Goal: Task Accomplishment & Management: Manage account settings

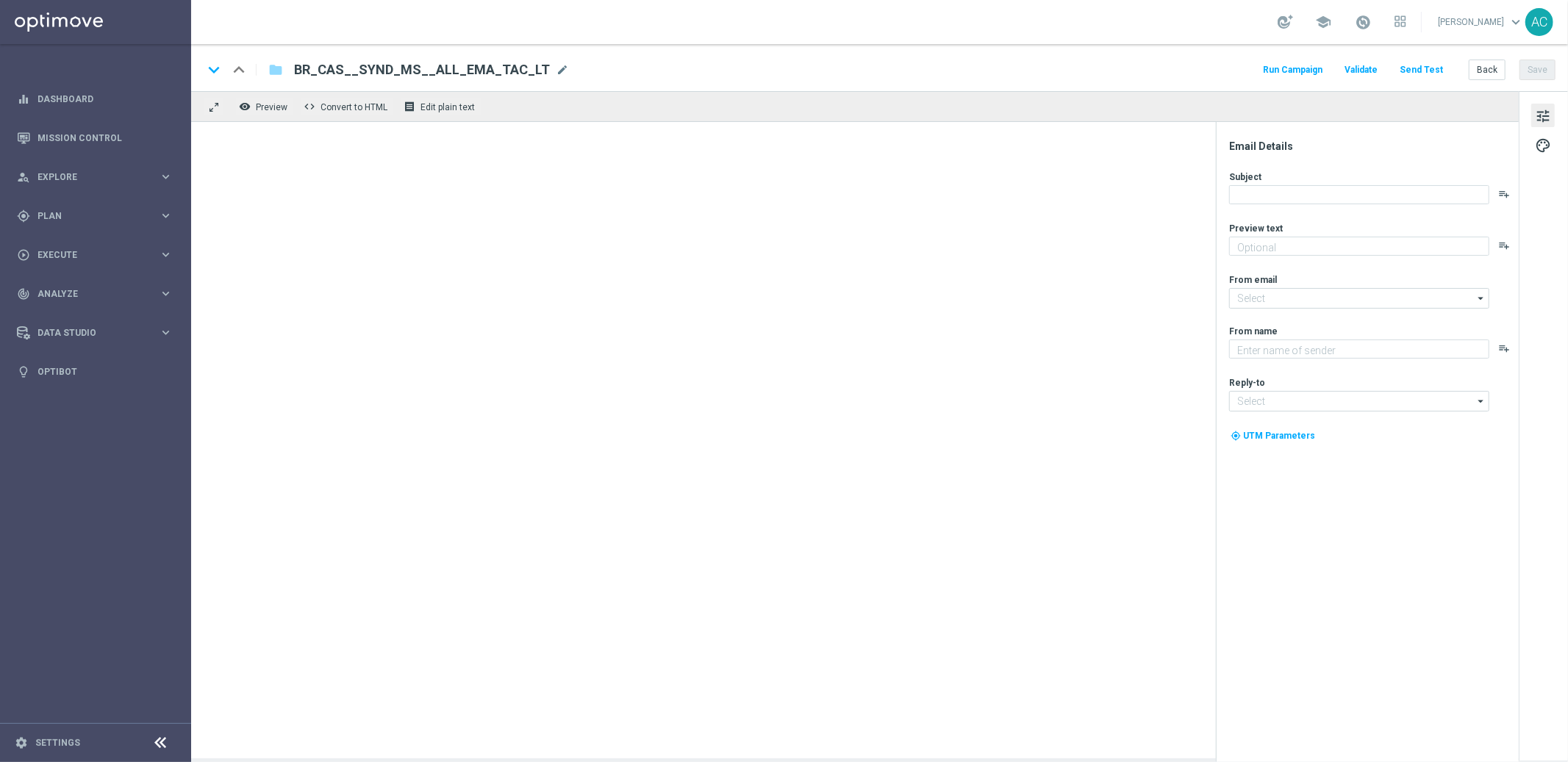
type textarea "Super prêmio na Mega-Sena"
type textarea "[DOMAIN_NAME]"
type input "[EMAIL_ADDRESS][DOMAIN_NAME]"
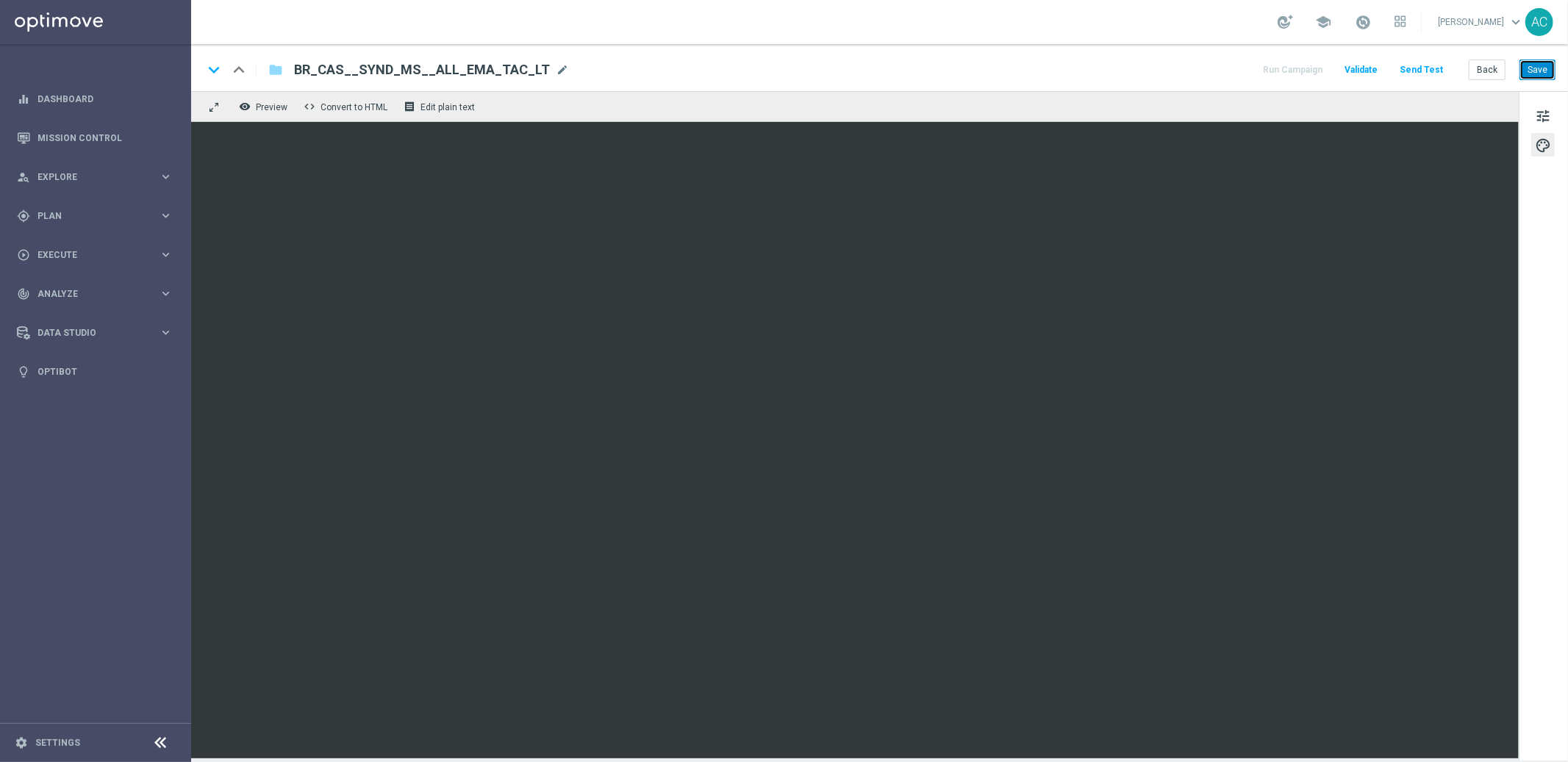
click at [1538, 77] on button "Save" at bounding box center [1537, 70] width 36 height 20
click at [1537, 66] on button "Save" at bounding box center [1537, 70] width 36 height 20
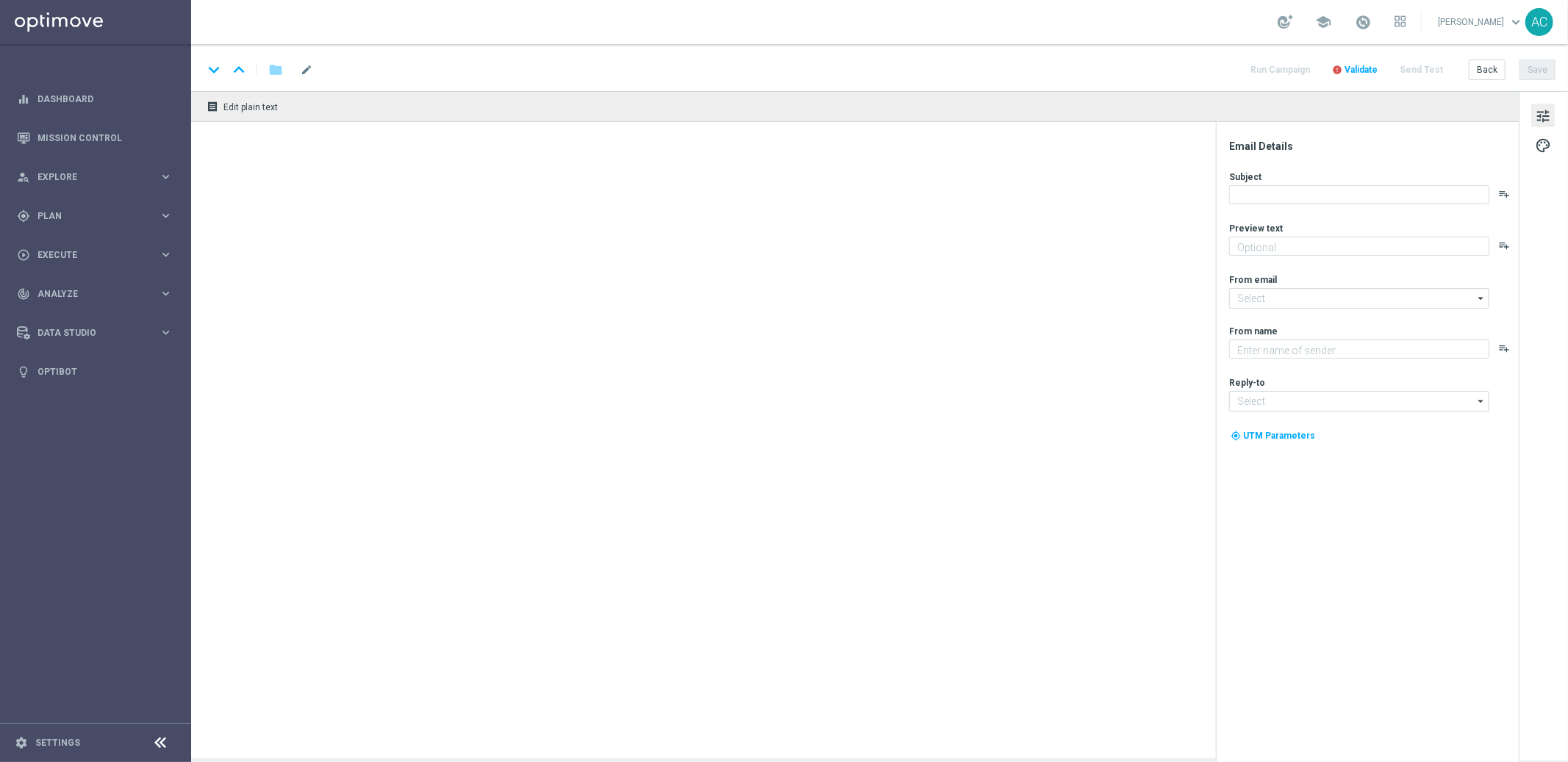
type textarea "Super prêmio na Mega-Sena"
type textarea "[DOMAIN_NAME]"
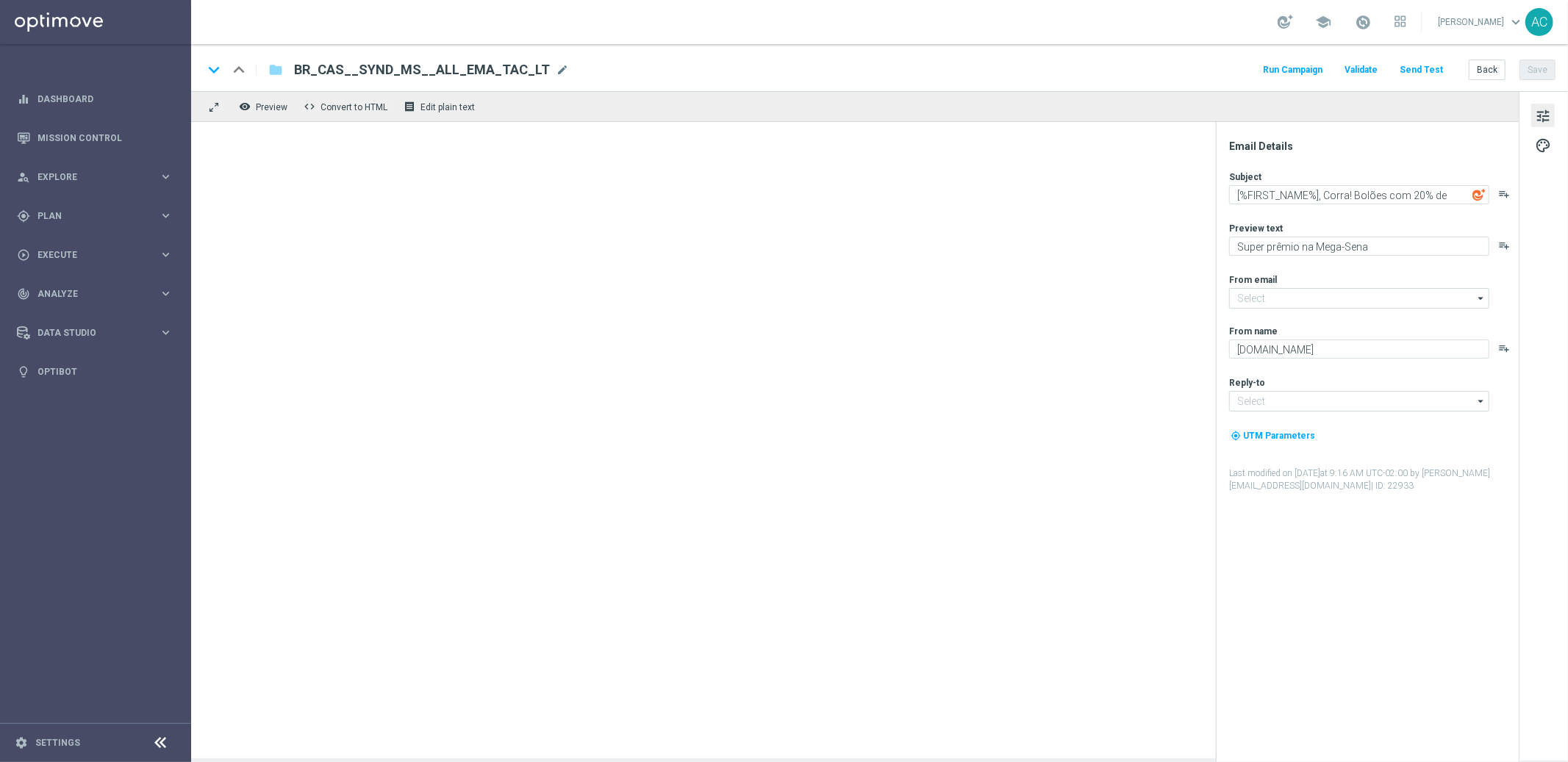
type input "[EMAIL_ADDRESS][DOMAIN_NAME]"
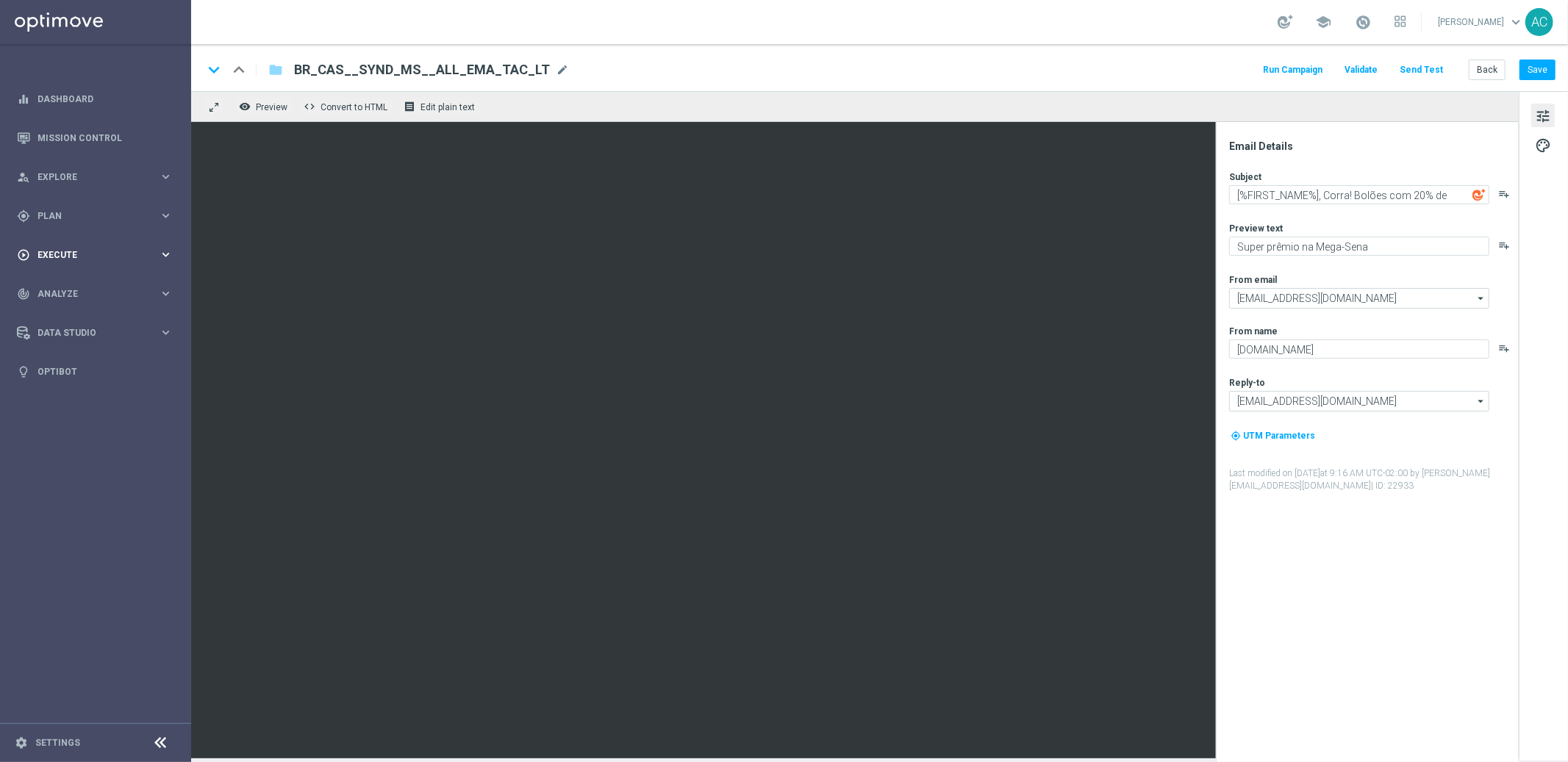
click at [83, 250] on span "Execute" at bounding box center [98, 255] width 121 height 9
click at [76, 284] on link "Campaign Builder" at bounding box center [95, 285] width 115 height 12
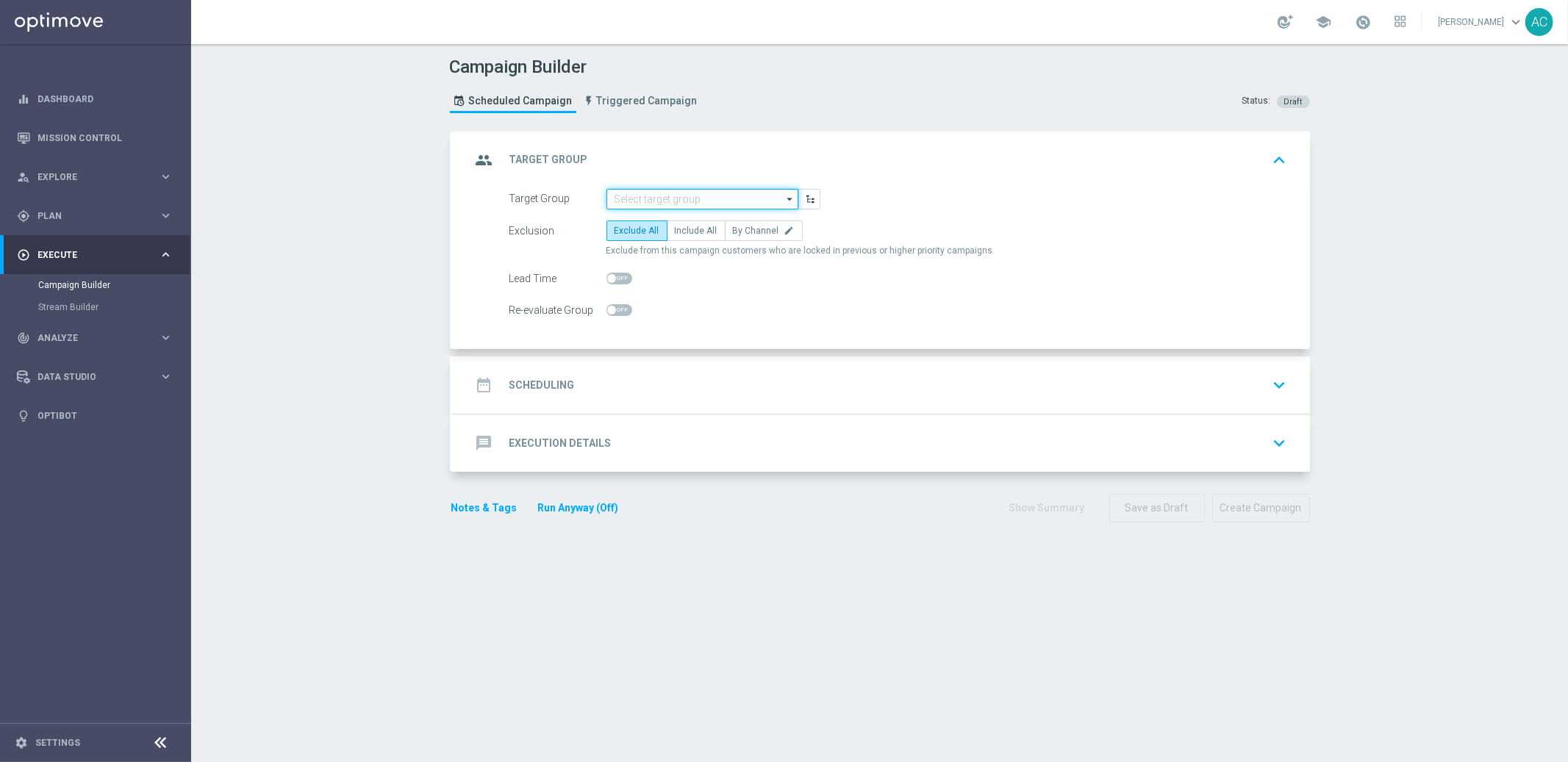
click at [701, 197] on input at bounding box center [701, 199] width 192 height 20
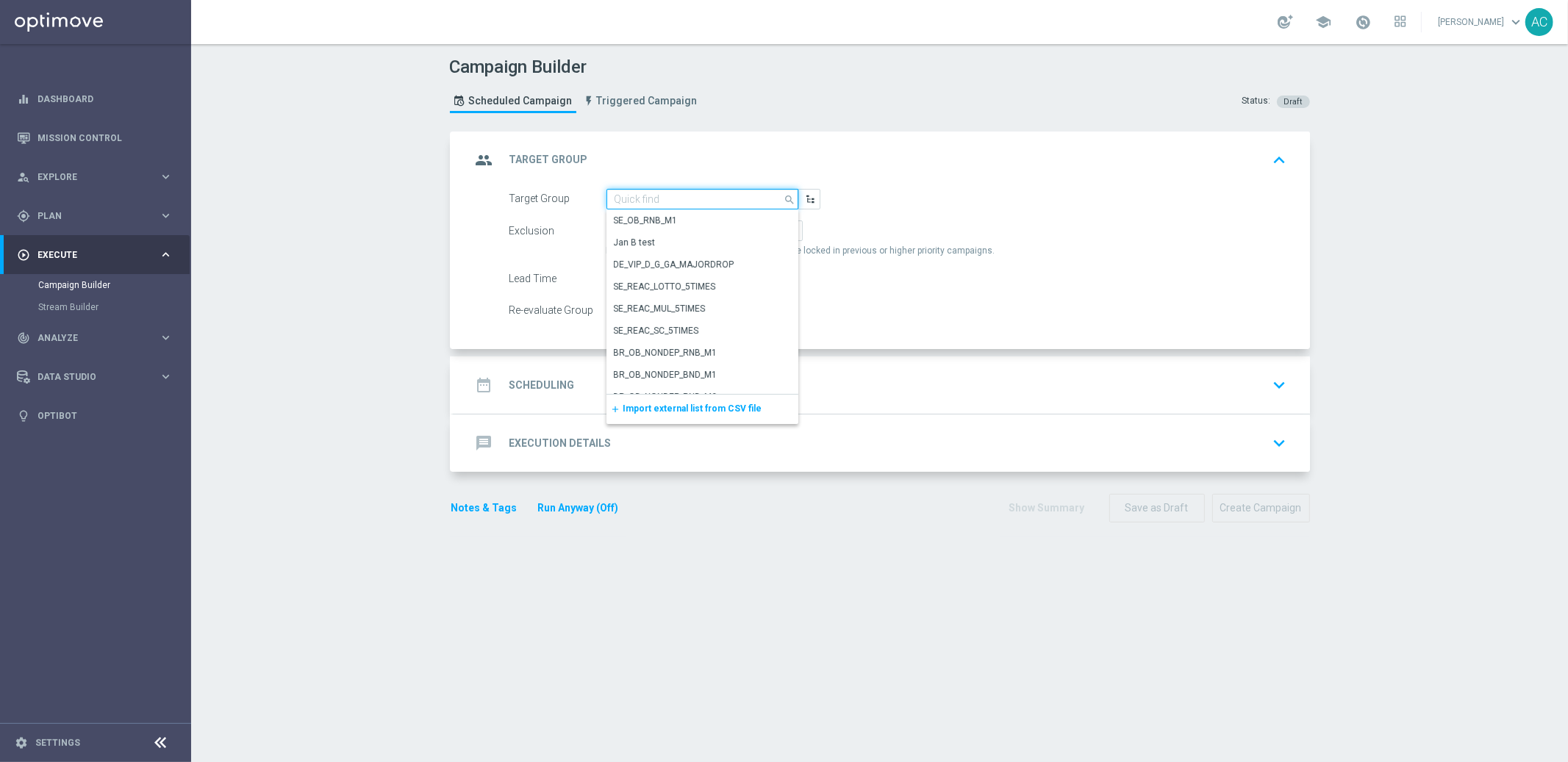
paste input "BR_LOT__ACTIVE_LOTTO__ALL_EMA_TAC_LT_TG"
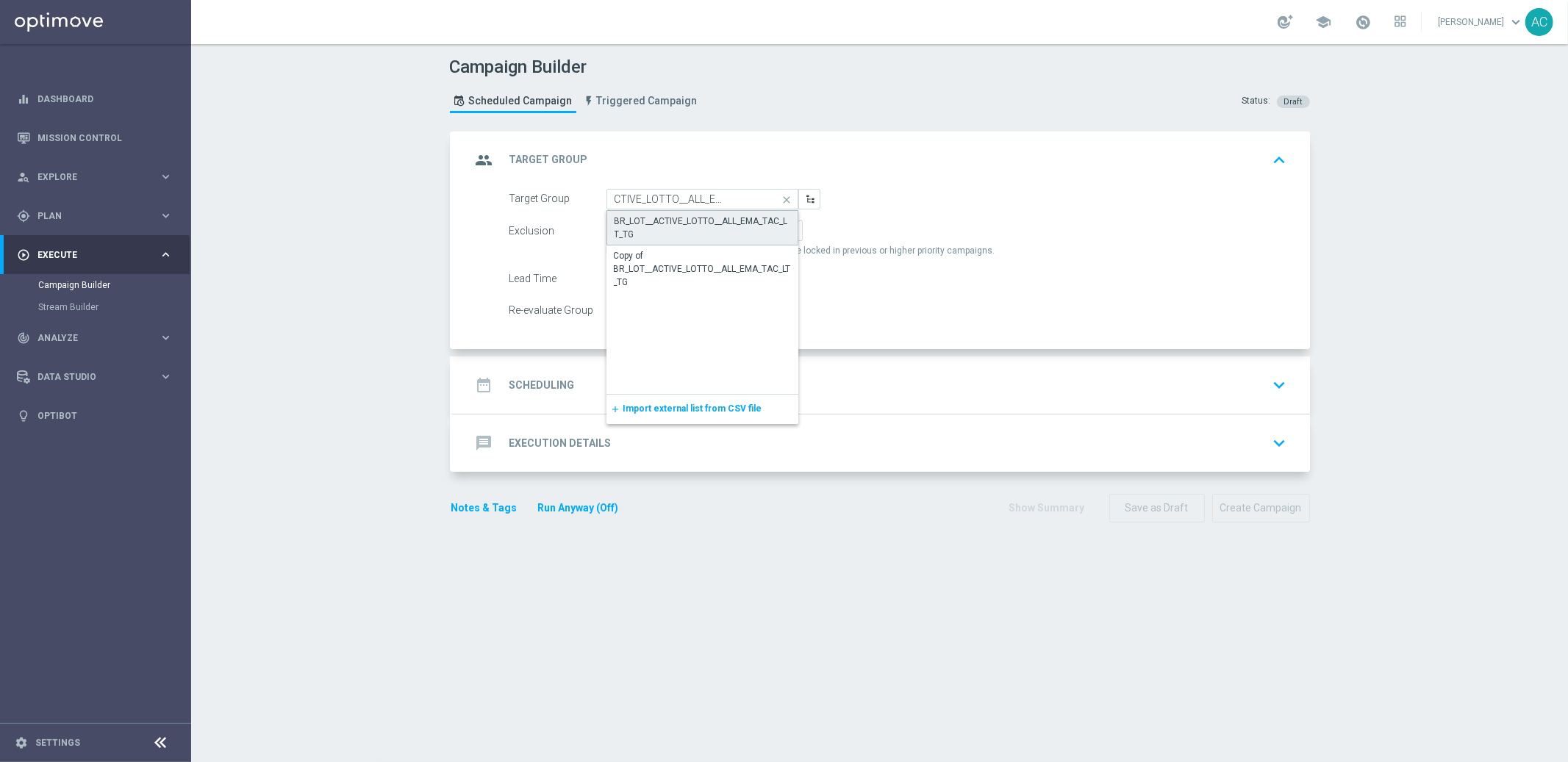
click at [742, 230] on div "BR_LOT__ACTIVE_LOTTO__ALL_EMA_TAC_LT_TG" at bounding box center [702, 227] width 176 height 26
type input "BR_LOT__ACTIVE_LOTTO__ALL_EMA_TAC_LT_TG"
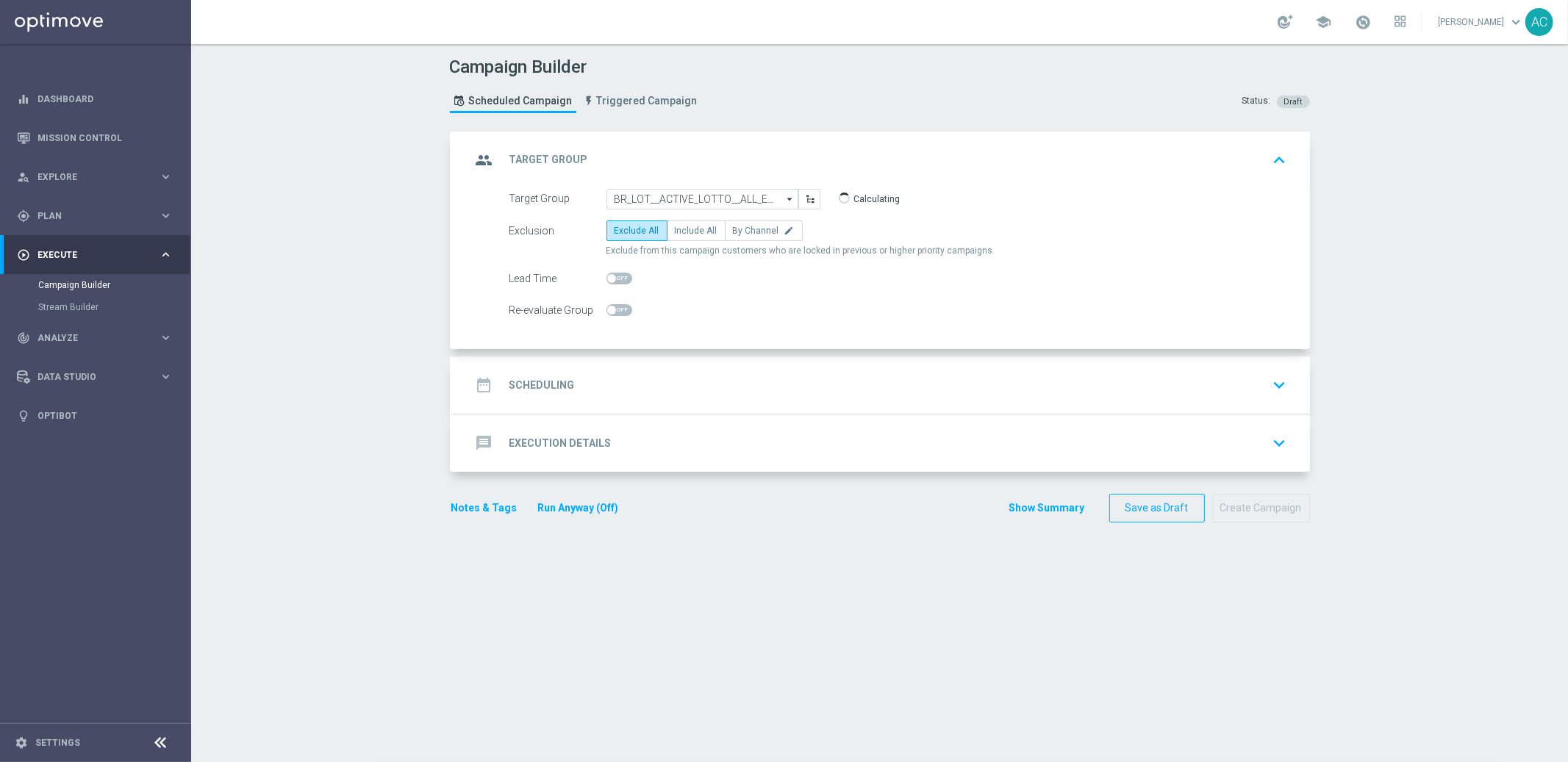
click at [687, 245] on span "Exclude from this campaign customers who are locked in previous or higher prior…" at bounding box center [800, 251] width 389 height 13
click at [686, 229] on span "Include All" at bounding box center [696, 231] width 43 height 10
click at [684, 229] on input "Include All" at bounding box center [679, 233] width 9 height 9
radio input "true"
click at [554, 401] on div "date_range Scheduling keyboard_arrow_down" at bounding box center [882, 385] width 856 height 57
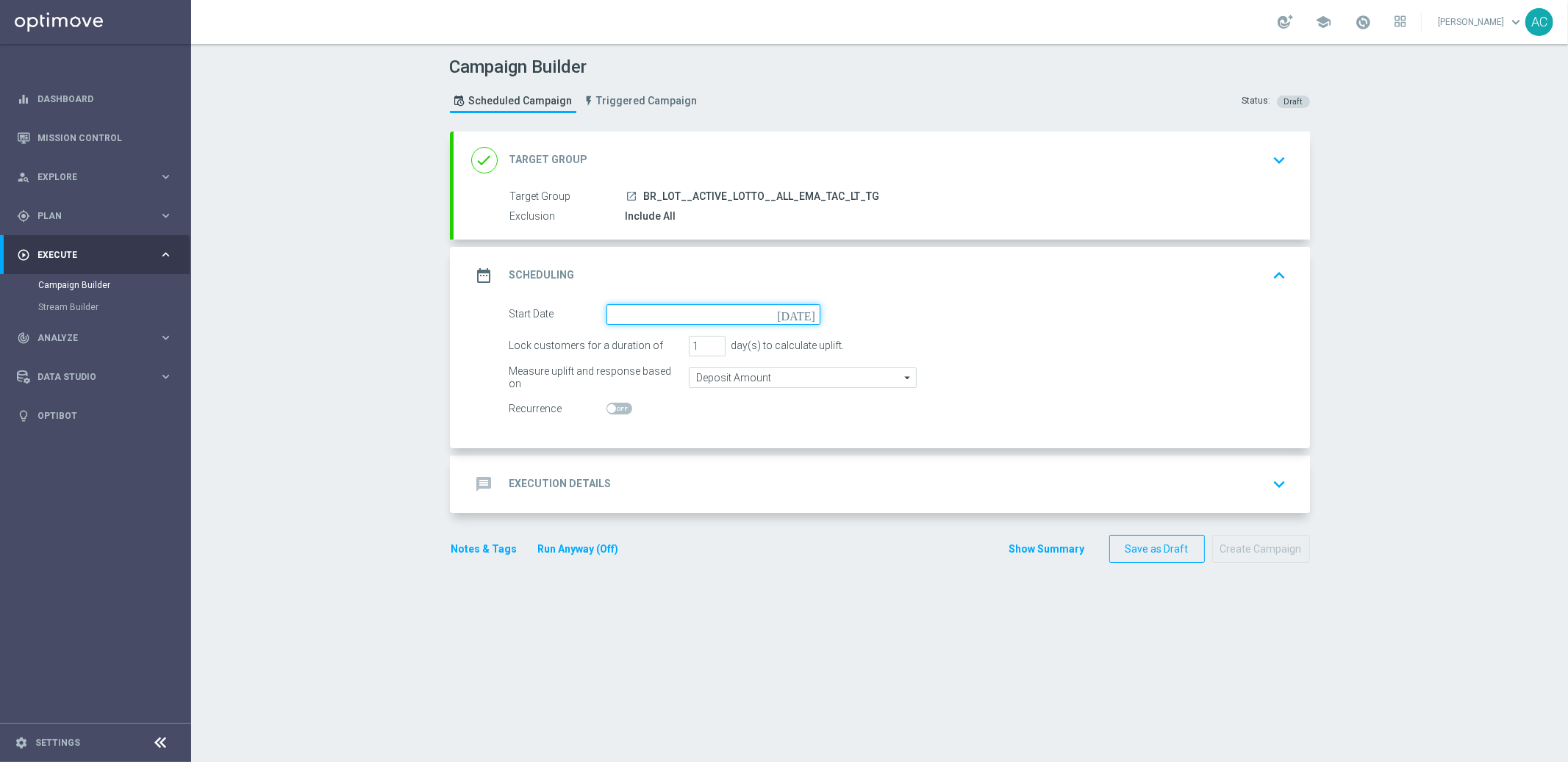
click at [616, 313] on input at bounding box center [712, 314] width 214 height 20
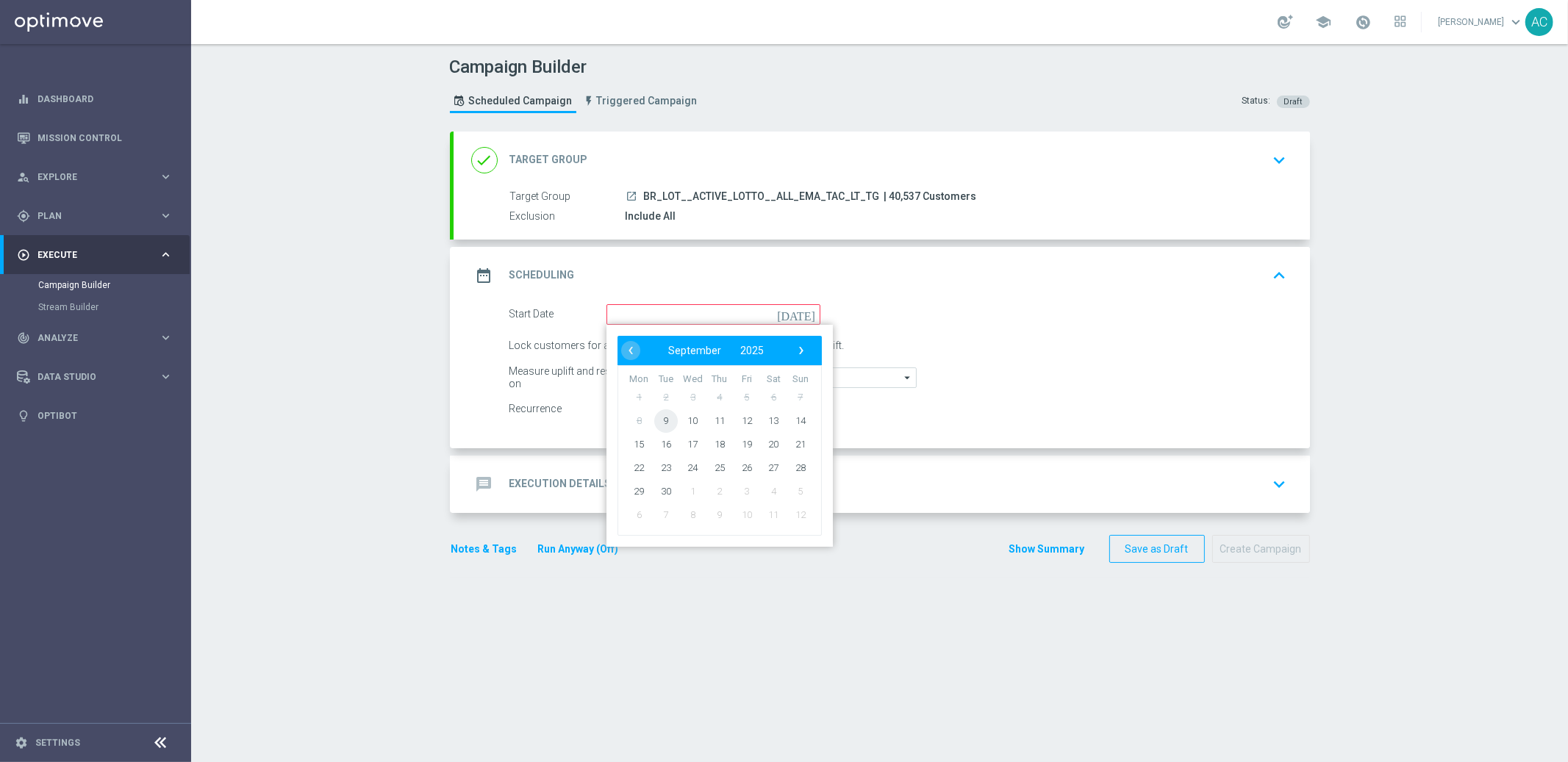
click at [659, 419] on span "9" at bounding box center [666, 421] width 24 height 24
type input "09 Sep 2025"
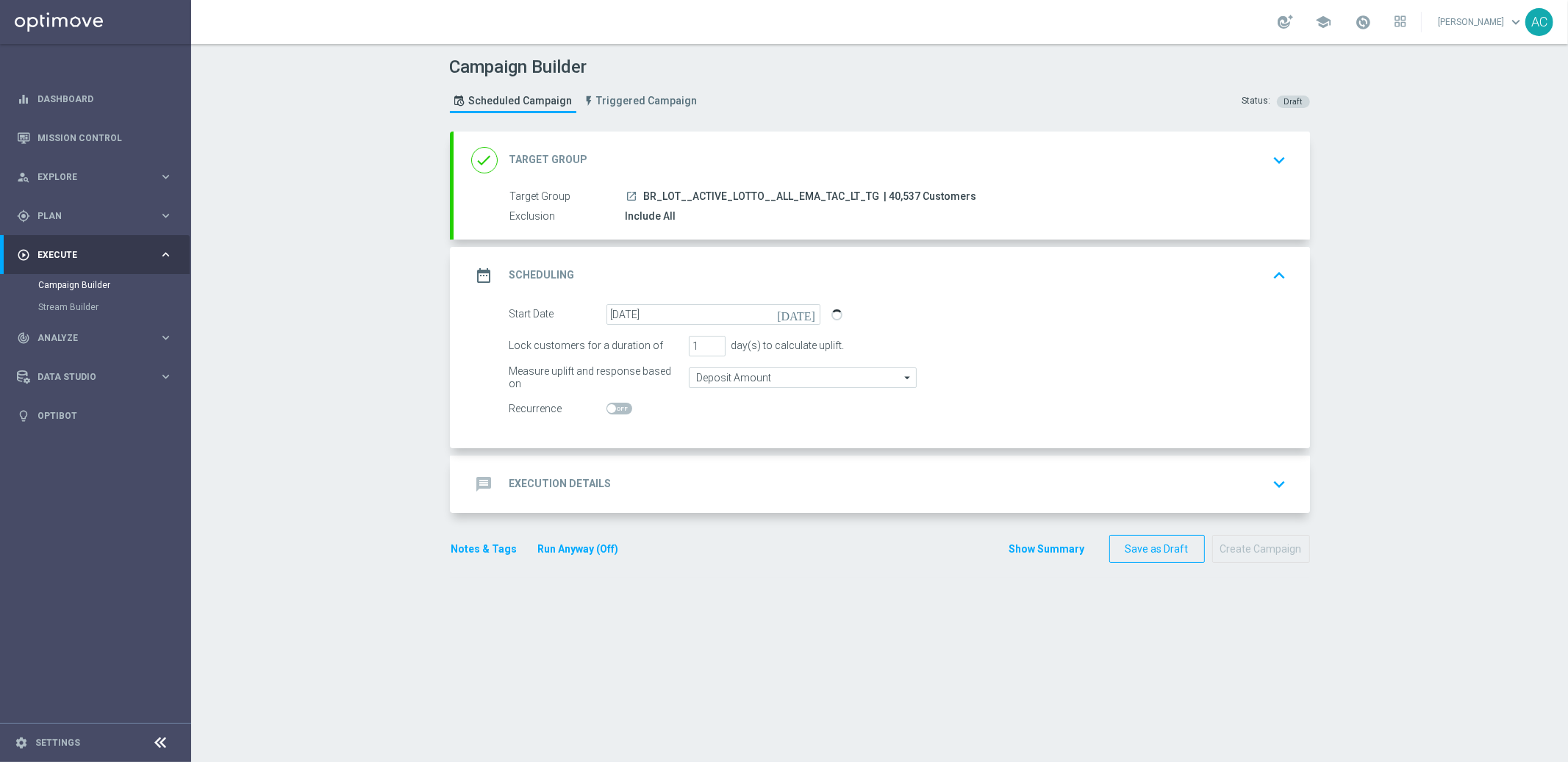
click at [607, 409] on span at bounding box center [611, 409] width 9 height 9
click at [607, 409] on input "checkbox" at bounding box center [619, 409] width 26 height 12
checkbox input "true"
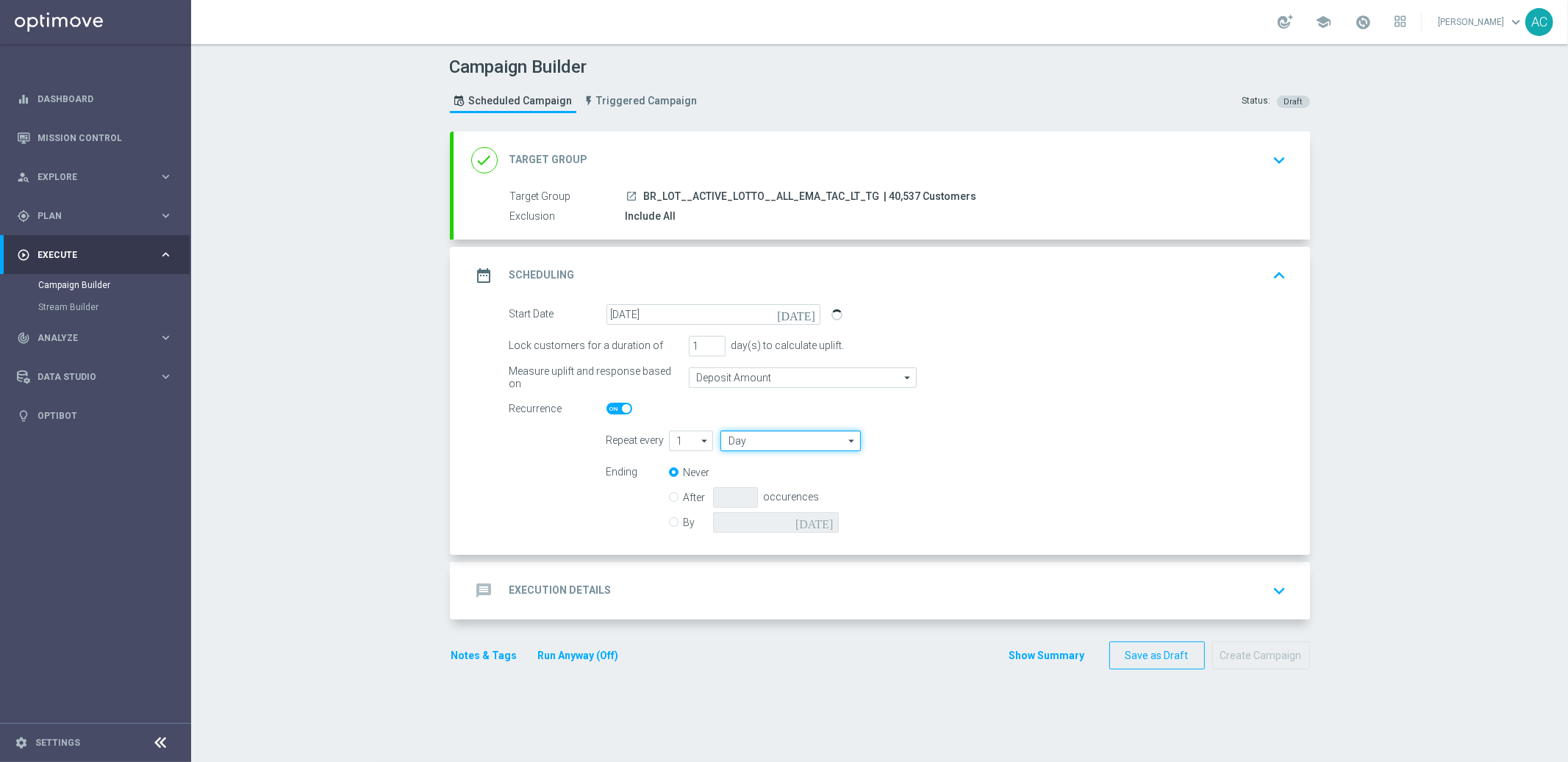
click at [735, 442] on input "Day" at bounding box center [790, 441] width 140 height 20
click at [746, 488] on div "Week" at bounding box center [785, 484] width 129 height 20
type input "Week"
click at [950, 437] on input "checkbox" at bounding box center [961, 440] width 22 height 20
checkbox input "true"
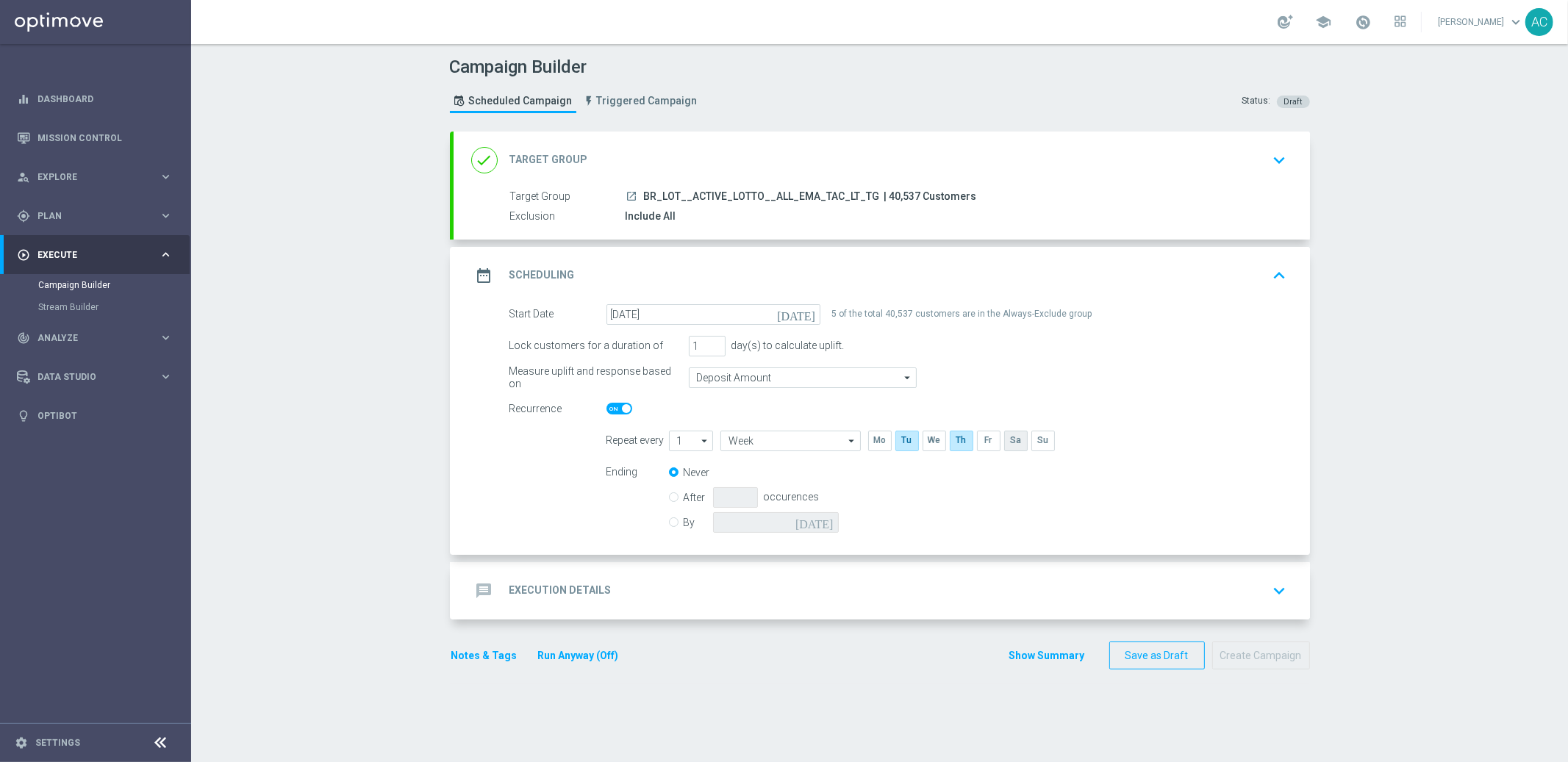
click at [1013, 445] on input "checkbox" at bounding box center [1016, 440] width 22 height 20
checkbox input "true"
click at [670, 523] on input "By" at bounding box center [673, 519] width 9 height 9
radio input "true"
radio input "false"
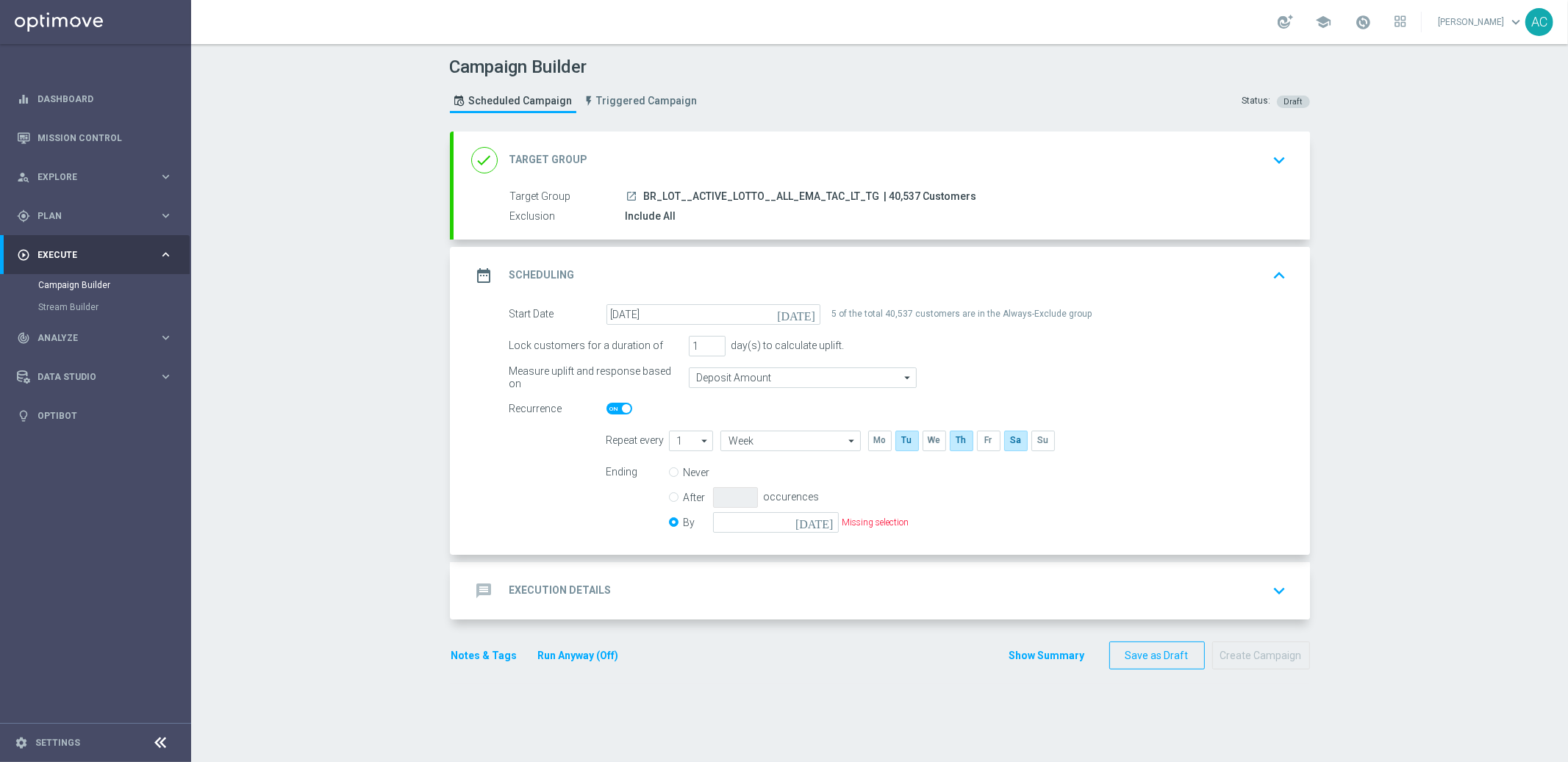
click at [826, 521] on icon "today" at bounding box center [816, 520] width 43 height 16
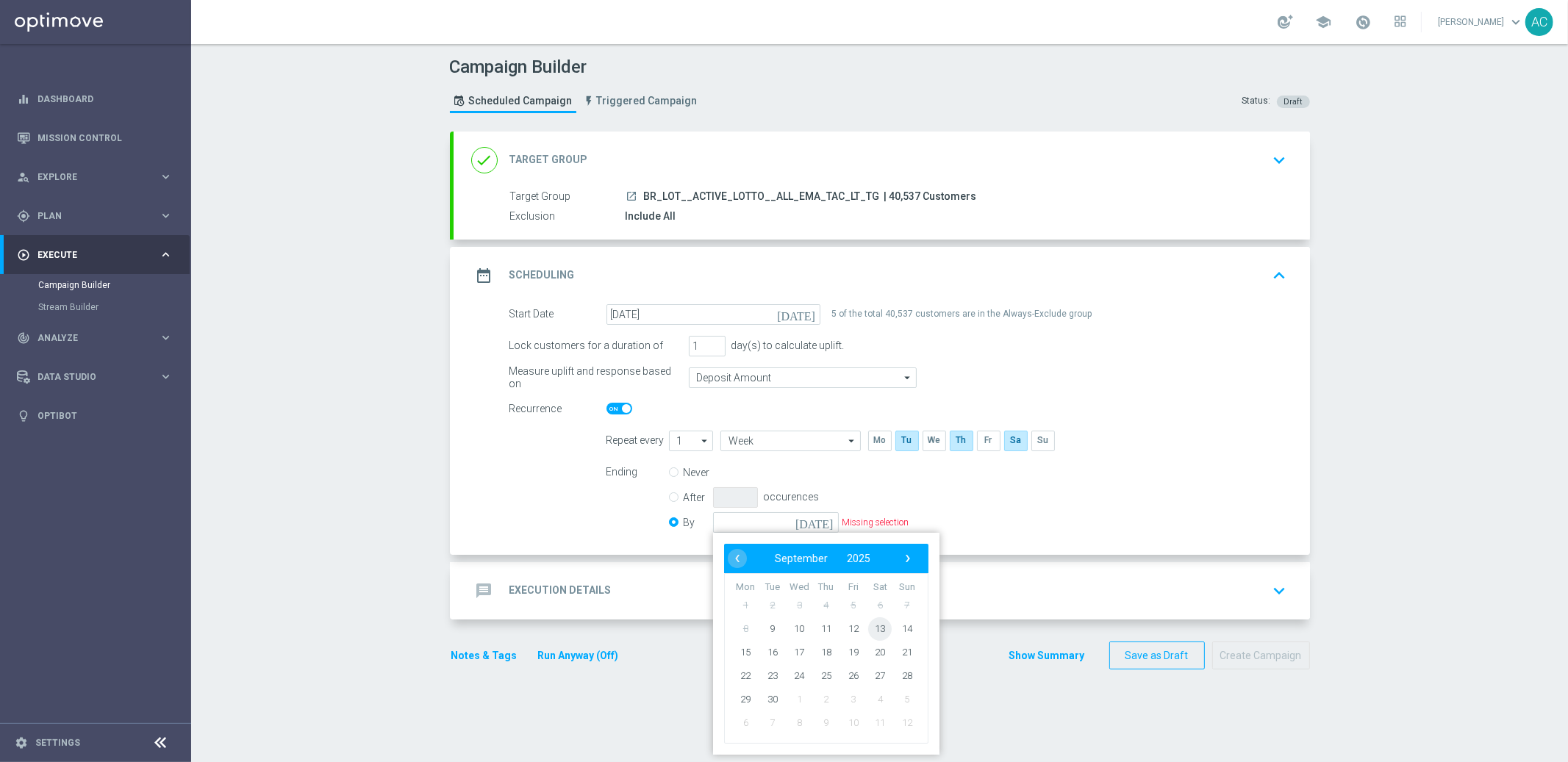
click at [879, 622] on span "13" at bounding box center [880, 628] width 24 height 24
type input "13 Sep 2025"
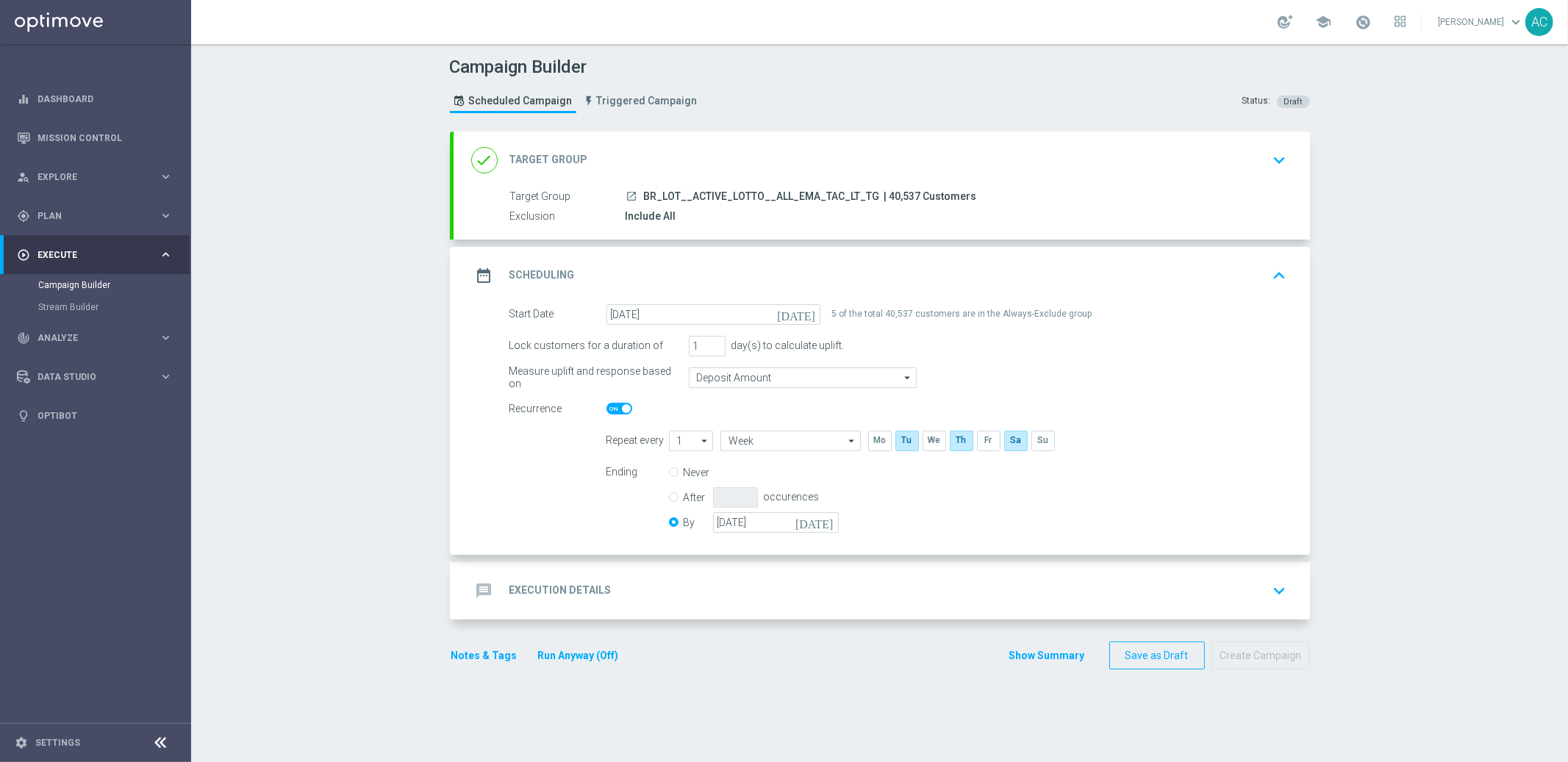
click at [605, 599] on div "message Execution Details keyboard_arrow_down" at bounding box center [882, 591] width 821 height 28
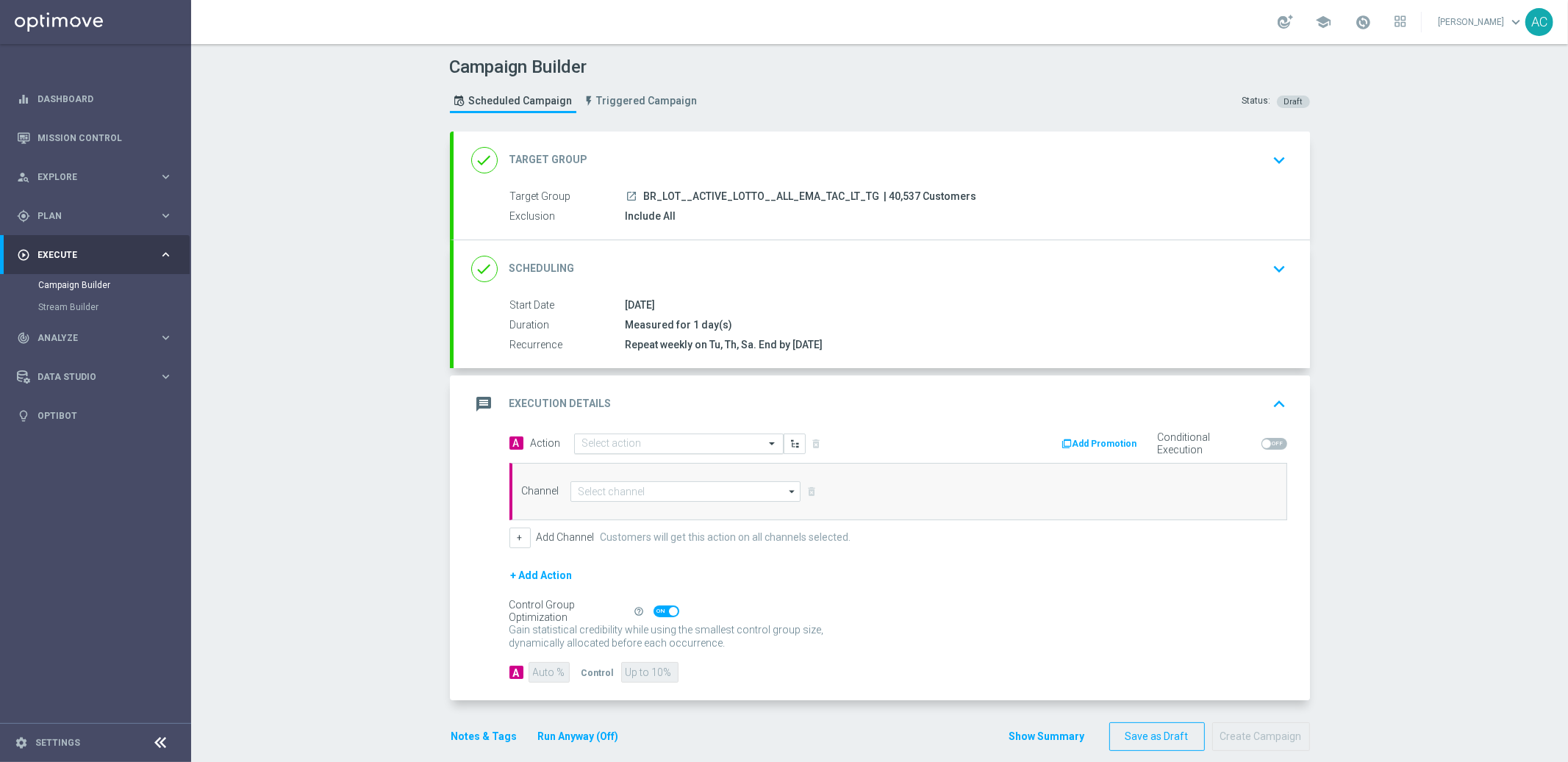
click at [636, 433] on div "Select action" at bounding box center [678, 444] width 209 height 20
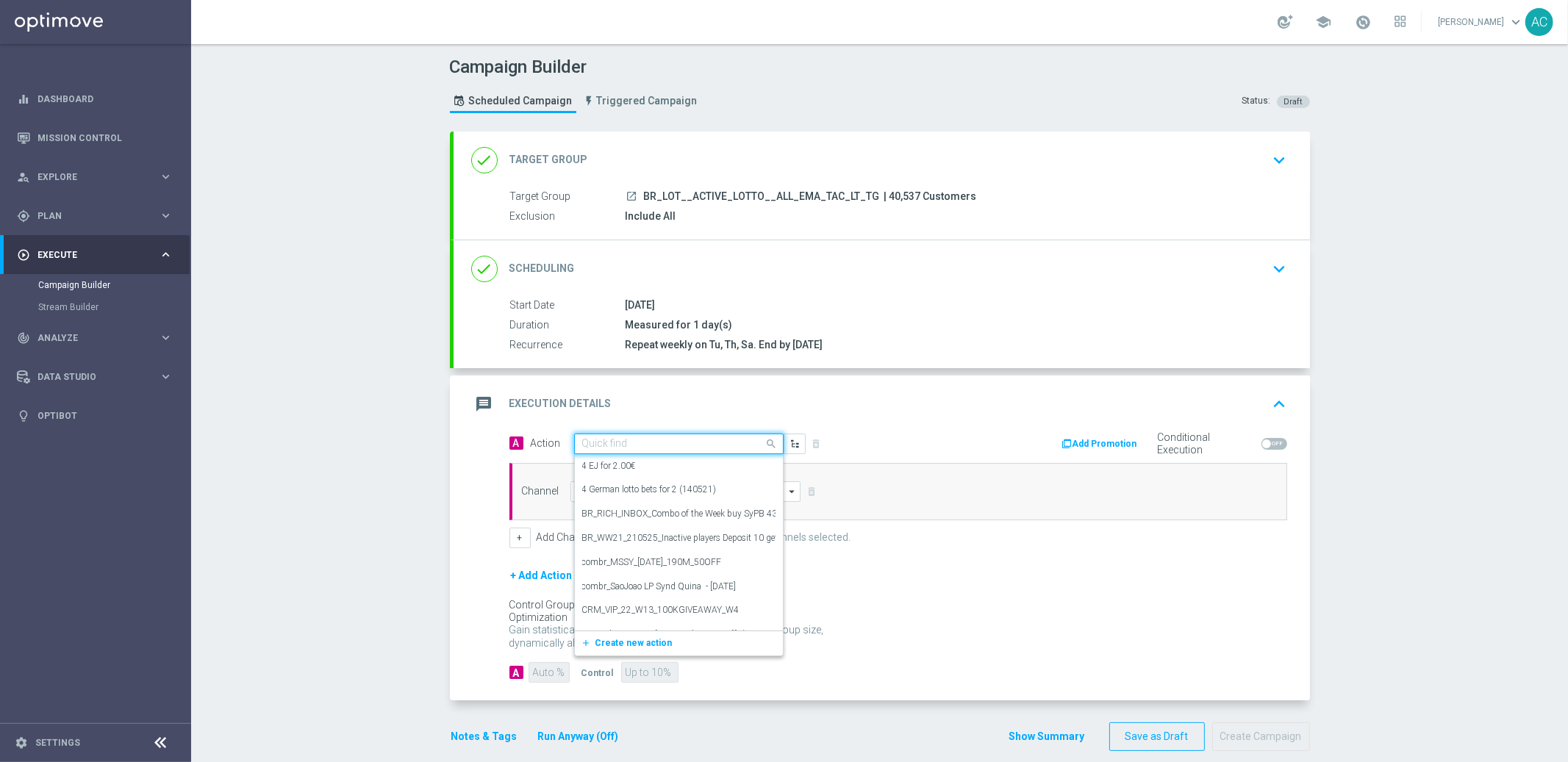
paste input "BR_CAS__SYND_MS__ALL_EMA_TAC_LT"
type input "BR_CAS__SYND_MS__ALL_EMA_TAC_LT"
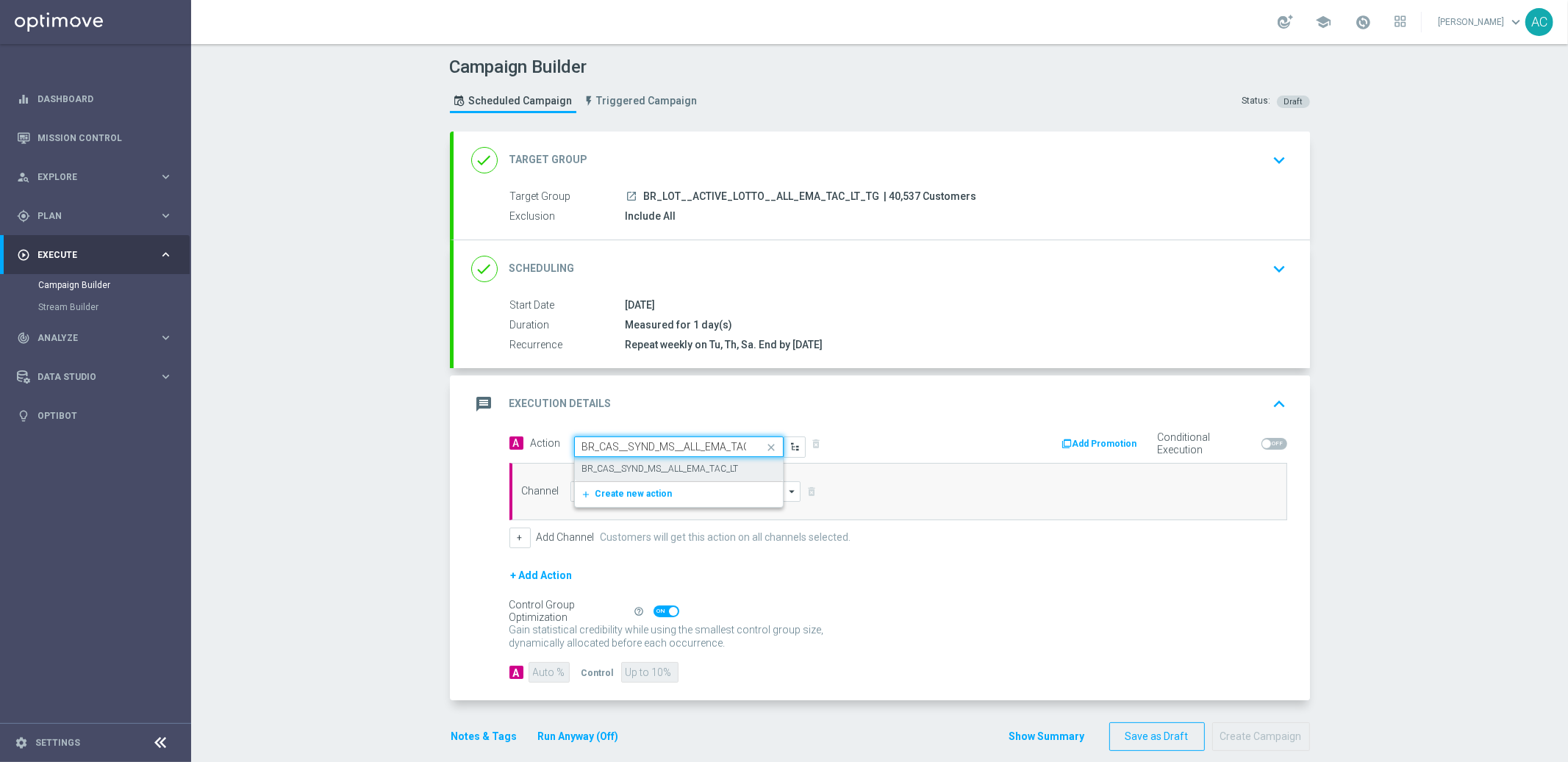
scroll to position [0, 17]
click at [632, 469] on label "BR_CAS__SYND_MS__ALL_EMA_TAC_LT" at bounding box center [661, 469] width 157 height 13
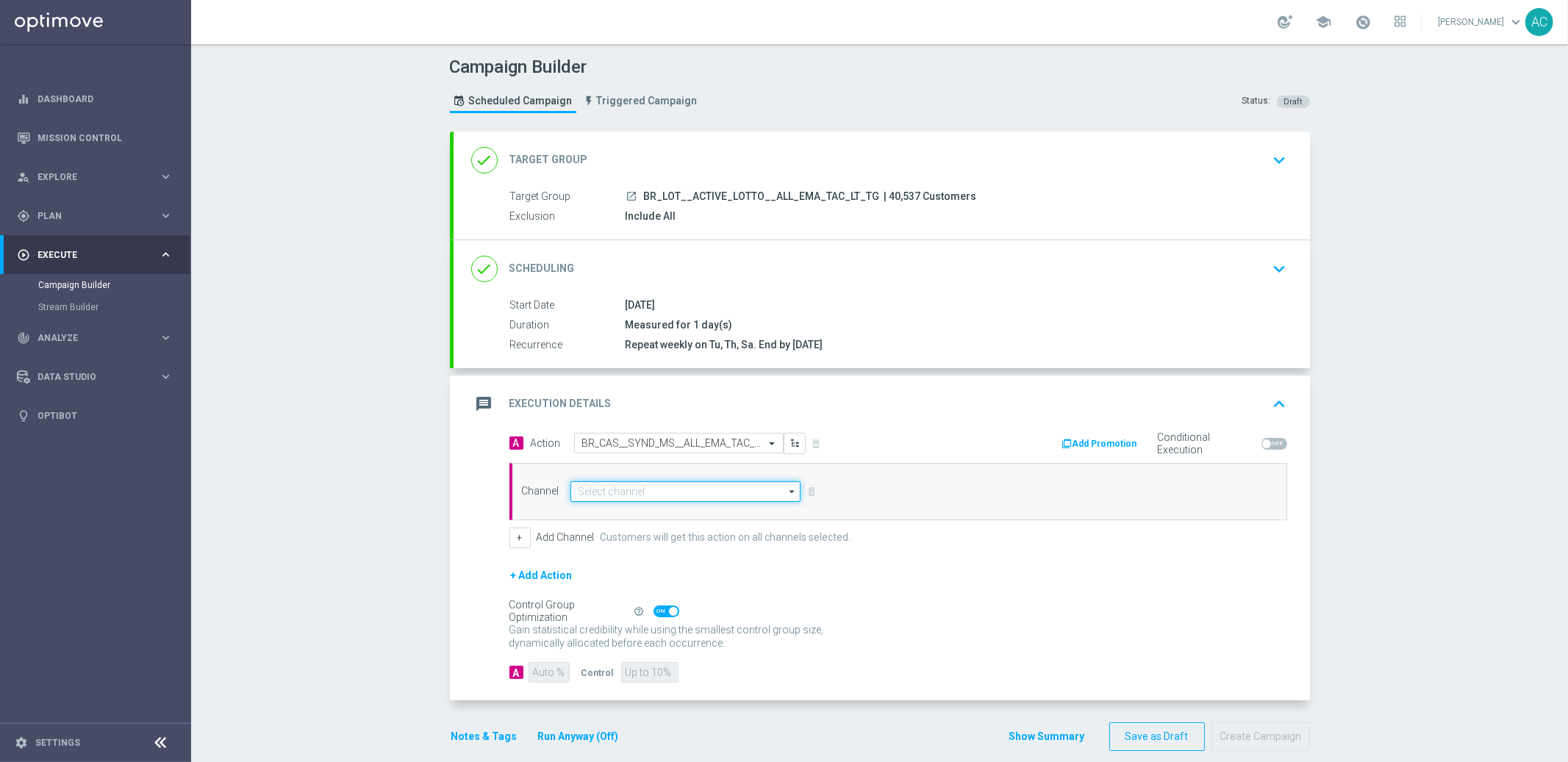
click at [575, 498] on input at bounding box center [685, 492] width 231 height 20
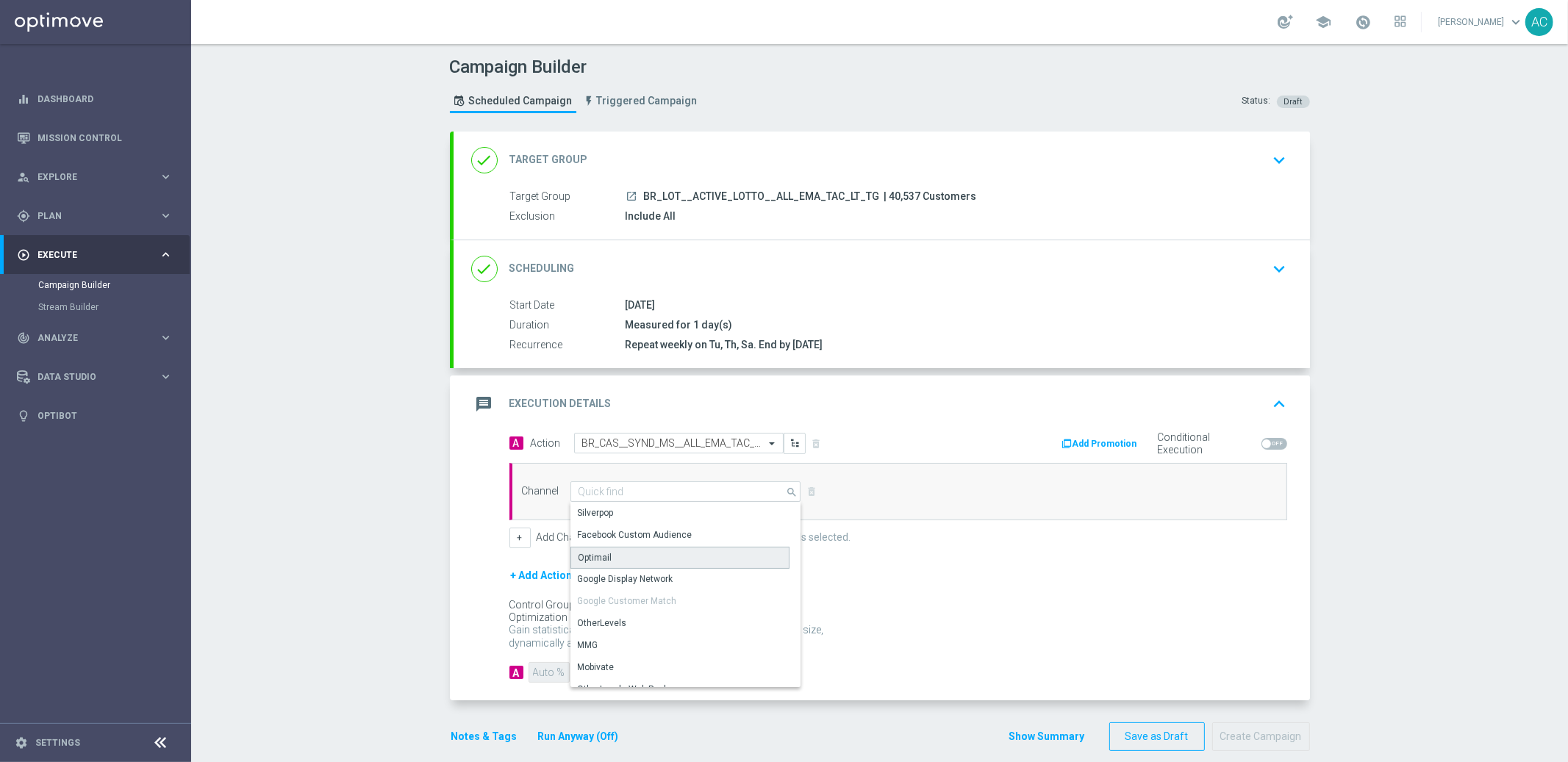
click at [618, 559] on div "Optimail" at bounding box center [679, 558] width 219 height 22
type input "Optimail"
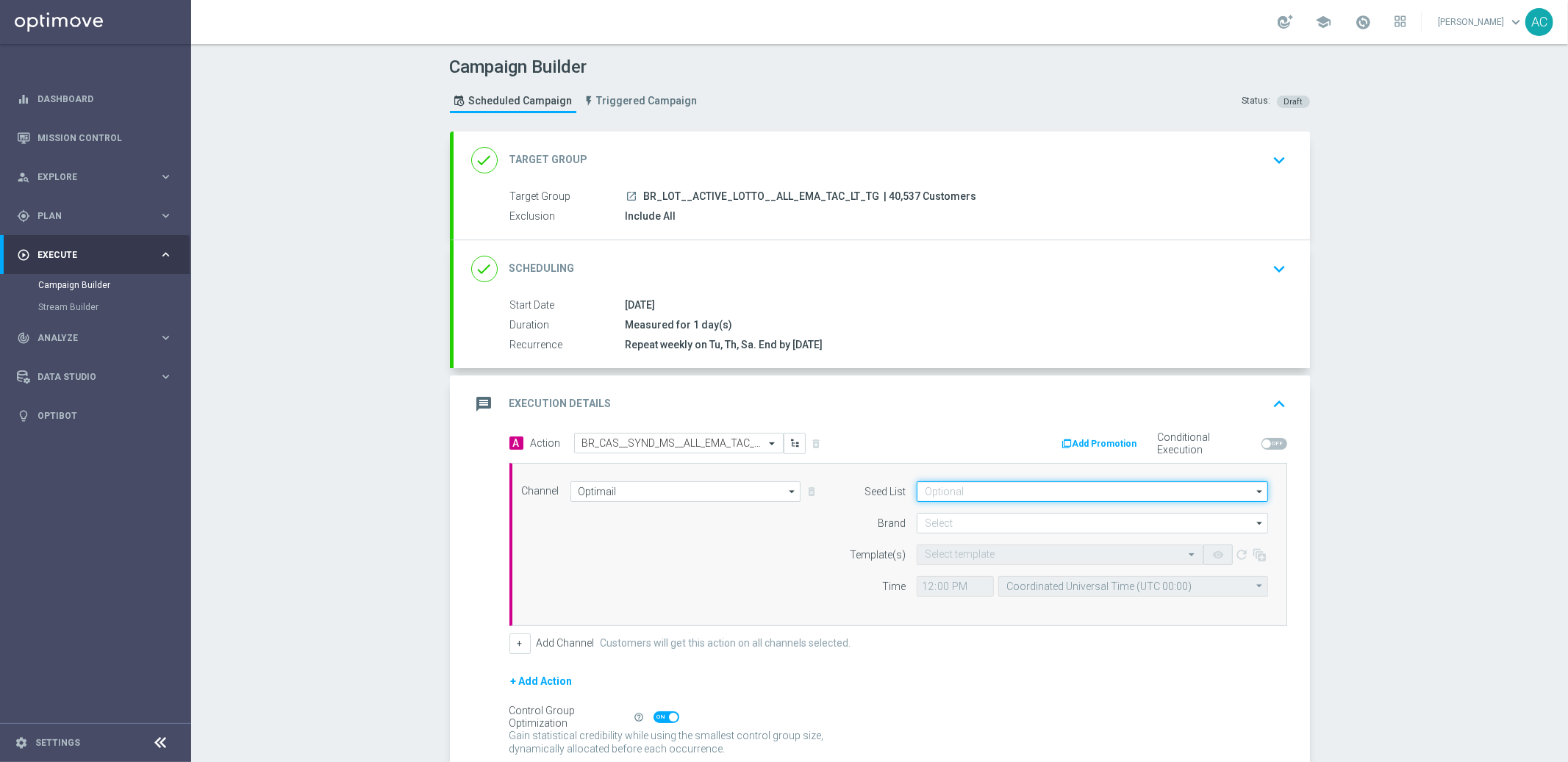
click at [1025, 496] on input at bounding box center [1092, 492] width 352 height 20
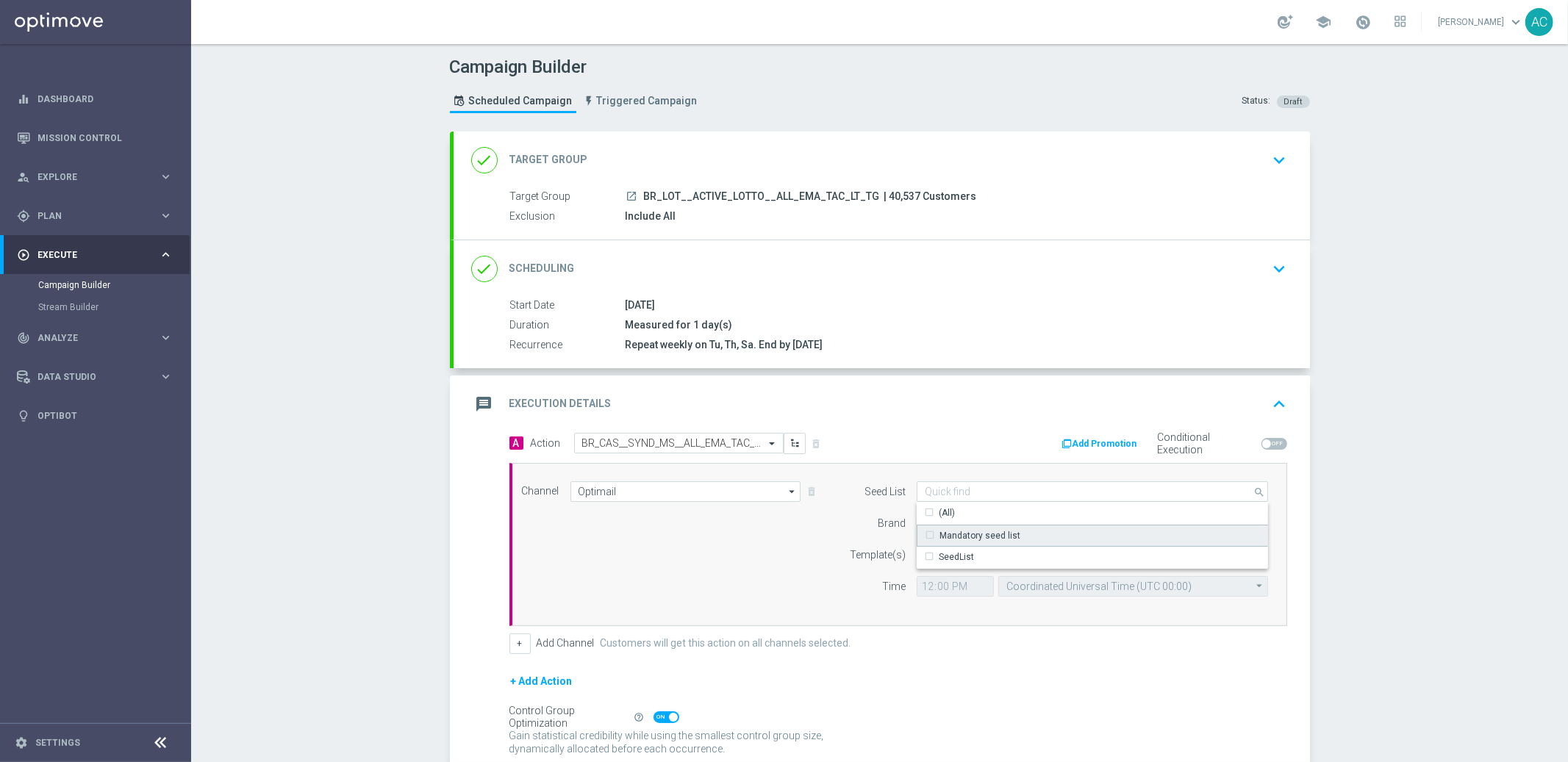
click at [1016, 536] on div "Mandatory seed list" at bounding box center [1093, 536] width 352 height 22
drag, startPoint x: 695, startPoint y: 586, endPoint x: 914, endPoint y: 545, distance: 222.8
click at [706, 586] on div "Channel Optimail Optimail arrow_drop_down Show Selected 1 of 26 Silverpop" at bounding box center [895, 545] width 769 height 127
type input "Mandatory seed list"
click at [952, 523] on input at bounding box center [1092, 524] width 352 height 20
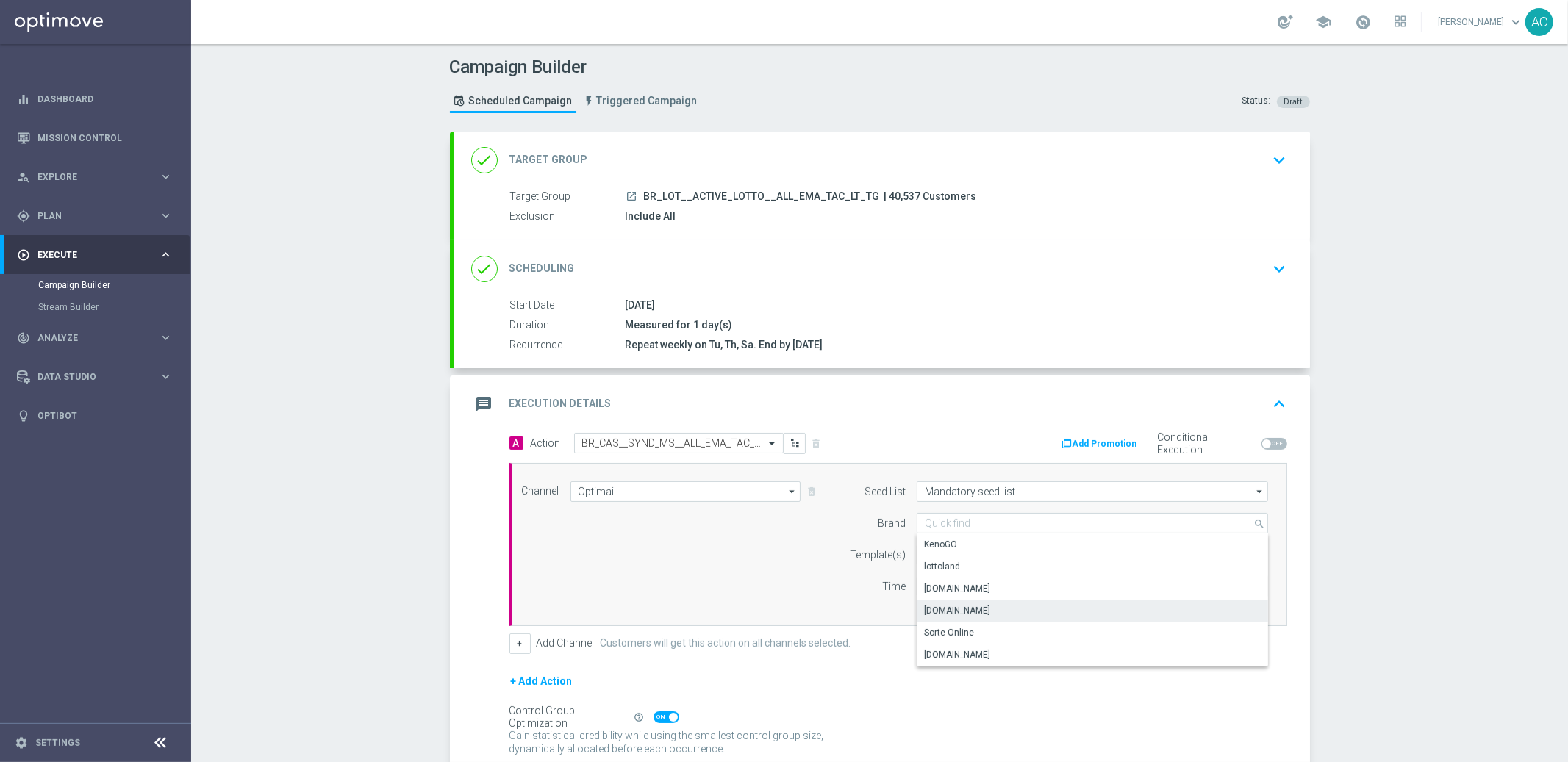
click at [972, 613] on div "Lottoland.com.br" at bounding box center [957, 611] width 66 height 14
type input "Lottoland.com.br"
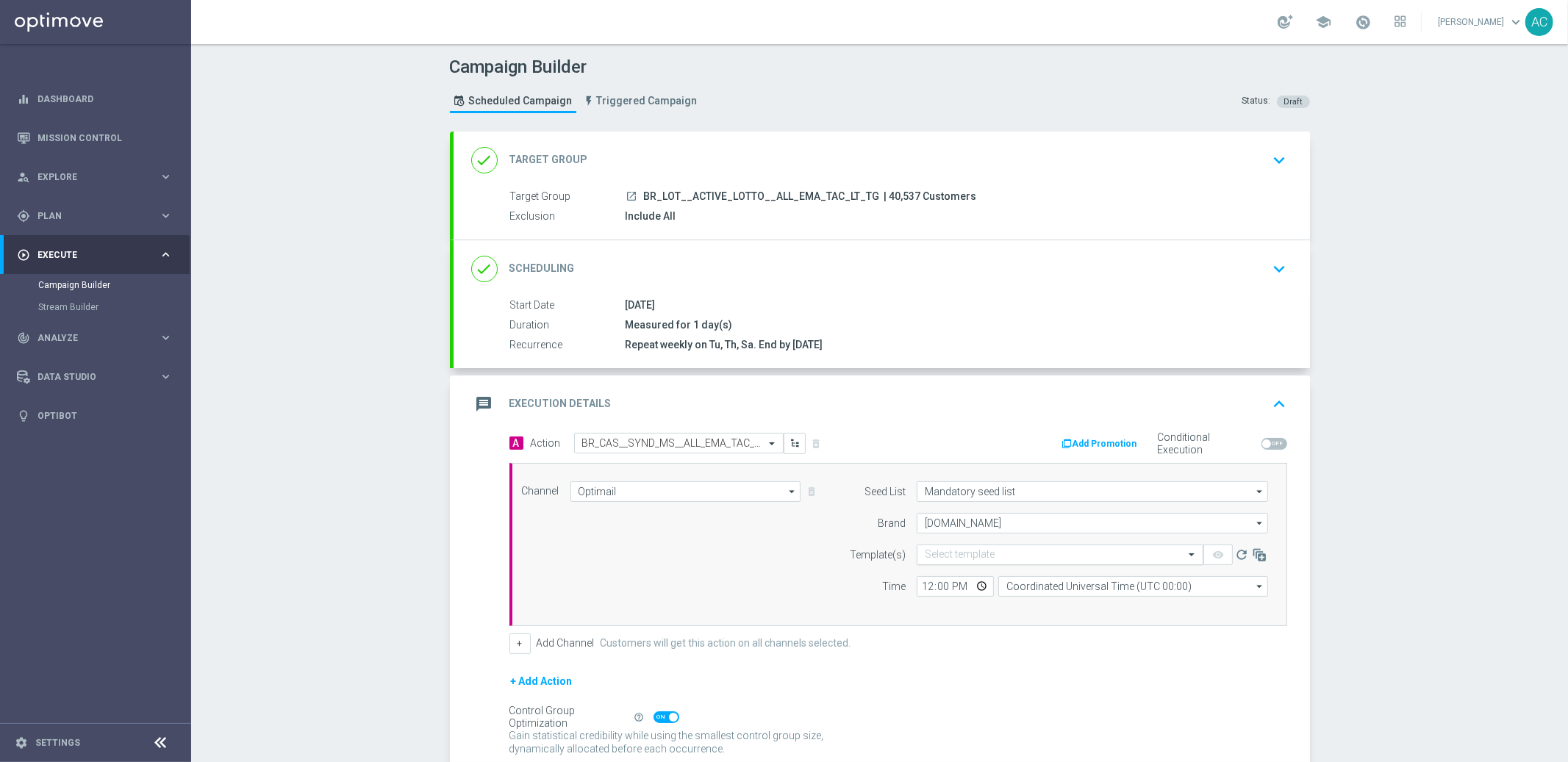
click at [936, 556] on input "text" at bounding box center [1044, 555] width 241 height 13
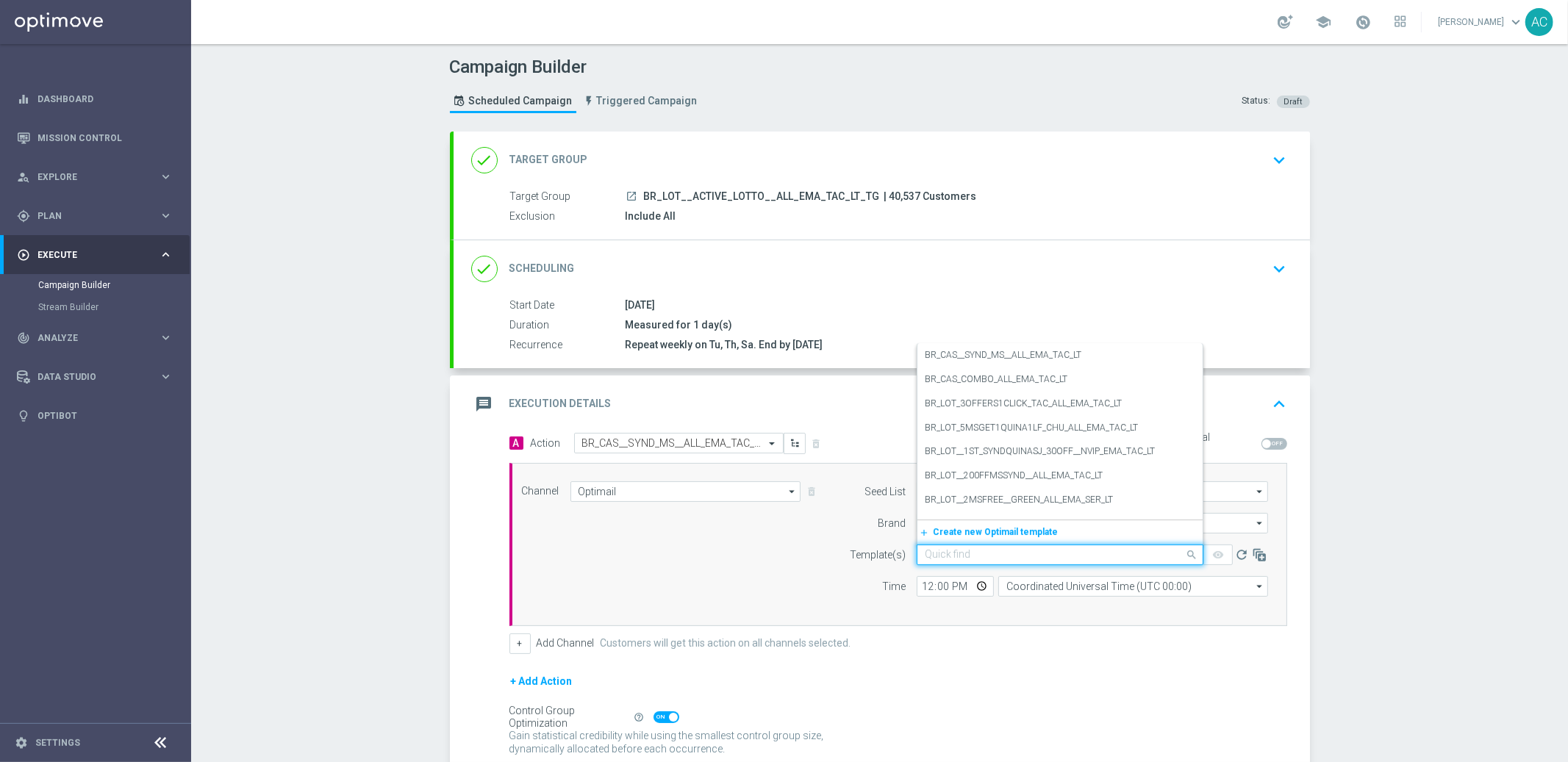
paste input "BR_CAS__SYND_MS__ALL_EMA_TAC_LT"
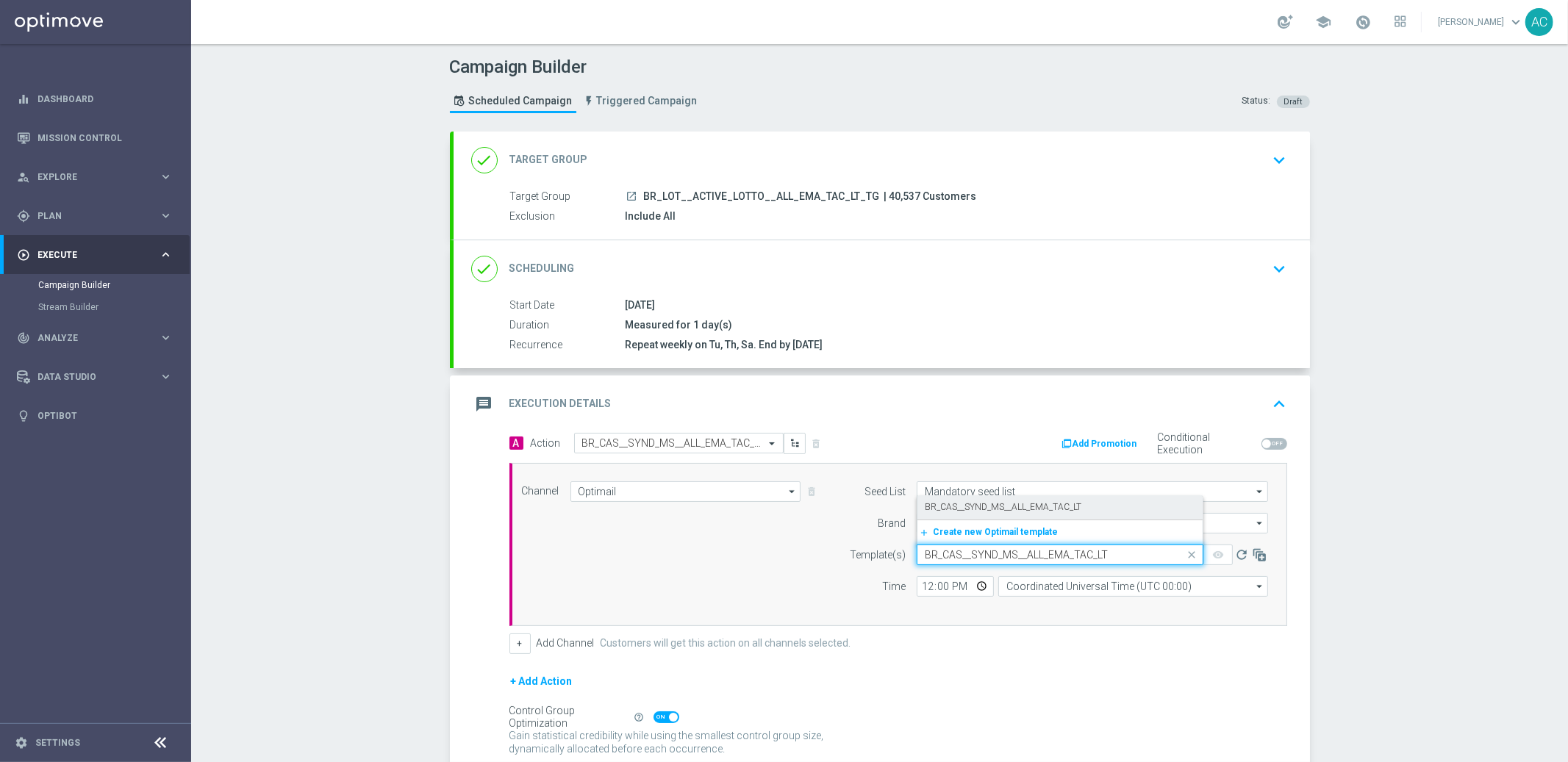
click at [959, 513] on div "BR_CAS__SYND_MS__ALL_EMA_TAC_LT" at bounding box center [1060, 507] width 271 height 24
type input "BR_CAS__SYND_MS__ALL_EMA_TAC_LT"
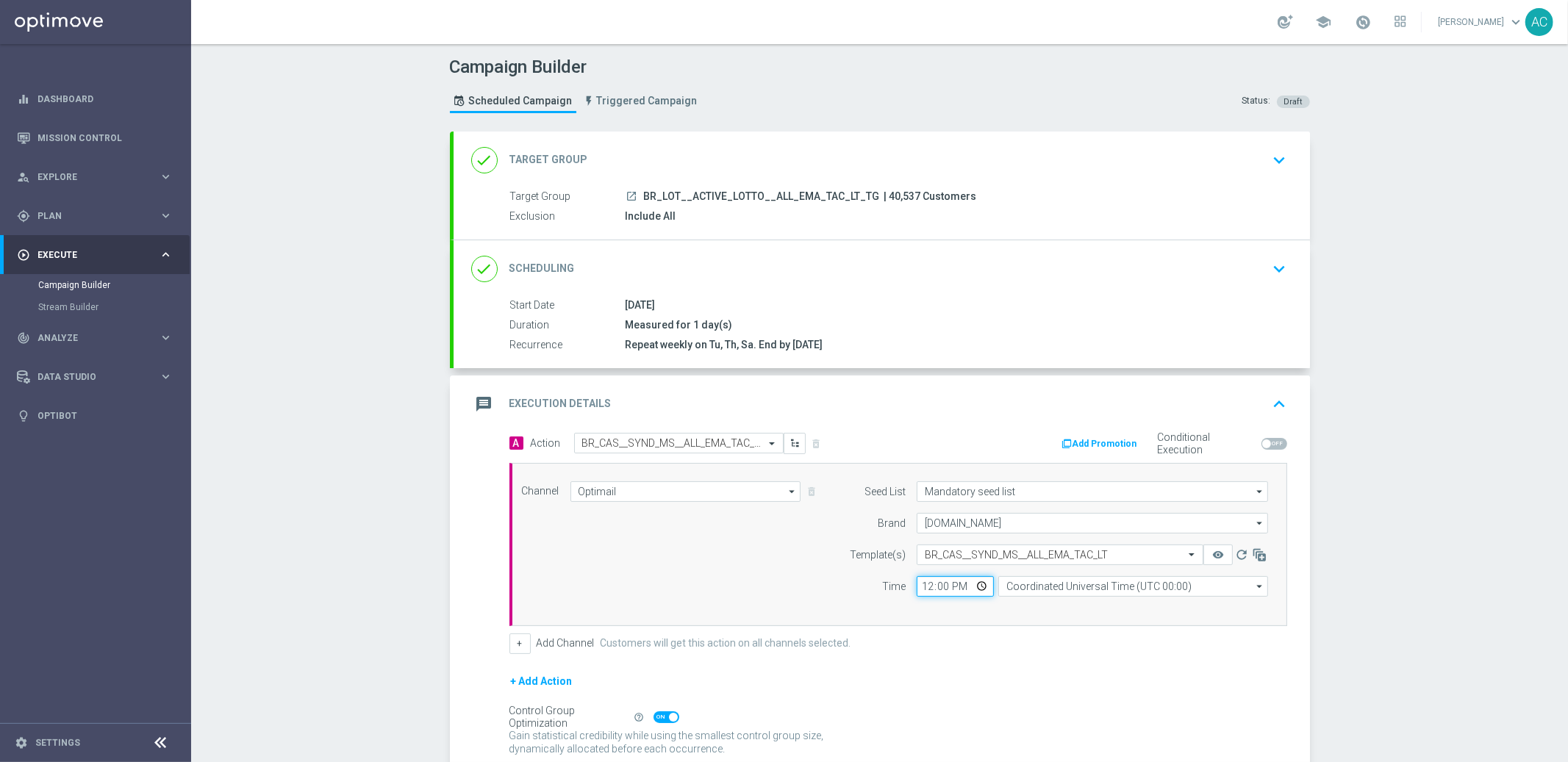
click at [917, 588] on input "12:00" at bounding box center [955, 587] width 77 height 20
type input "13:00"
click at [1063, 582] on input "Coordinated Universal Time (UTC 00:00)" at bounding box center [1133, 587] width 270 height 20
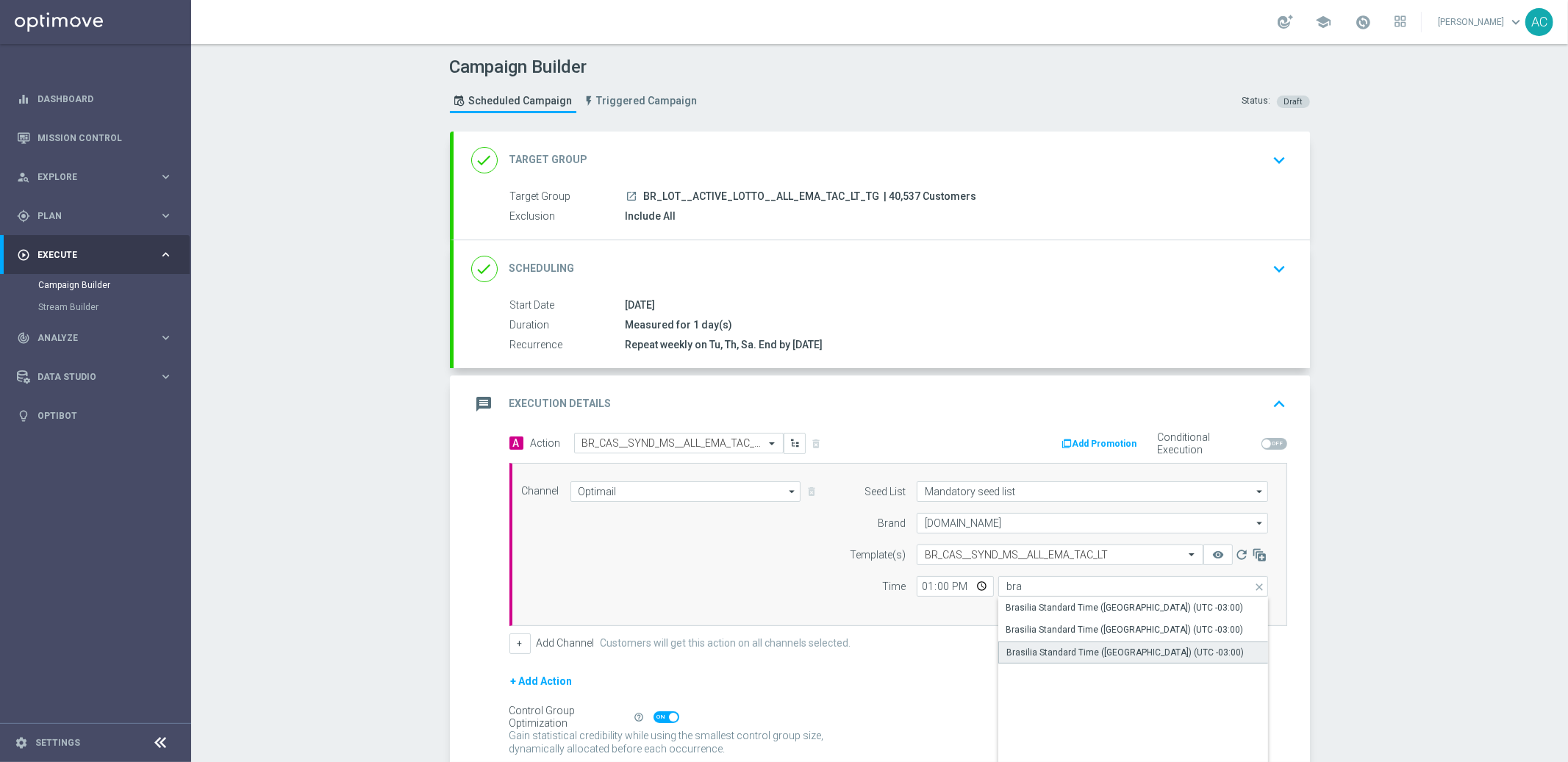
click at [1087, 651] on div "Brasilia Standard Time (Sao Paulo) (UTC -03:00)" at bounding box center [1124, 653] width 237 height 14
type input "Brasilia Standard Time (Sao Paulo) (UTC -03:00)"
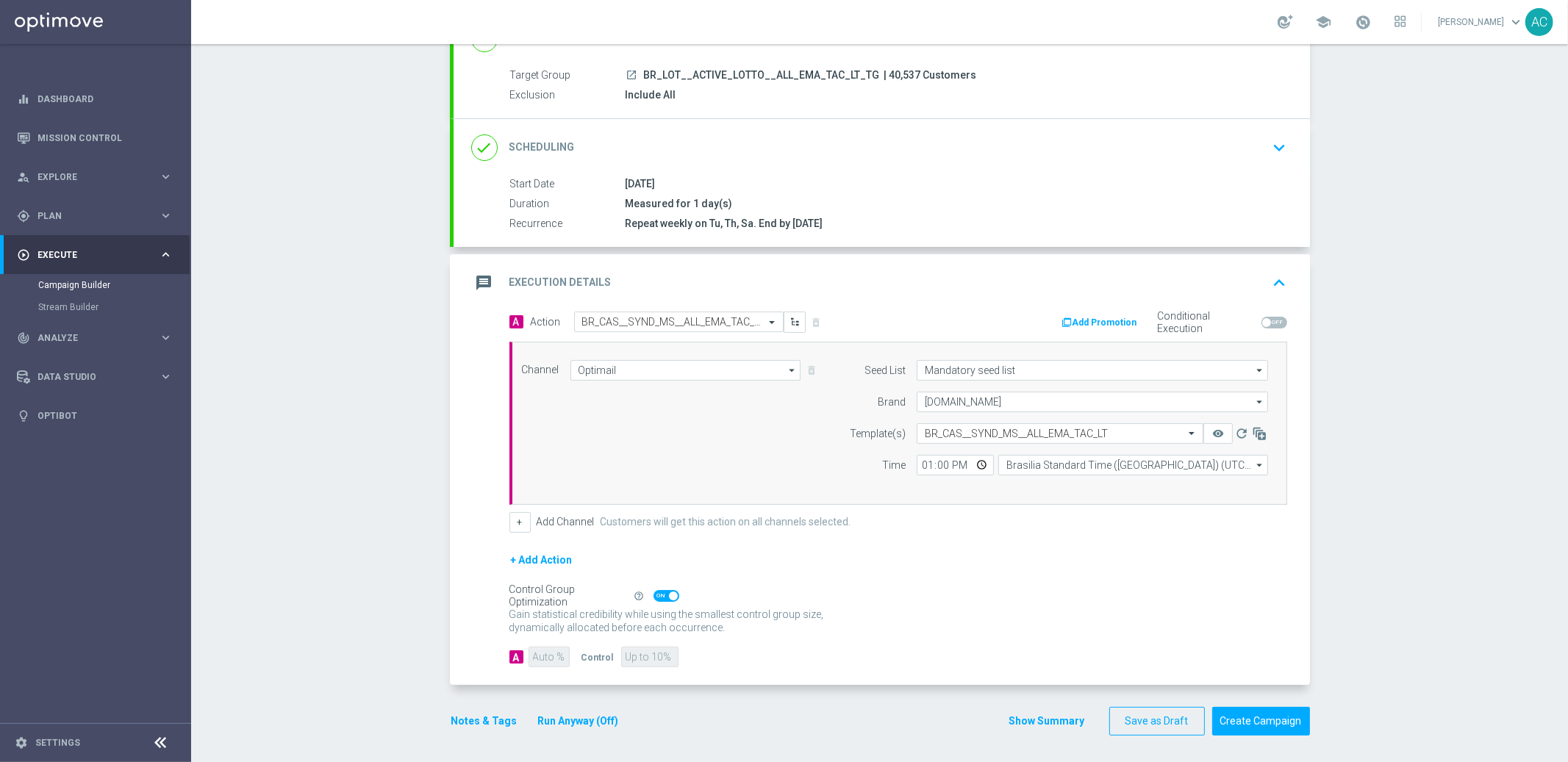
scroll to position [123, 0]
click at [1250, 716] on button "Create Campaign" at bounding box center [1261, 719] width 98 height 29
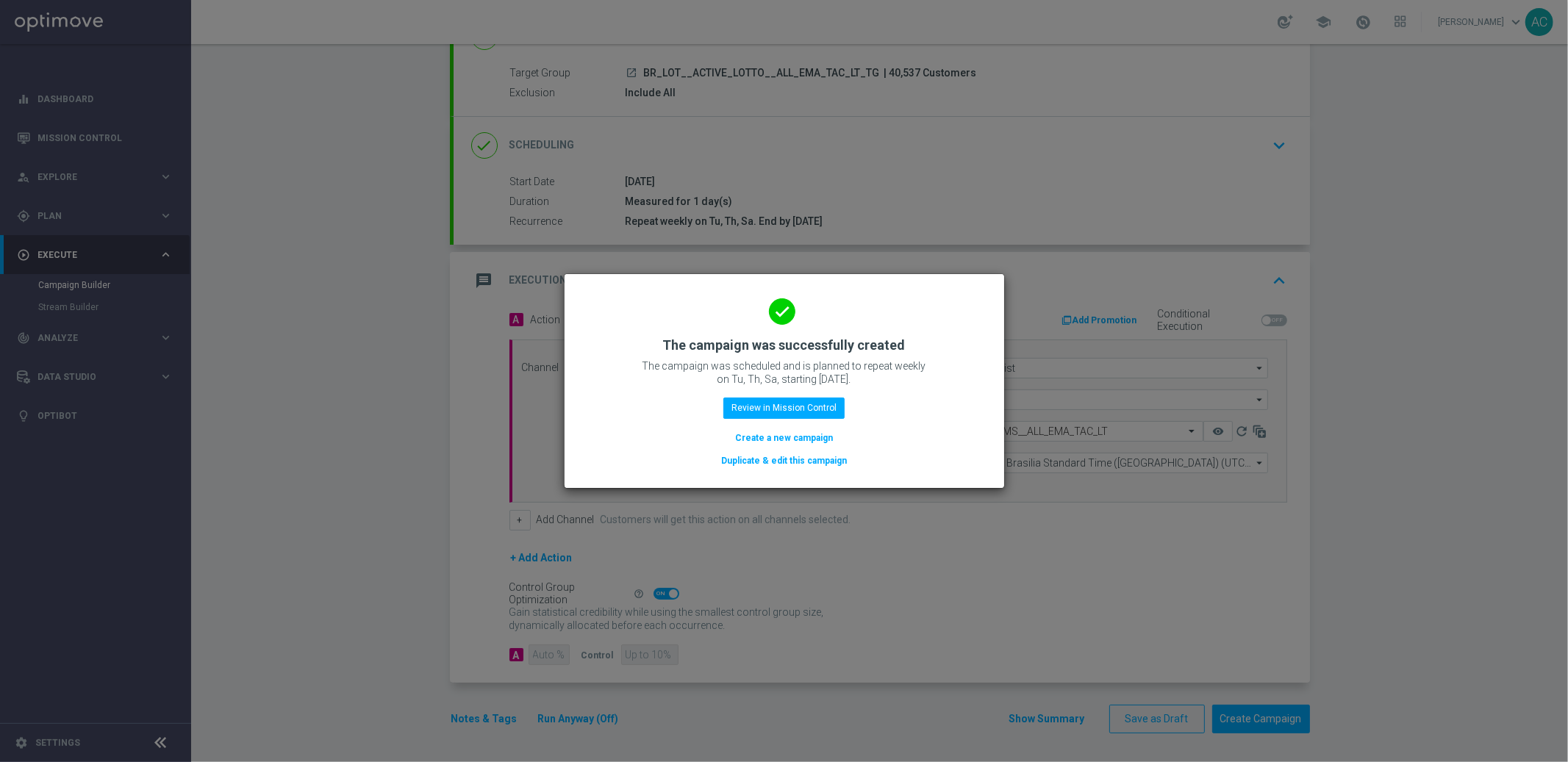
click at [796, 438] on button "Create a new campaign" at bounding box center [784, 438] width 100 height 16
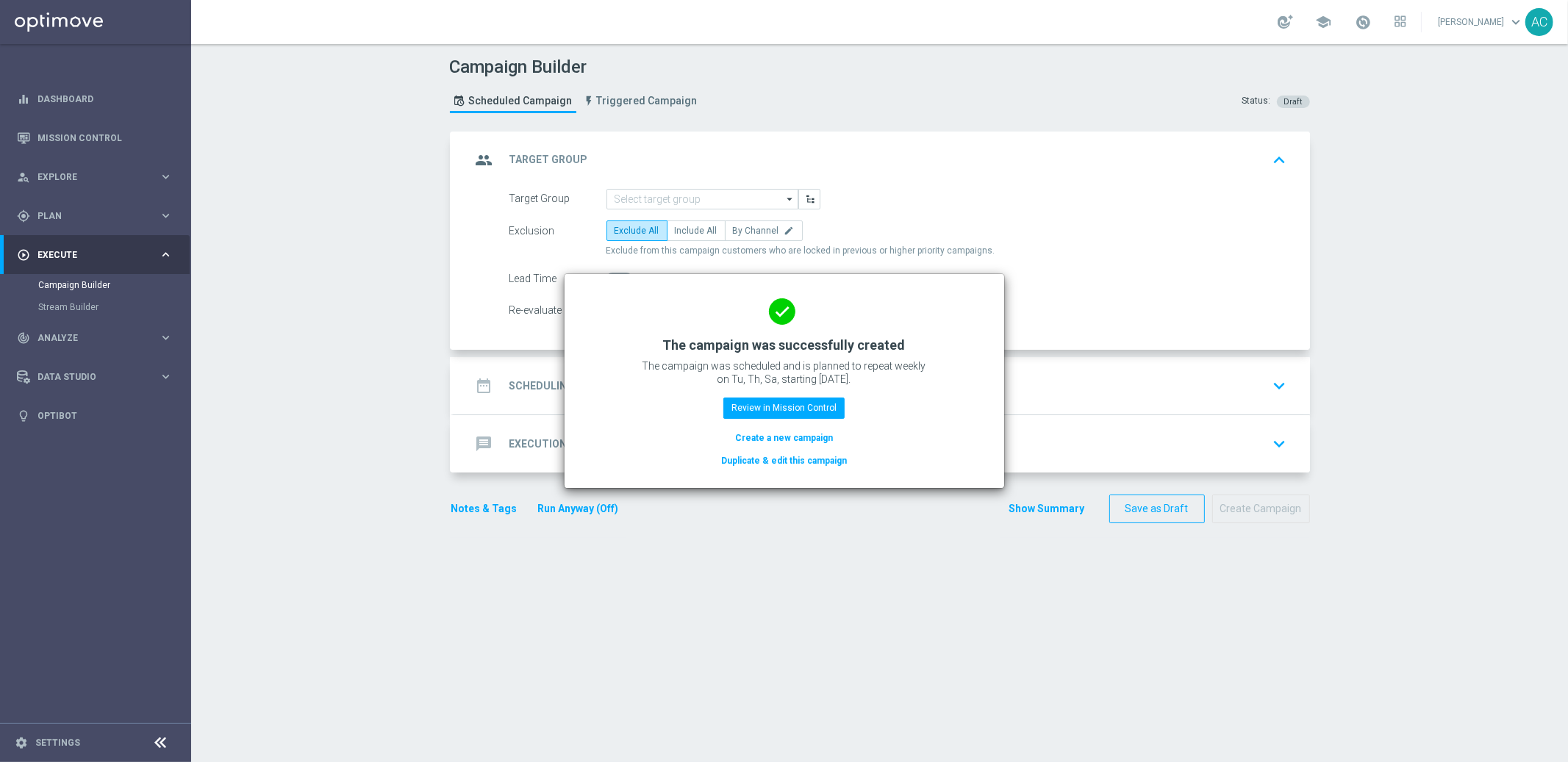
scroll to position [0, 0]
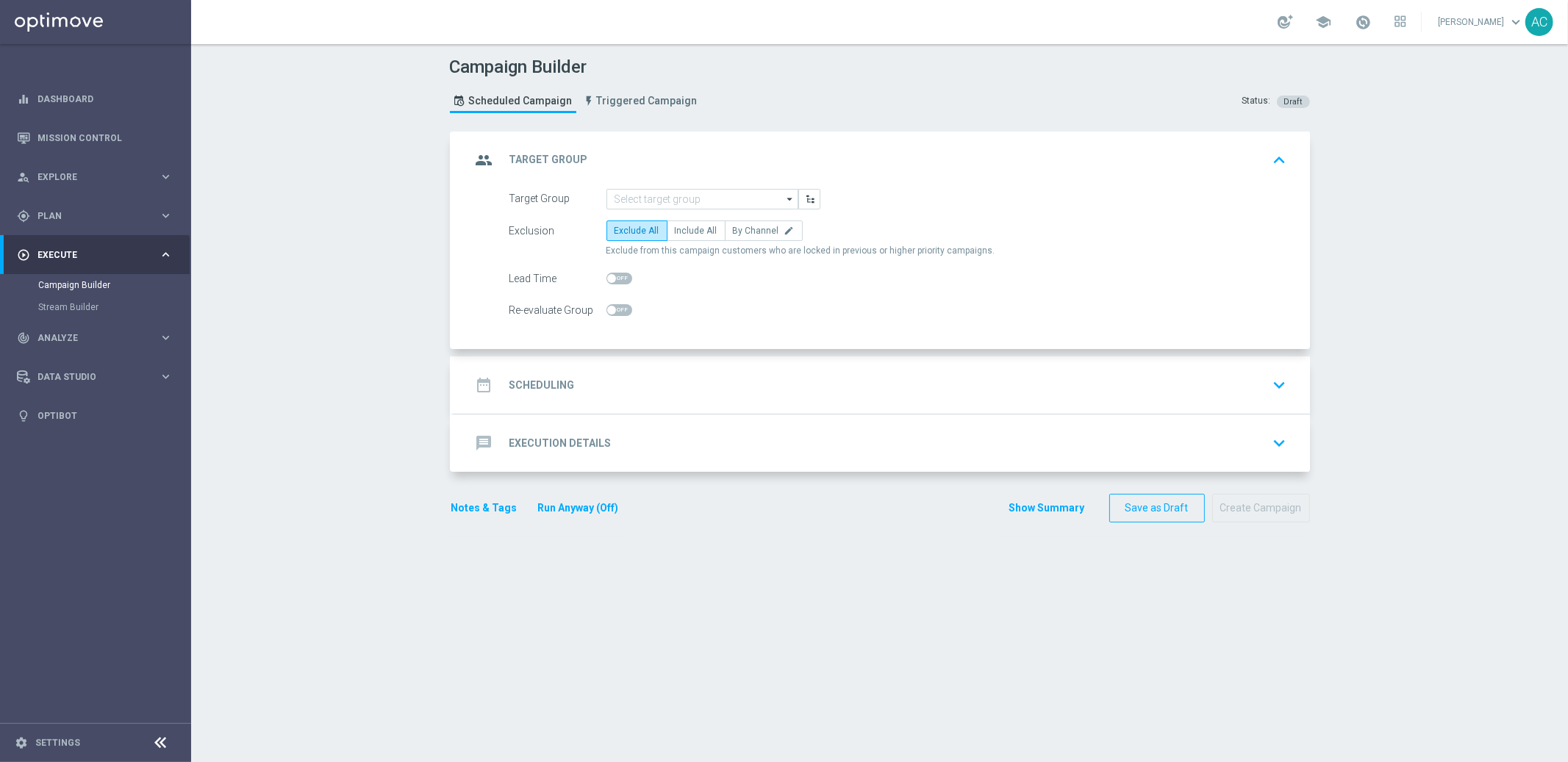
click at [426, 606] on div "Campaign Builder Scheduled Campaign Triggered Campaign Status: Draft group Targ…" at bounding box center [879, 404] width 1376 height 719
click at [96, 220] on div "gps_fixed Plan" at bounding box center [88, 216] width 142 height 14
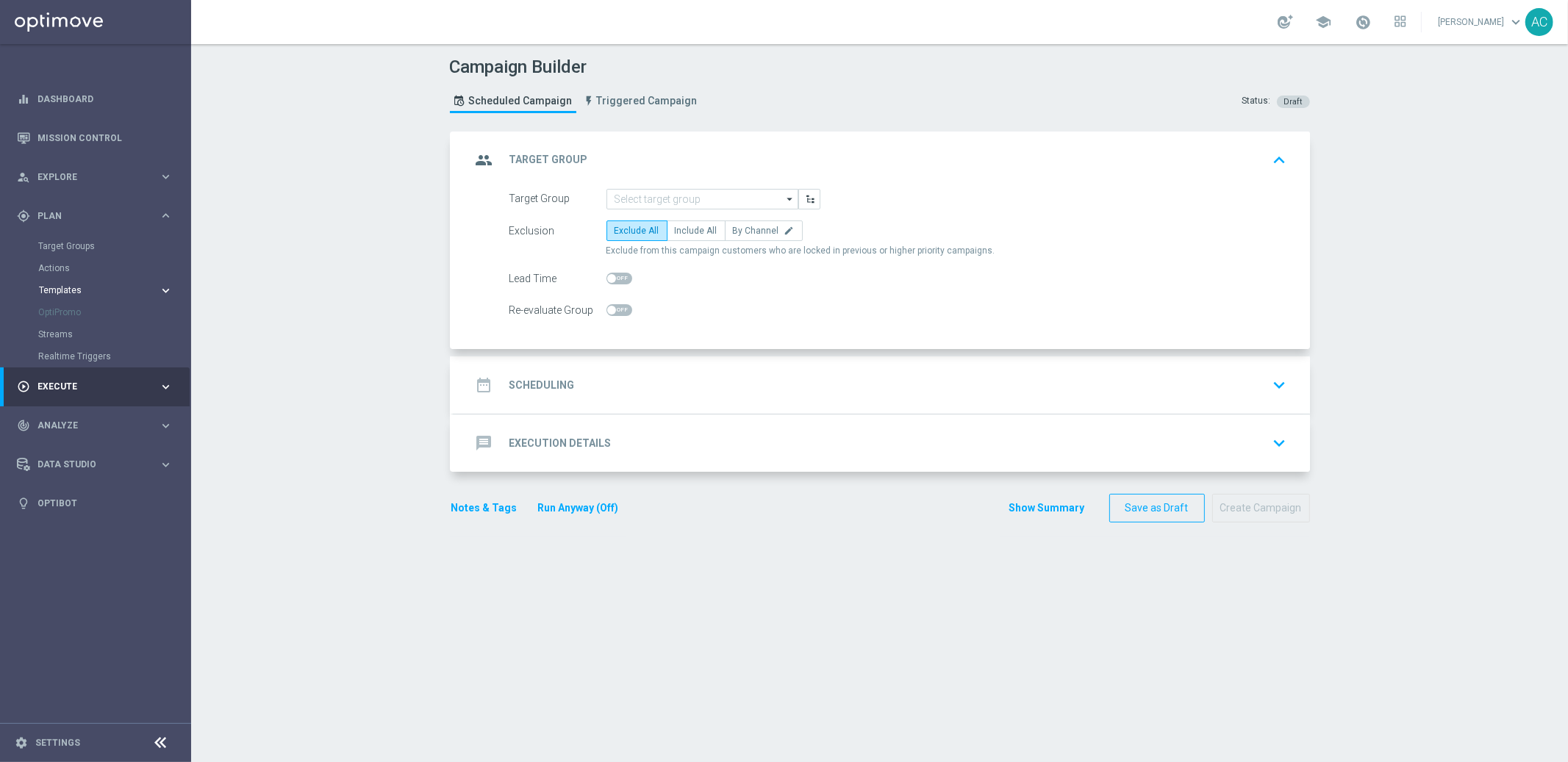
click at [151, 289] on div "Templates" at bounding box center [99, 290] width 120 height 9
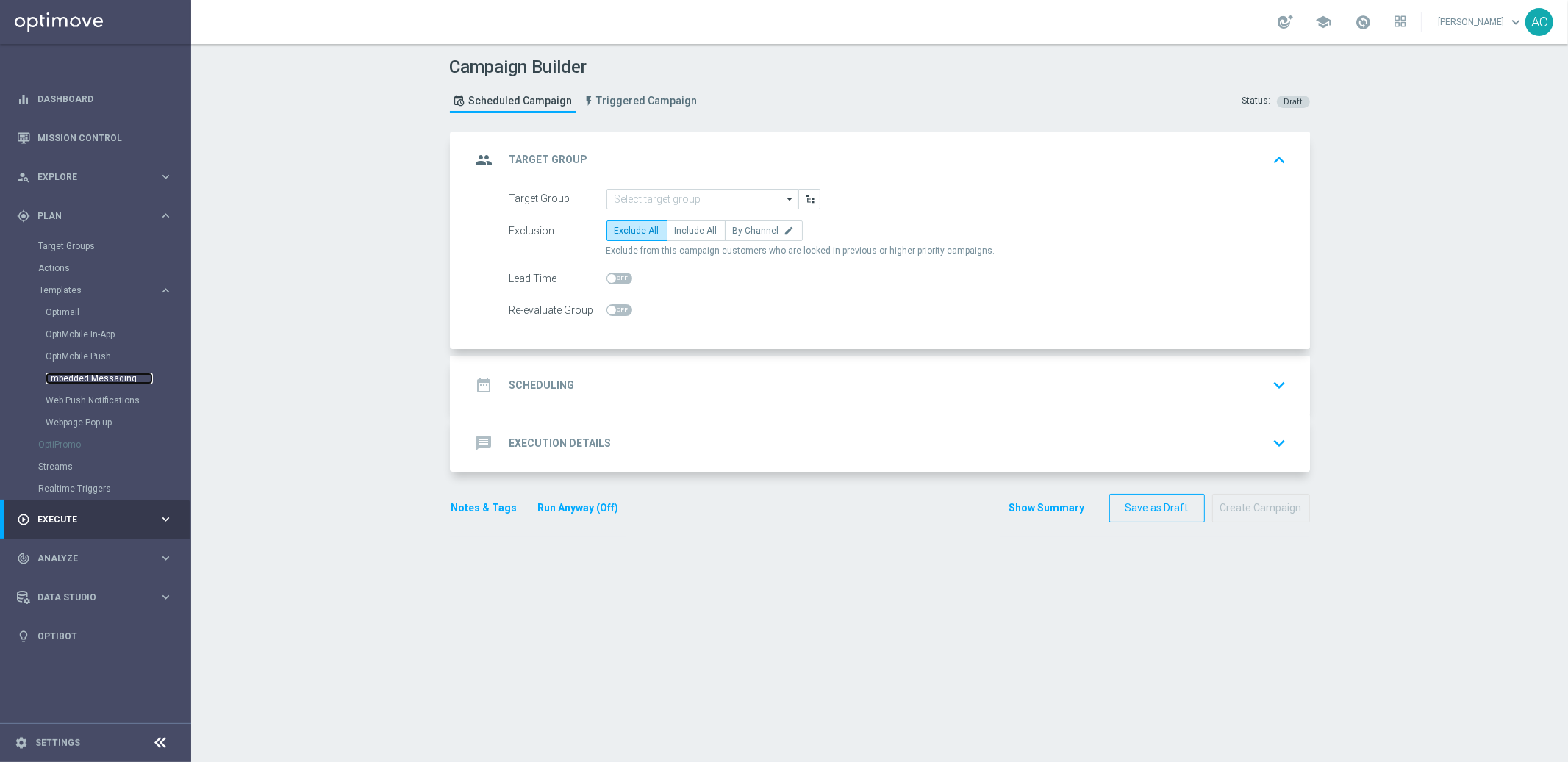
click at [107, 374] on link "Embedded Messaging" at bounding box center [100, 379] width 107 height 12
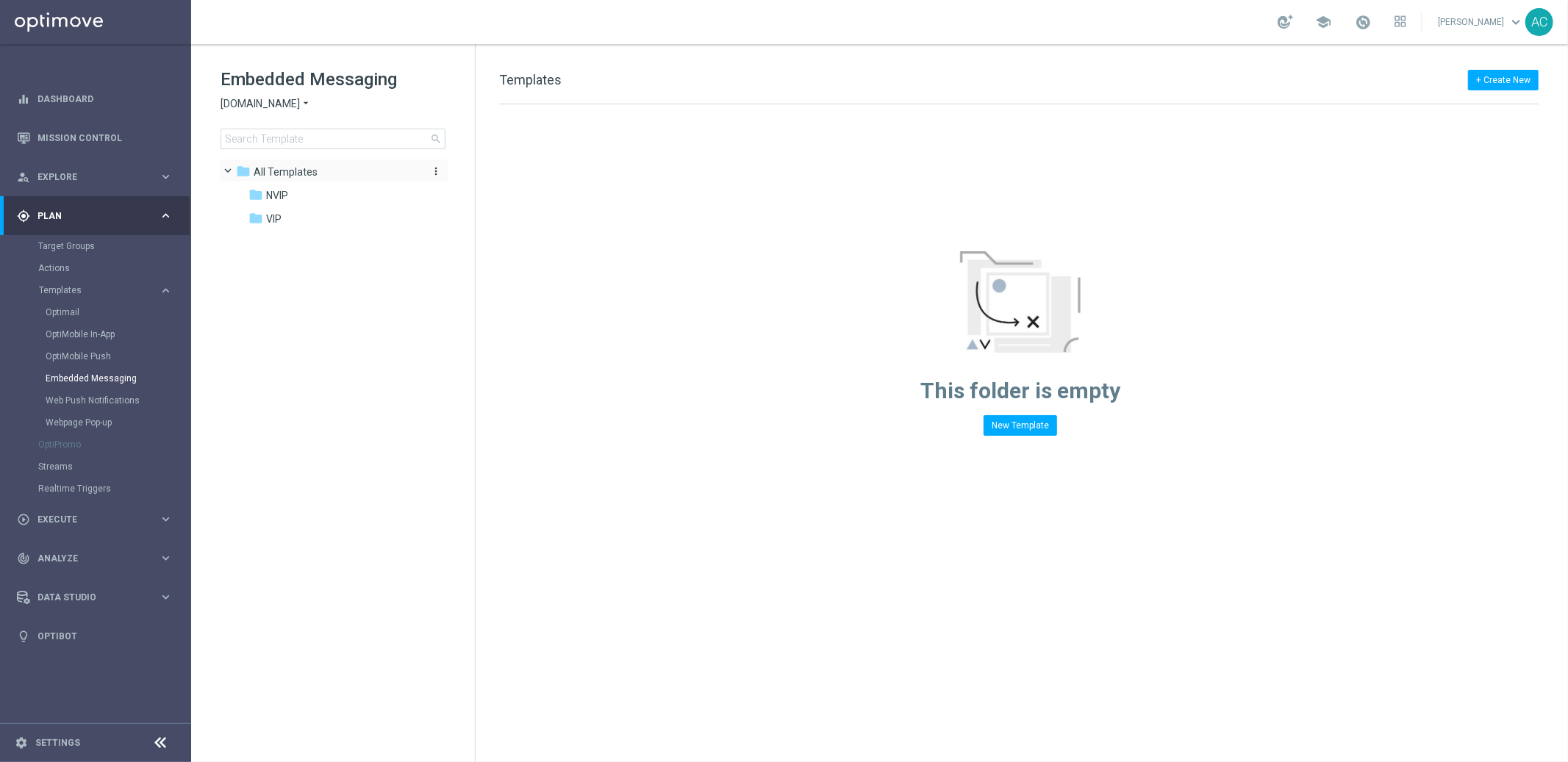
click at [272, 173] on span "All Templates" at bounding box center [285, 172] width 64 height 14
click at [278, 196] on span "NVIP" at bounding box center [278, 196] width 22 height 14
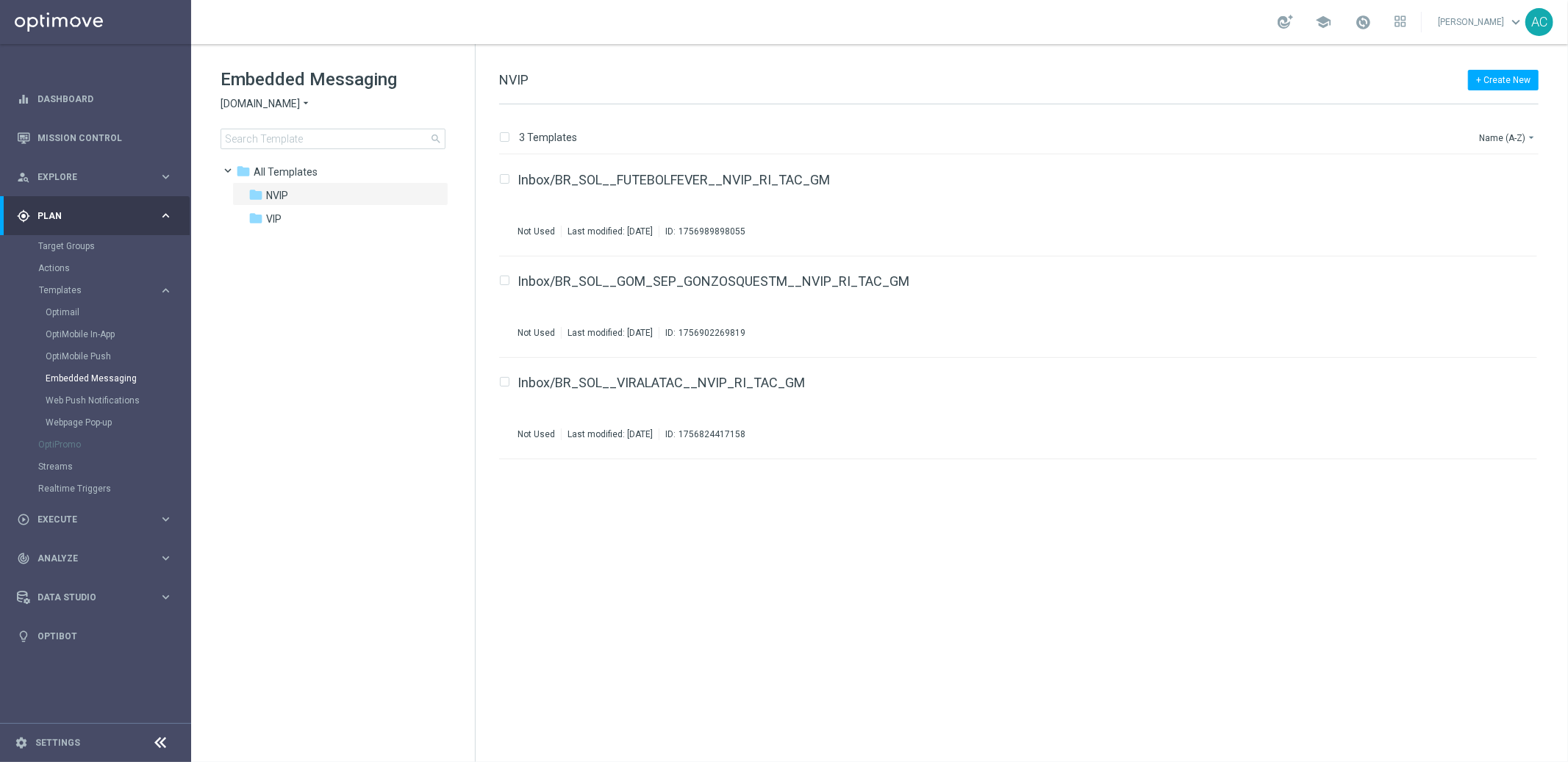
click at [291, 118] on div "Embedded Messaging Sorteonline.bet.br arrow_drop_down × Sorteonline.bet.br sear…" at bounding box center [347, 108] width 255 height 82
click at [291, 105] on span "Sorteonline.bet.br" at bounding box center [260, 104] width 79 height 14
click at [289, 153] on div "Lottoland" at bounding box center [277, 156] width 111 height 18
click at [267, 215] on span "MKTOPS Tests" at bounding box center [301, 220] width 70 height 14
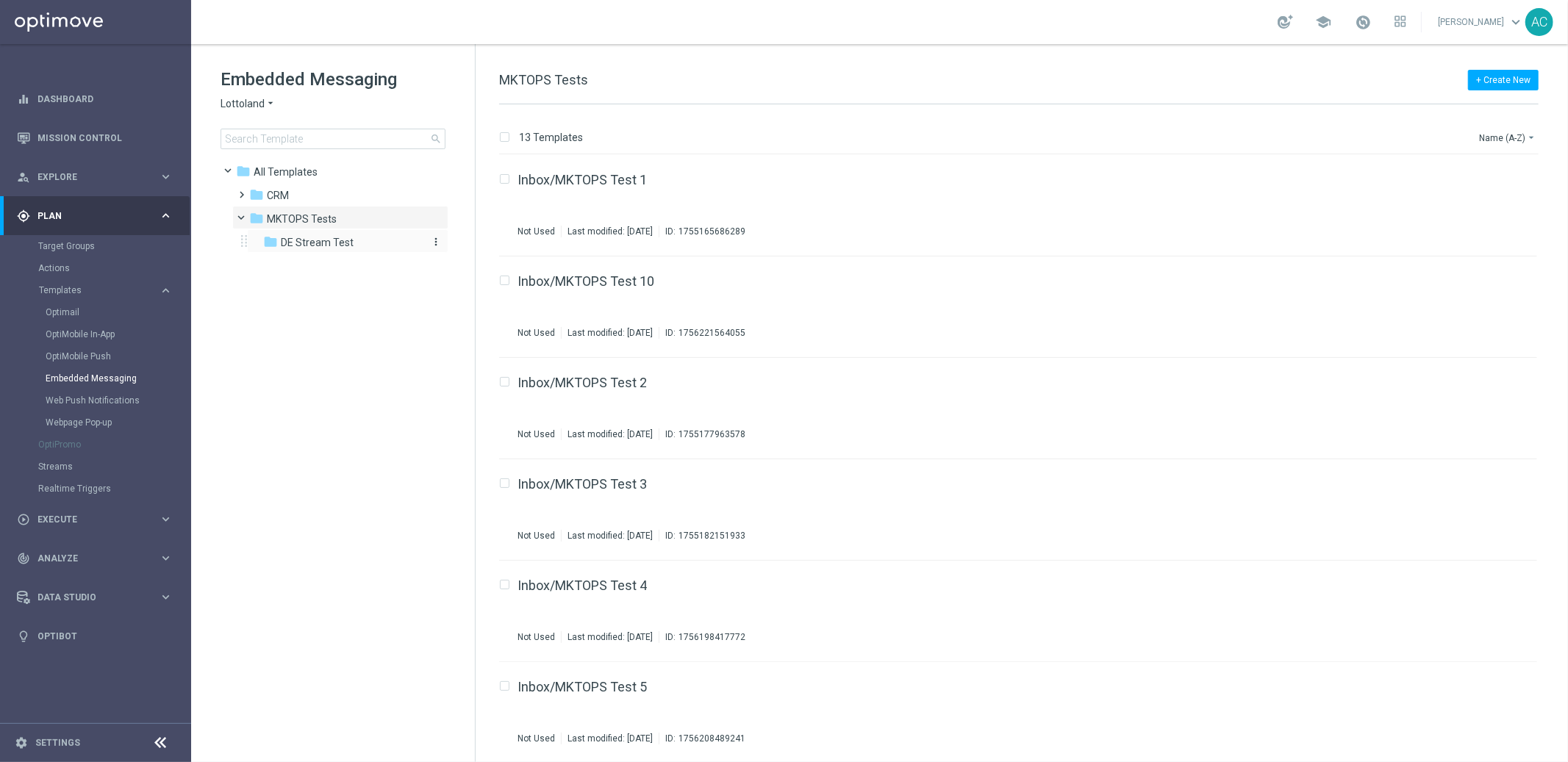
click at [282, 243] on span "DE Stream Test" at bounding box center [317, 243] width 72 height 14
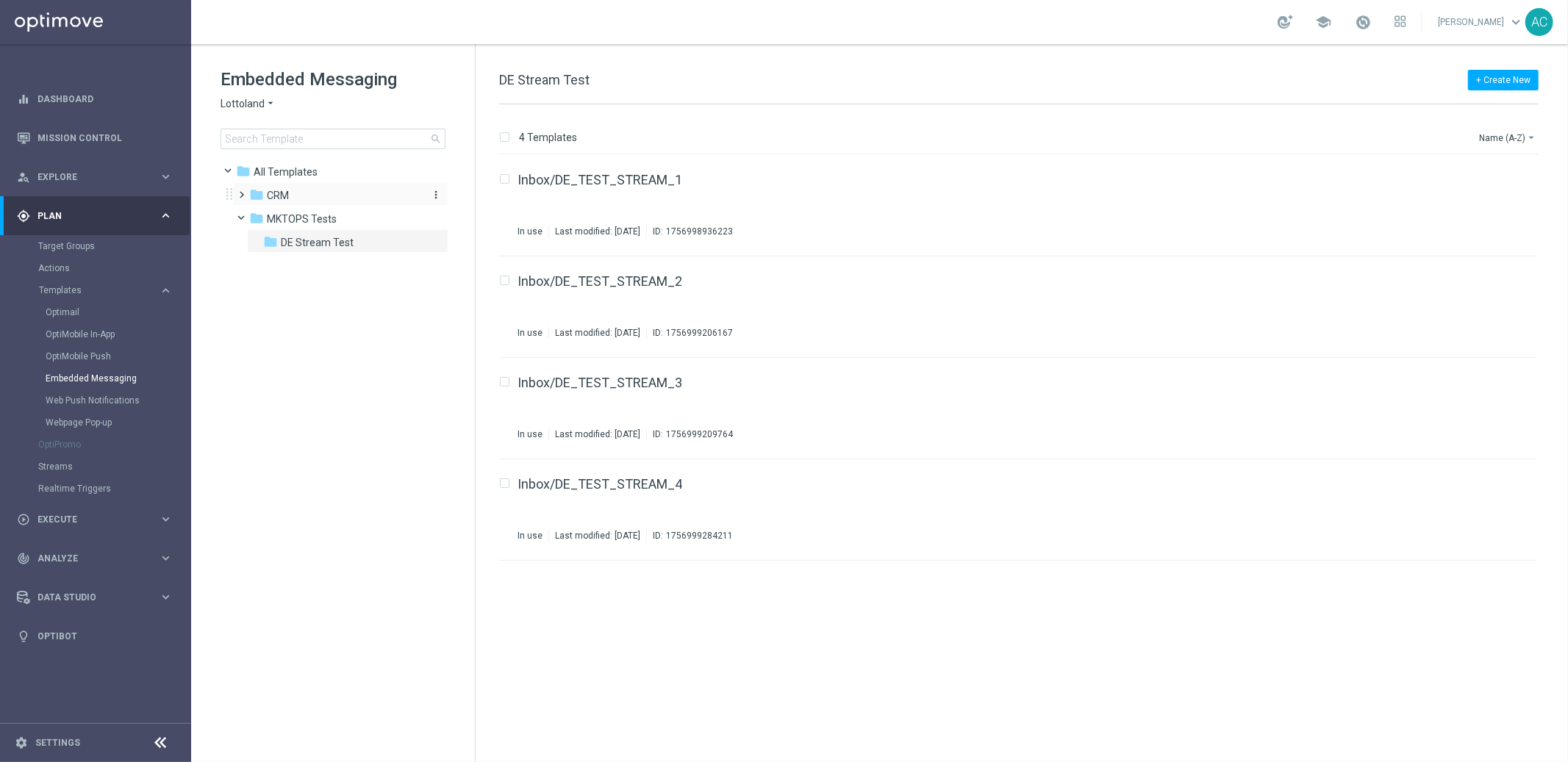
click at [273, 195] on span "CRM" at bounding box center [278, 196] width 22 height 14
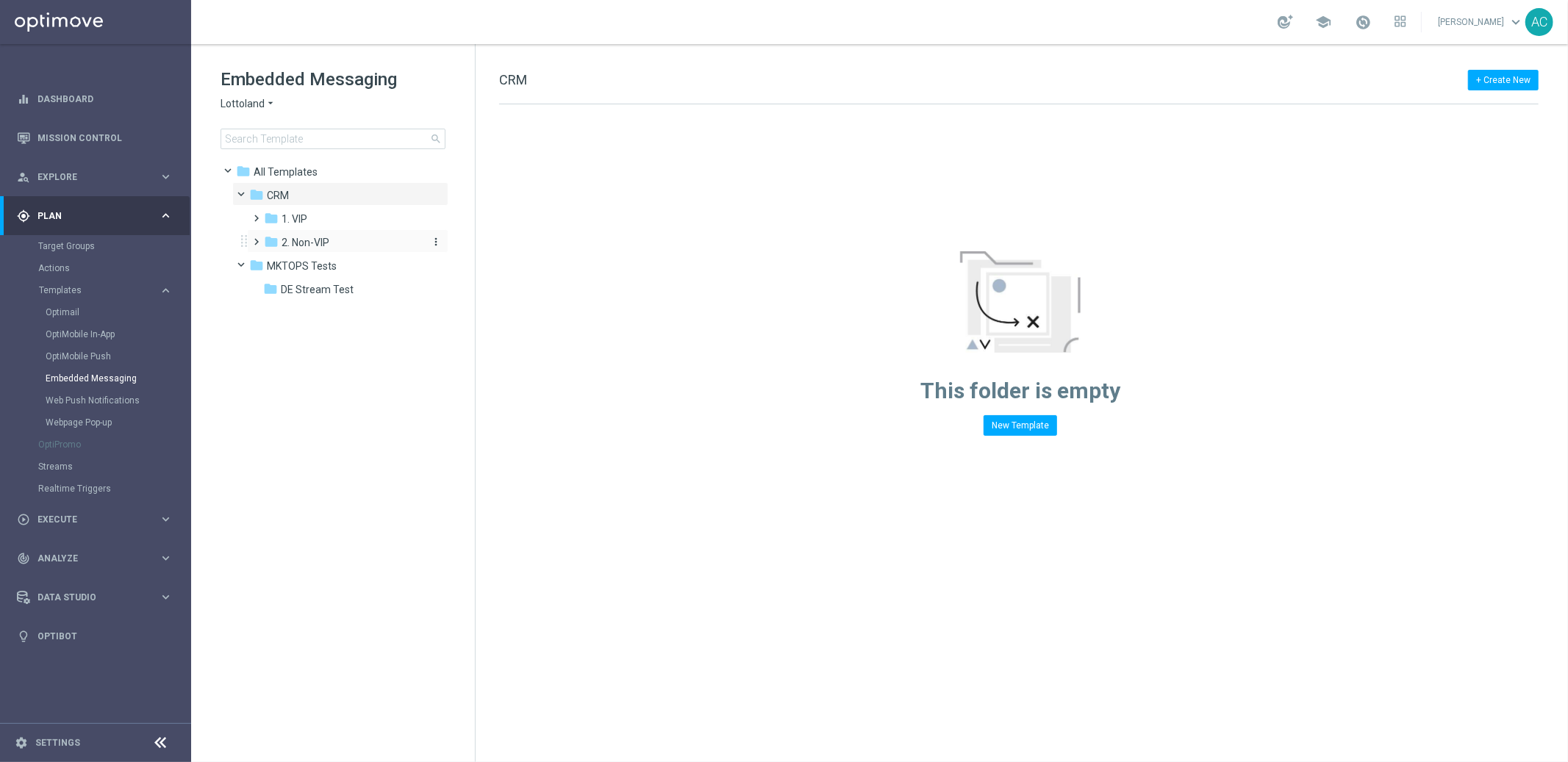
click at [299, 249] on span "2. Non-VIP" at bounding box center [306, 243] width 48 height 14
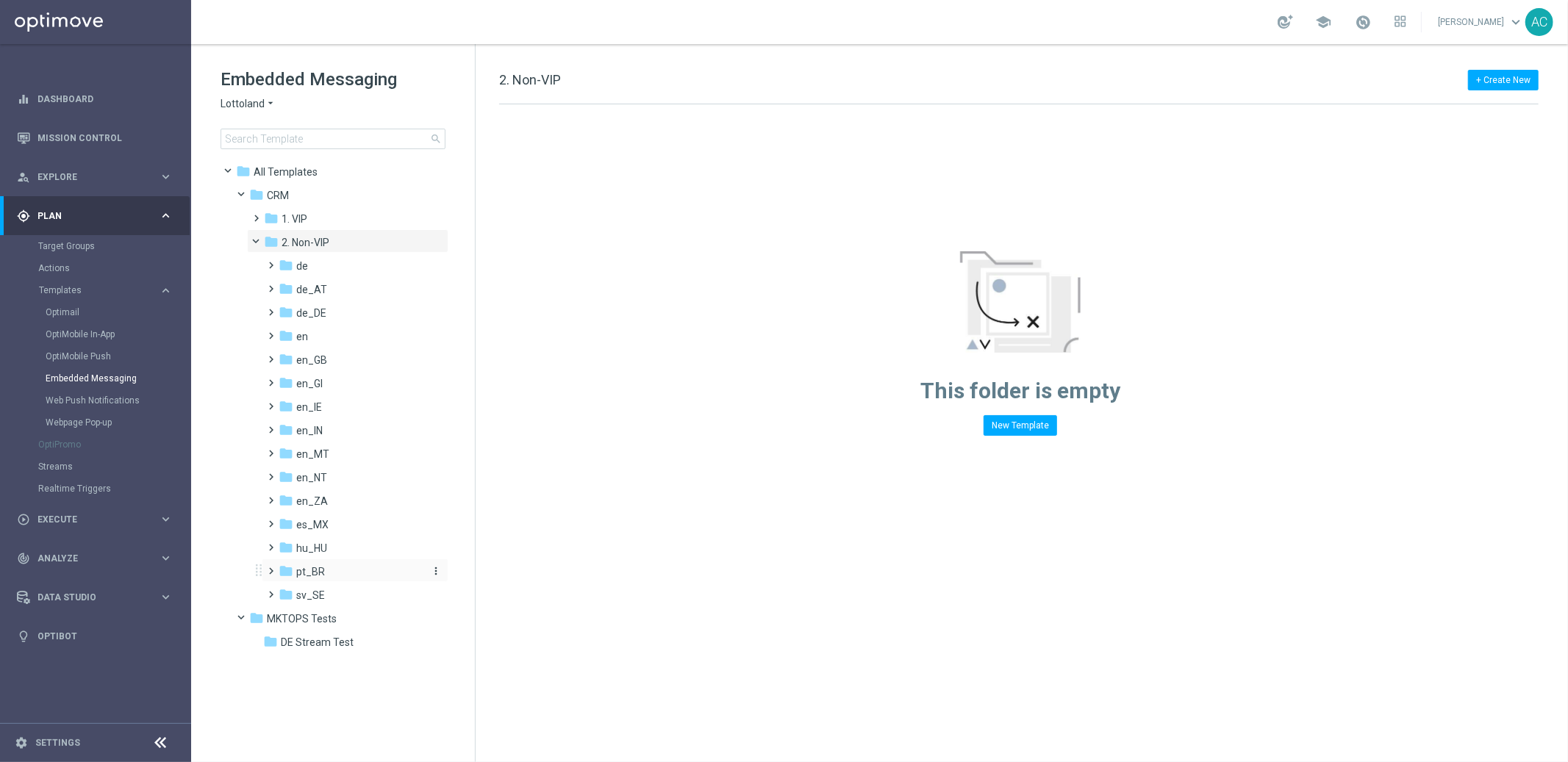
click at [321, 573] on span "pt_BR" at bounding box center [311, 572] width 29 height 14
click at [339, 616] on span "TAC pt_BR" at bounding box center [335, 619] width 51 height 14
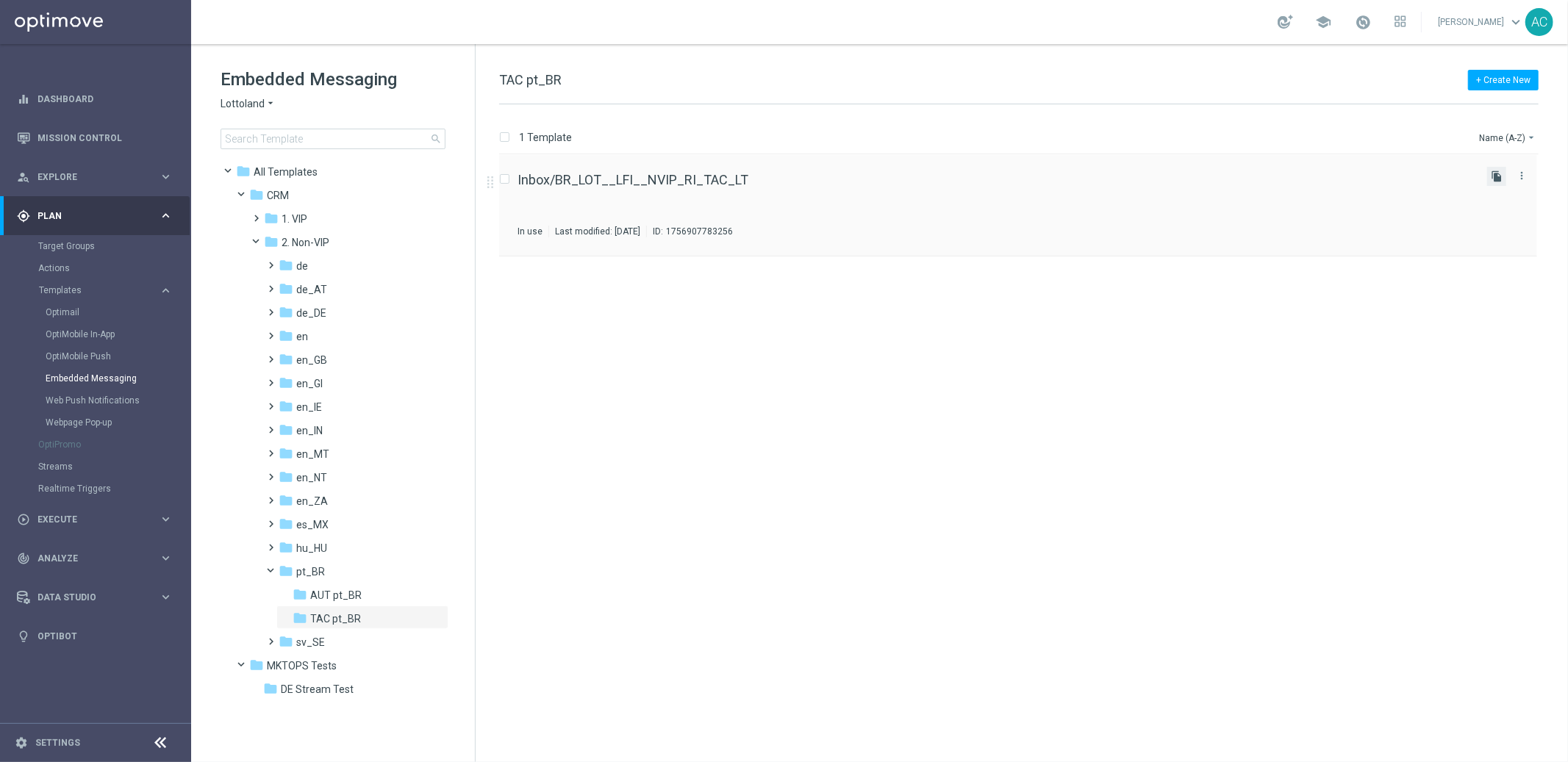
click at [1496, 179] on icon "file_copy" at bounding box center [1496, 176] width 12 height 12
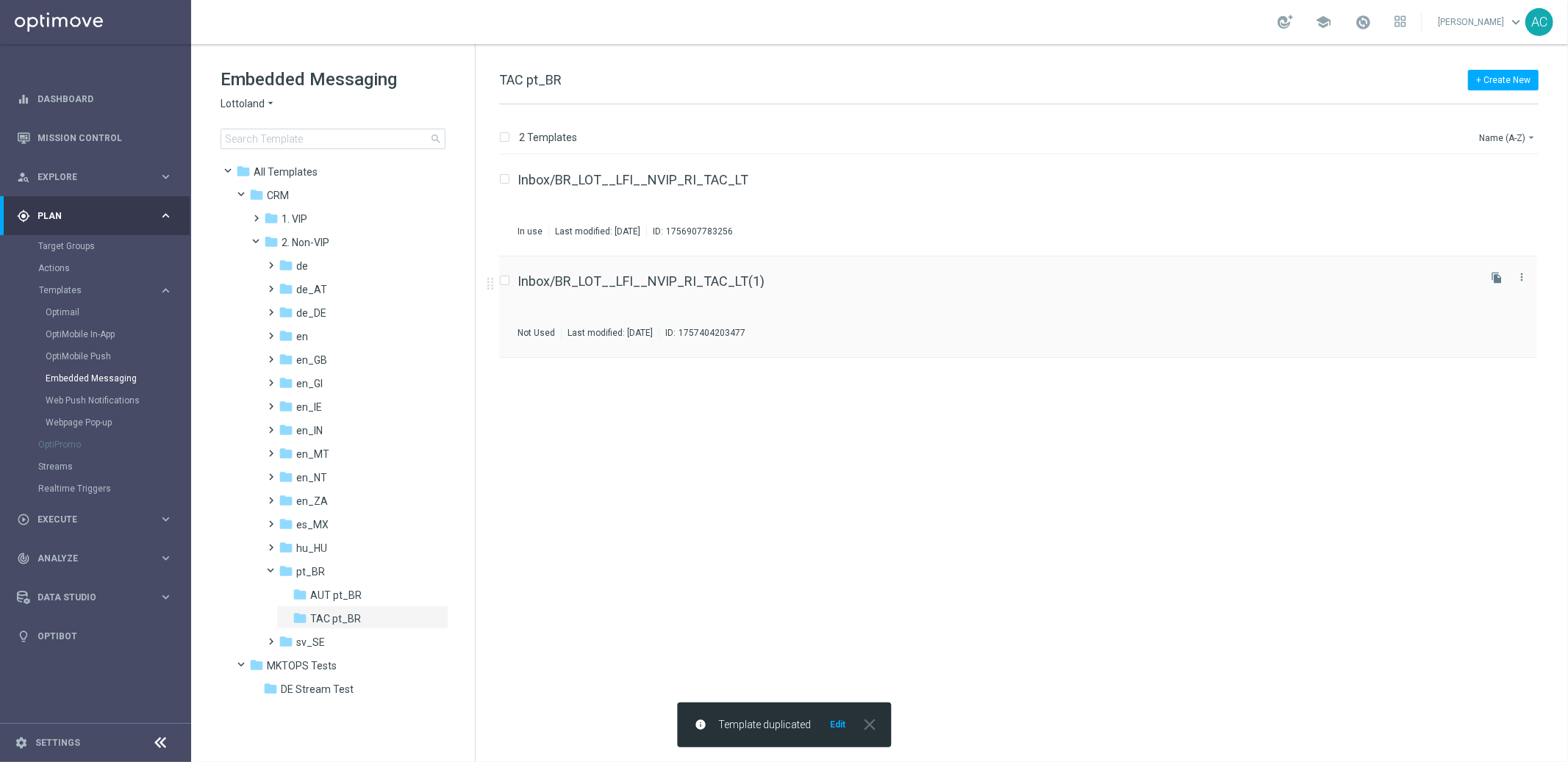
click at [836, 307] on div "Inbox/BR_LOT__LFI__NVIP_RI_TAC_LT(1) Not Used Last modified: Tuesday, September…" at bounding box center [996, 307] width 958 height 64
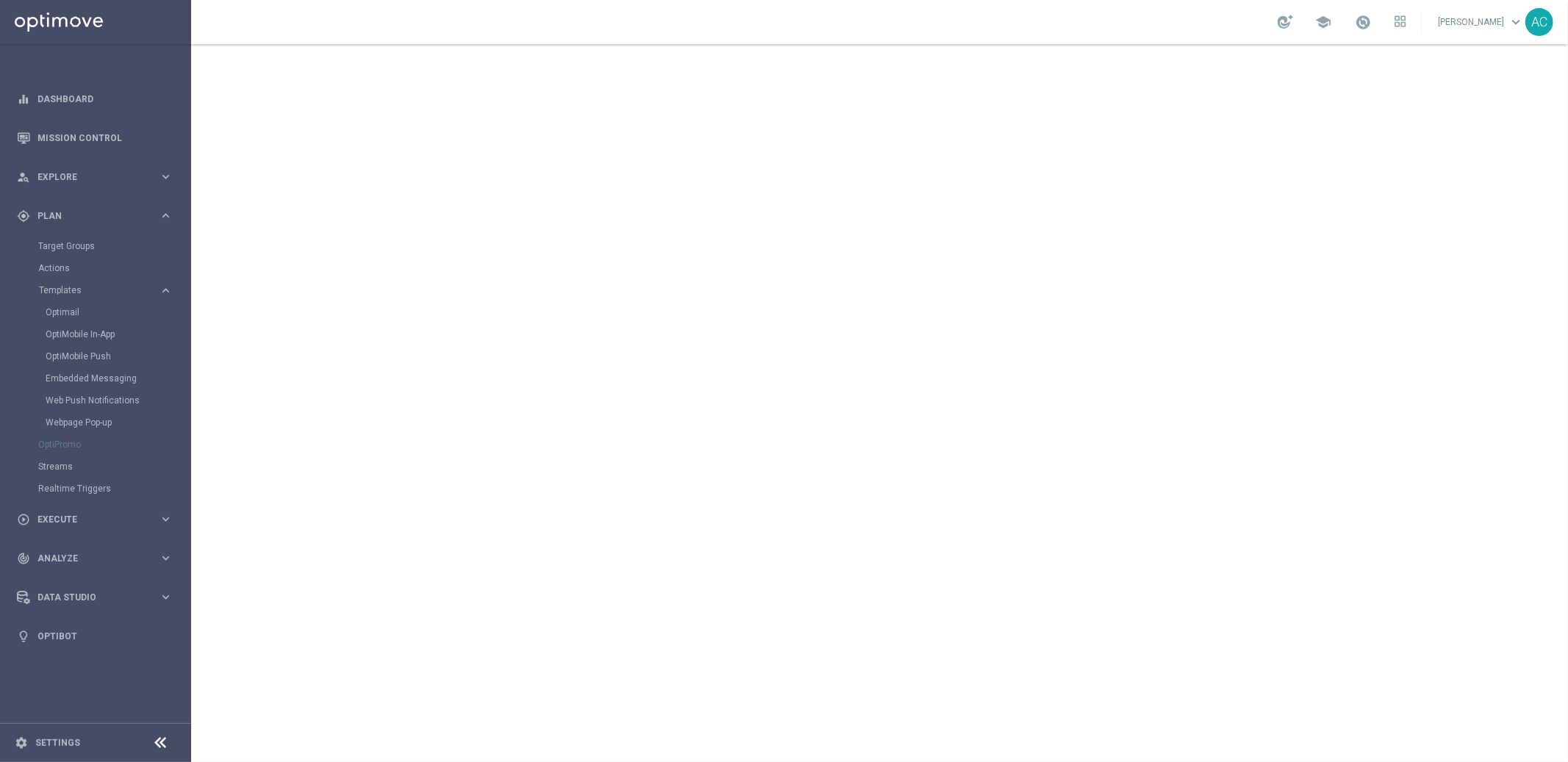
drag, startPoint x: 168, startPoint y: 380, endPoint x: 32, endPoint y: 375, distance: 136.1
click at [32, 375] on section "Target Groups Actions Templates keyboard_arrow_right Optimail OptiMobile In-App" at bounding box center [94, 367] width 190 height 265
click at [98, 180] on span "Explore" at bounding box center [98, 177] width 121 height 9
click at [84, 137] on link "Mission Control" at bounding box center [105, 138] width 135 height 39
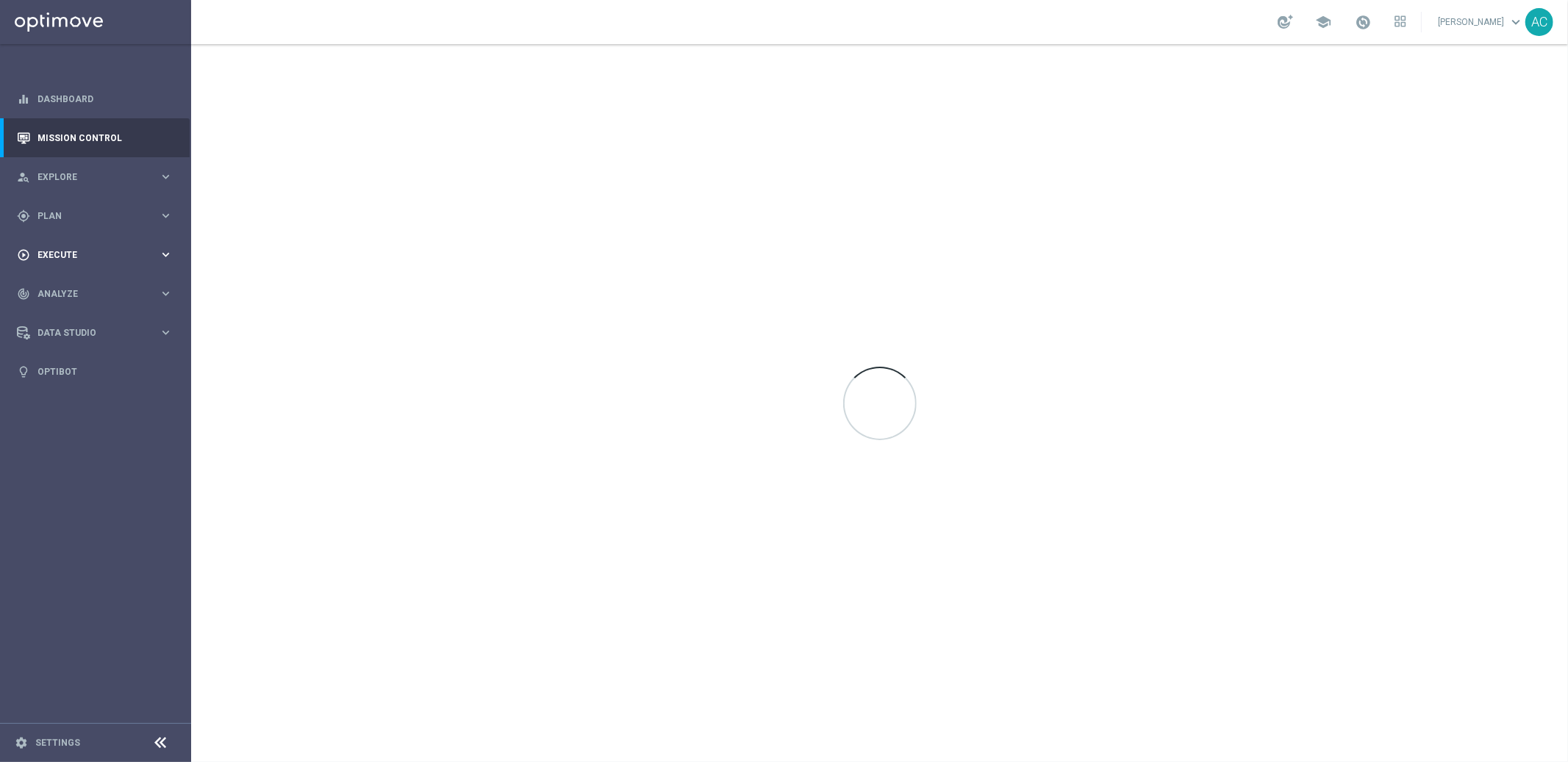
click at [92, 245] on div "play_circle_outline Execute keyboard_arrow_right" at bounding box center [94, 255] width 190 height 39
click at [83, 283] on link "Campaign Builder" at bounding box center [95, 285] width 115 height 12
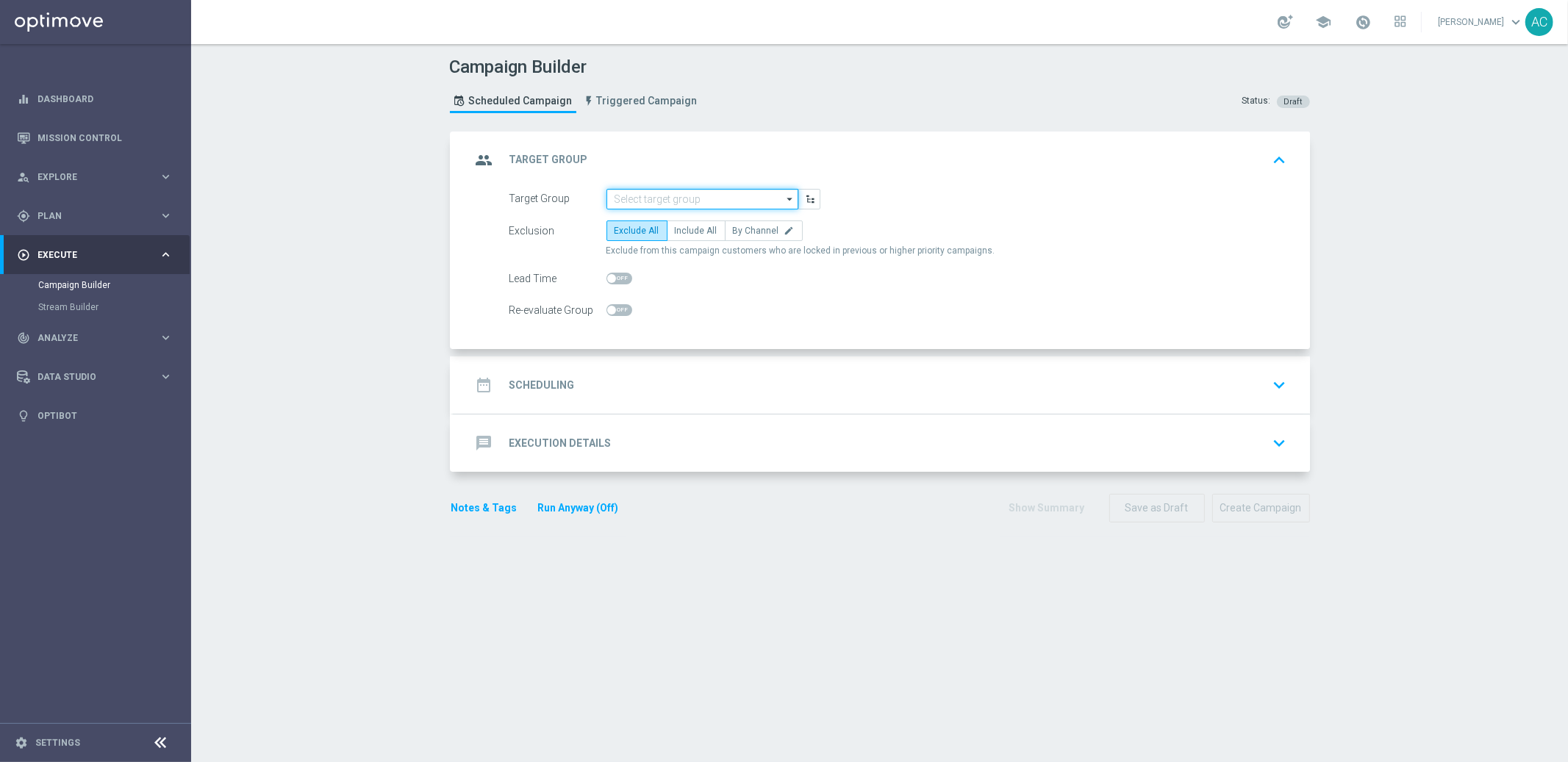
click at [682, 203] on input at bounding box center [701, 199] width 192 height 20
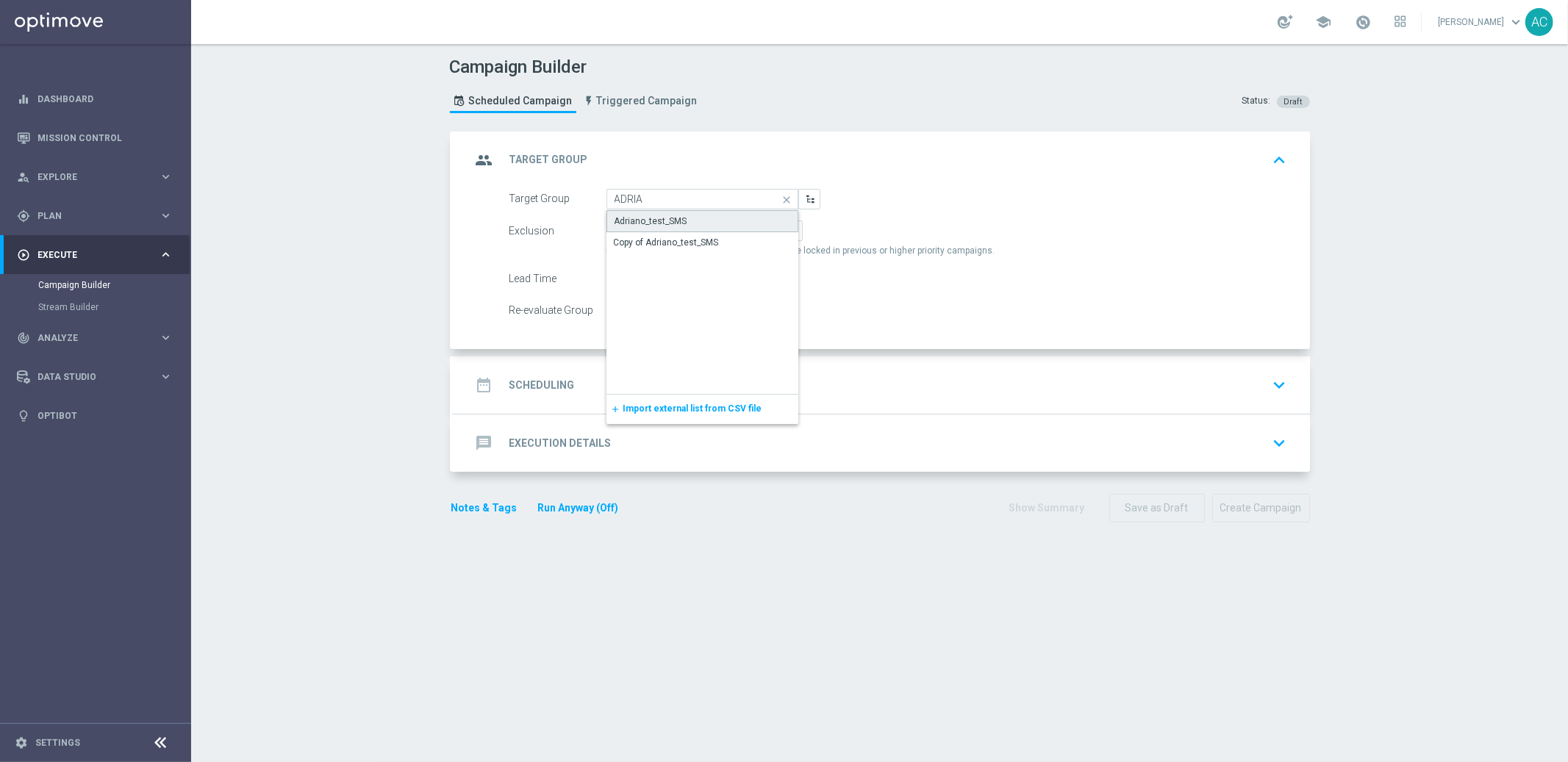
click at [700, 218] on div "Adriano_test_SMS" at bounding box center [702, 221] width 192 height 22
type input "Adriano_test_SMS"
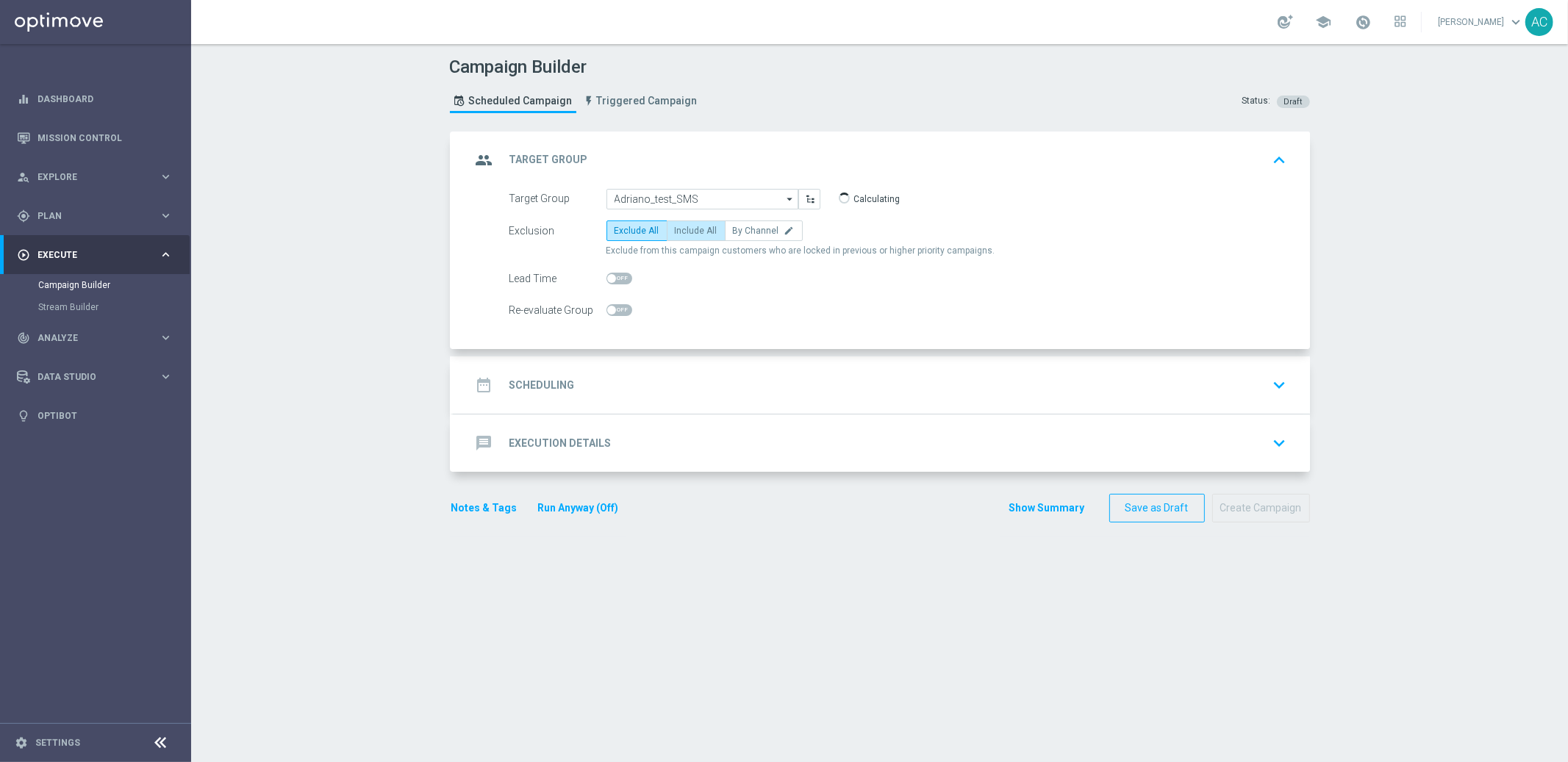
click at [697, 223] on label "Include All" at bounding box center [695, 231] width 59 height 20
click at [684, 229] on input "Include All" at bounding box center [679, 233] width 9 height 9
radio input "true"
click at [541, 386] on h2 "Scheduling" at bounding box center [541, 386] width 66 height 14
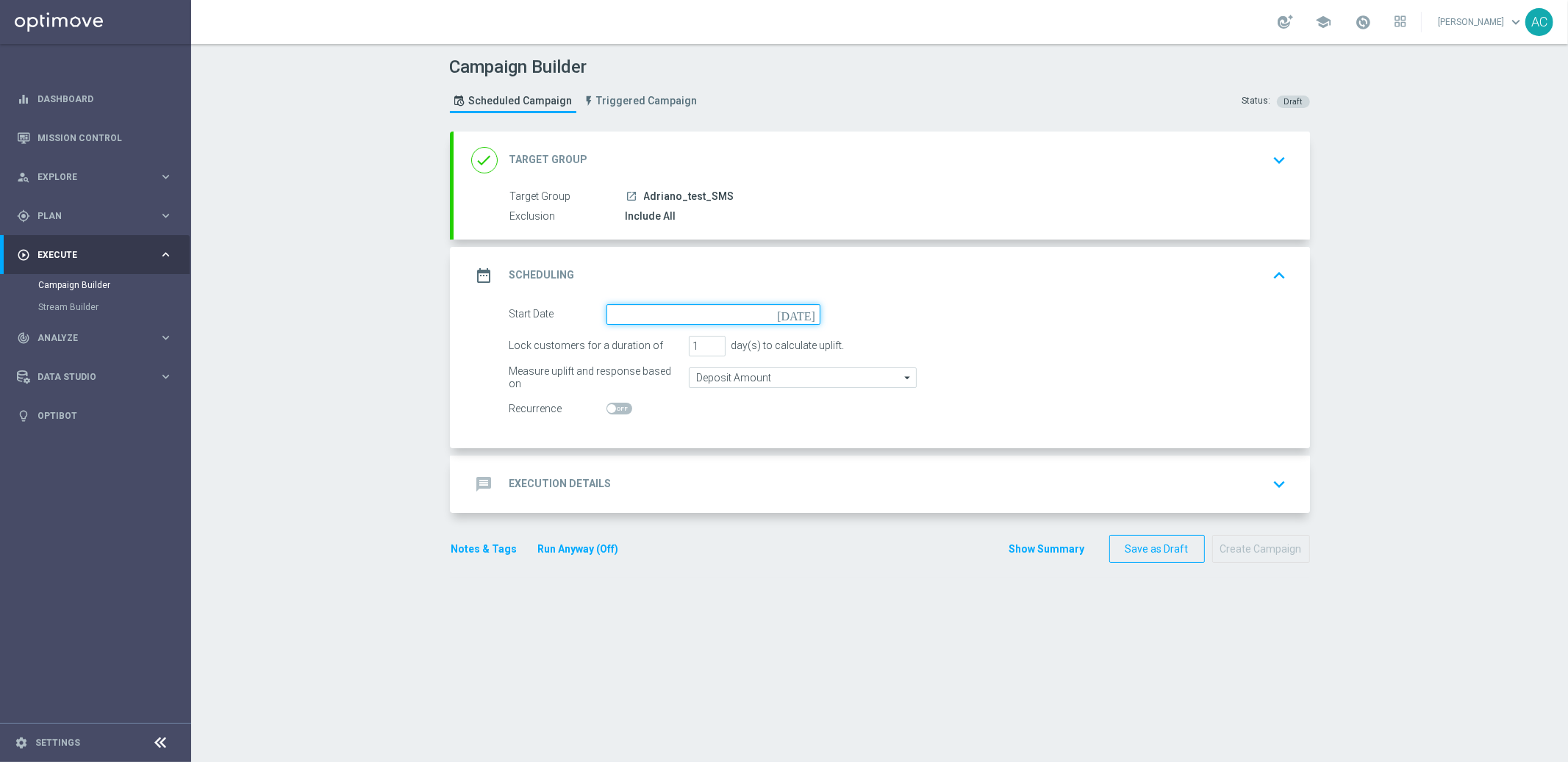
click at [664, 311] on input at bounding box center [712, 314] width 214 height 20
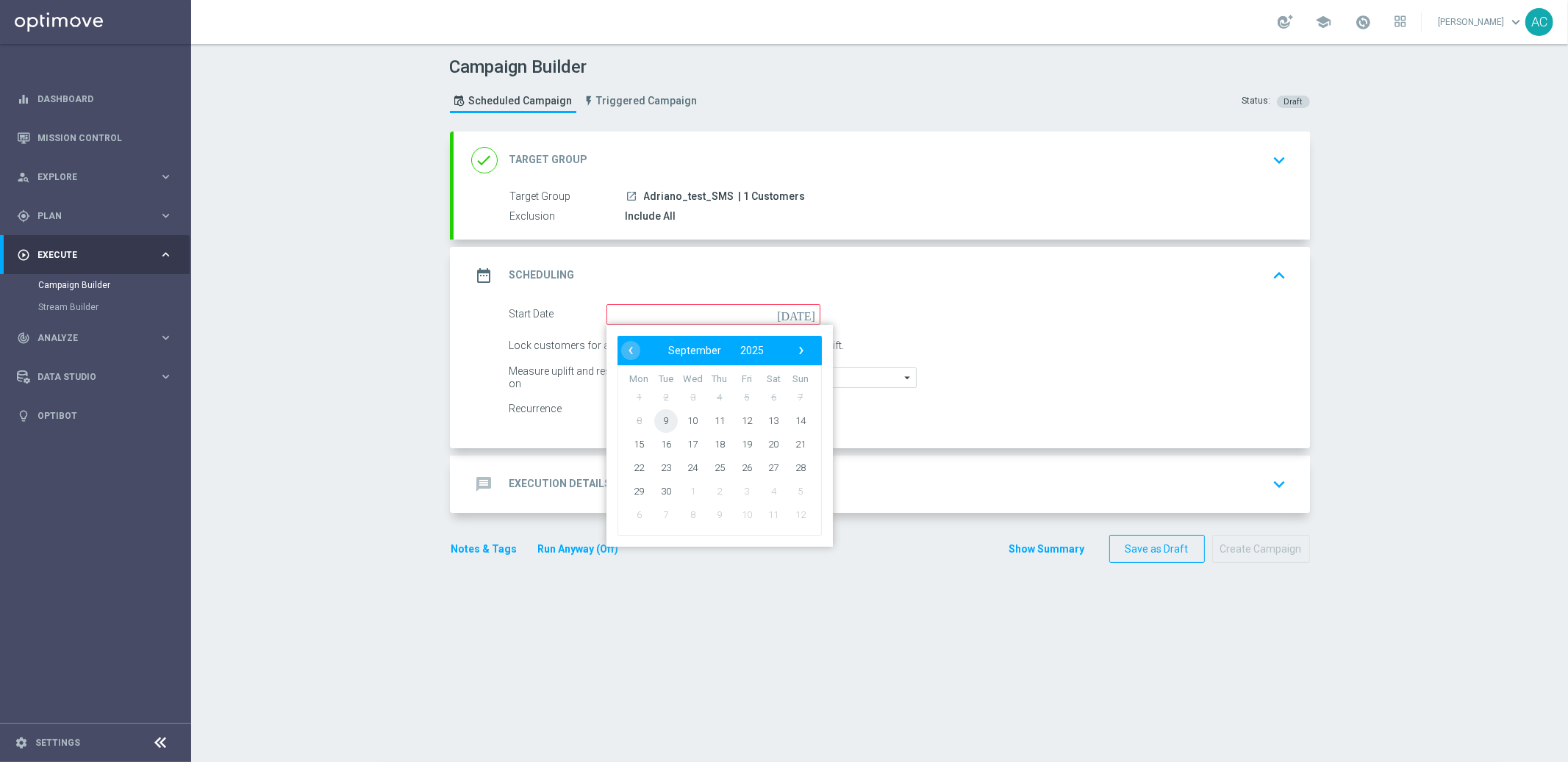
click at [655, 417] on span "9" at bounding box center [666, 421] width 24 height 24
type input "09 Sep 2025"
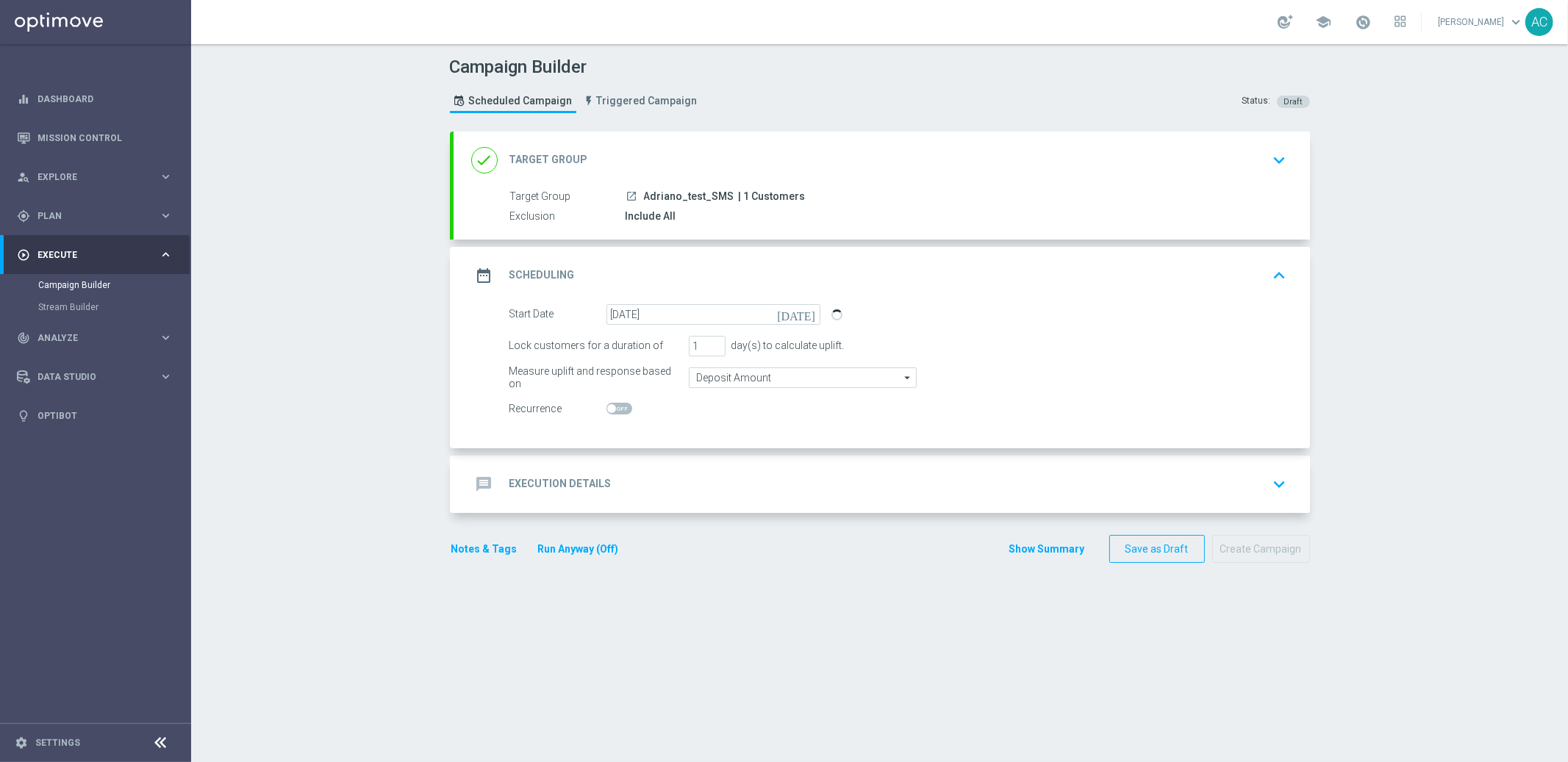
click at [588, 479] on h2 "Execution Details" at bounding box center [560, 484] width 102 height 14
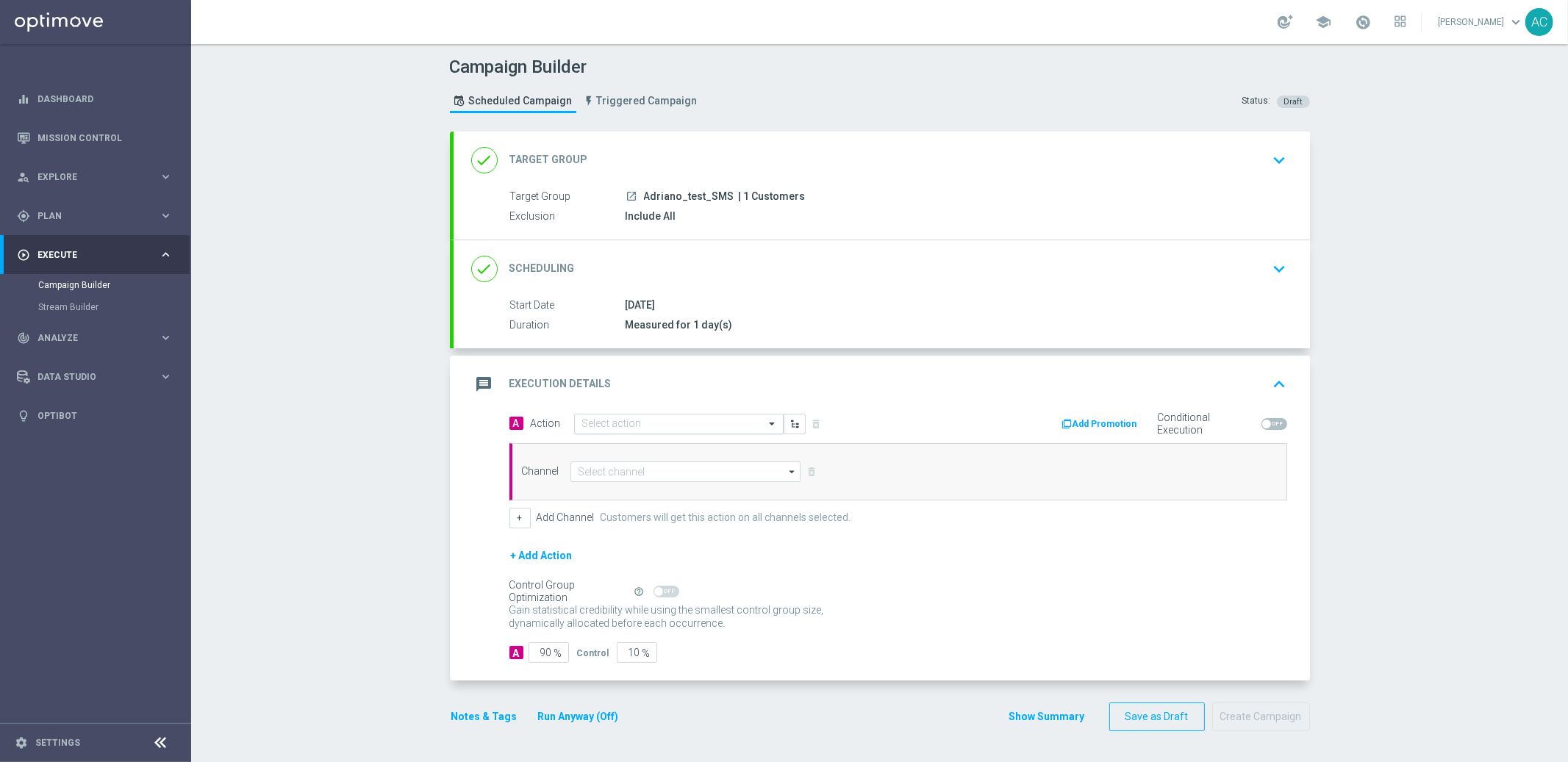
click at [640, 431] on div "Select action" at bounding box center [678, 424] width 209 height 20
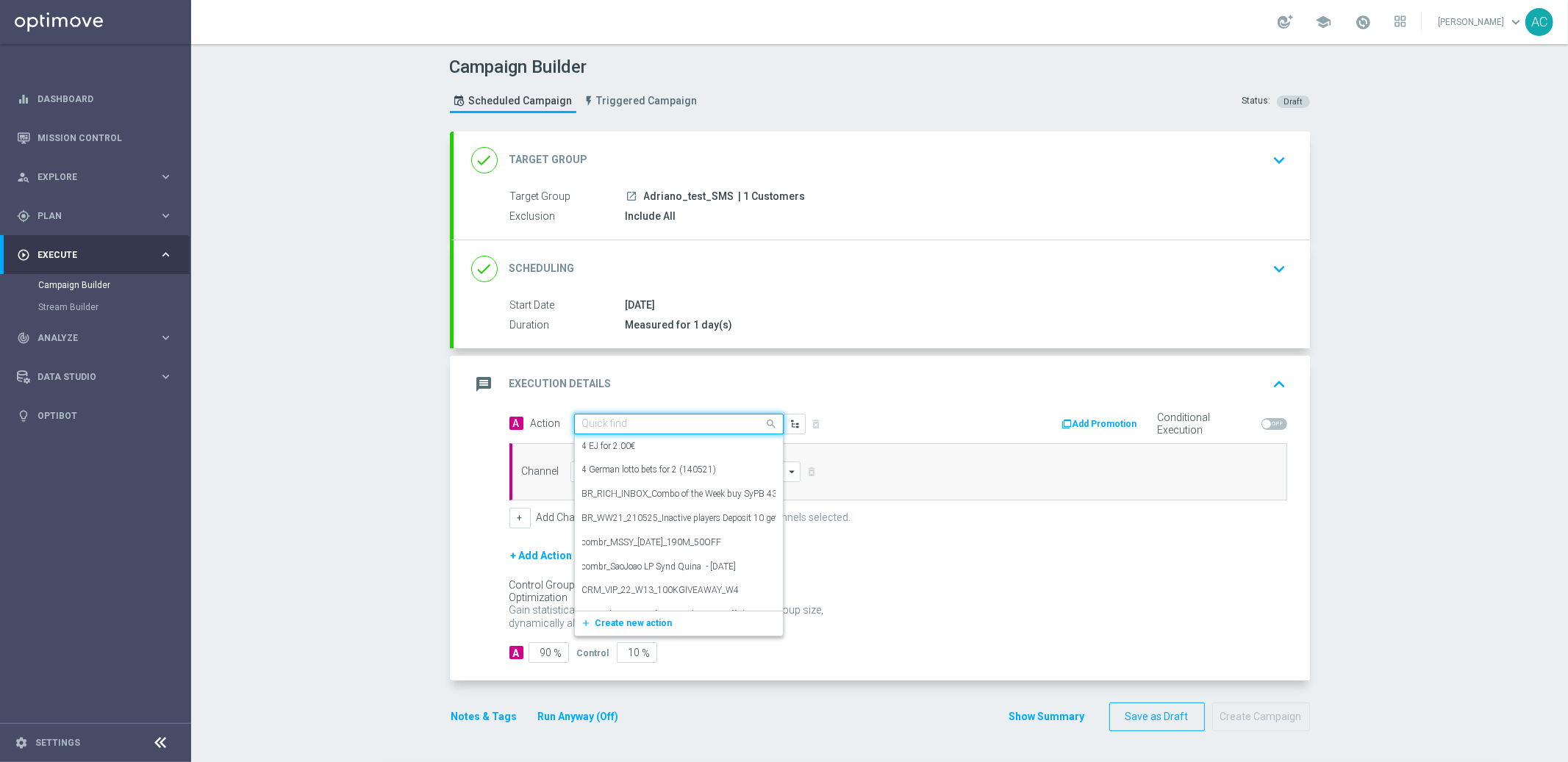
paste input "BR_CAS__SYND_MS__ALL_RI_TAC_LT"
type input "BR_CAS__SYND_MS__ALL_RI_TAC_LT"
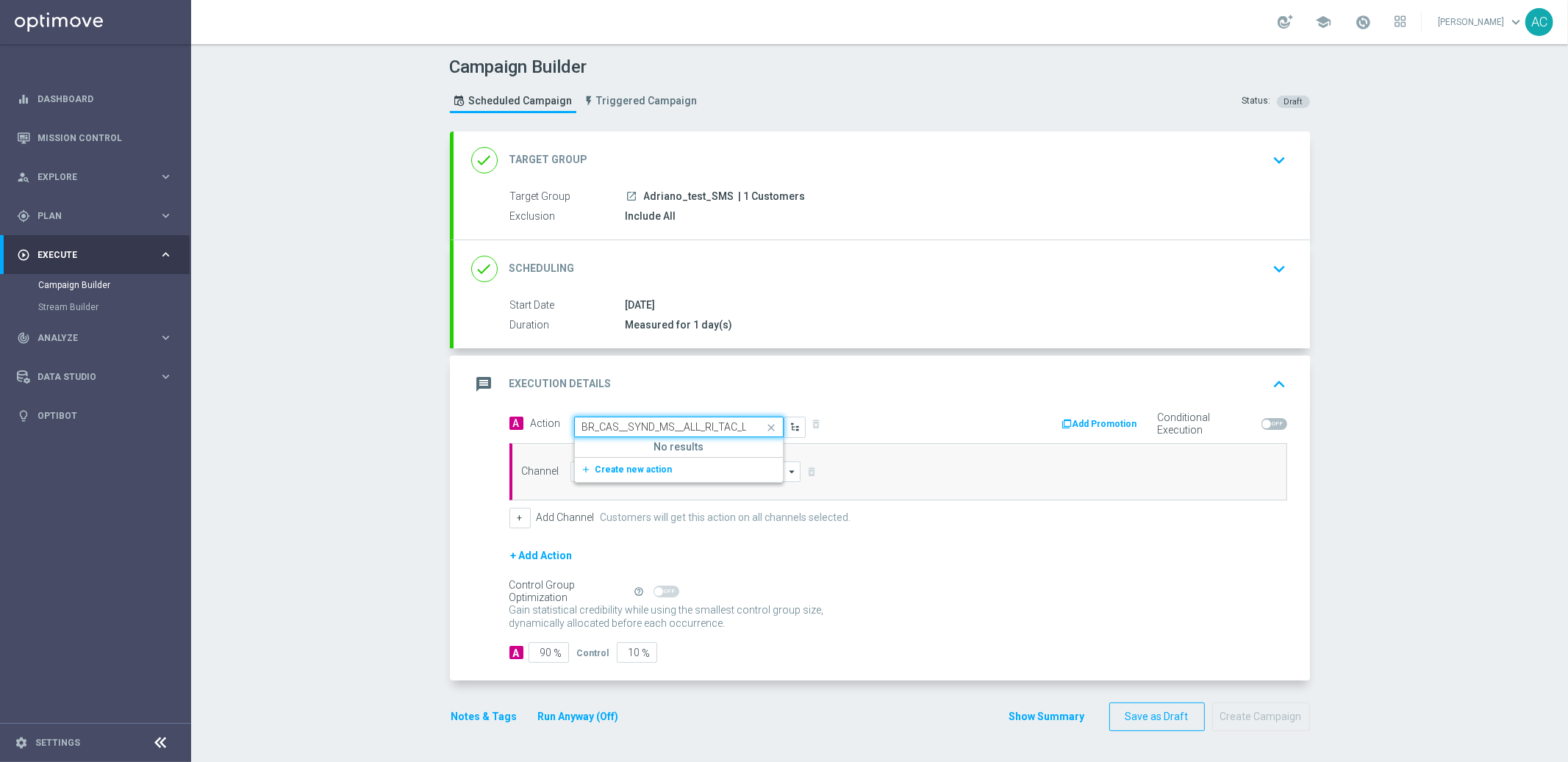
scroll to position [0, 4]
click at [622, 471] on span "Create new action" at bounding box center [633, 470] width 77 height 10
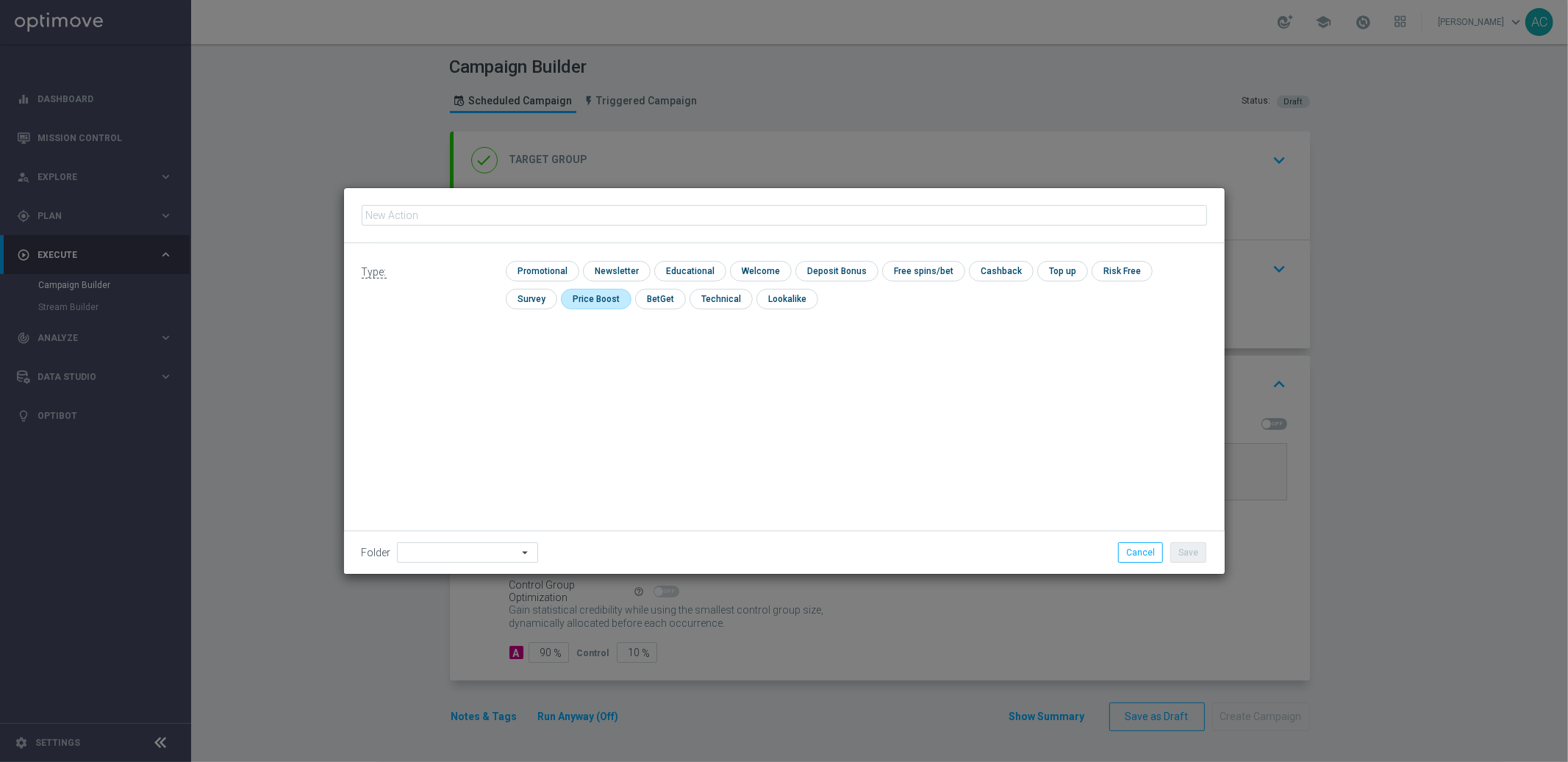
type input "BR_CAS__SYND_MS__ALL_RI_TAC_LT"
click at [553, 274] on input "checkbox" at bounding box center [541, 271] width 70 height 20
checkbox input "true"
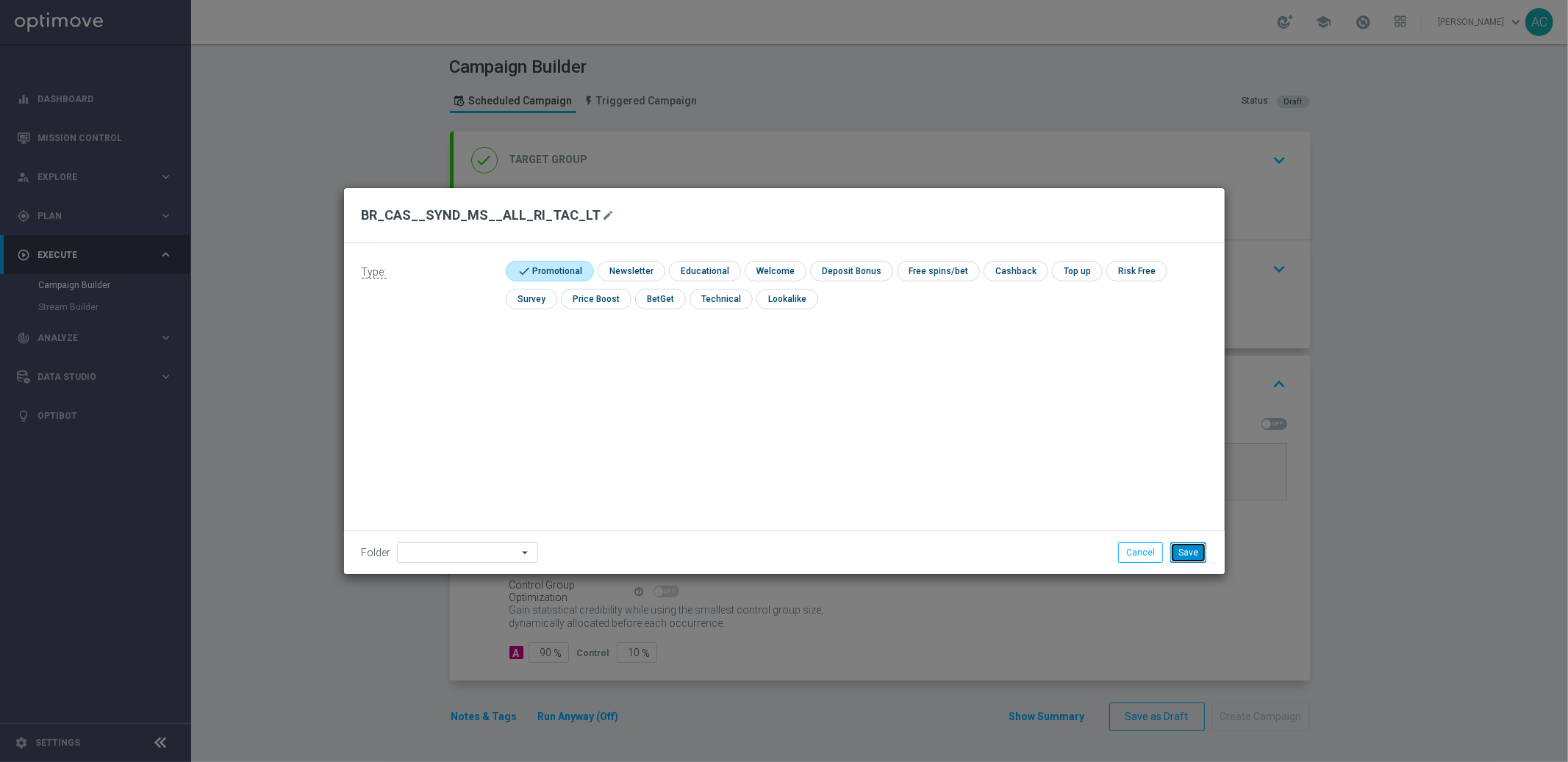
click at [1193, 549] on button "Save" at bounding box center [1188, 553] width 36 height 20
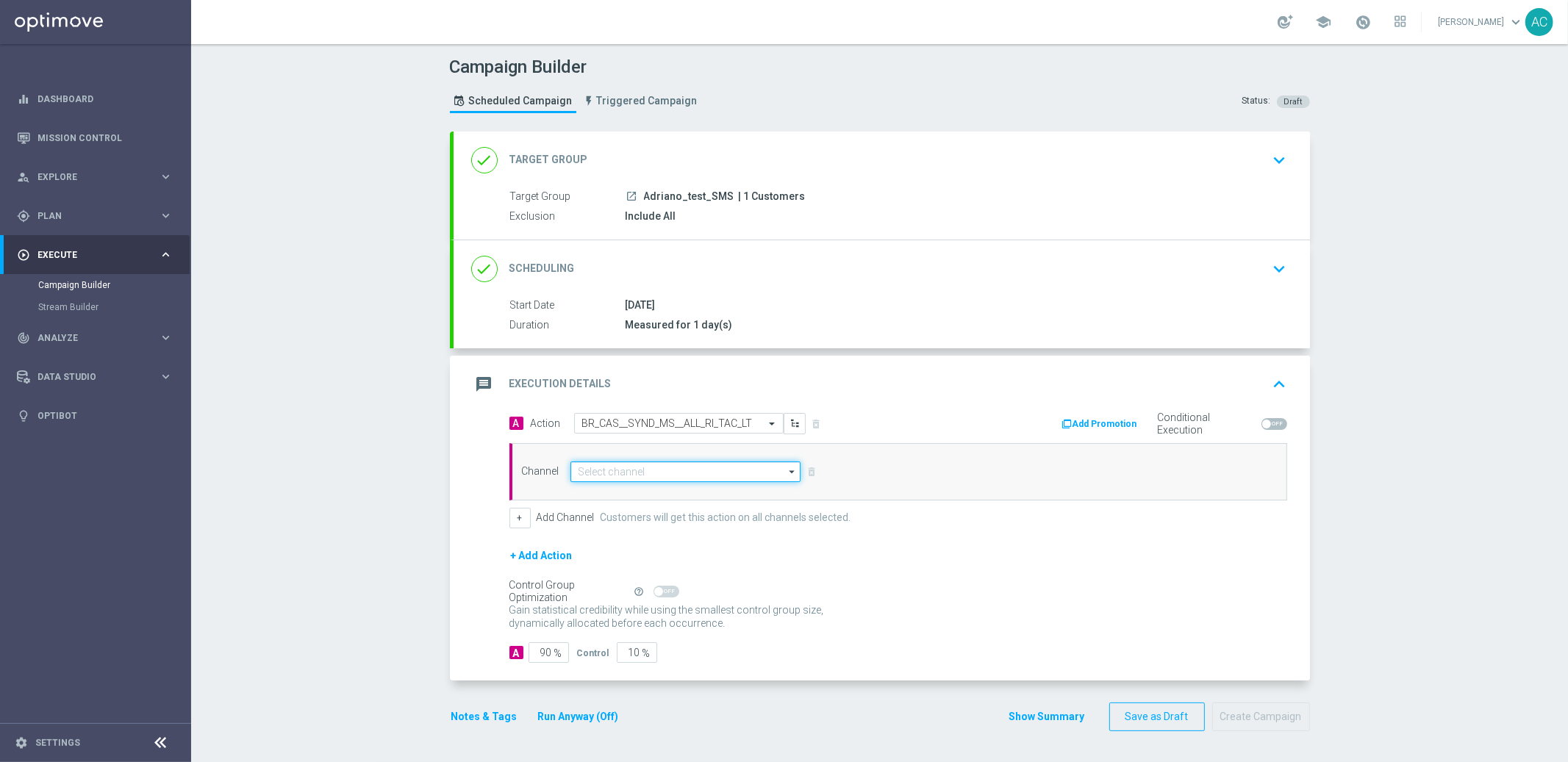
click at [648, 467] on input at bounding box center [685, 472] width 231 height 20
click at [634, 497] on div "Embedded Messaging" at bounding box center [623, 494] width 91 height 14
type input "Embedded Messaging"
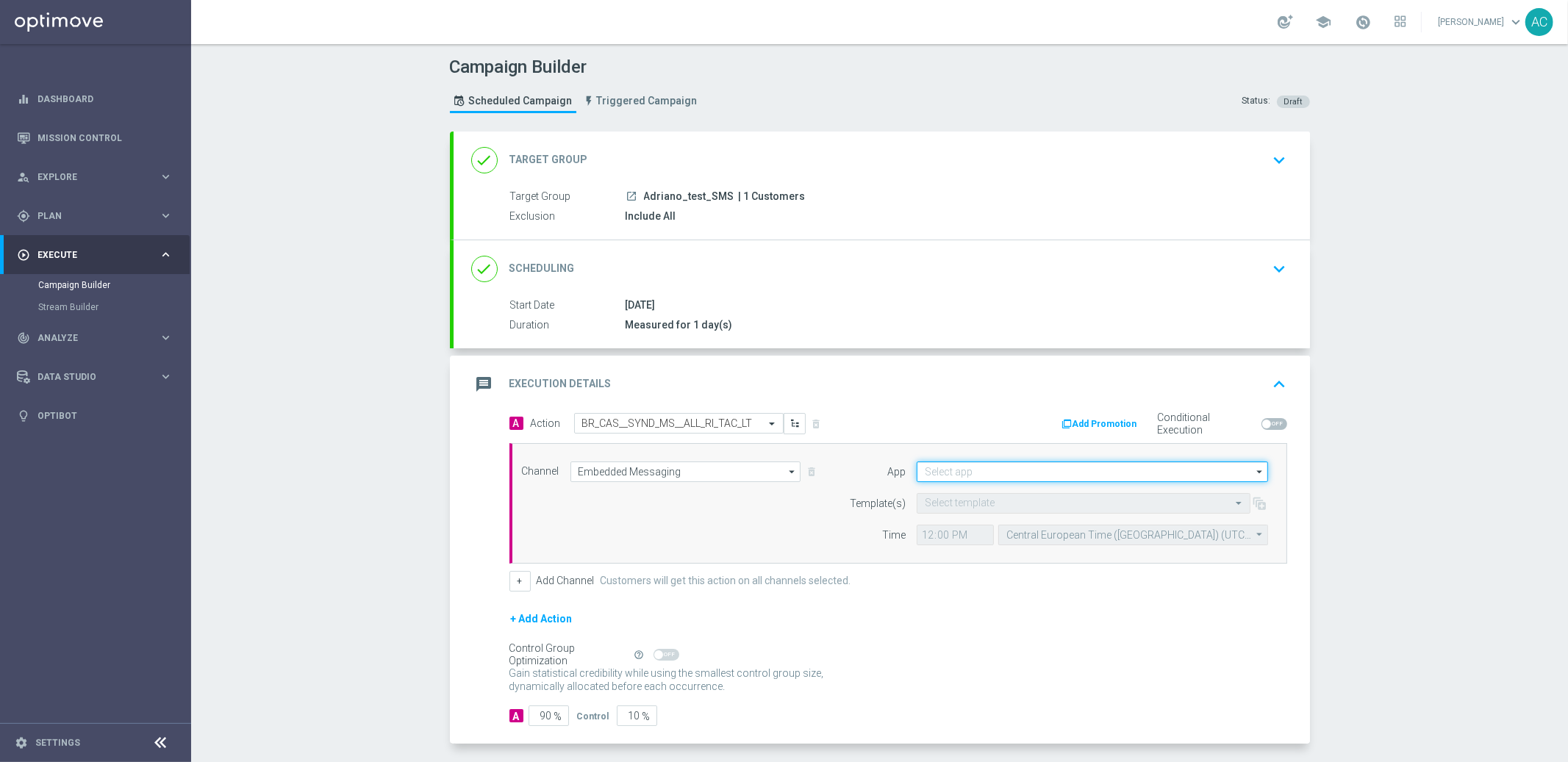
click at [1069, 471] on input at bounding box center [1092, 472] width 352 height 20
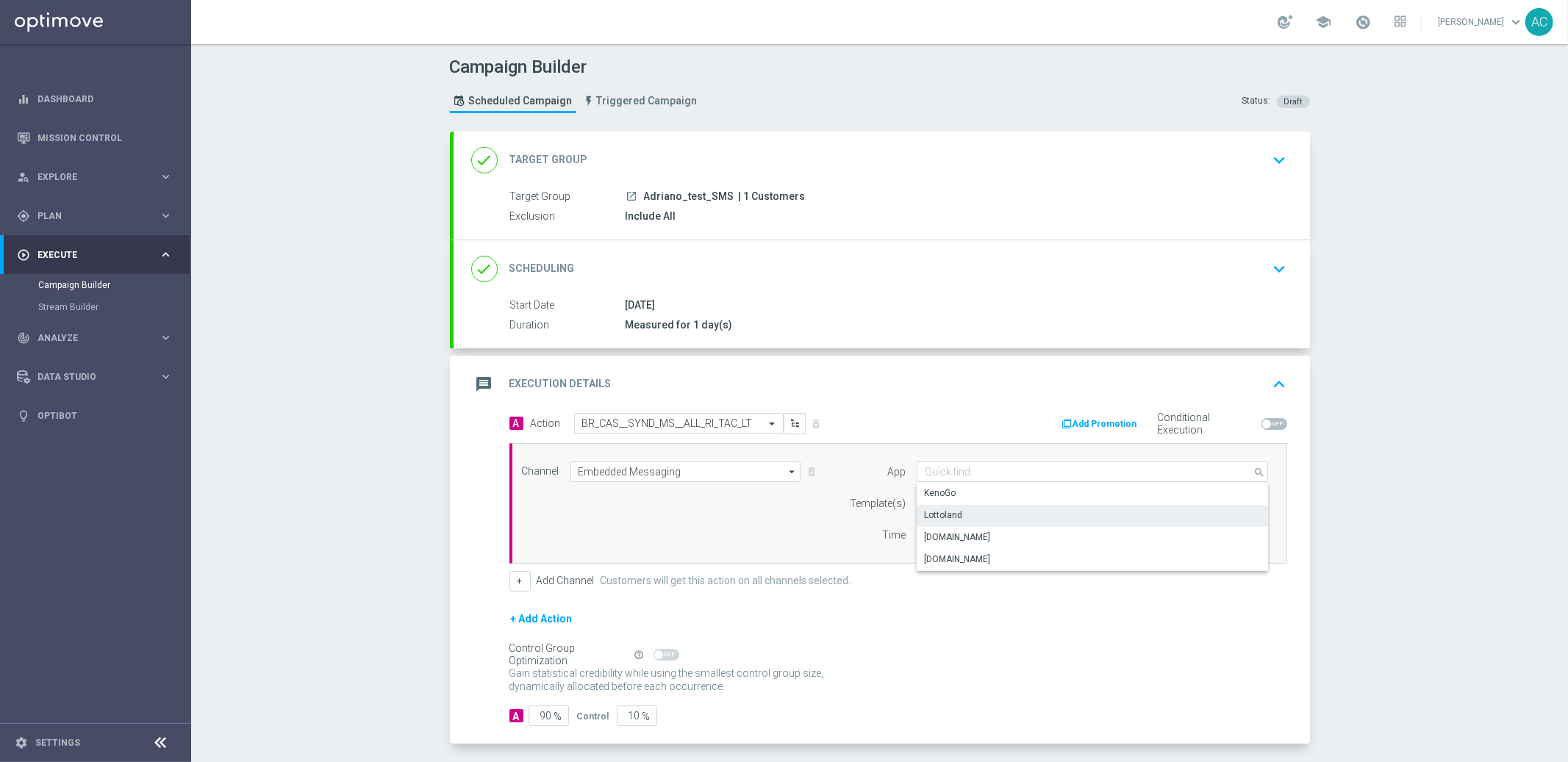
click at [1061, 519] on div "Lottoland" at bounding box center [1093, 515] width 352 height 20
type input "Lottoland"
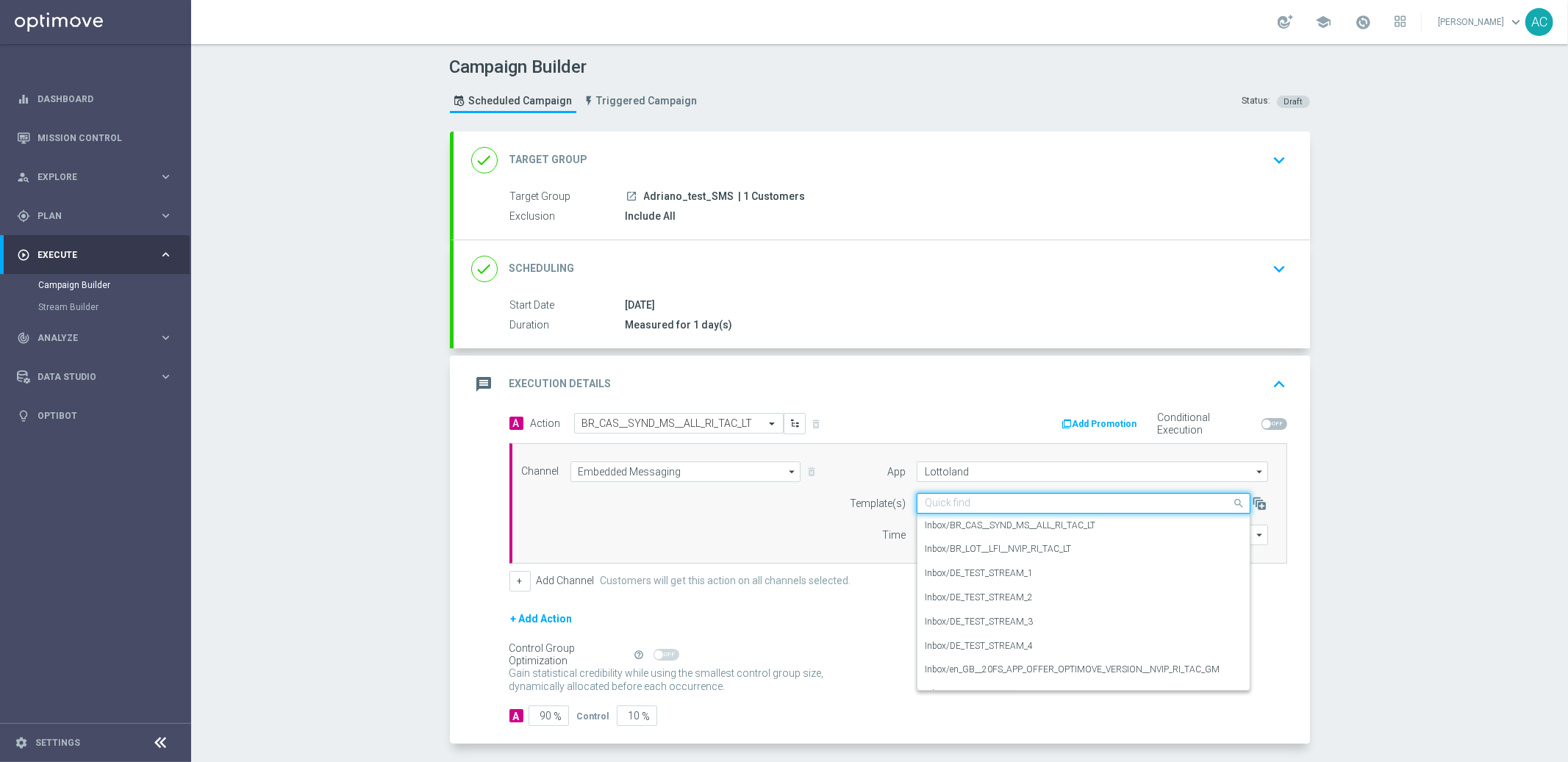
click at [1050, 506] on input "text" at bounding box center [1068, 504] width 288 height 13
paste input "BR_CAS__SYND_MS__ALL_RI_TAC_LT"
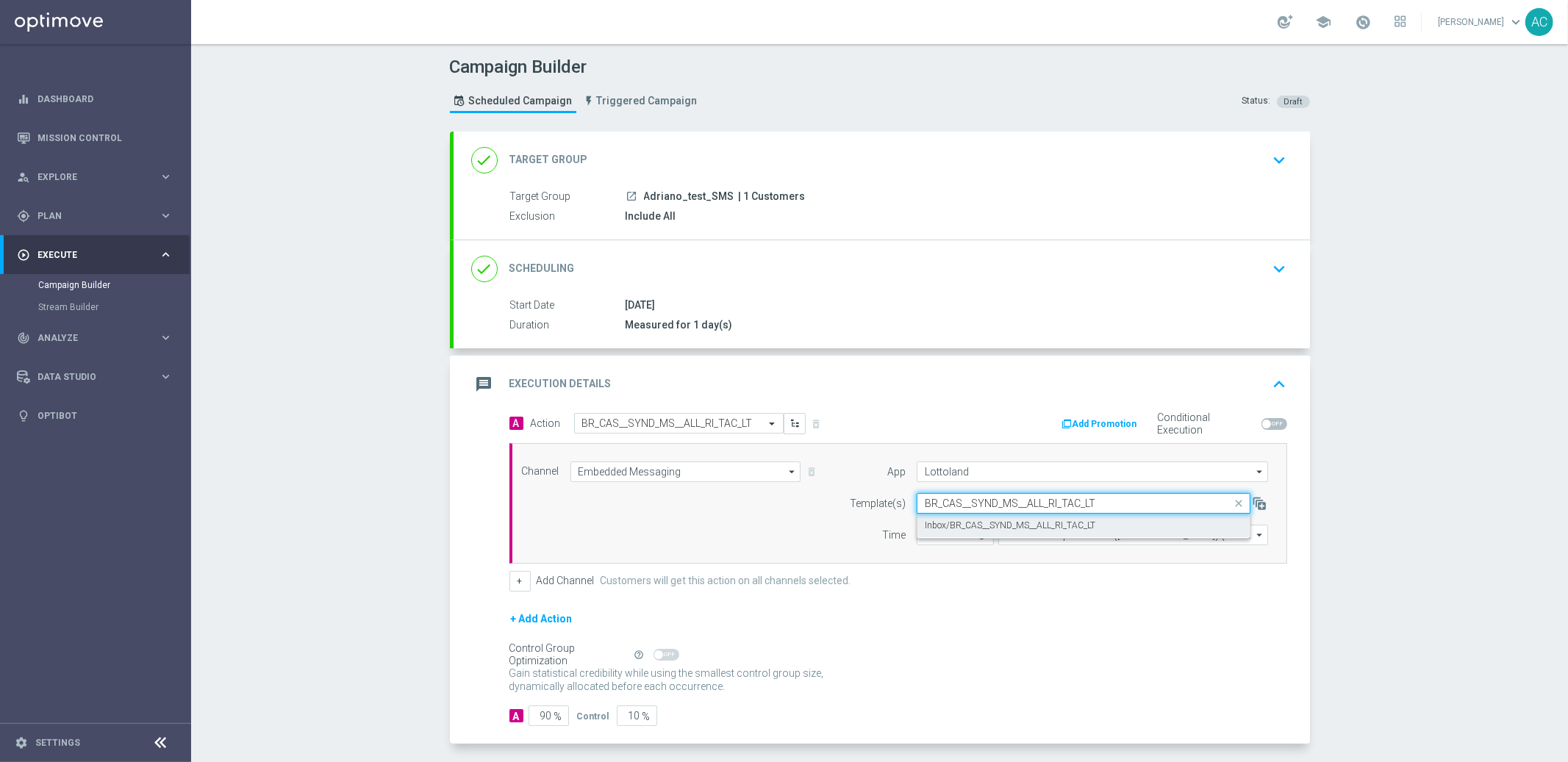
click at [1037, 523] on label "Inbox/BR_CAS__SYND_MS__ALL_RI_TAC_LT" at bounding box center [1010, 525] width 170 height 13
type input "BR_CAS__SYND_MS__ALL_RI_TAC_LT"
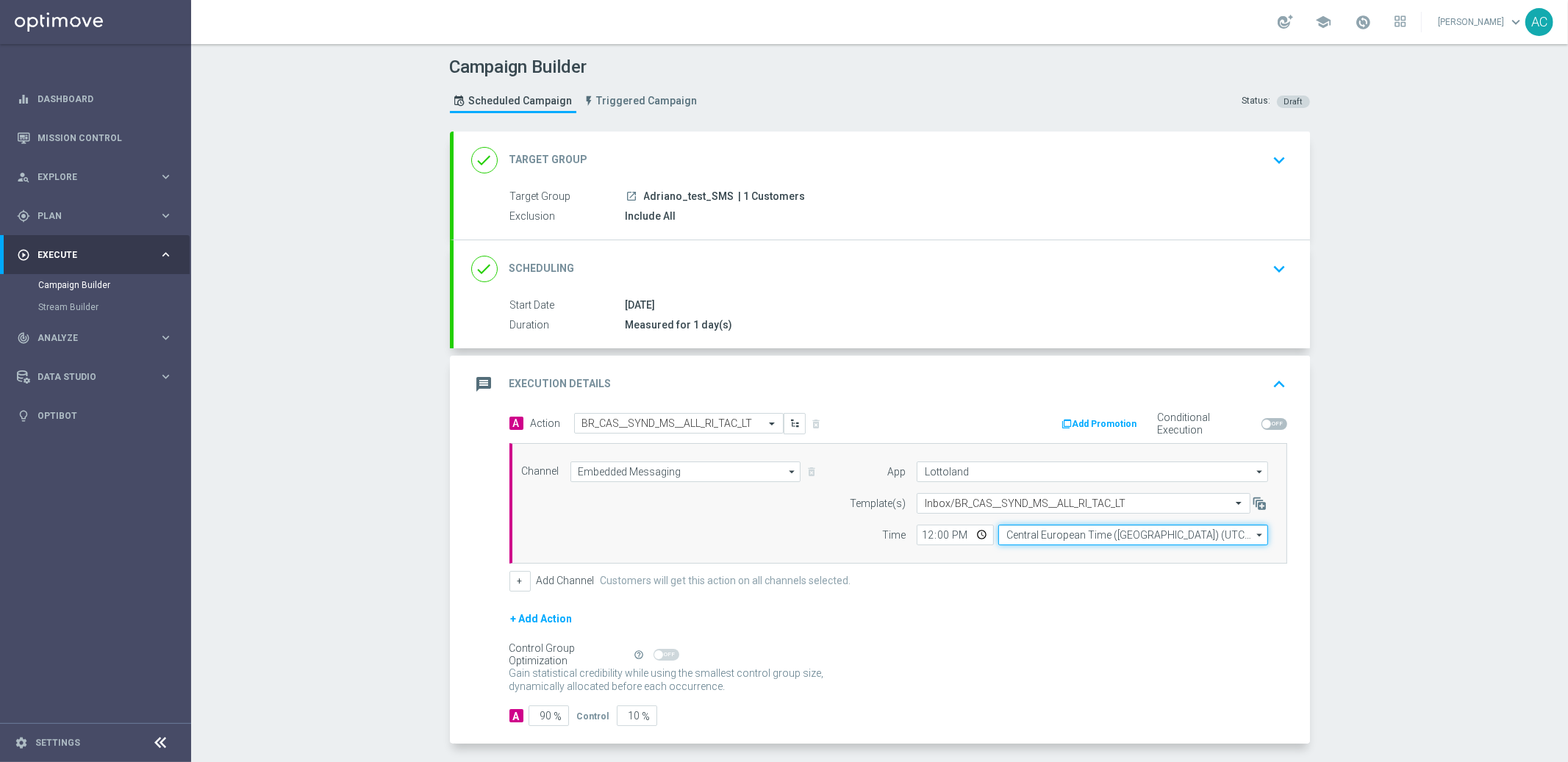
click at [1095, 538] on input "Central European Time (Budapest) (UTC +02:00)" at bounding box center [1133, 536] width 270 height 20
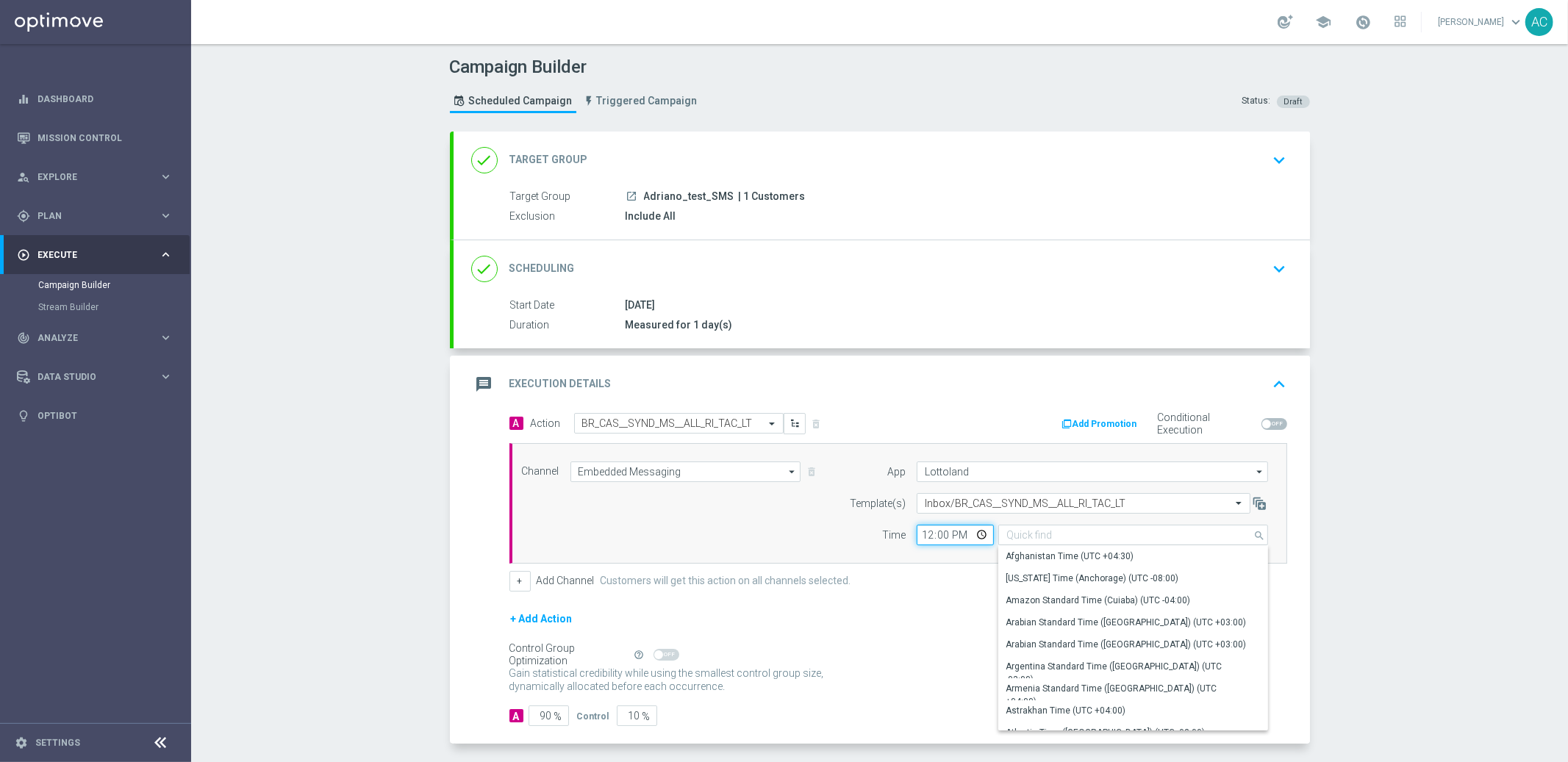
click at [920, 539] on input "12:00" at bounding box center [955, 536] width 77 height 20
type input "Central European Time (Budapest) (UTC +02:00)"
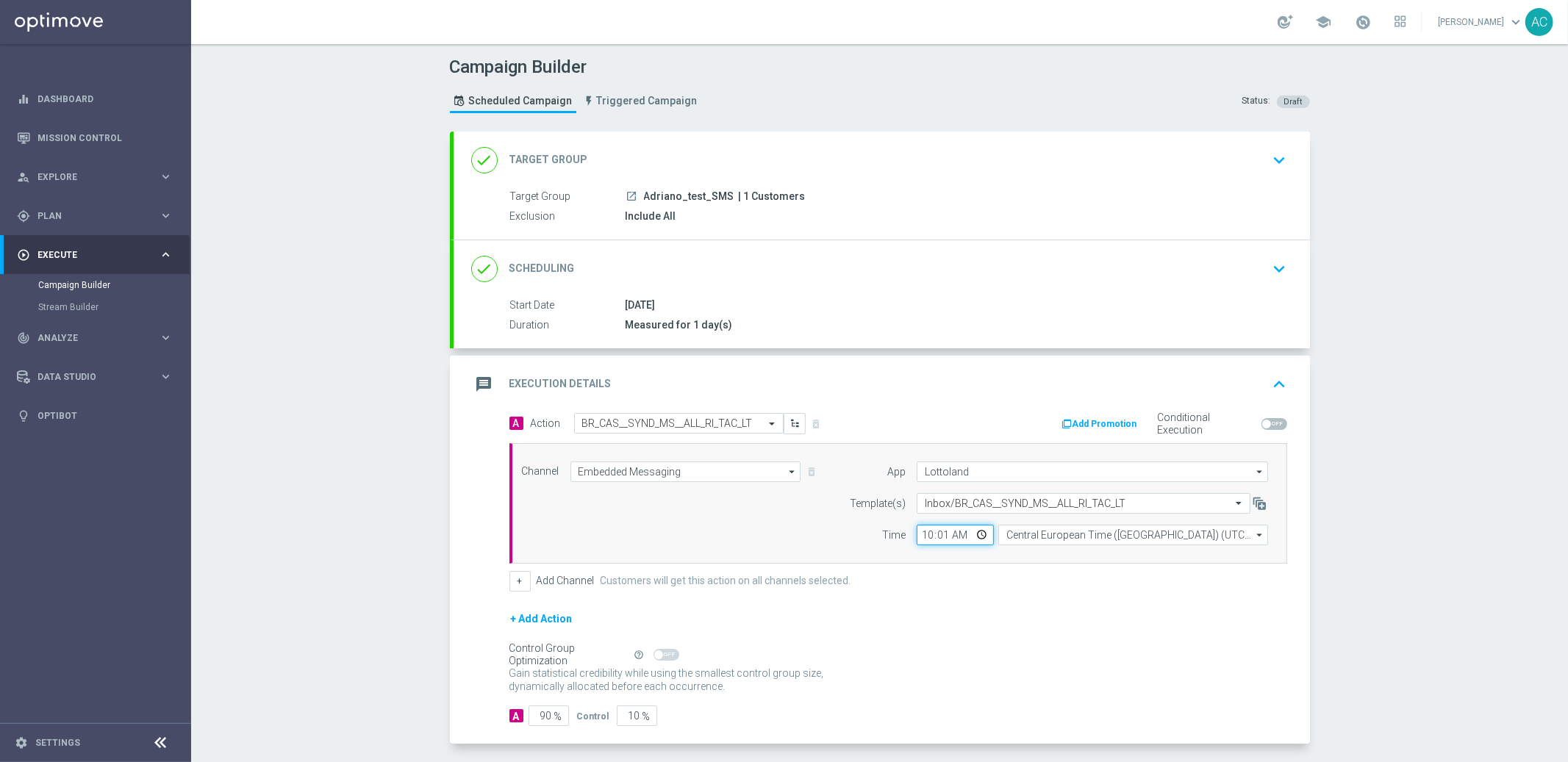
type input "10:17"
click at [973, 624] on div "+ Add Action" at bounding box center [898, 628] width 778 height 37
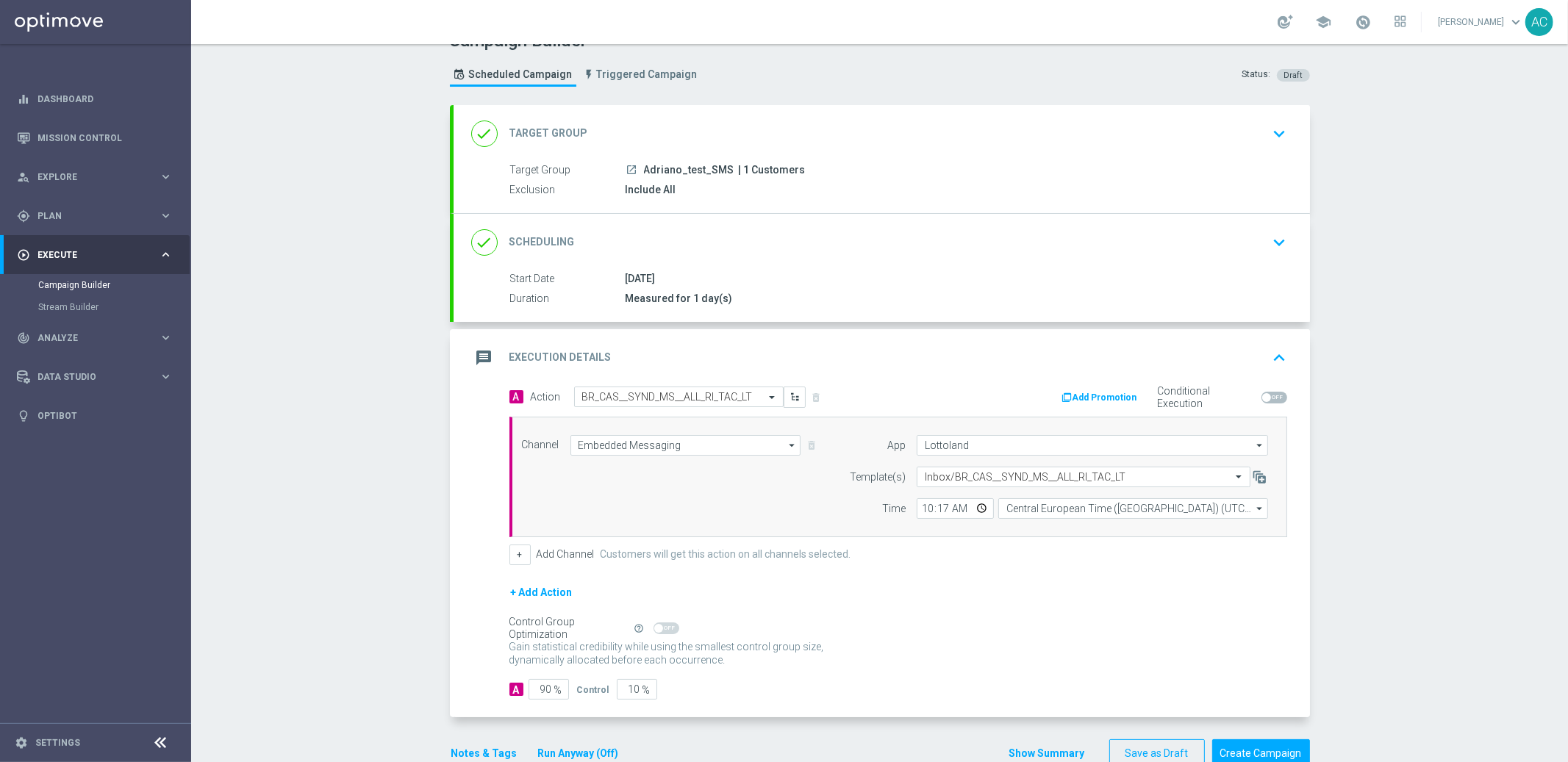
scroll to position [61, 0]
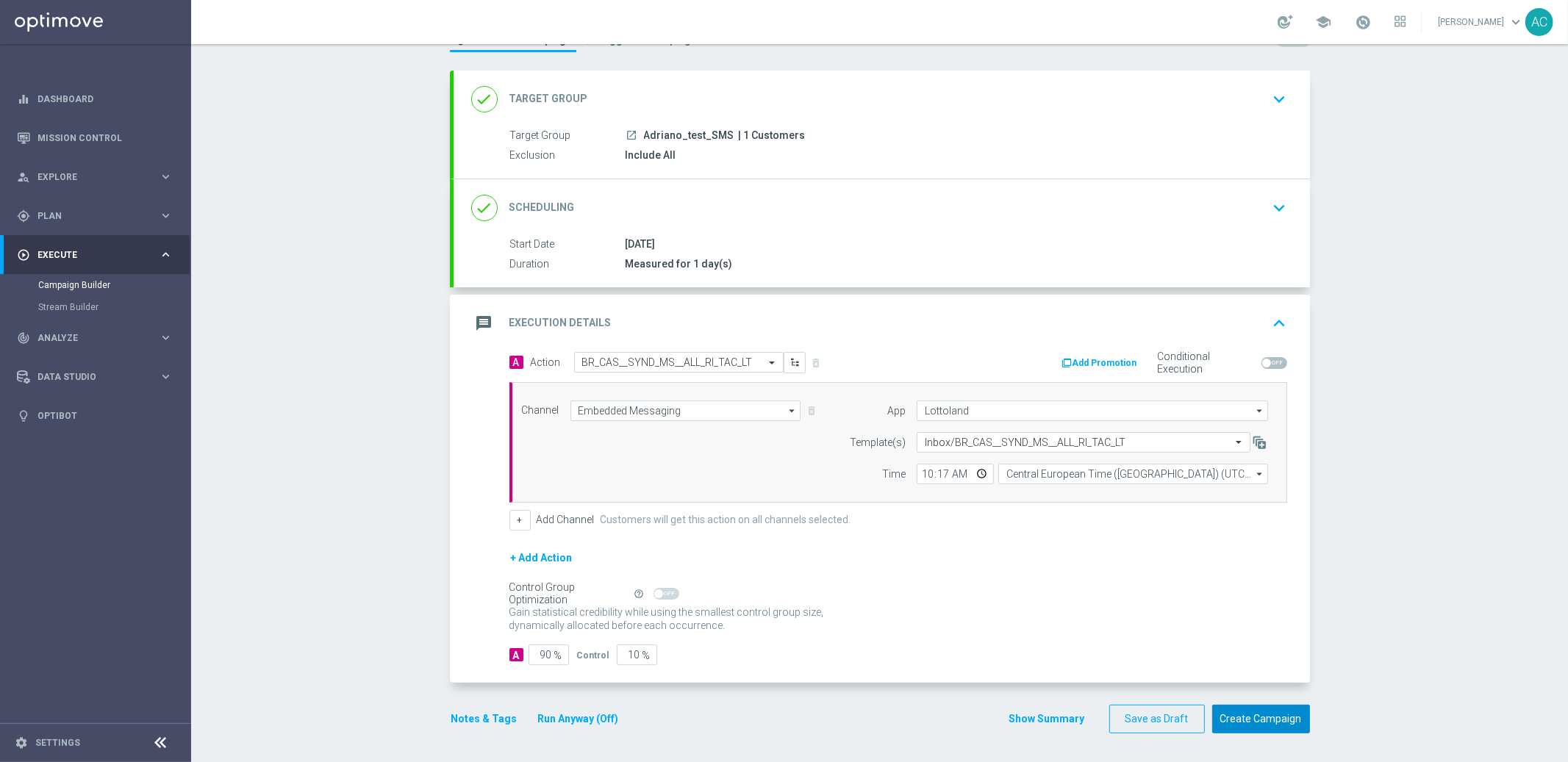
click at [1239, 725] on button "Create Campaign" at bounding box center [1261, 719] width 98 height 29
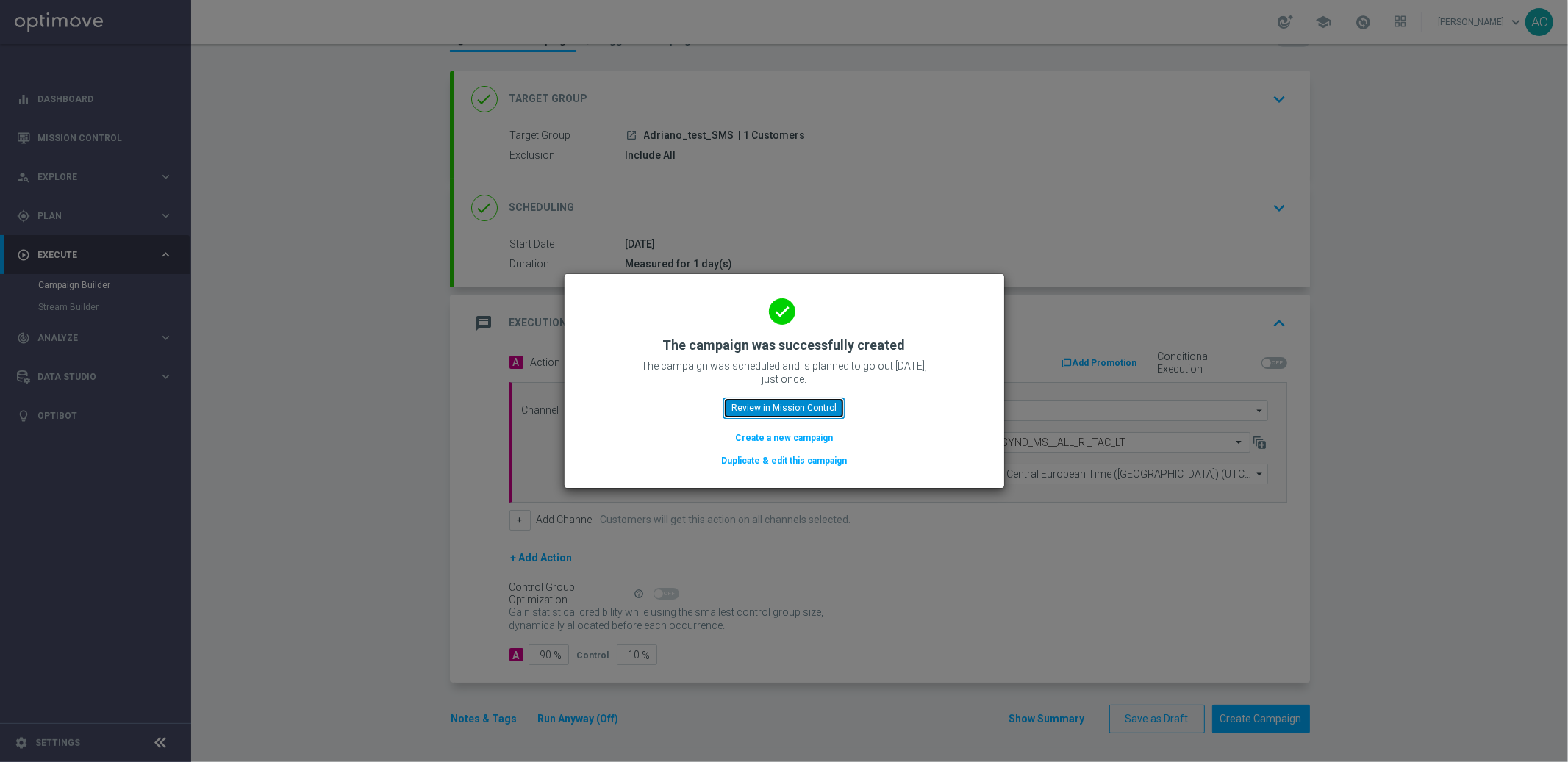
click at [798, 406] on button "Review in Mission Control" at bounding box center [784, 408] width 121 height 20
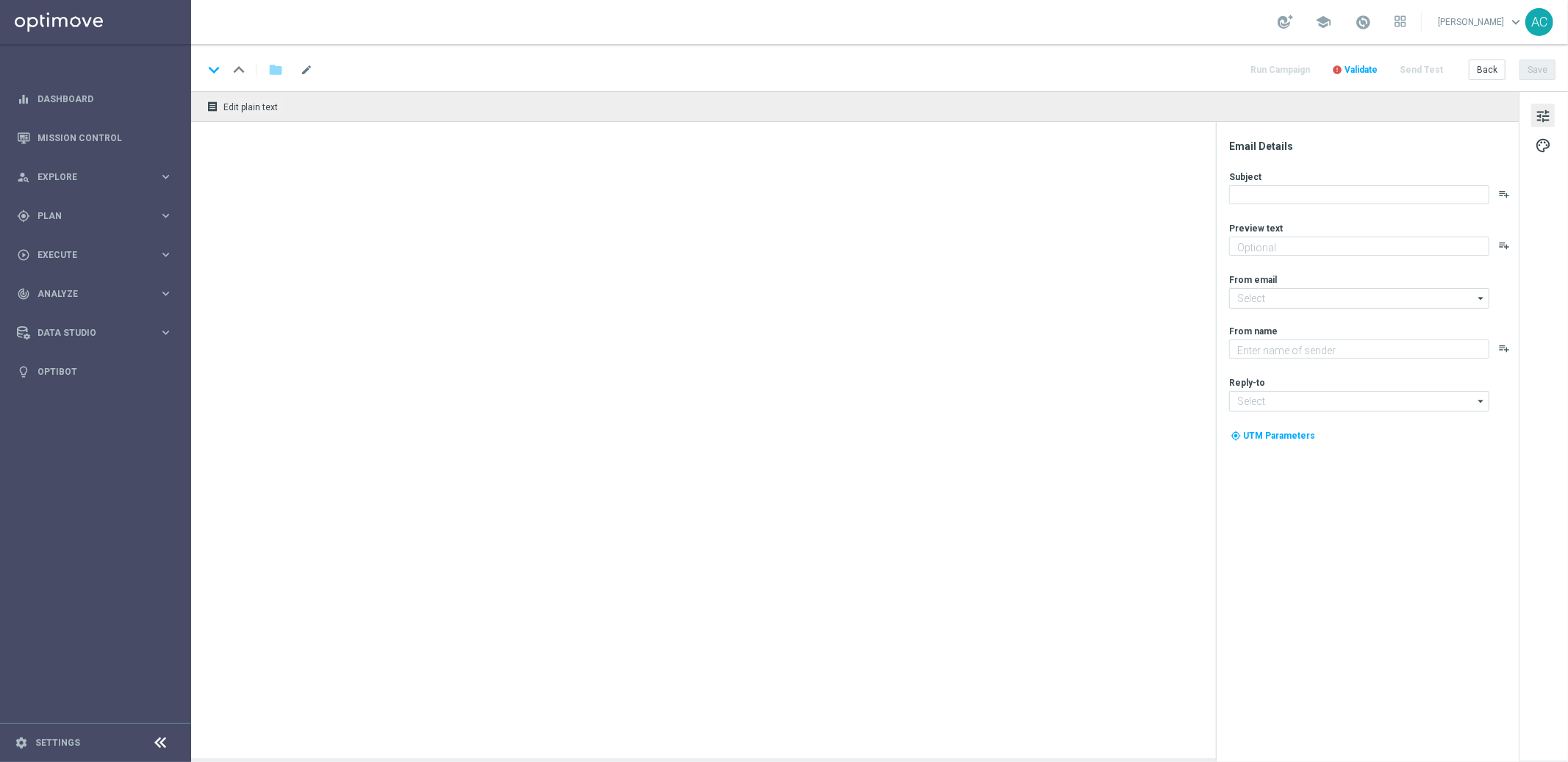
type input "BR_CAS__SYND_MS__ALL_EMA_TAC_LT"
type textarea "Super prêmio na Mega-Sena"
type input "mail@crm.lottoland.com.br"
type textarea "Lottoland.com.br"
type input "contato@lottoland.com.br"
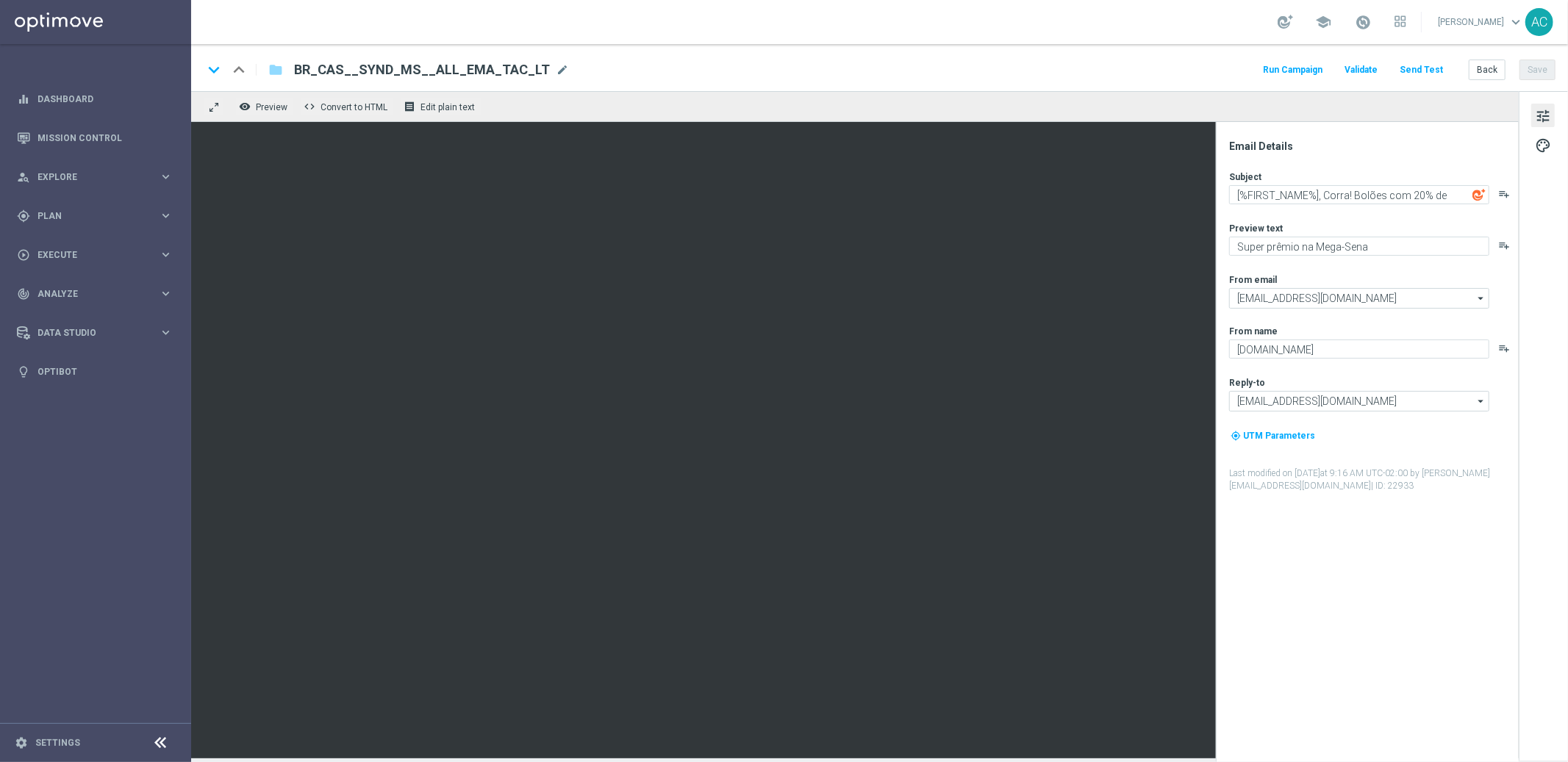
click at [481, 67] on span "BR_CAS__SYND_MS__ALL_EMA_TAC_LT" at bounding box center [421, 70] width 256 height 18
click at [481, 67] on input "BR_CAS__SYND_MS__ALL_EMA_TAC_LT" at bounding box center [476, 70] width 364 height 19
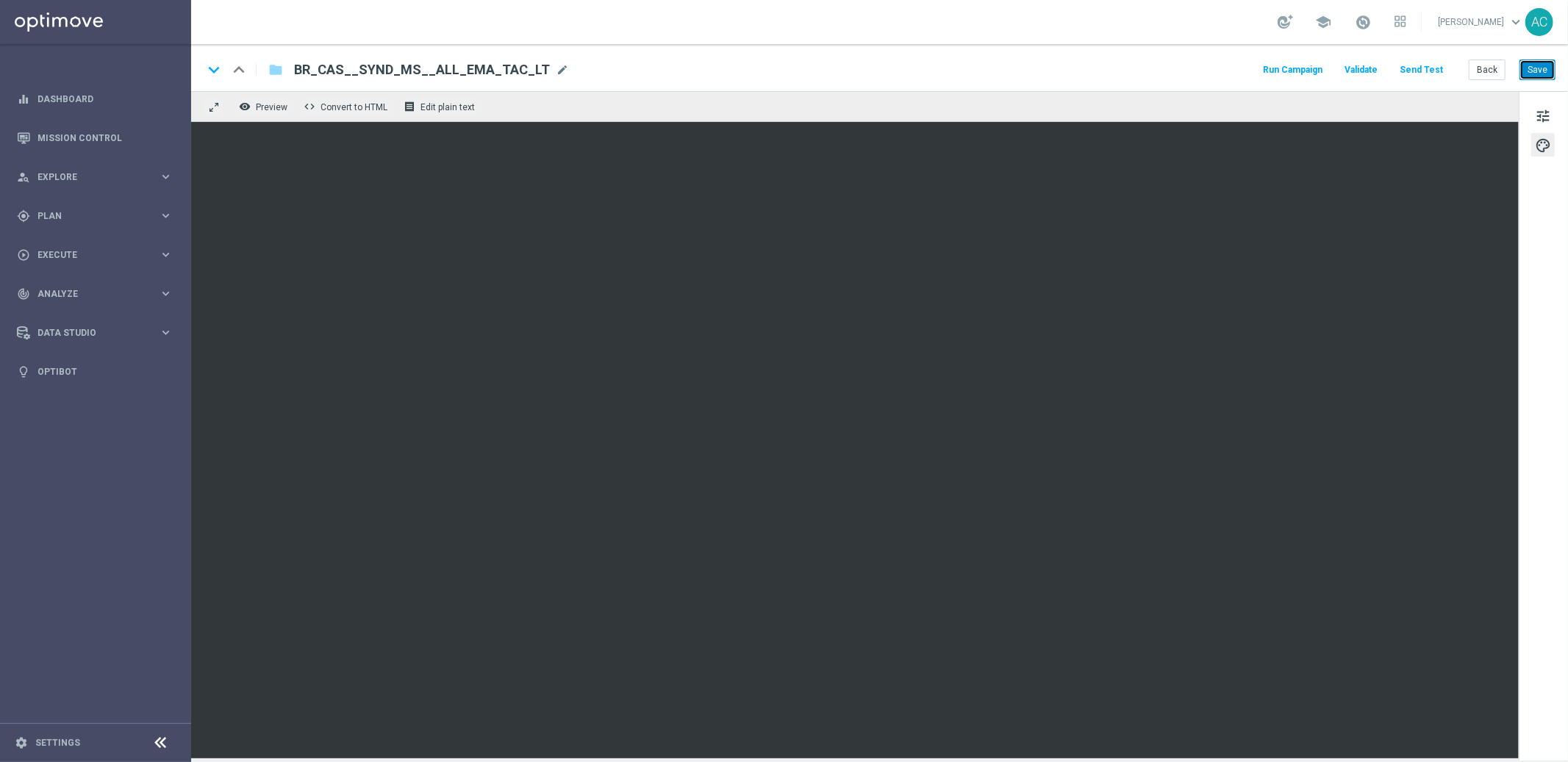
click at [1534, 71] on button "Save" at bounding box center [1537, 70] width 36 height 20
click at [1542, 74] on button "Save" at bounding box center [1537, 70] width 36 height 20
click at [1537, 72] on button "Save" at bounding box center [1537, 70] width 36 height 20
click at [1538, 68] on button "Save" at bounding box center [1537, 70] width 36 height 20
click at [75, 257] on span "Execute" at bounding box center [98, 255] width 121 height 9
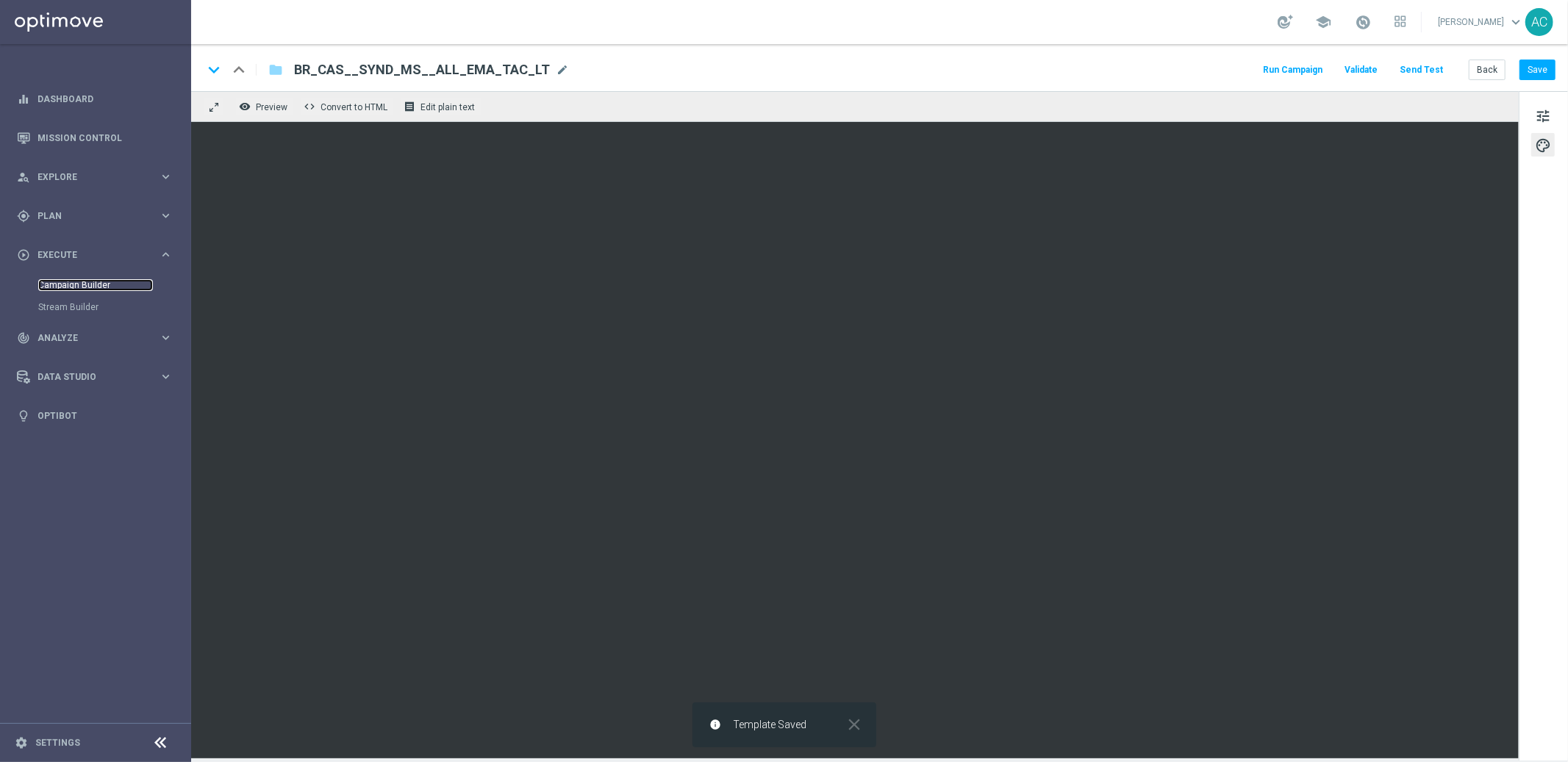
click at [66, 287] on link "Campaign Builder" at bounding box center [95, 285] width 115 height 12
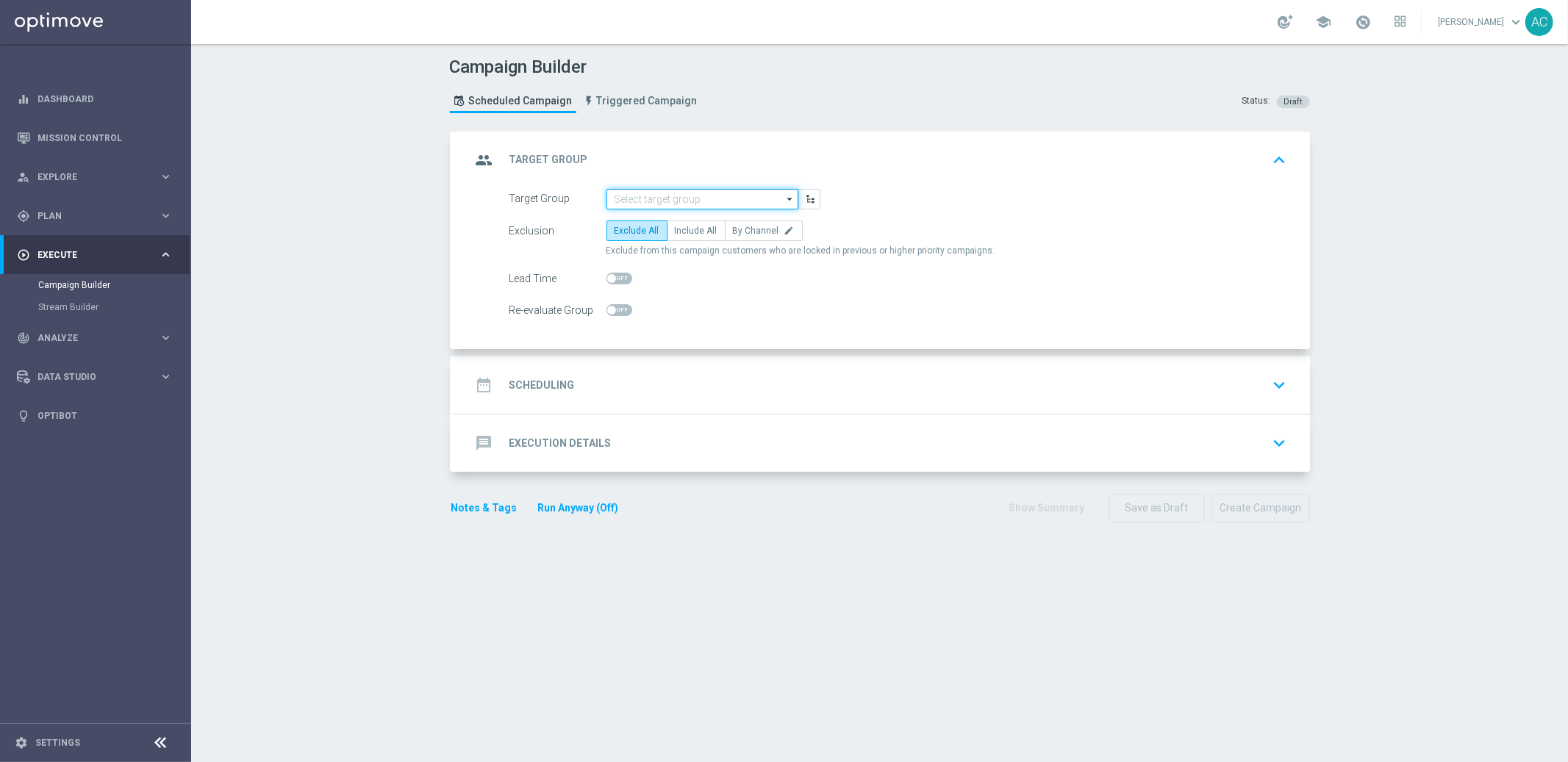
click at [679, 198] on input at bounding box center [701, 199] width 192 height 20
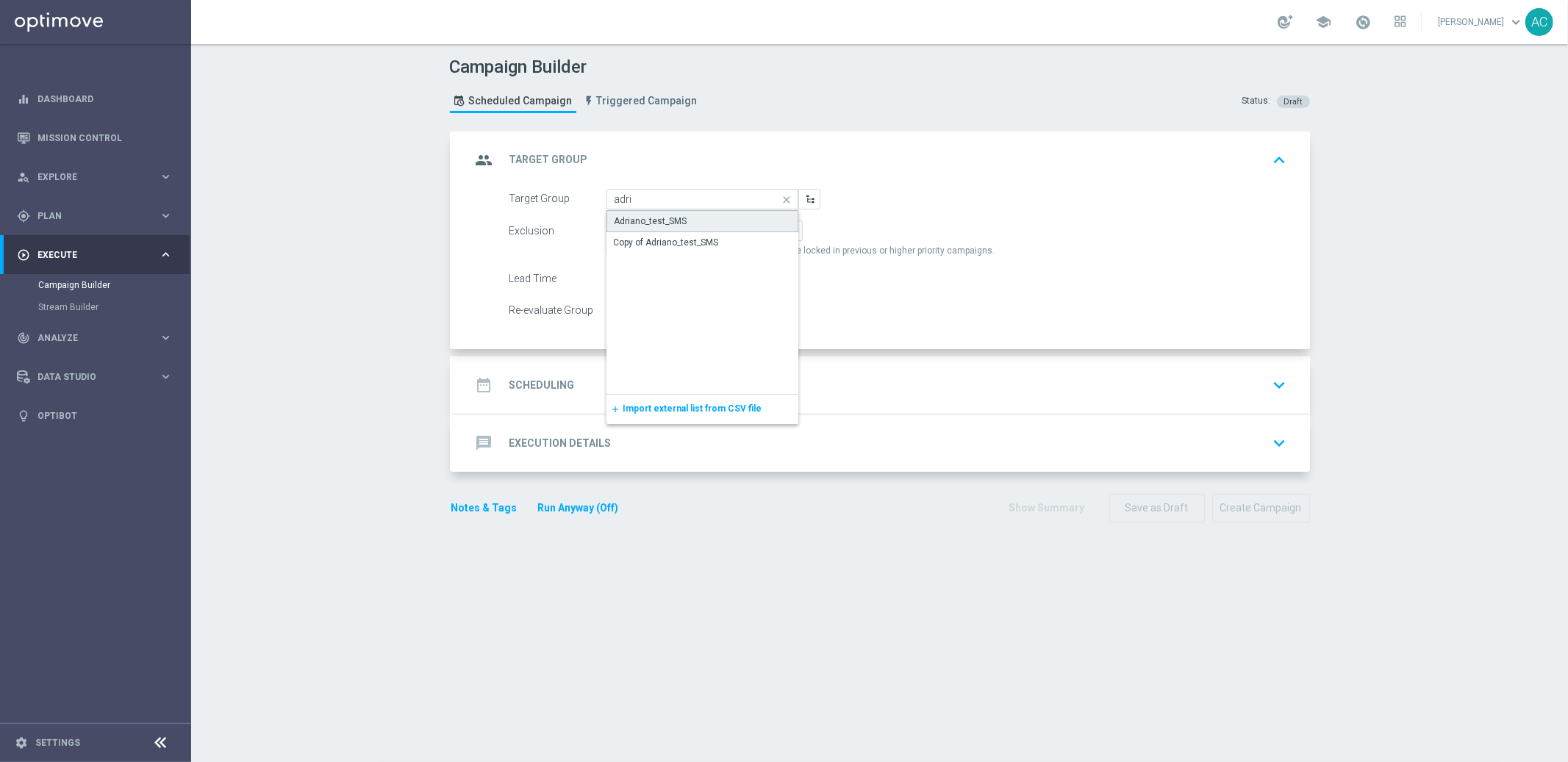
click at [644, 221] on div "Adriano_test_SMS" at bounding box center [650, 221] width 72 height 14
type input "Adriano_test_SMS"
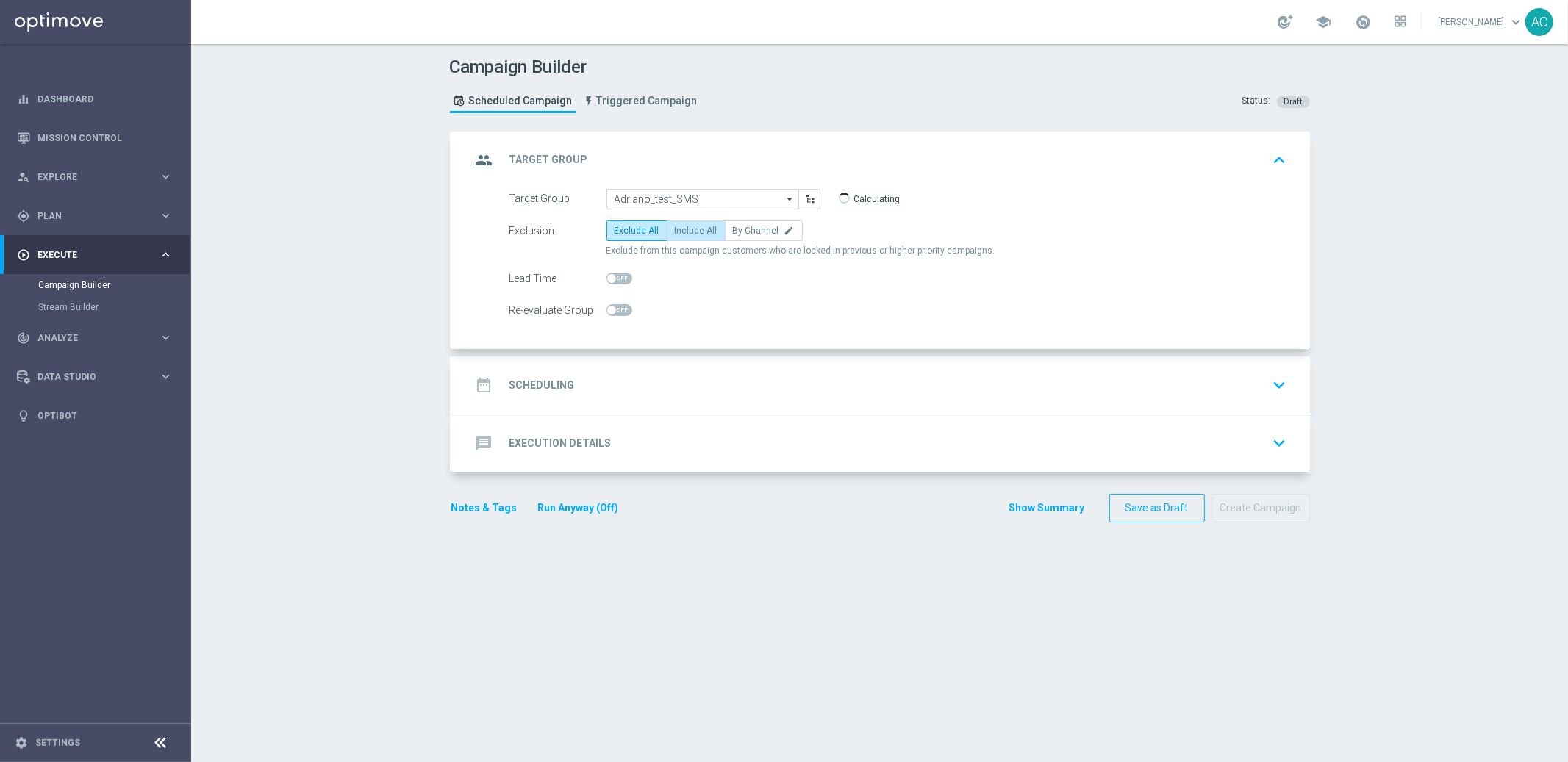
click at [675, 232] on span "Include All" at bounding box center [696, 231] width 43 height 10
click at [675, 232] on input "Include All" at bounding box center [679, 233] width 9 height 9
radio input "true"
click at [571, 395] on div "date_range Scheduling keyboard_arrow_down" at bounding box center [882, 385] width 821 height 28
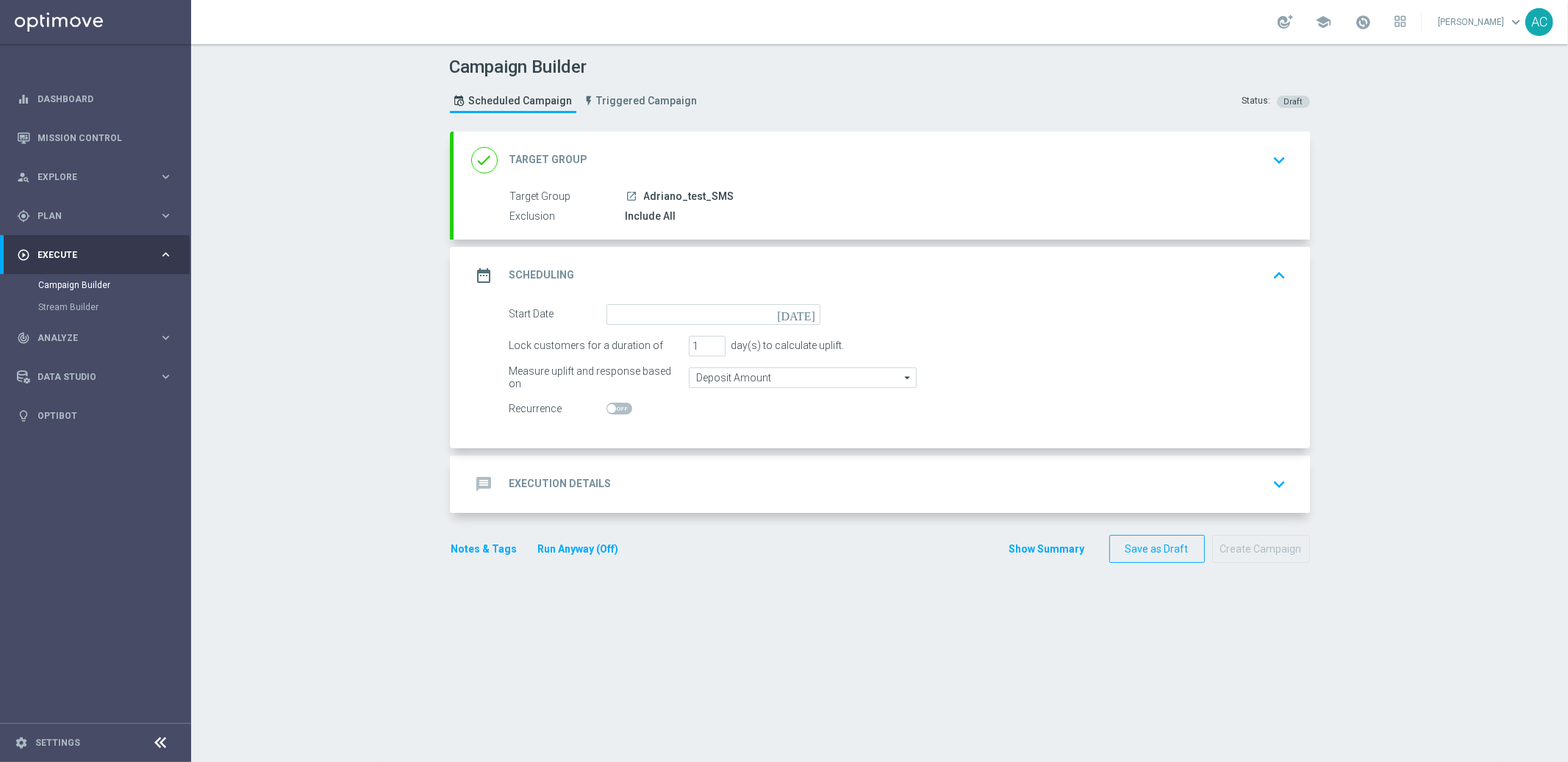
click at [660, 329] on form "Start Date today Lock customers for a duration of 1 day(s) to calculate uplift.…" at bounding box center [898, 362] width 778 height 116
click at [661, 323] on input at bounding box center [712, 314] width 214 height 20
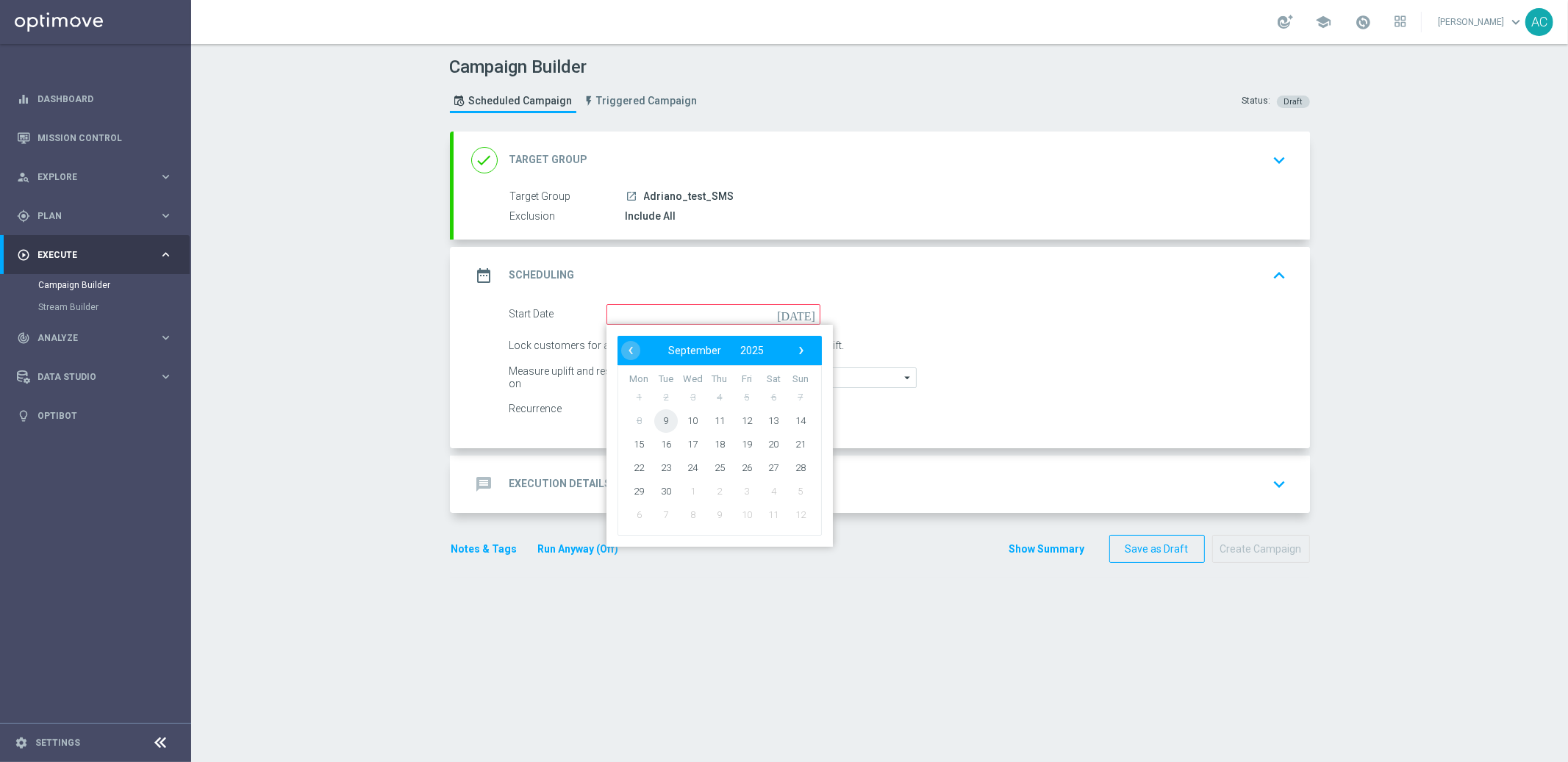
click at [656, 421] on span "9" at bounding box center [666, 421] width 24 height 24
type input "09 Sep 2025"
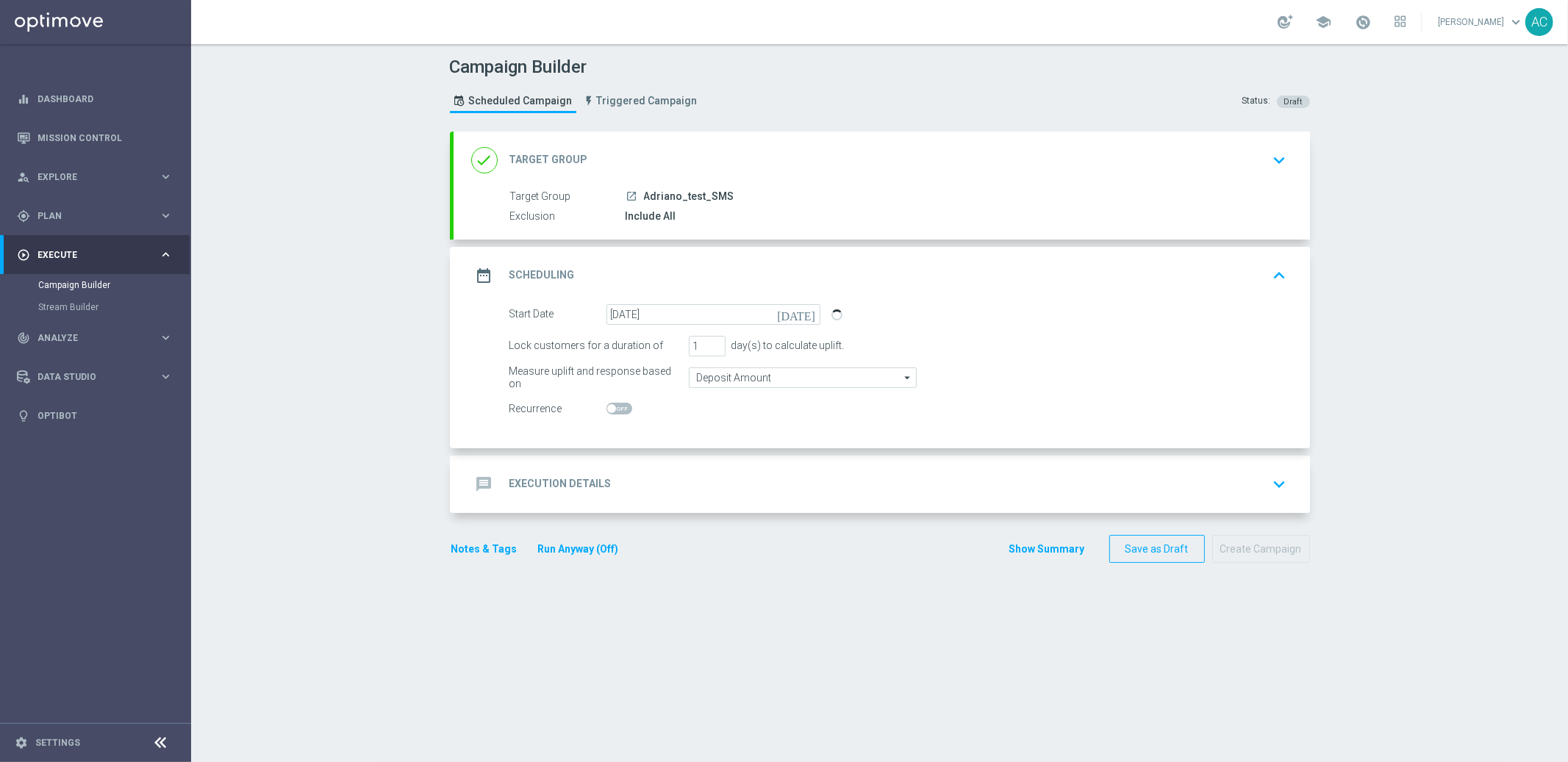
click at [562, 489] on h2 "Execution Details" at bounding box center [560, 484] width 102 height 14
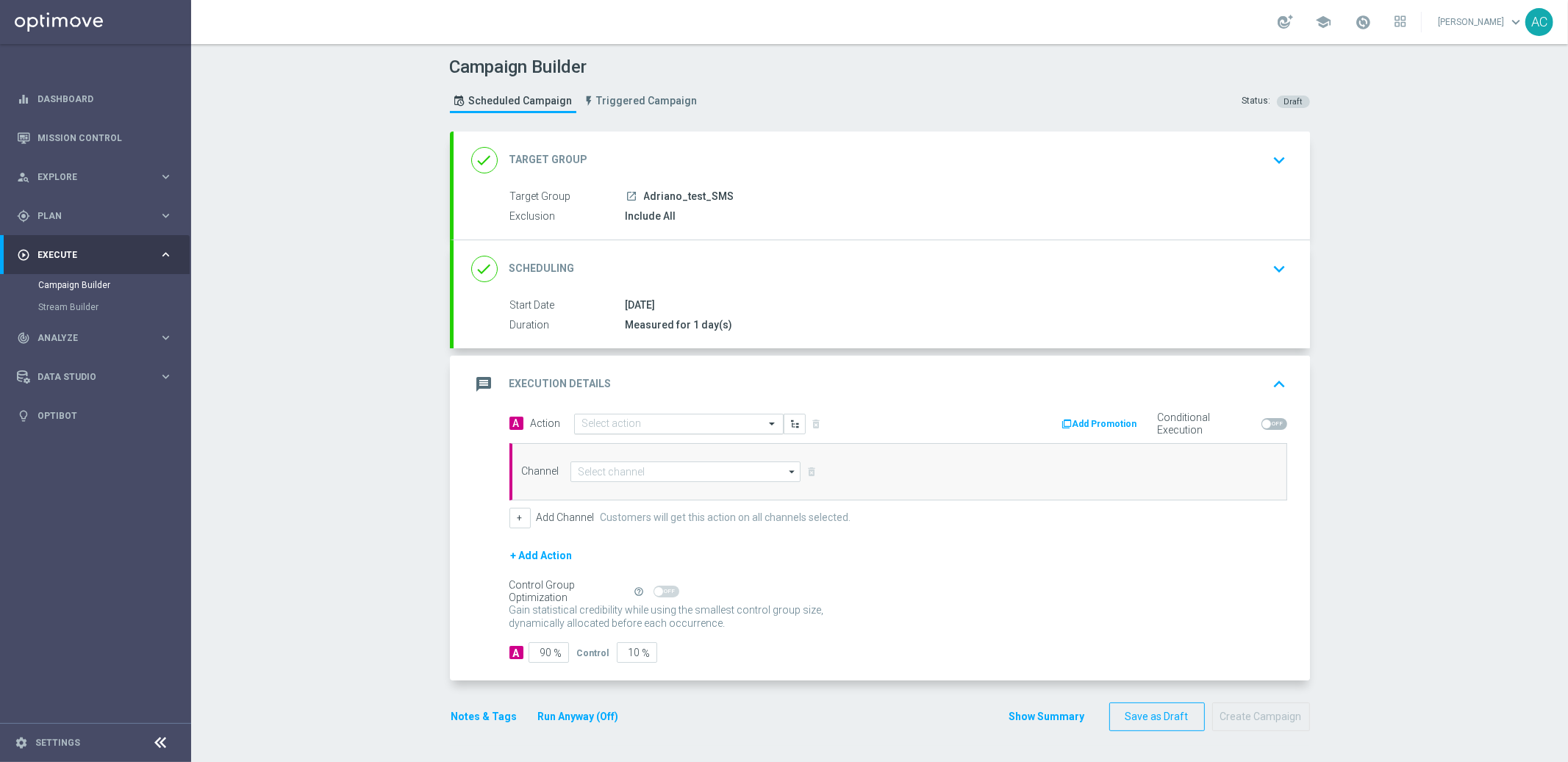
click at [666, 424] on input "text" at bounding box center [664, 424] width 164 height 13
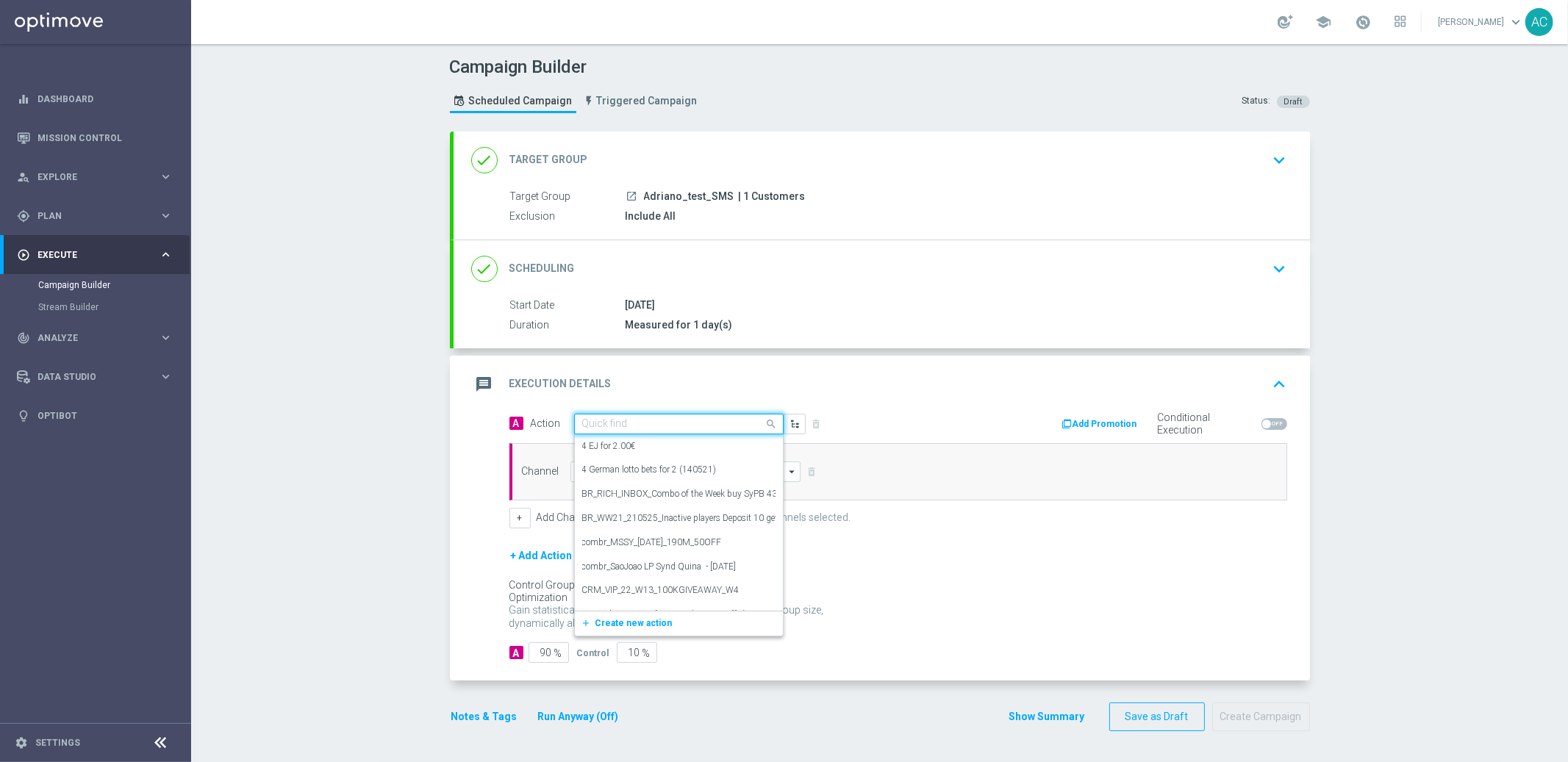
paste input "BR_CAS__SYND_MS__ALL_RI_TAC_LT"
type input "BR_CAS__SYND_MS__ALL_RI_TAC_LT"
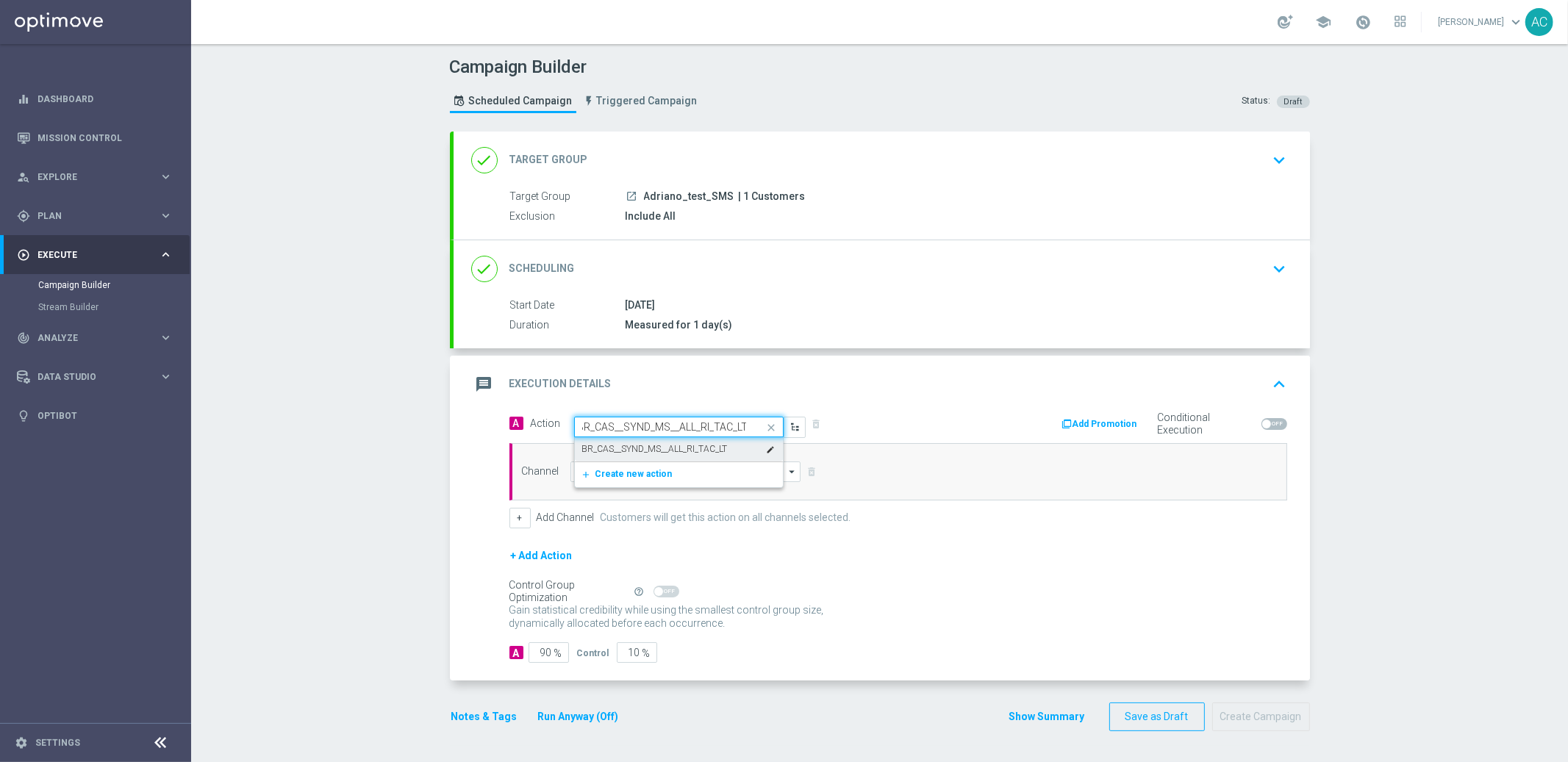
click at [665, 450] on label "BR_CAS__SYND_MS__ALL_RI_TAC_LT" at bounding box center [655, 450] width 146 height 13
click at [625, 473] on input at bounding box center [685, 472] width 231 height 20
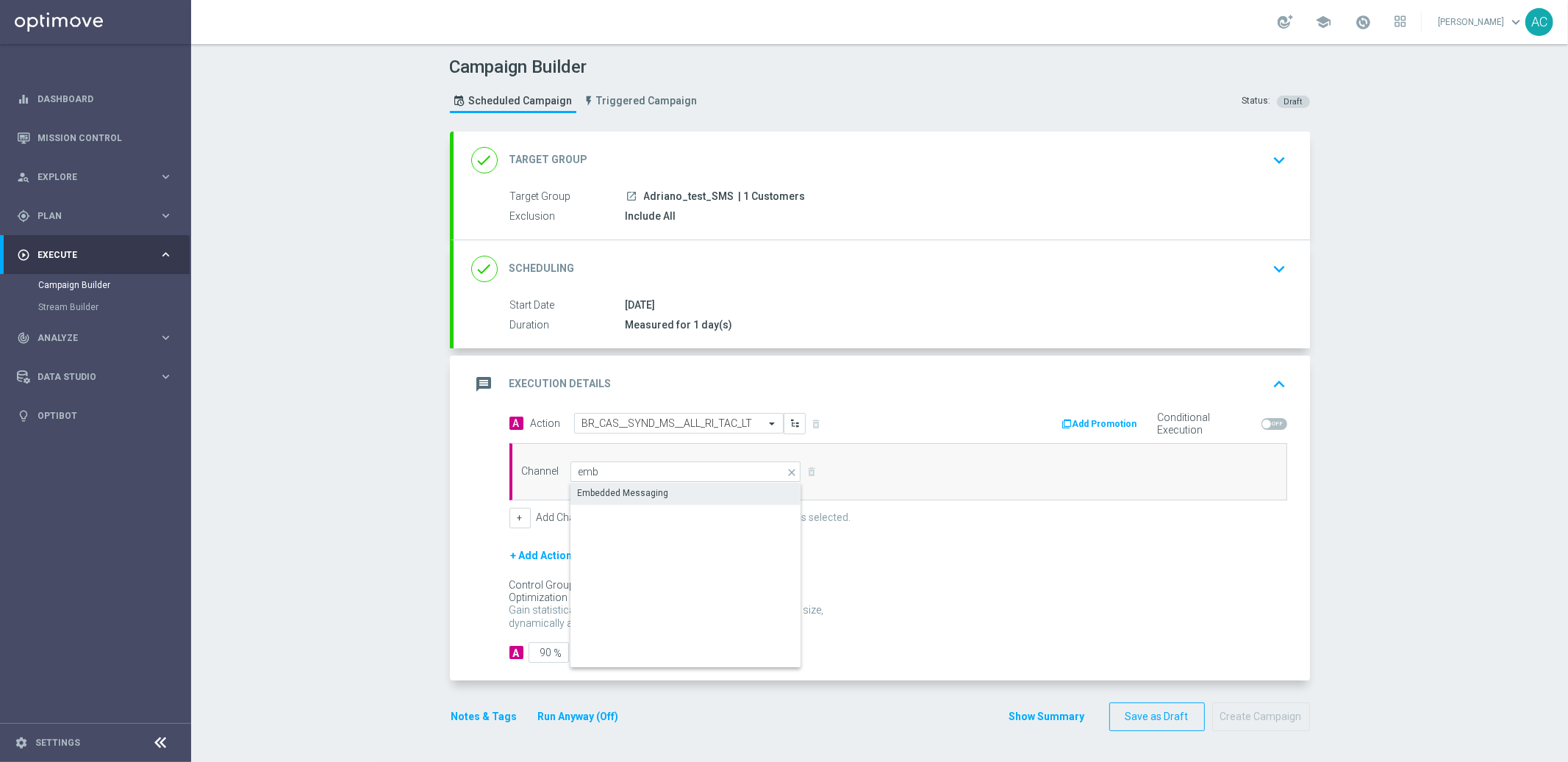
click at [644, 497] on div "Embedded Messaging" at bounding box center [623, 494] width 91 height 14
type input "Embedded Messaging"
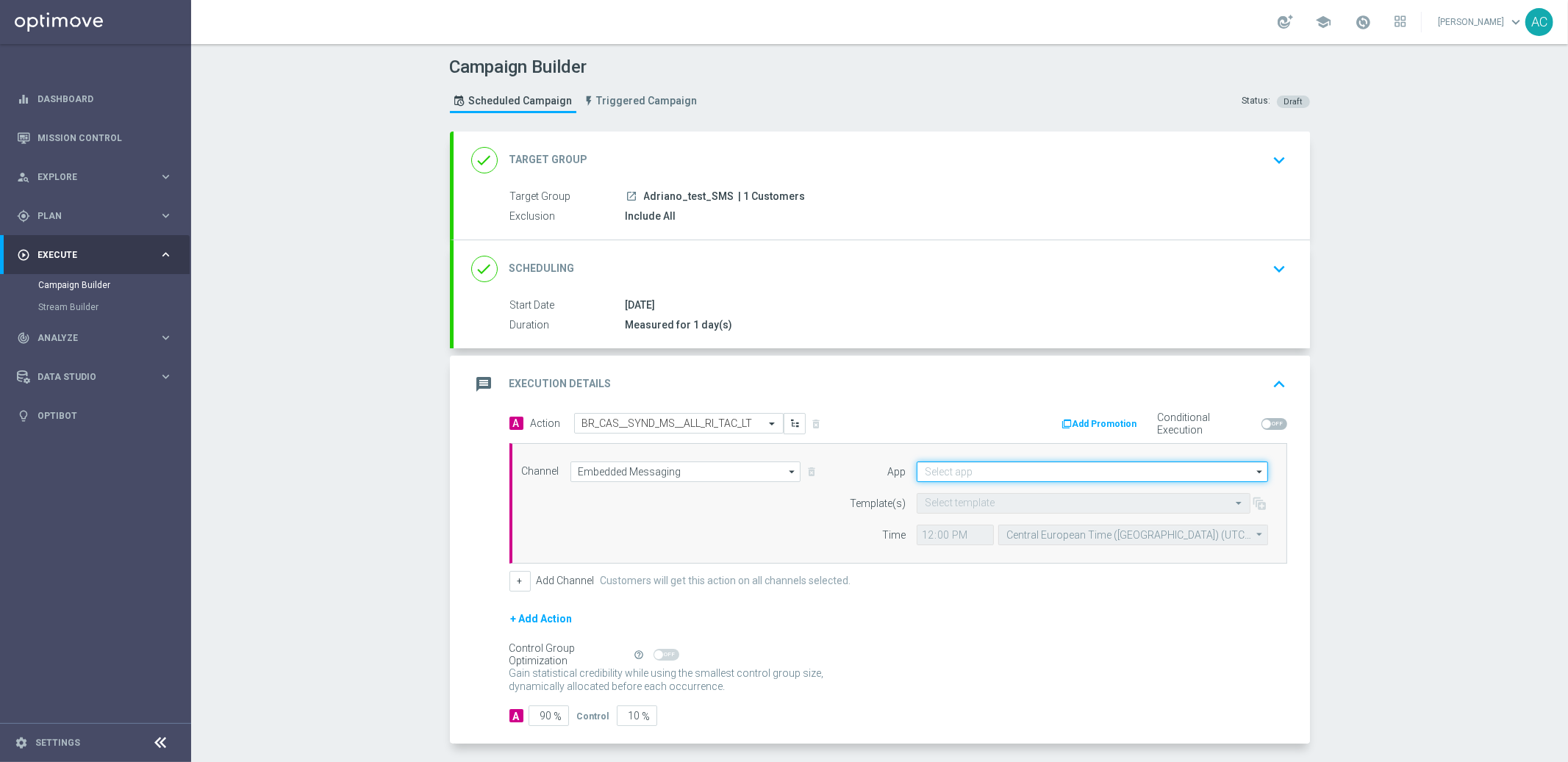
click at [1029, 468] on input at bounding box center [1092, 472] width 352 height 20
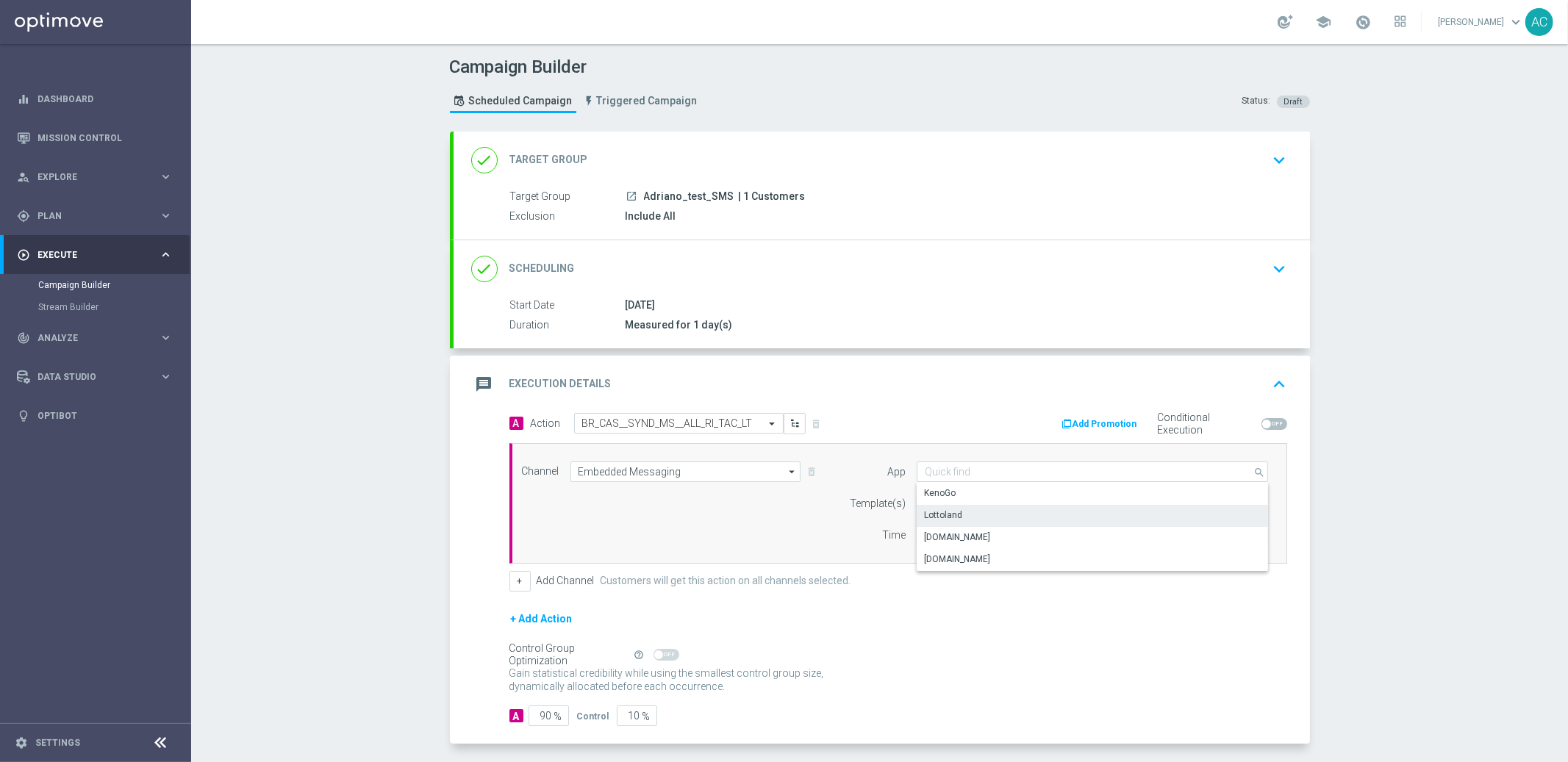
click at [1030, 514] on div "Lottoland" at bounding box center [1093, 515] width 352 height 20
type input "Lottoland"
click at [951, 498] on input "text" at bounding box center [1068, 504] width 288 height 13
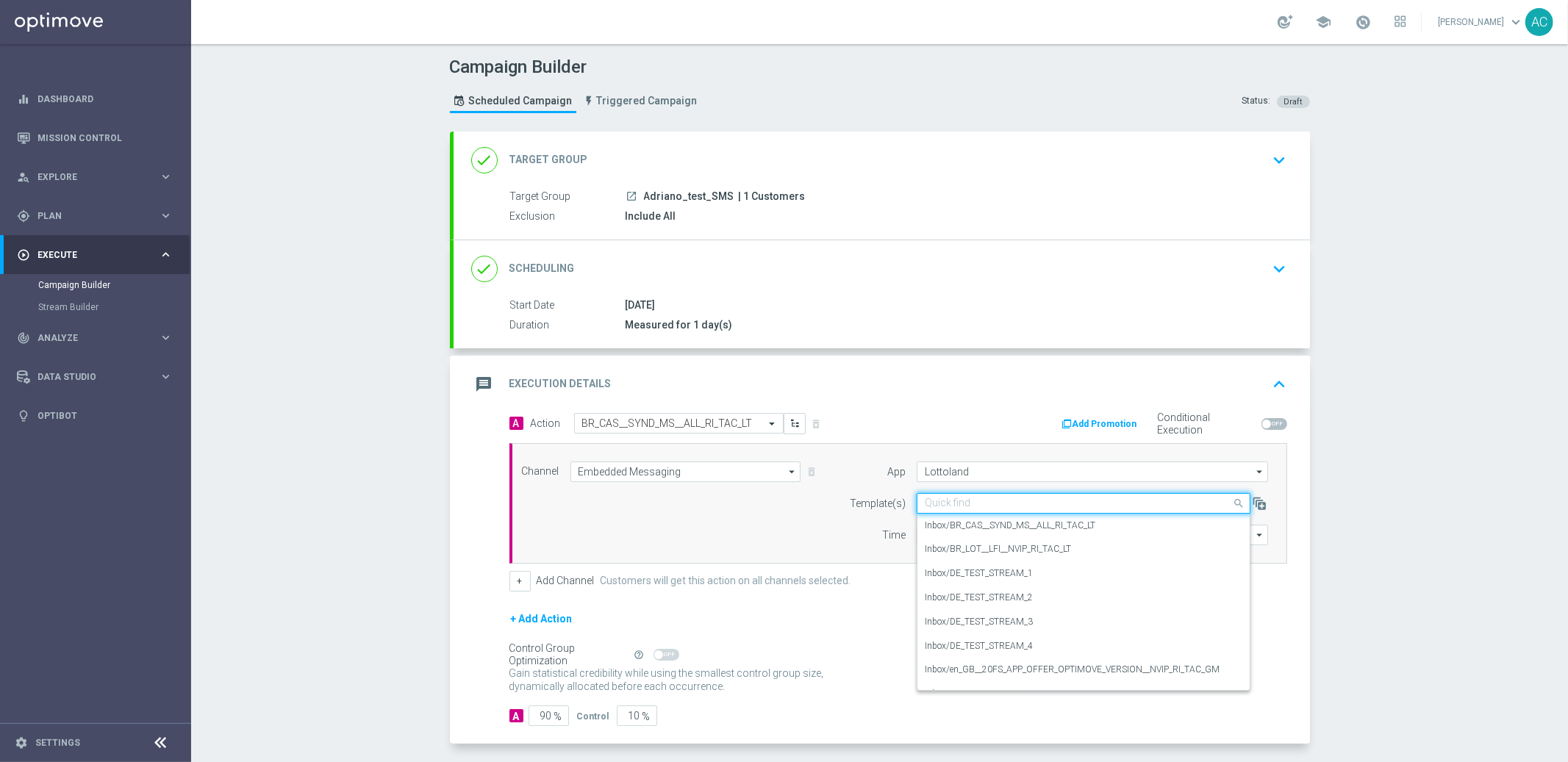
paste input "BR_CAS__SYND_MS__ALL_RI_TAC_LT"
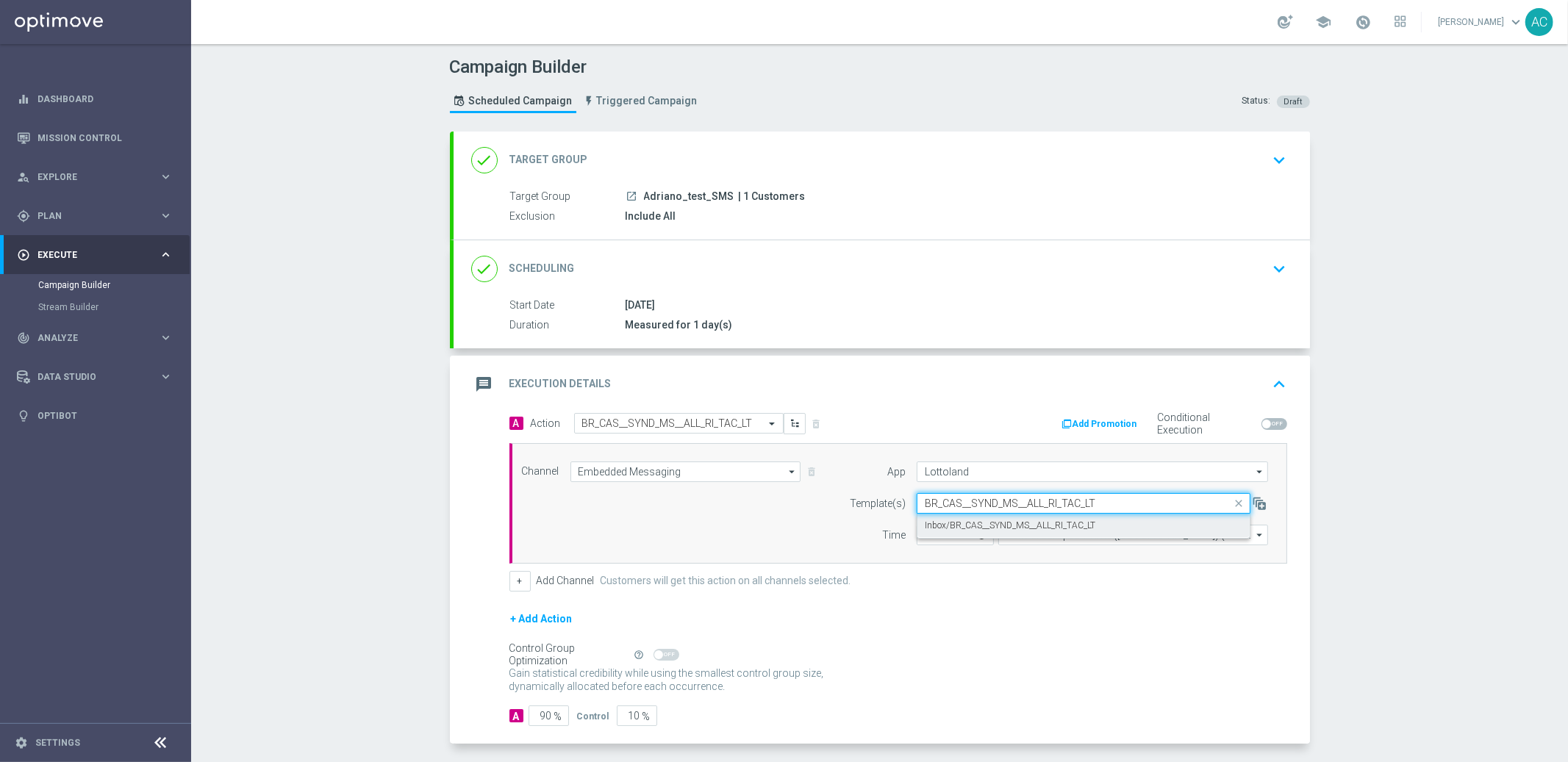
click at [963, 519] on label "Inbox/BR_CAS__SYND_MS__ALL_RI_TAC_LT" at bounding box center [1010, 525] width 170 height 13
type input "BR_CAS__SYND_MS__ALL_RI_TAC_LT"
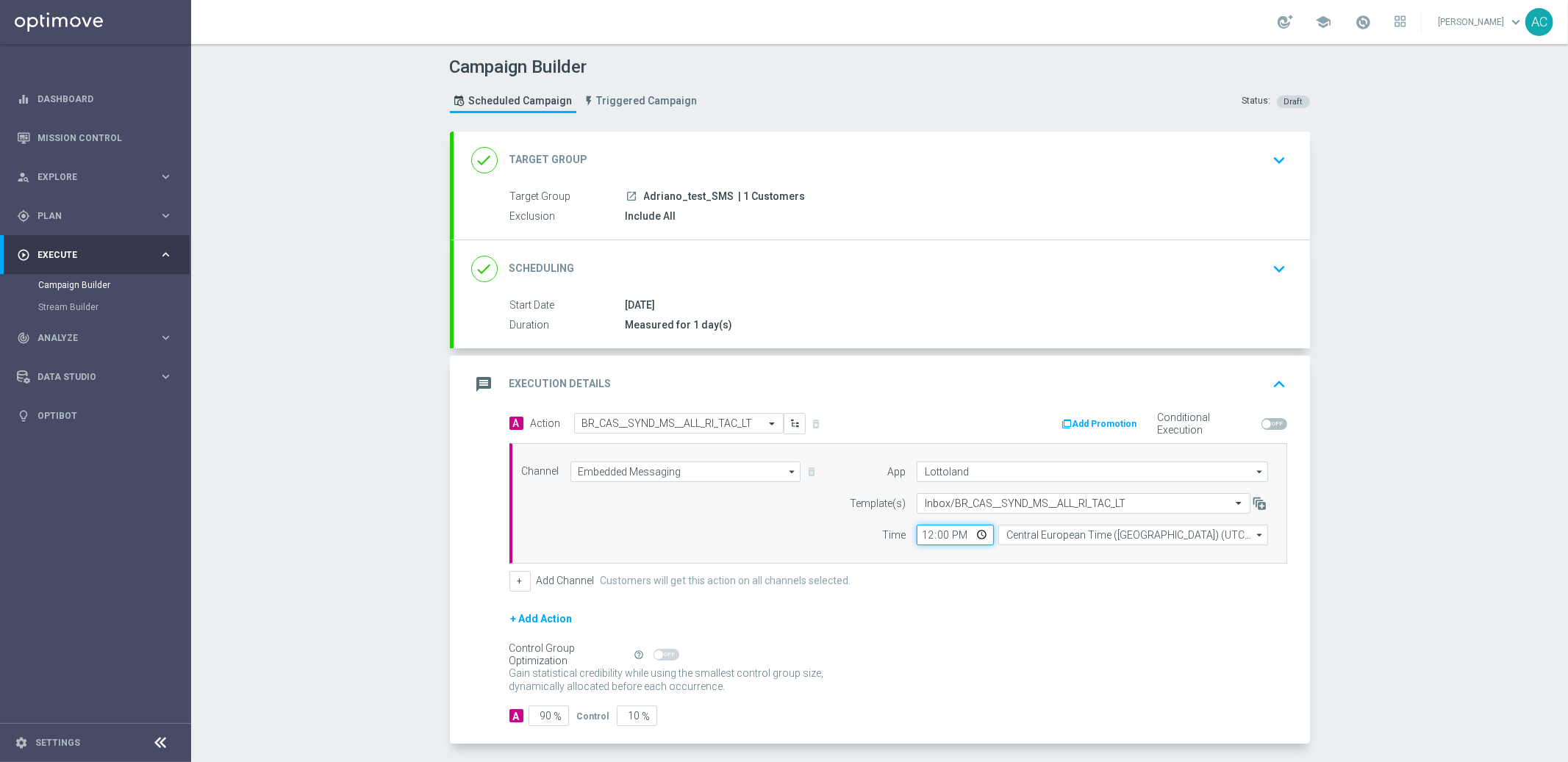
click at [918, 536] on input "12:00" at bounding box center [955, 536] width 77 height 20
type input "10:55"
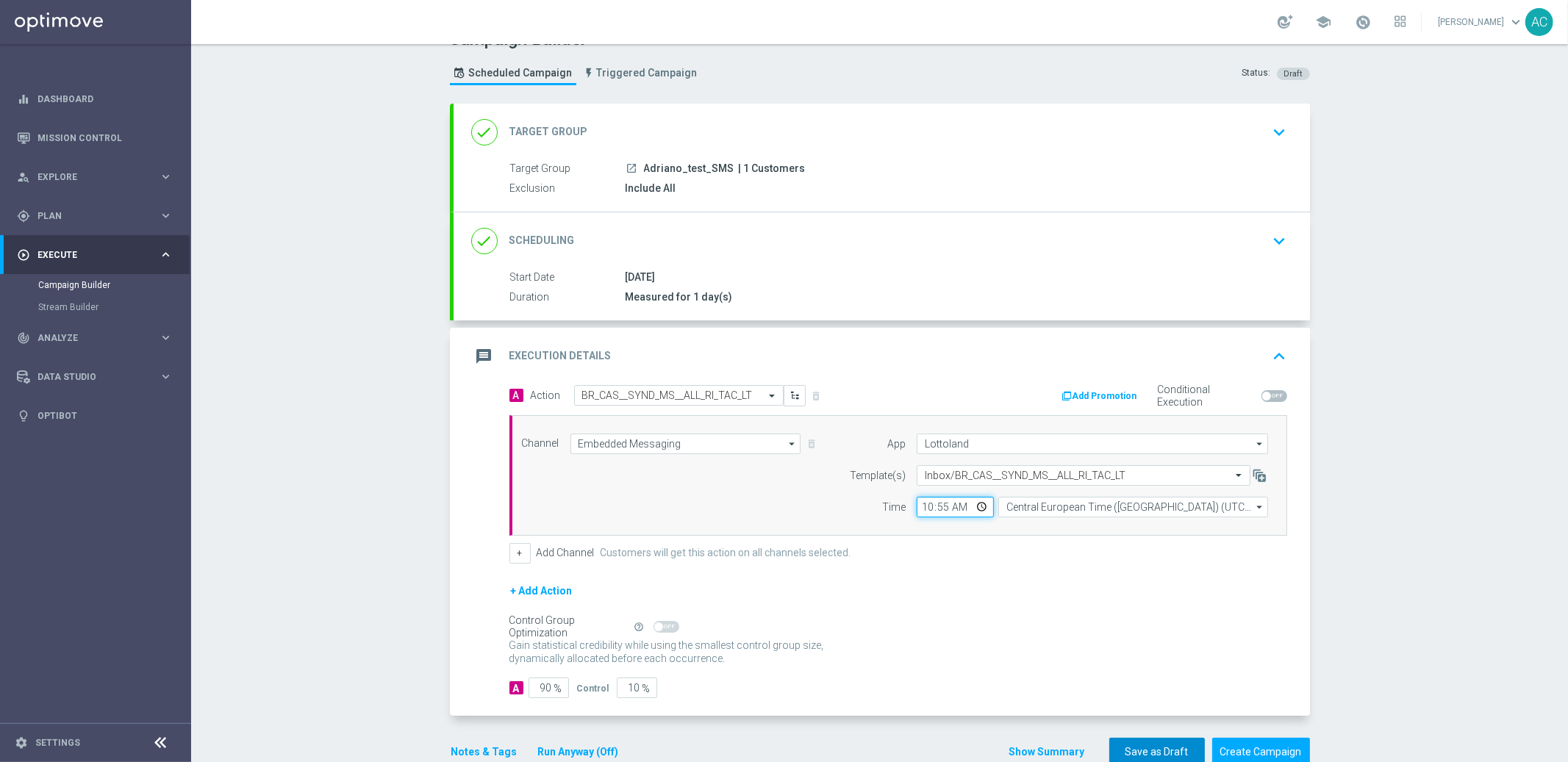
scroll to position [61, 0]
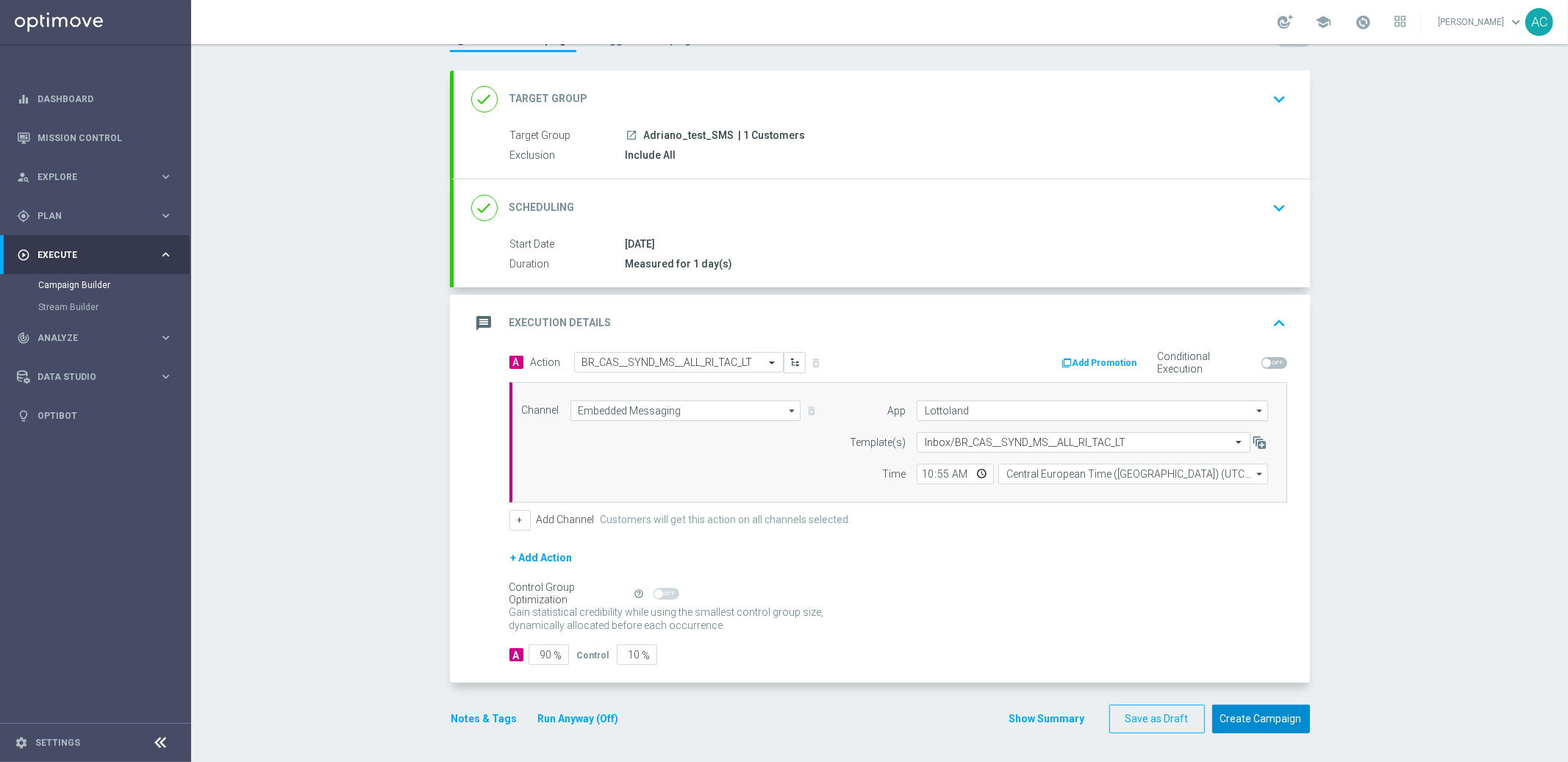
click at [1236, 725] on button "Create Campaign" at bounding box center [1261, 719] width 98 height 29
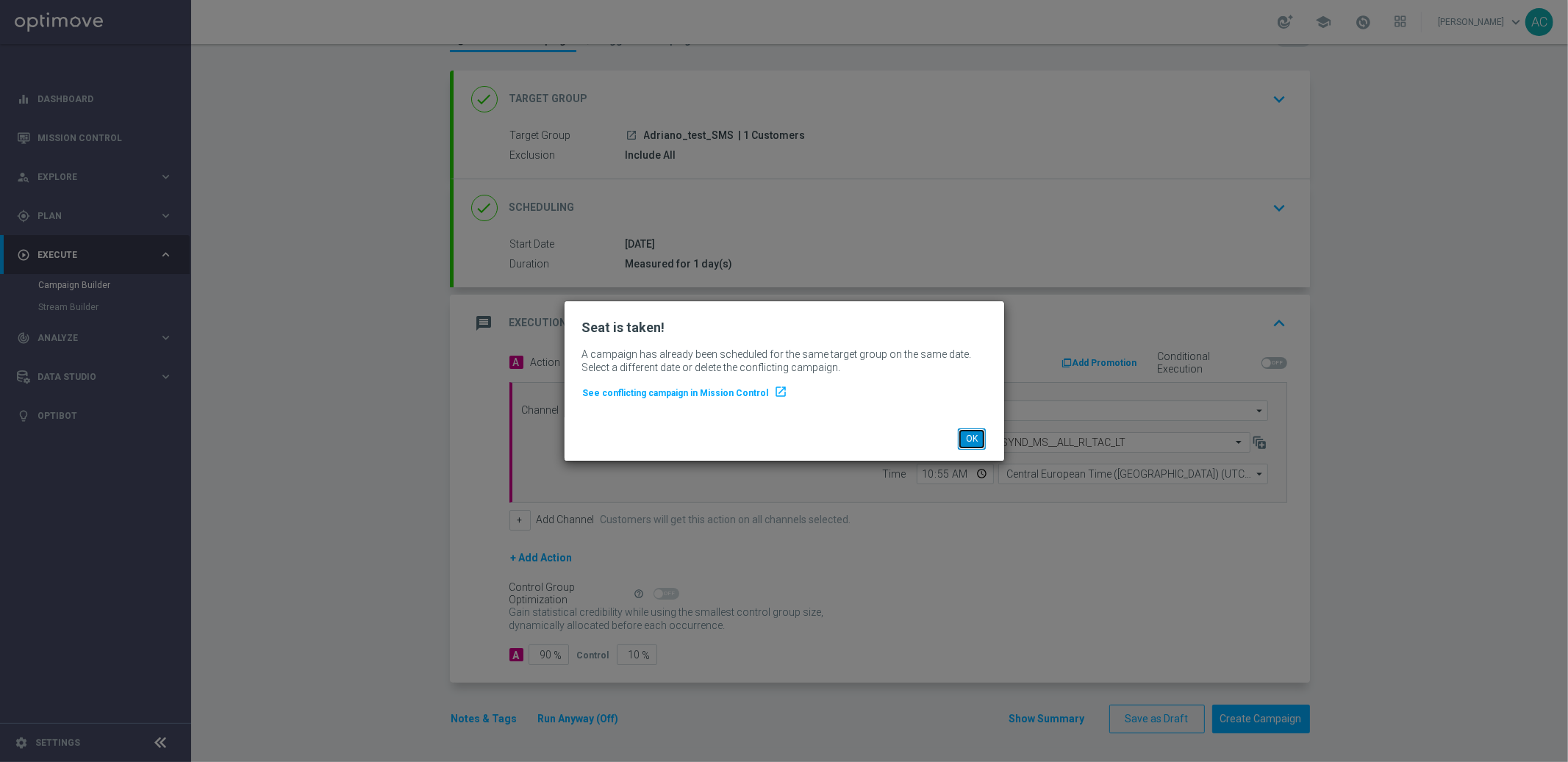
click at [975, 441] on button "OK" at bounding box center [971, 438] width 28 height 20
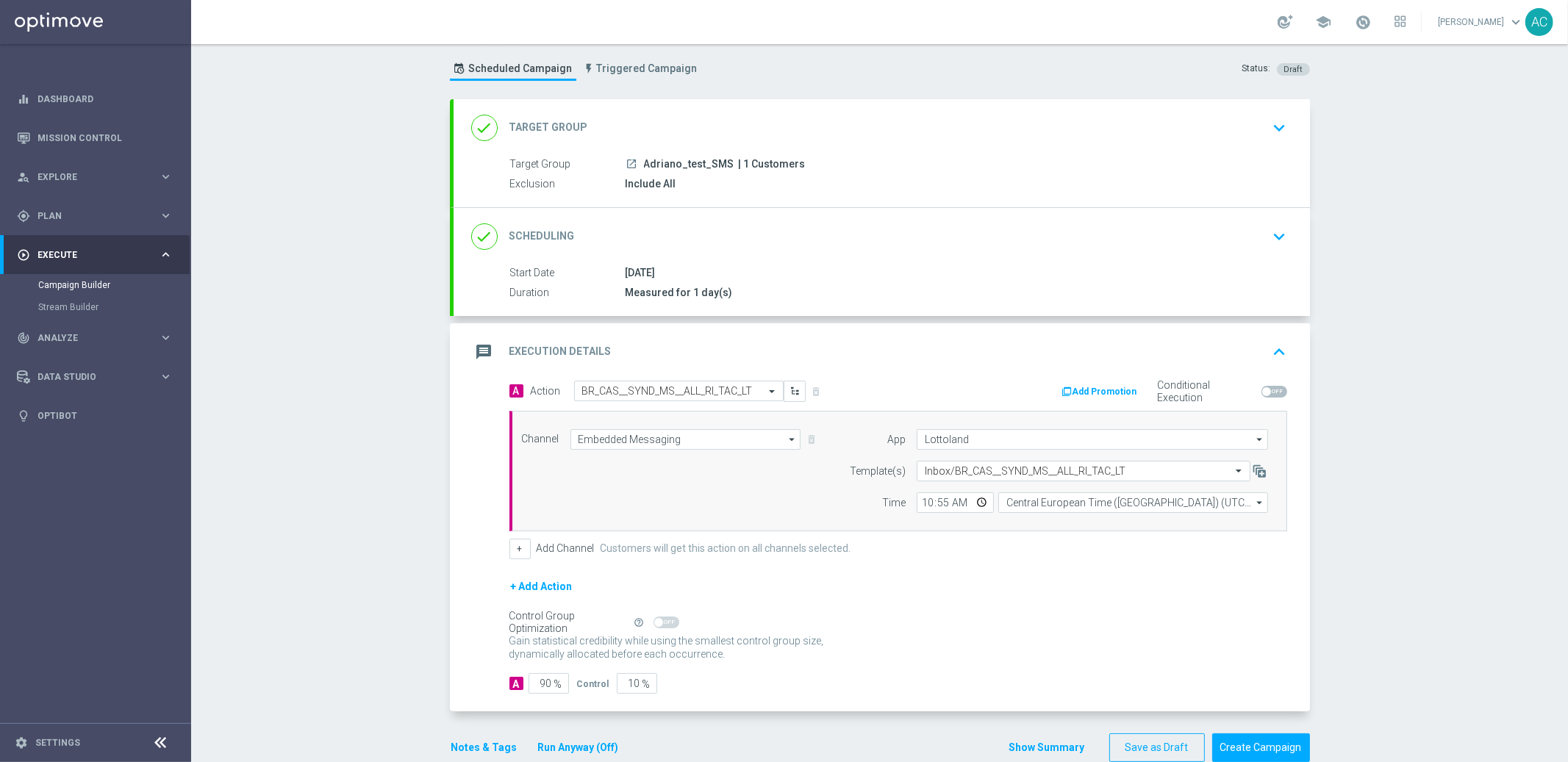
scroll to position [0, 0]
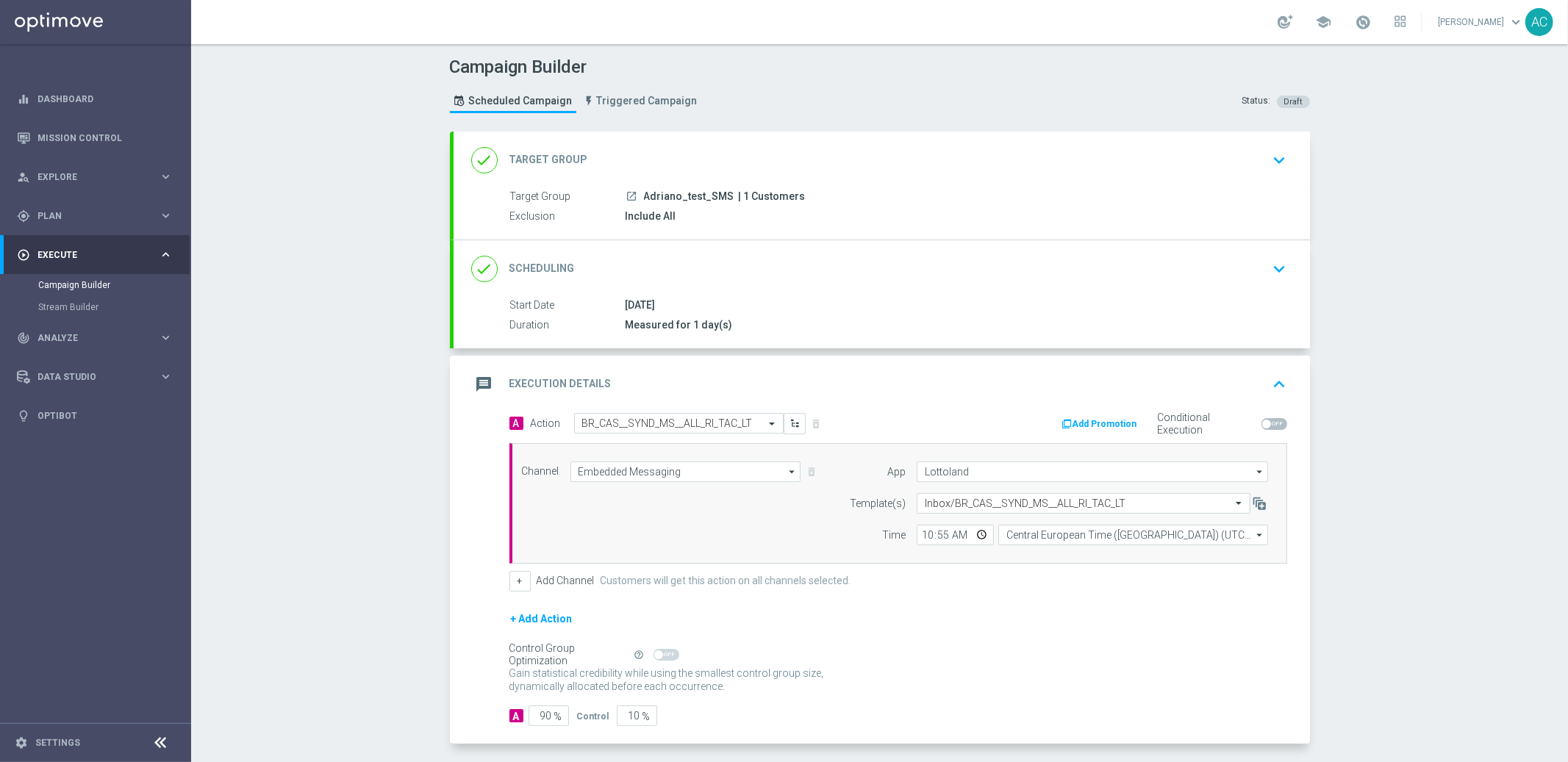
click at [977, 198] on div "launch Adriano_test_SMS | 1 Customers" at bounding box center [953, 196] width 655 height 14
click at [936, 186] on div "done Target Group keyboard_arrow_down" at bounding box center [882, 160] width 856 height 57
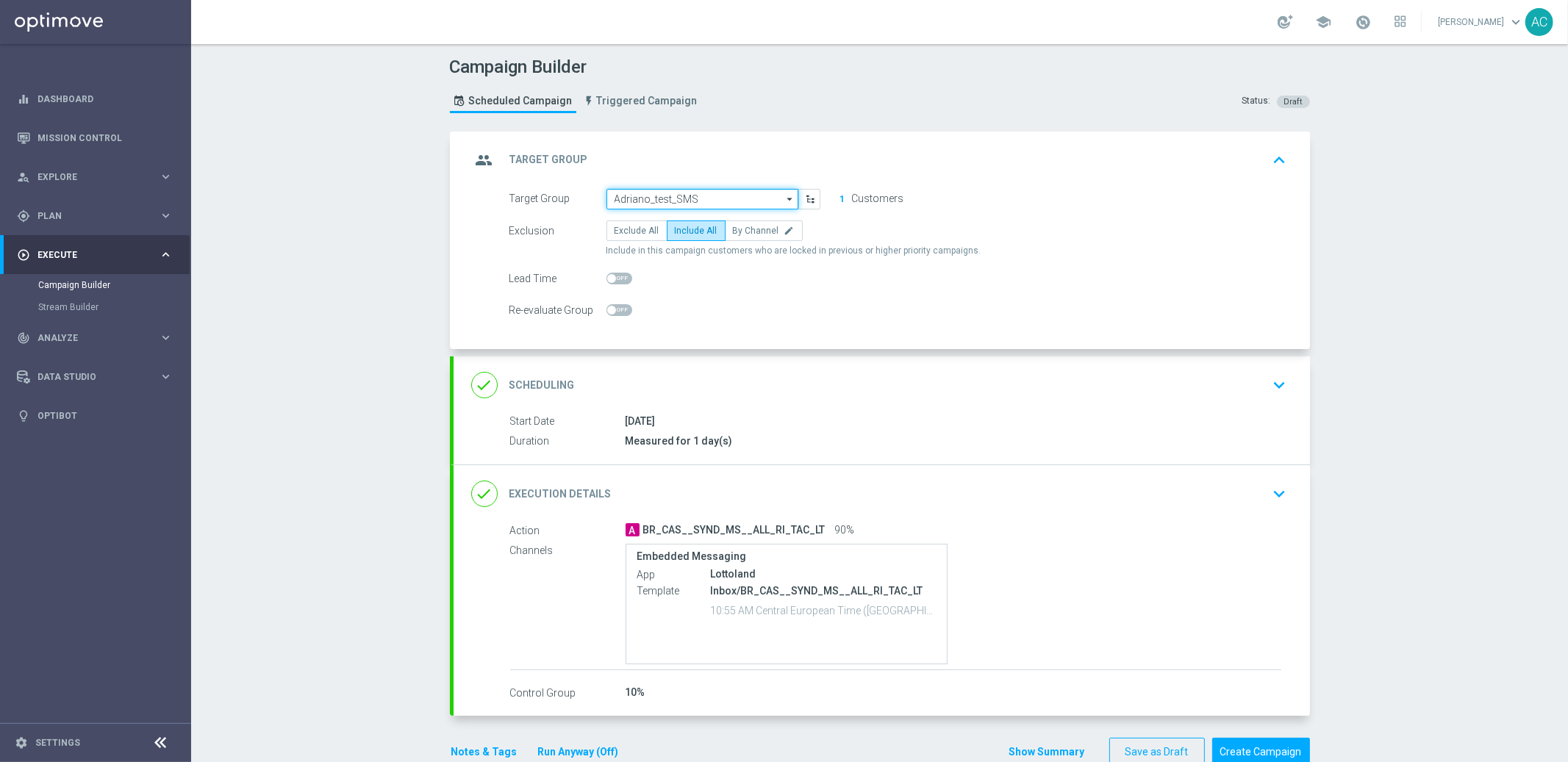
click at [684, 202] on input "Adriano_test_SMS" at bounding box center [701, 199] width 192 height 20
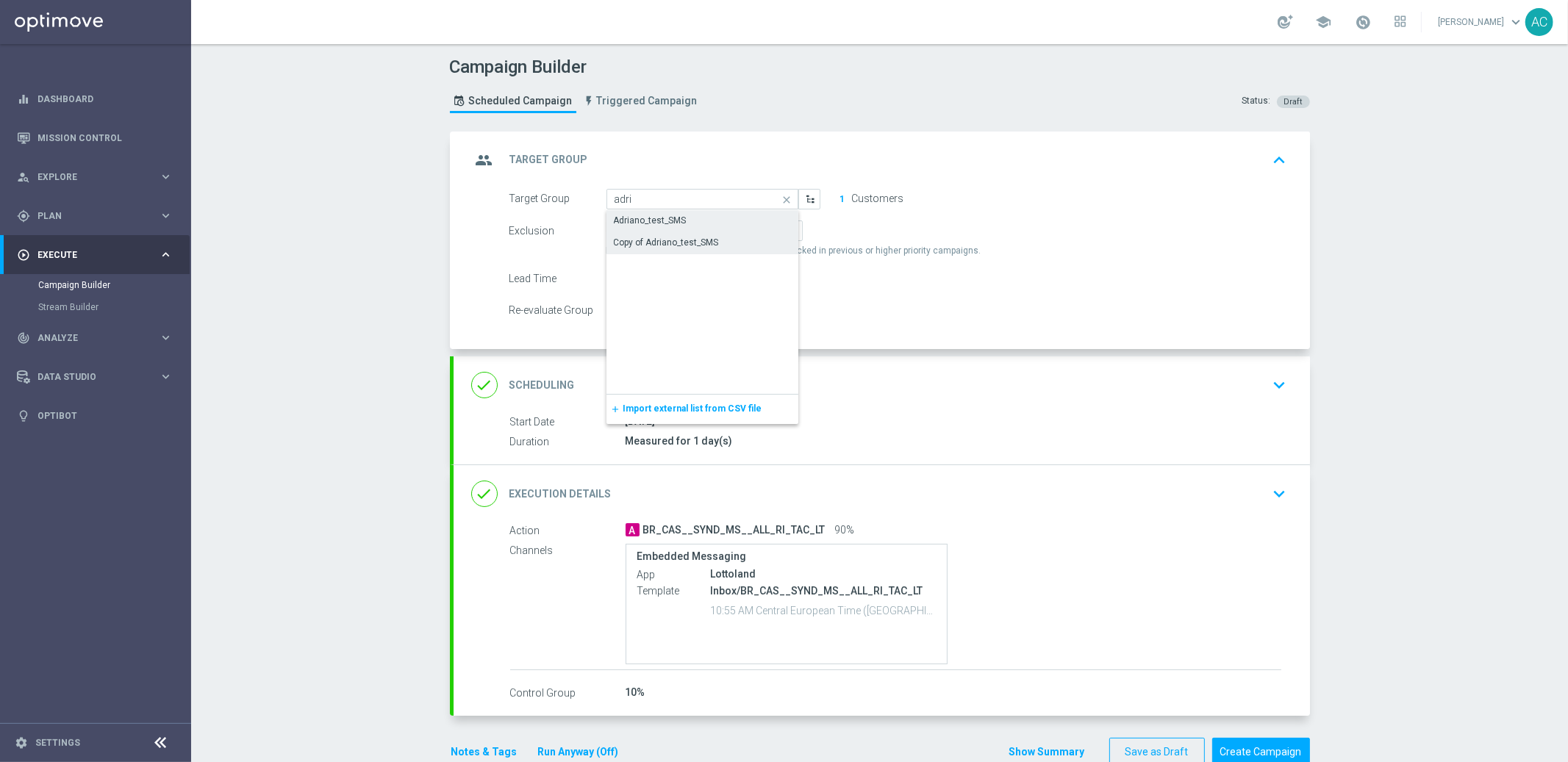
click at [706, 246] on div "Copy of Adriano_test_SMS" at bounding box center [666, 243] width 105 height 14
type input "Copy of Adriano_test_SMS"
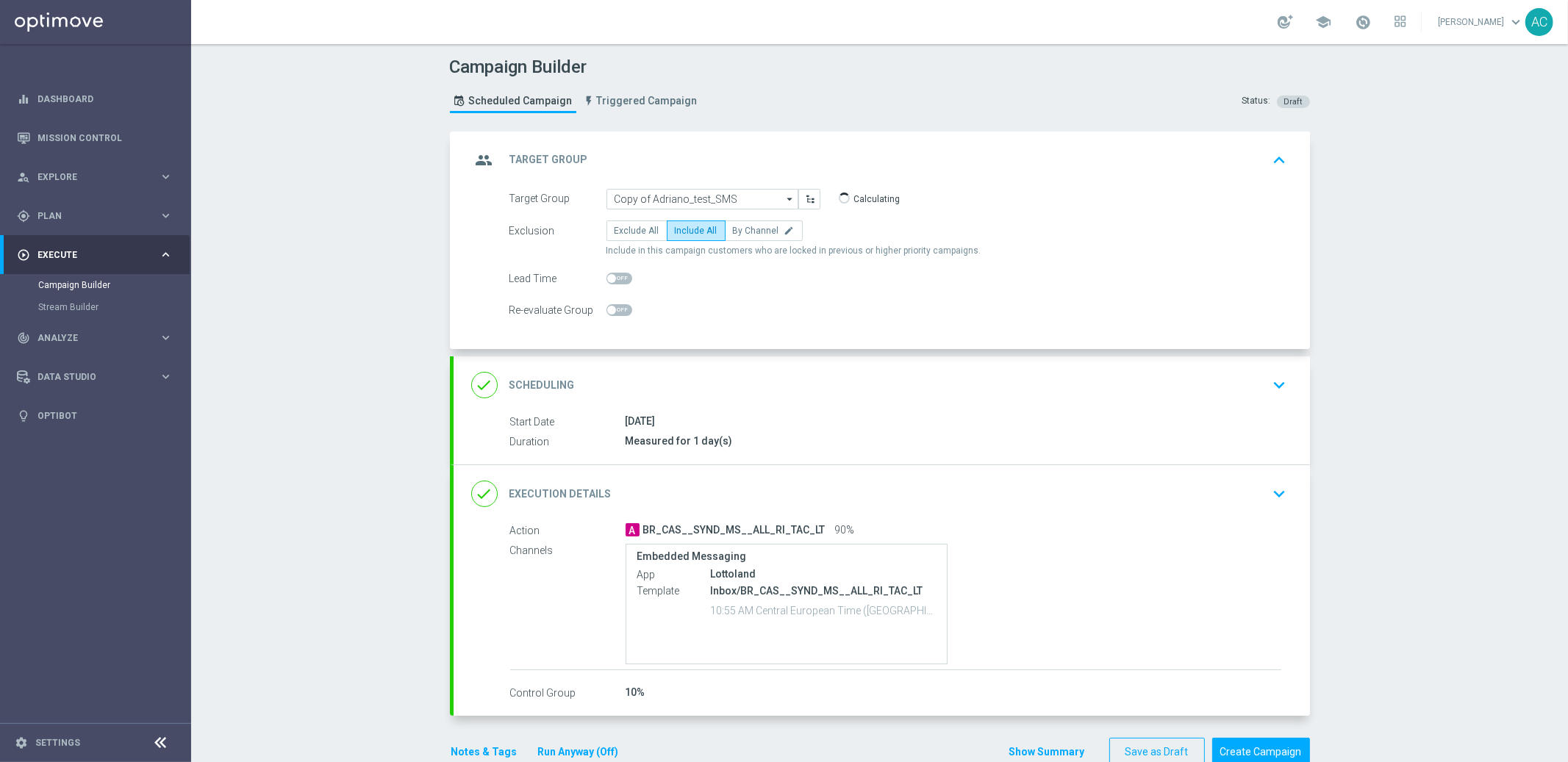
scroll to position [33, 0]
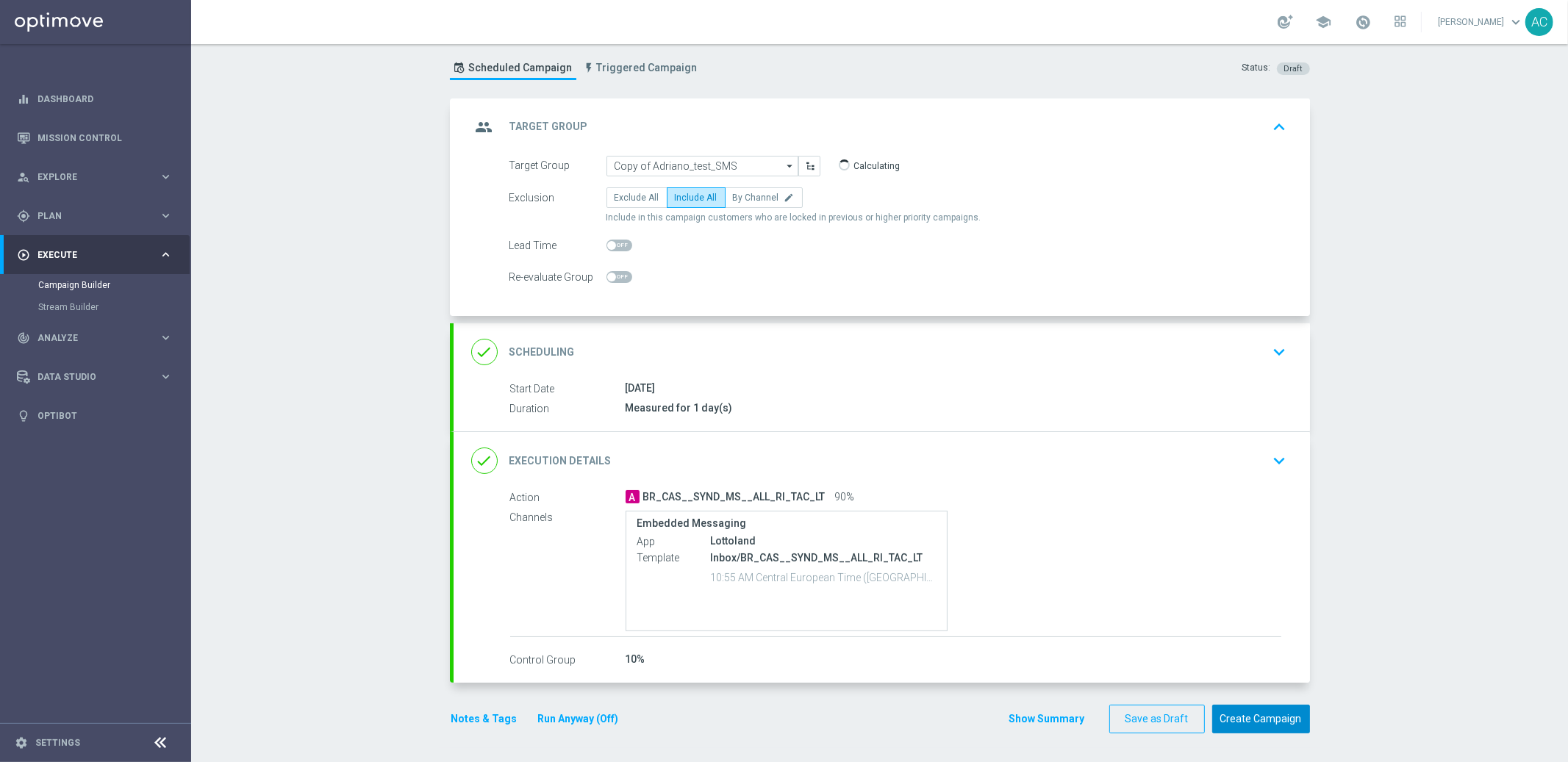
click at [1261, 722] on button "Create Campaign" at bounding box center [1261, 719] width 98 height 29
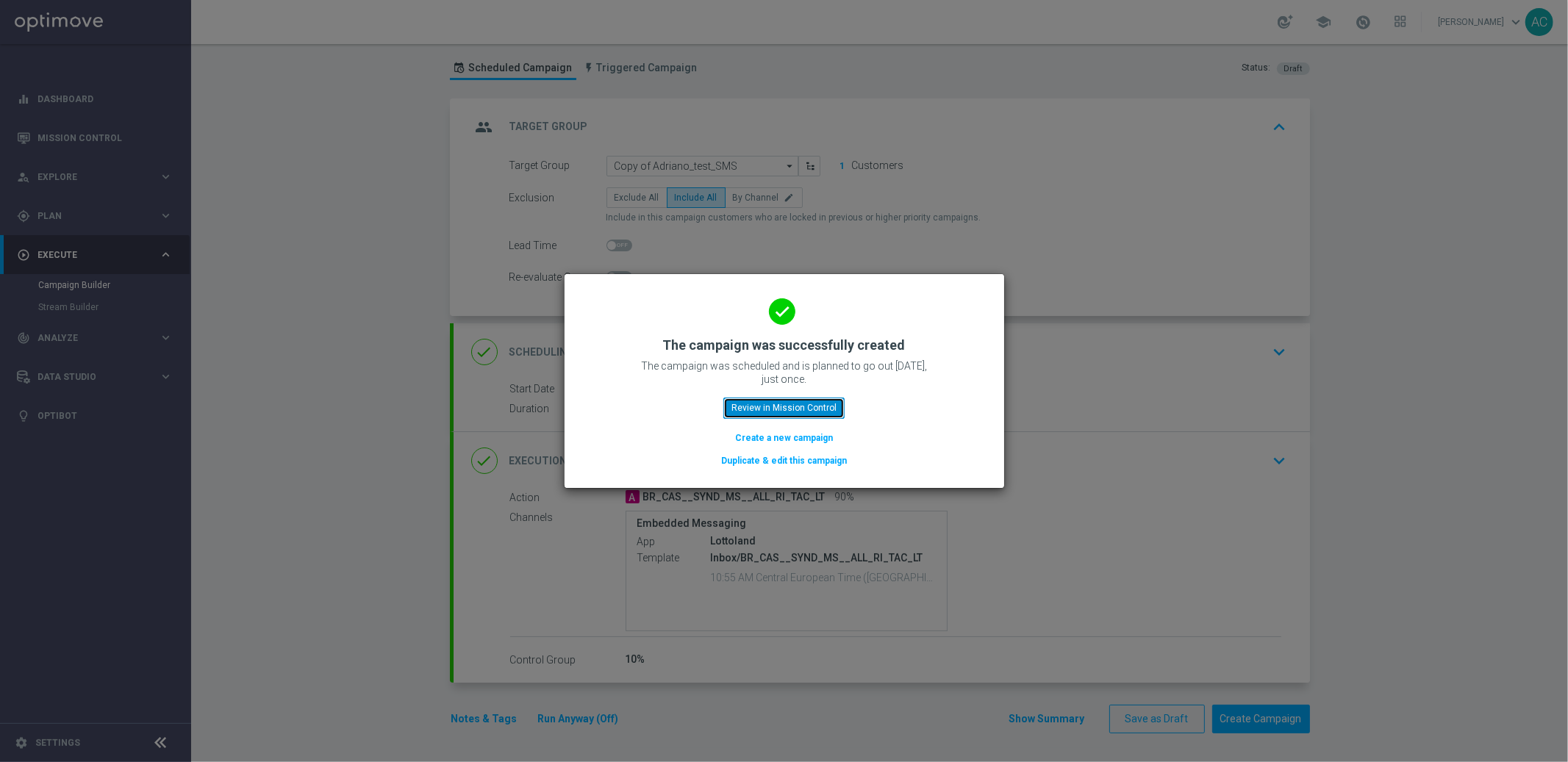
click at [784, 409] on button "Review in Mission Control" at bounding box center [784, 408] width 121 height 20
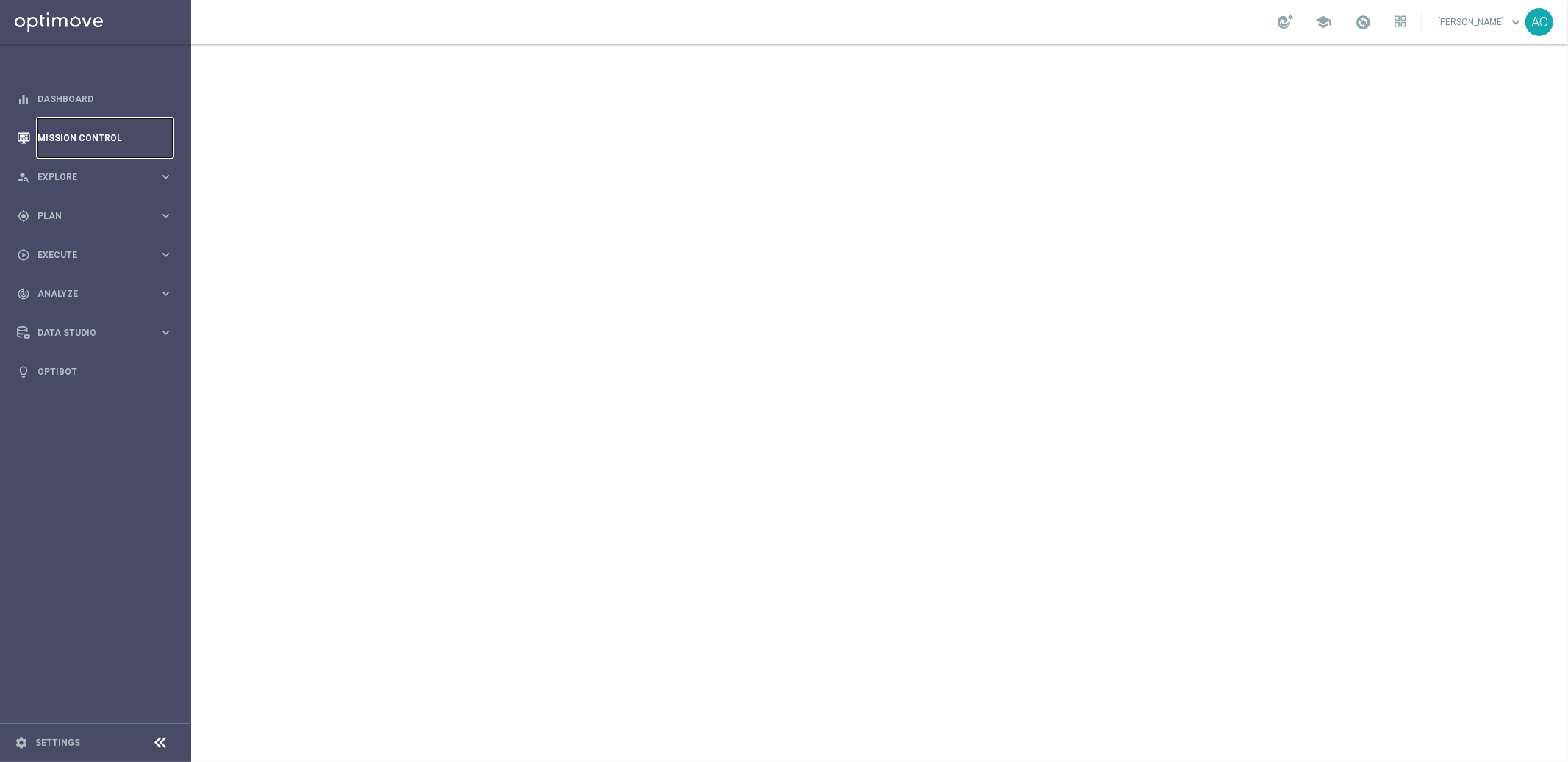
click at [94, 129] on link "Mission Control" at bounding box center [105, 138] width 135 height 39
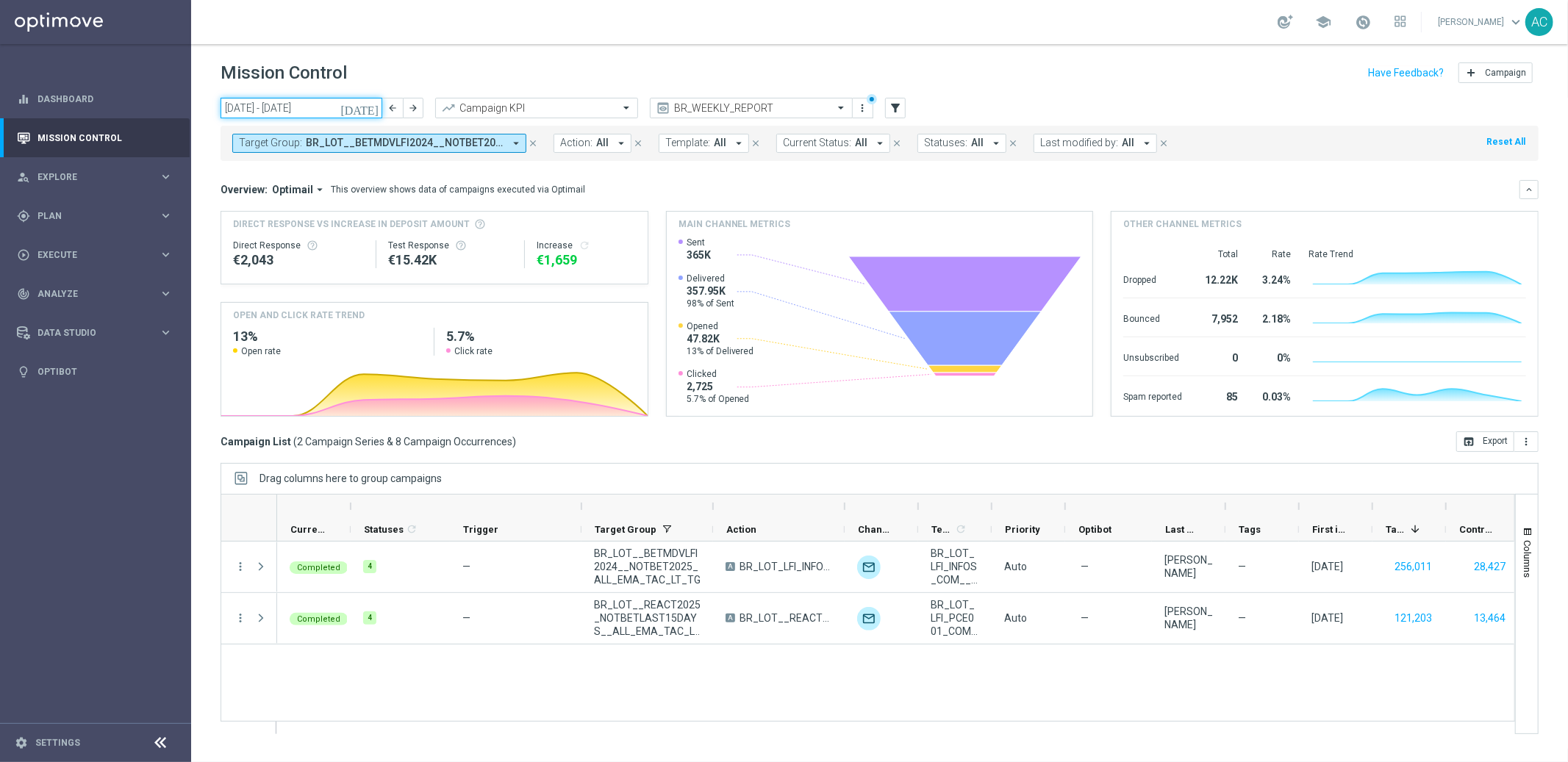
click at [286, 111] on input "01 Sep 2025 - 07 Sep 2025" at bounding box center [301, 108] width 162 height 20
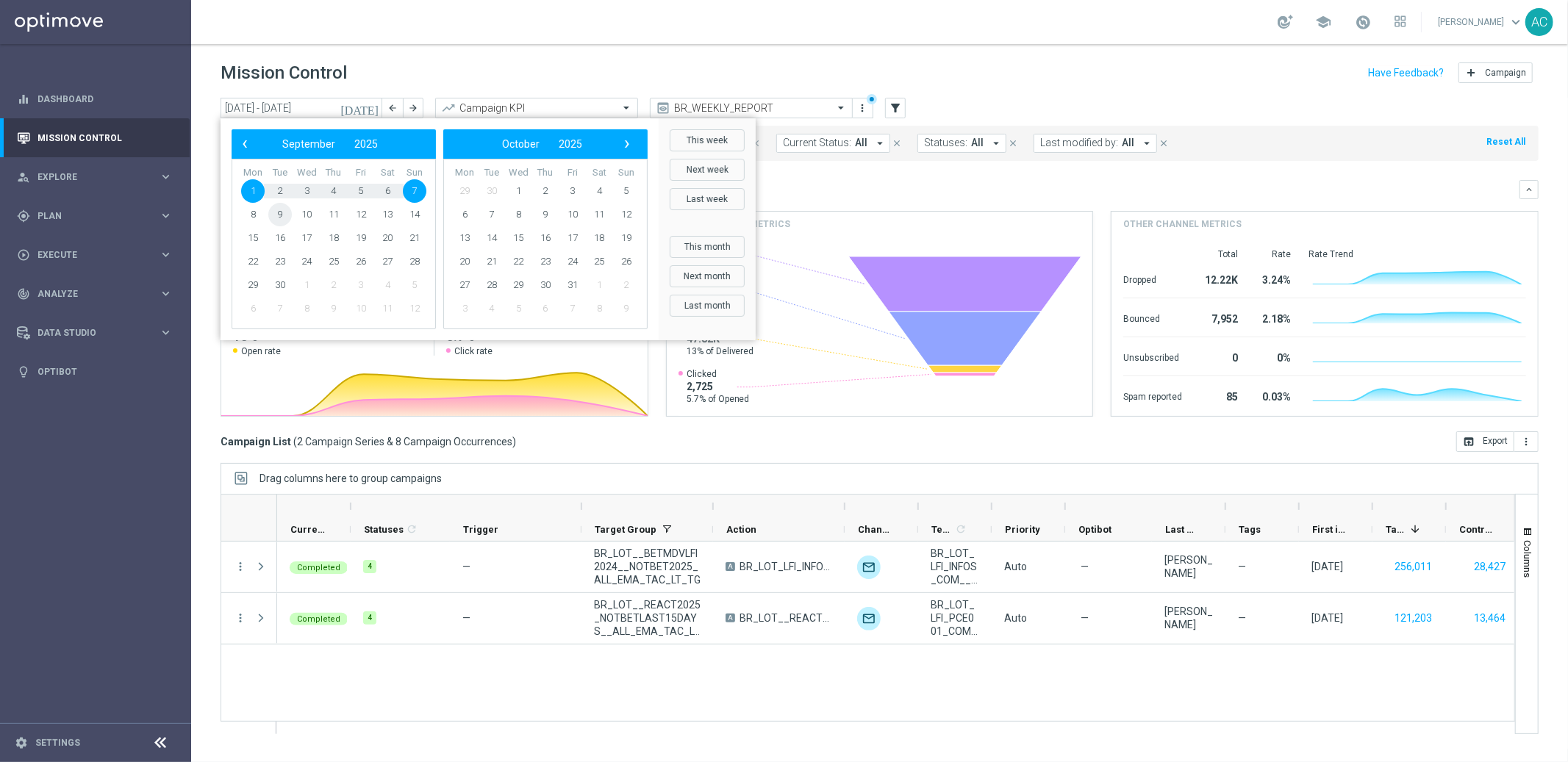
click at [283, 218] on span "9" at bounding box center [280, 215] width 24 height 24
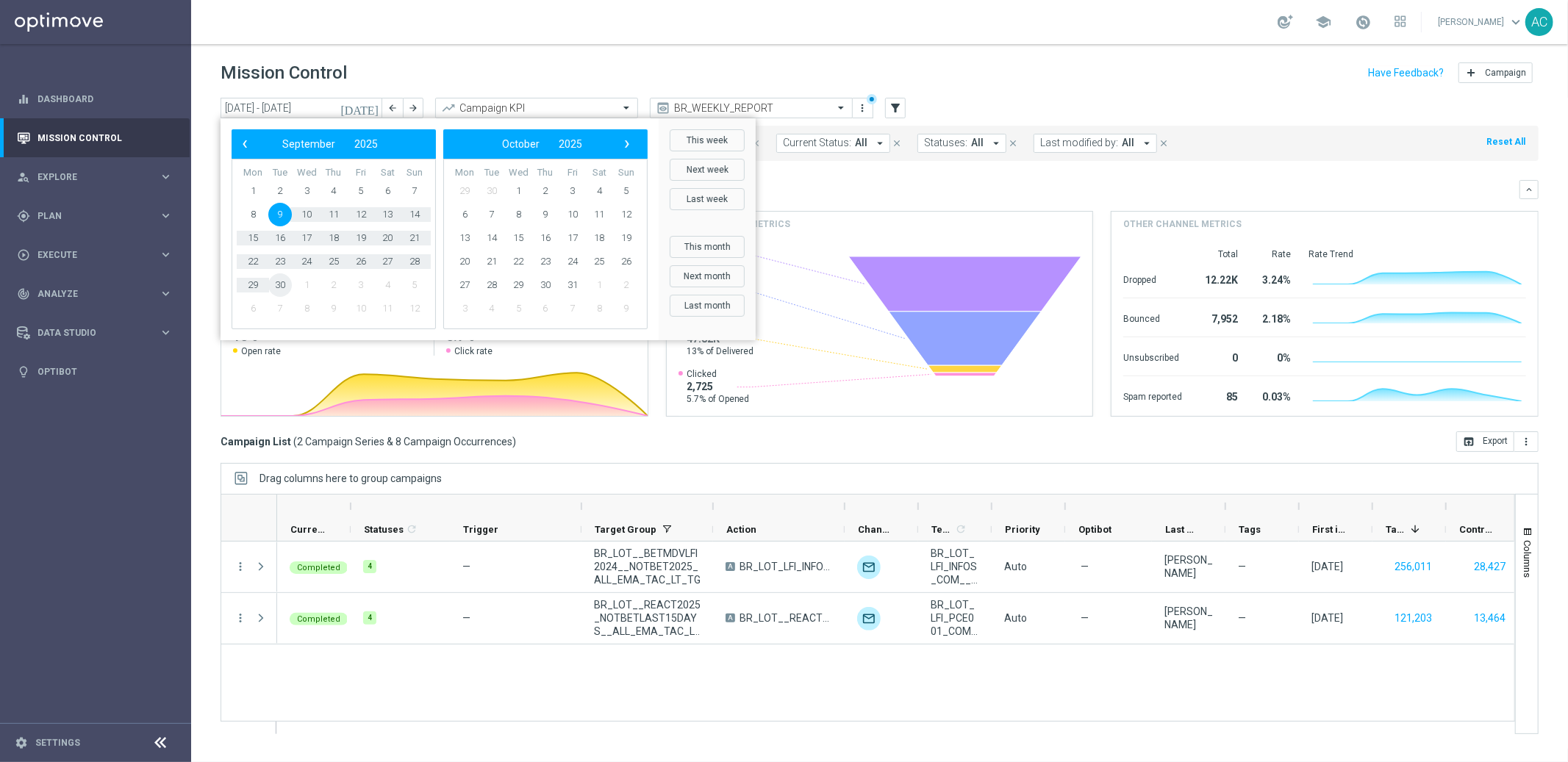
click at [279, 288] on span "30" at bounding box center [280, 285] width 24 height 24
type input "09 Sep 2025 - 30 Sep 2025"
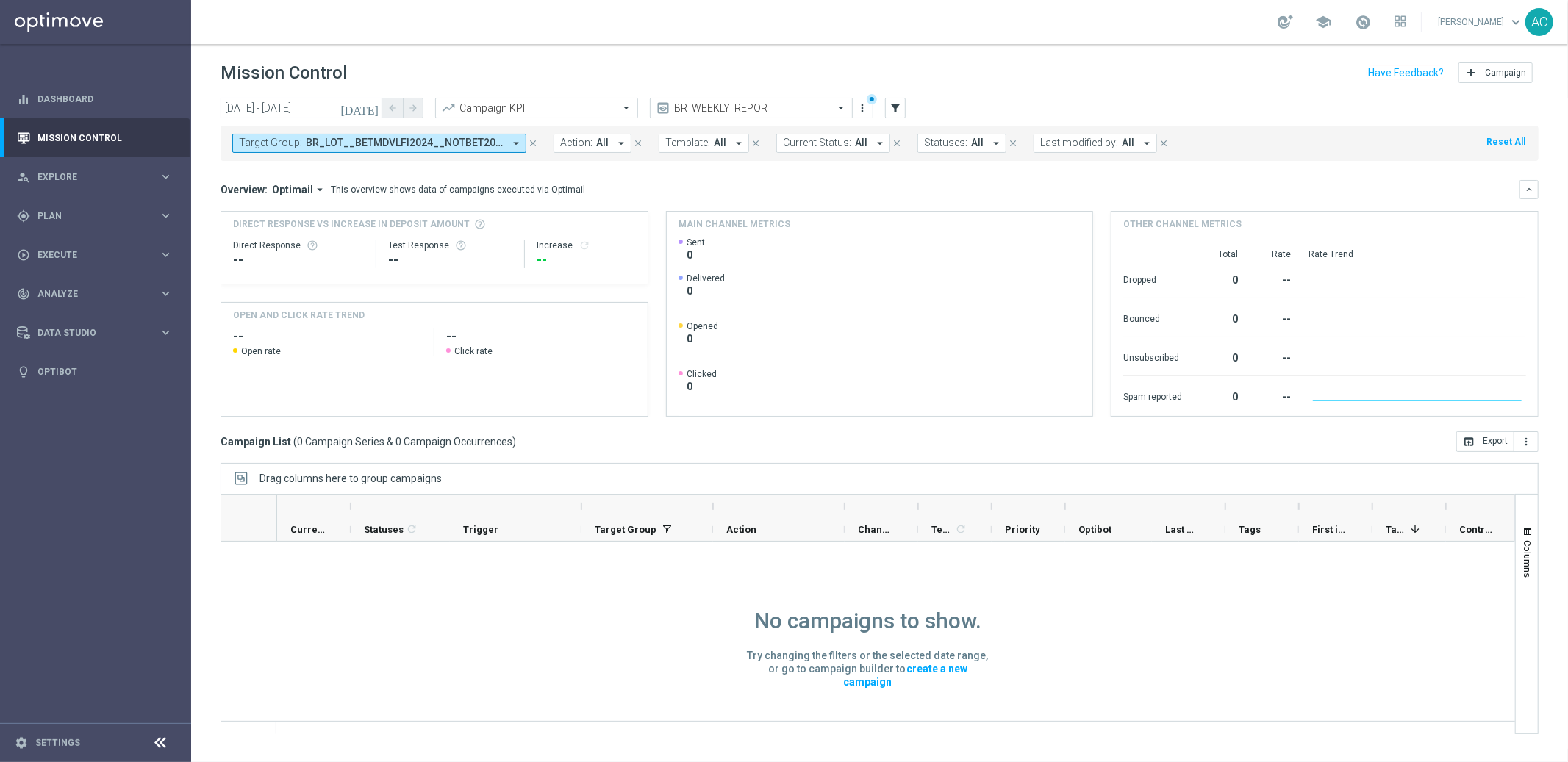
click at [450, 143] on span "BR_LOT__BETMDVLFI2024__NOTBET2025_ALL_EMA_TAC_LT_TG, BR_LOT__REACT2025_NOTBETLA…" at bounding box center [404, 143] width 197 height 13
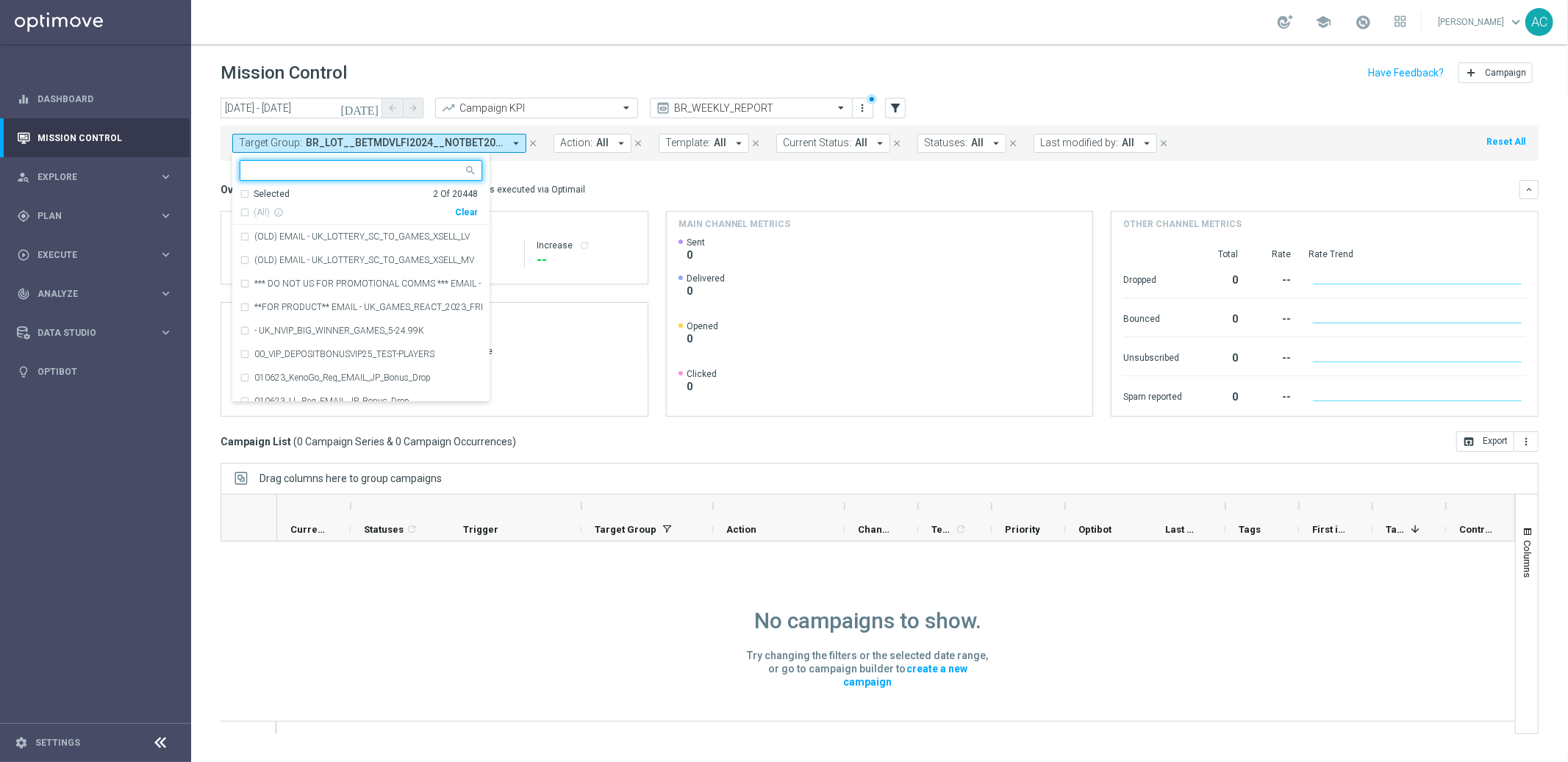
drag, startPoint x: 474, startPoint y: 210, endPoint x: 590, endPoint y: 202, distance: 116.3
click at [0, 0] on div "Clear" at bounding box center [0, 0] width 0 height 0
click at [592, 202] on div "Overview: Optimail arrow_drop_down This overview shows data of campaigns execut…" at bounding box center [879, 299] width 1318 height 237
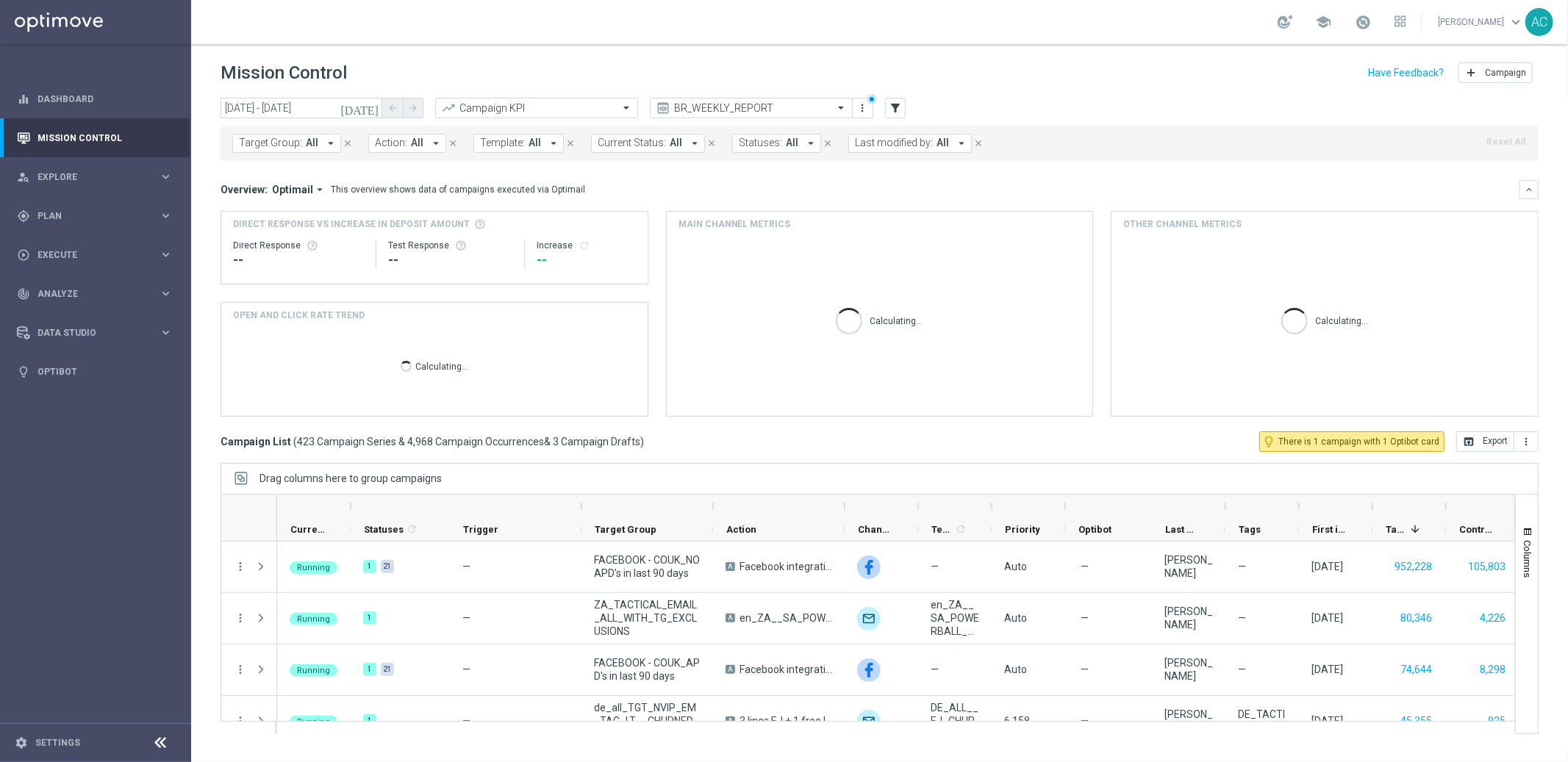
click at [289, 148] on span "Target Group:" at bounding box center [271, 143] width 63 height 13
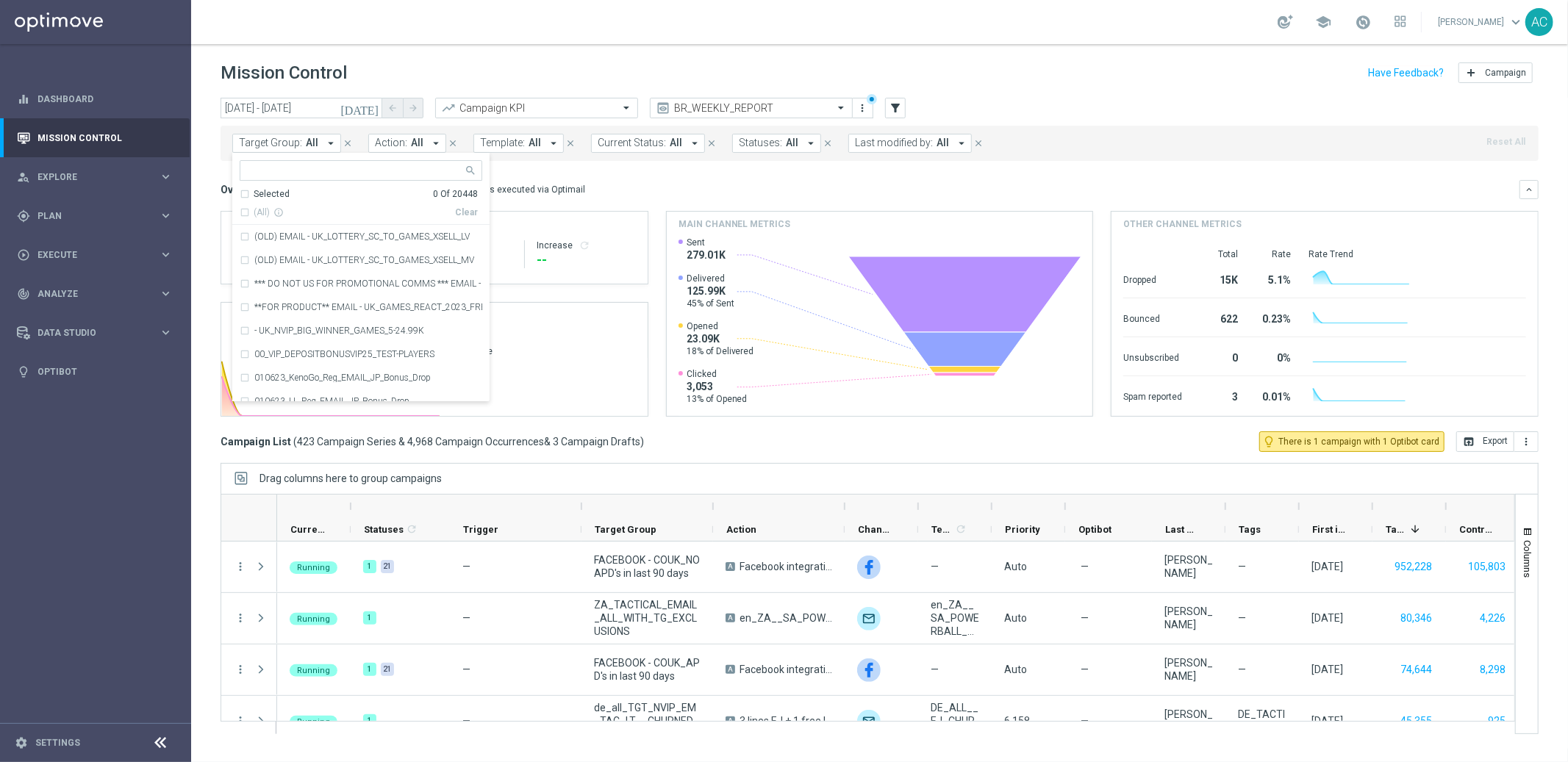
click at [401, 146] on span "Action:" at bounding box center [391, 143] width 32 height 13
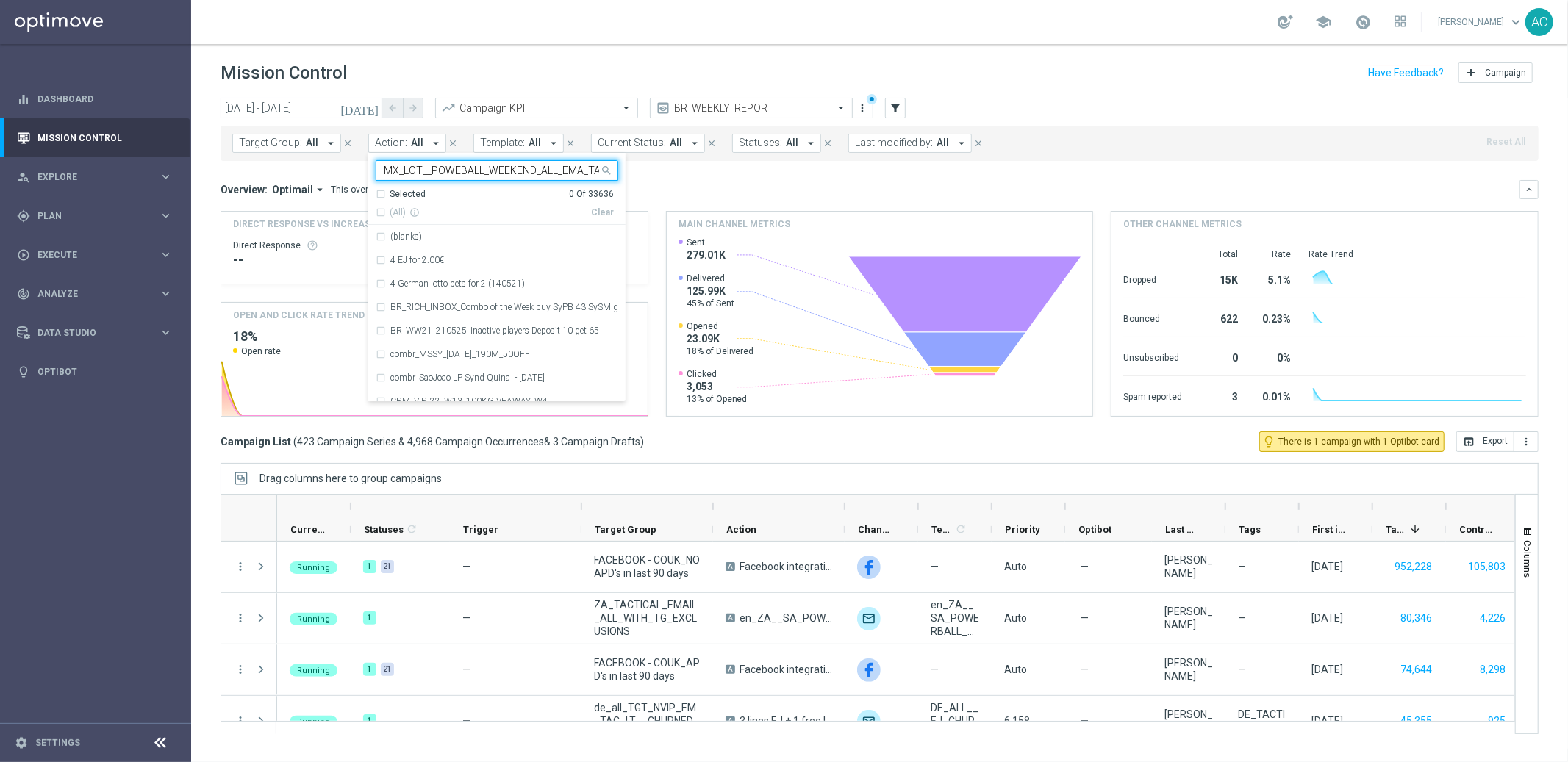
scroll to position [0, 20]
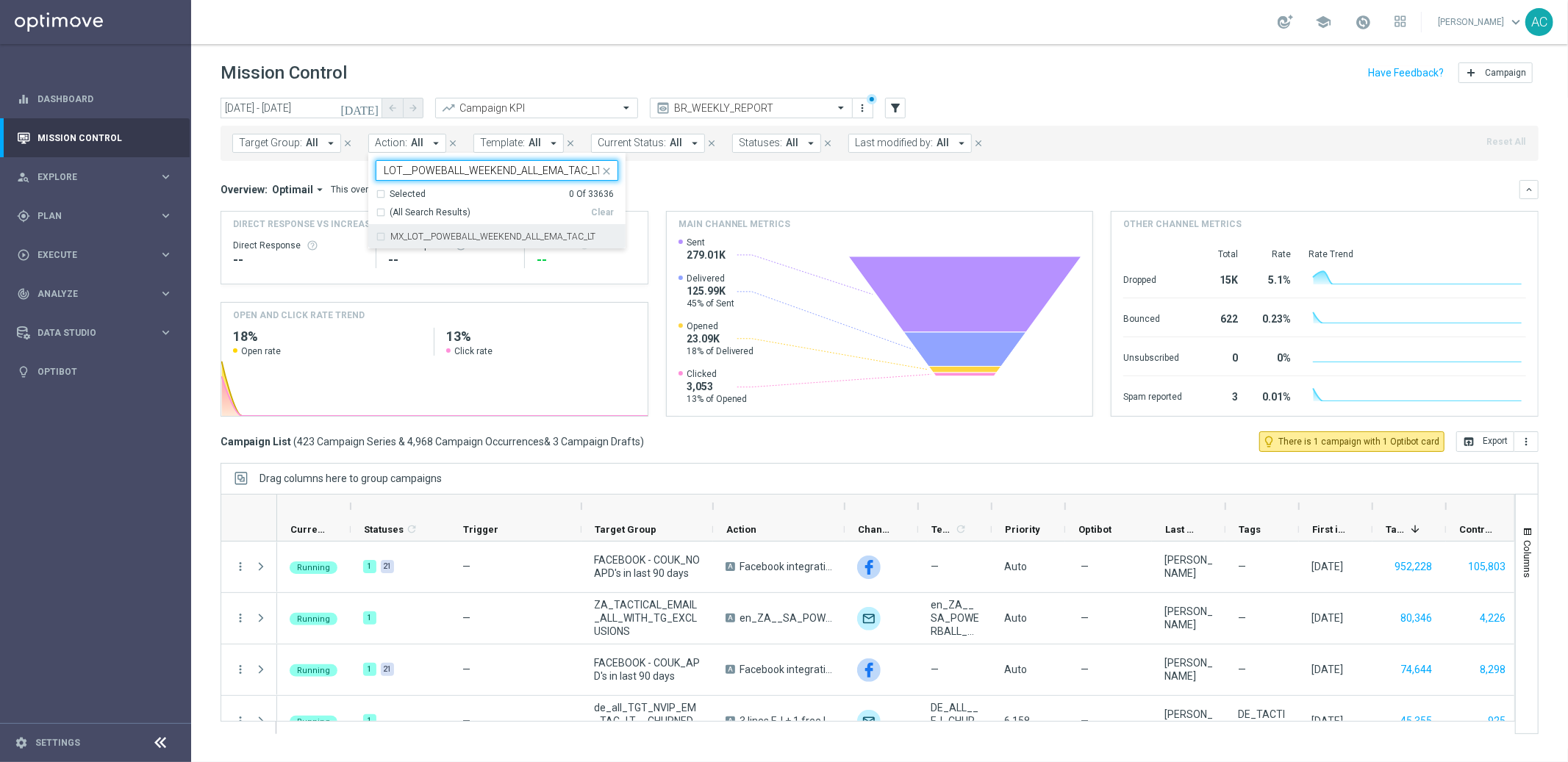
click at [381, 232] on div "MX_LOT__POWEBALL_WEEKEND_ALL_EMA_TAC_LT" at bounding box center [496, 237] width 243 height 24
type input "MX_LOT__POWEBALL_WEEKEND_ALL_EMA_TAC_LT"
click at [719, 173] on mini-dashboard "Overview: Optimail arrow_drop_down This overview shows data of campaigns execut…" at bounding box center [879, 296] width 1318 height 271
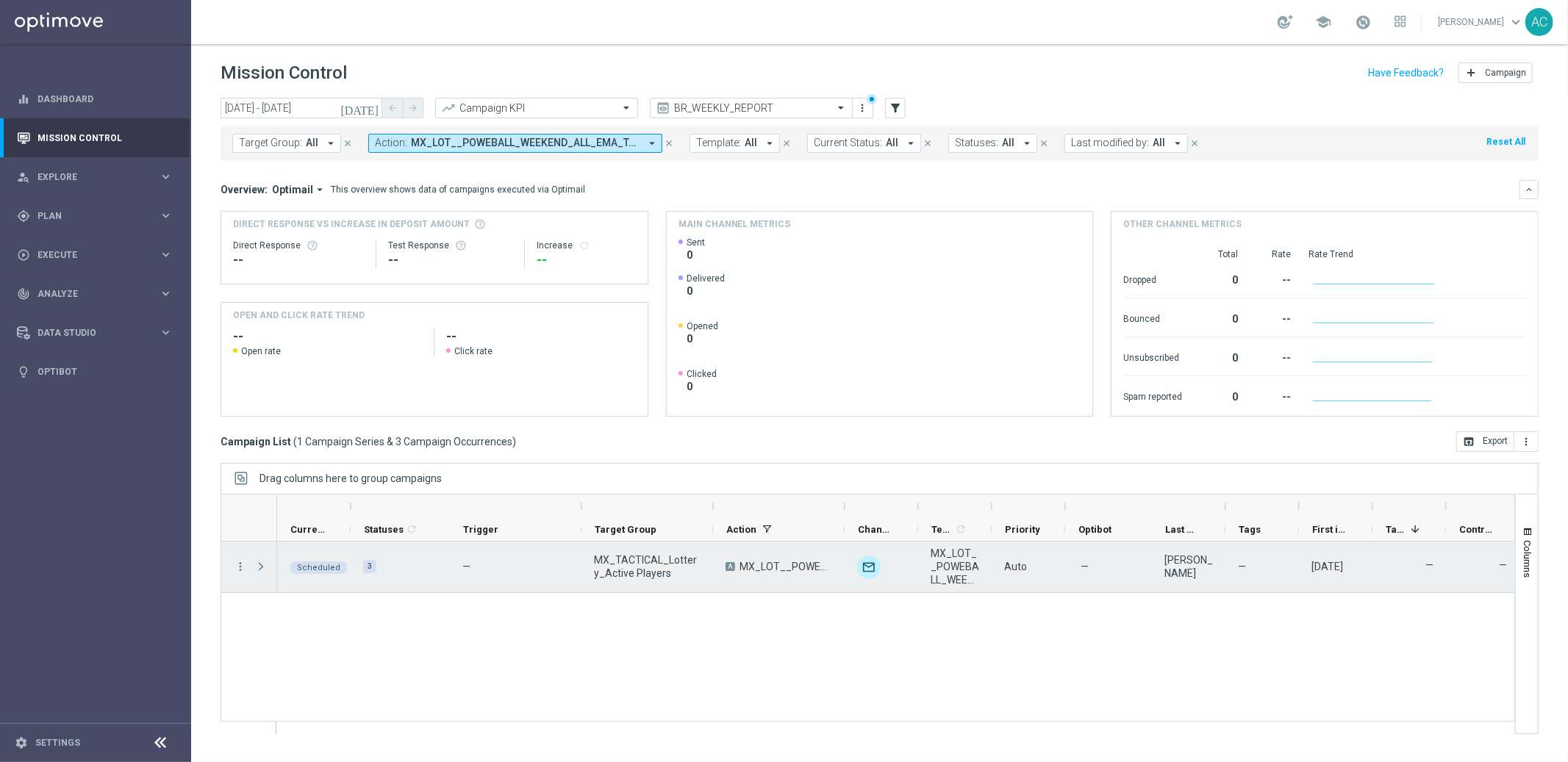
click at [264, 570] on span at bounding box center [261, 567] width 14 height 12
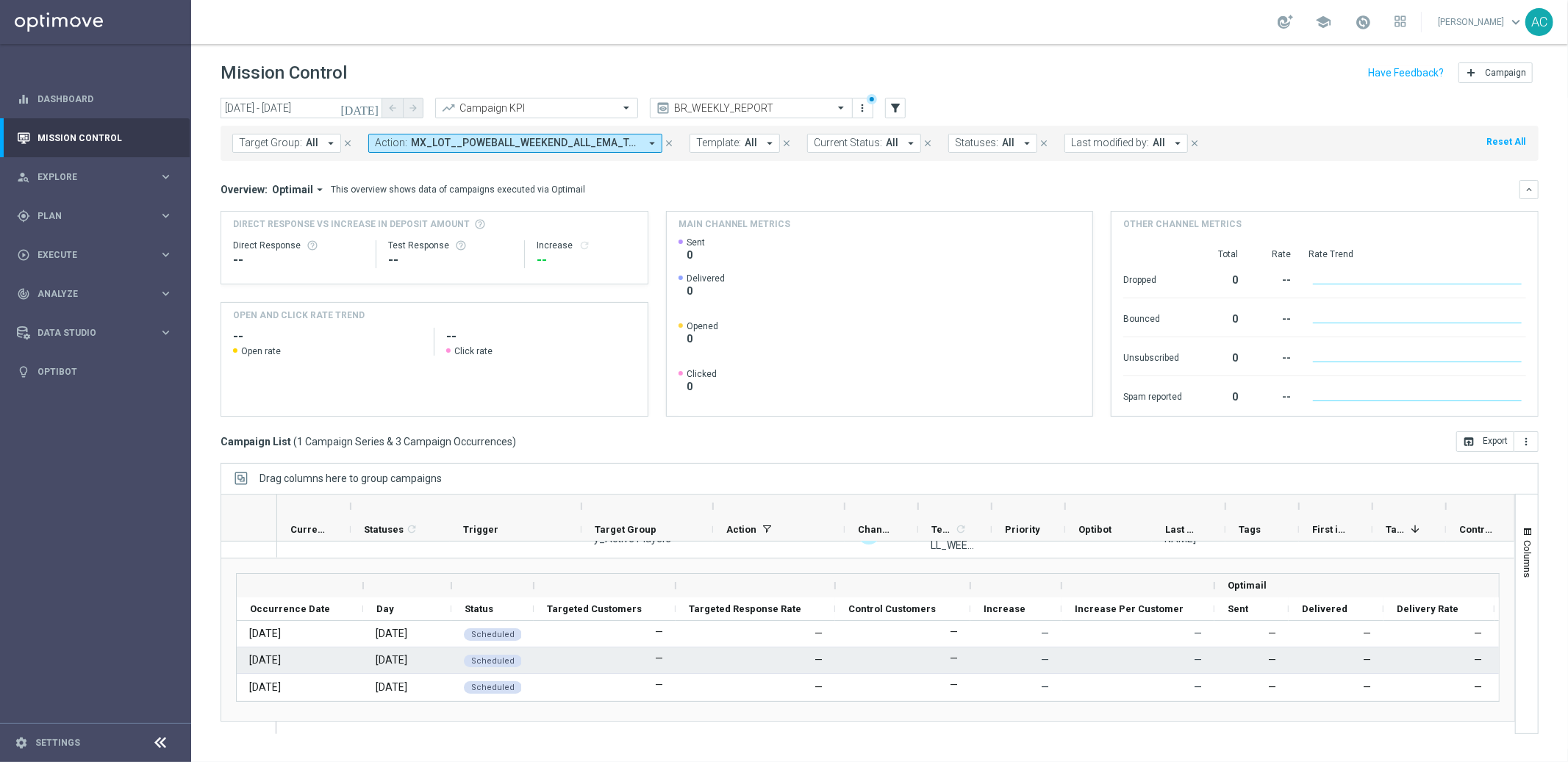
scroll to position [43, 0]
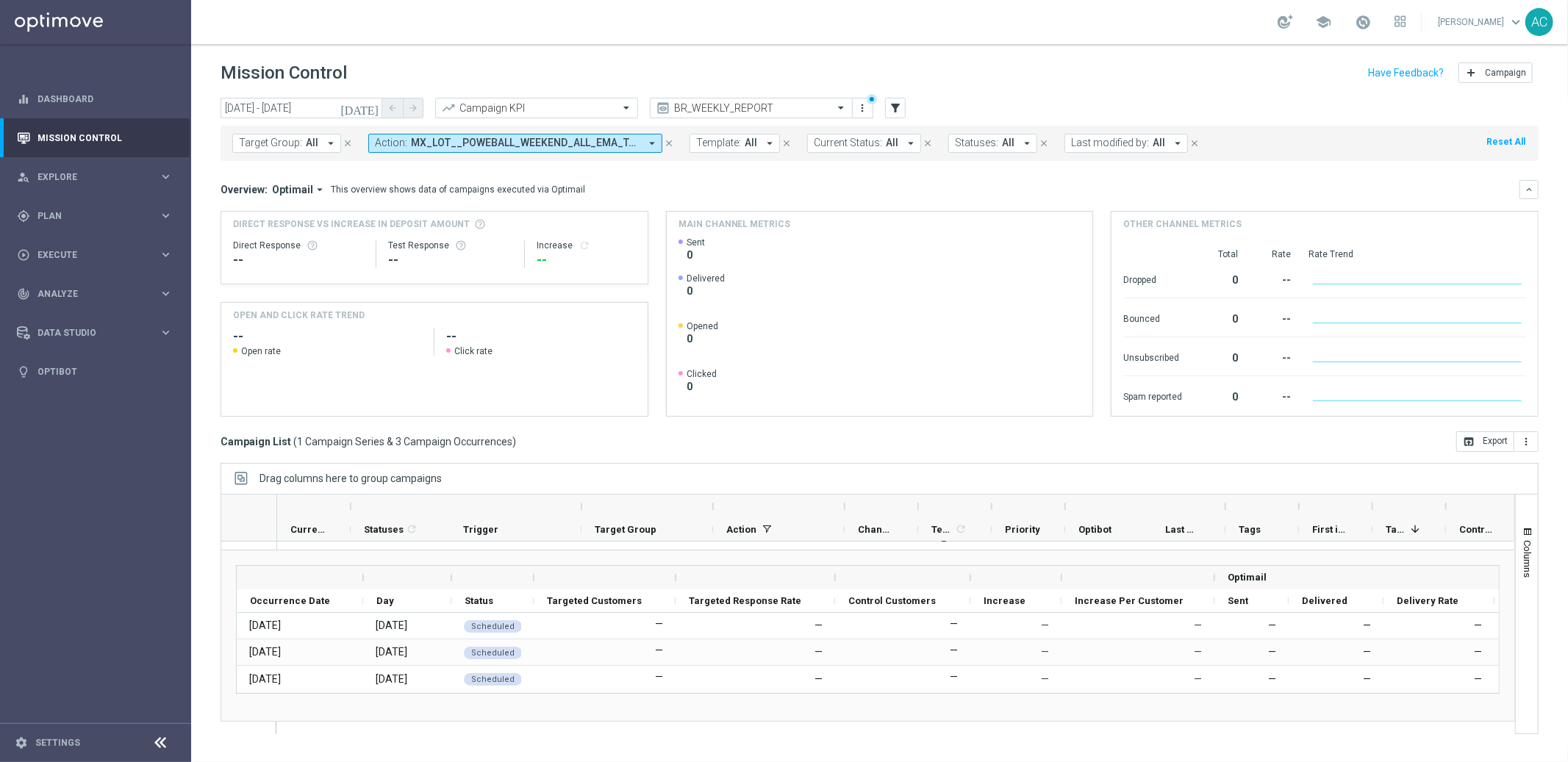
click at [517, 143] on span "MX_LOT__POWEBALL_WEEKEND_ALL_EMA_TAC_LT" at bounding box center [525, 143] width 229 height 13
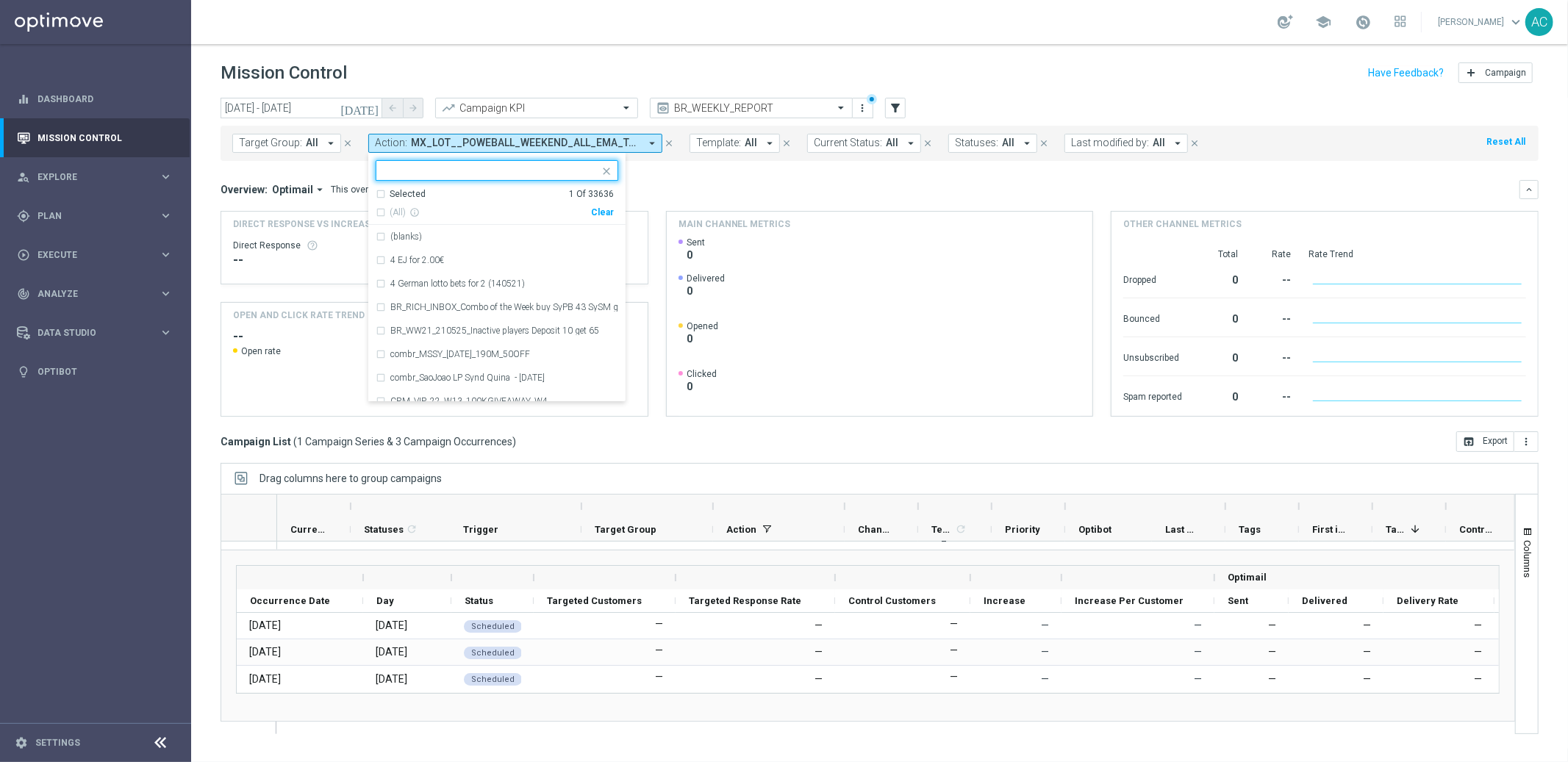
click at [0, 0] on div "Clear" at bounding box center [0, 0] width 0 height 0
drag, startPoint x: 718, startPoint y: 175, endPoint x: 432, endPoint y: 137, distance: 288.5
click at [718, 175] on mini-dashboard "Overview: Optimail arrow_drop_down This overview shows data of campaigns execut…" at bounding box center [879, 296] width 1318 height 271
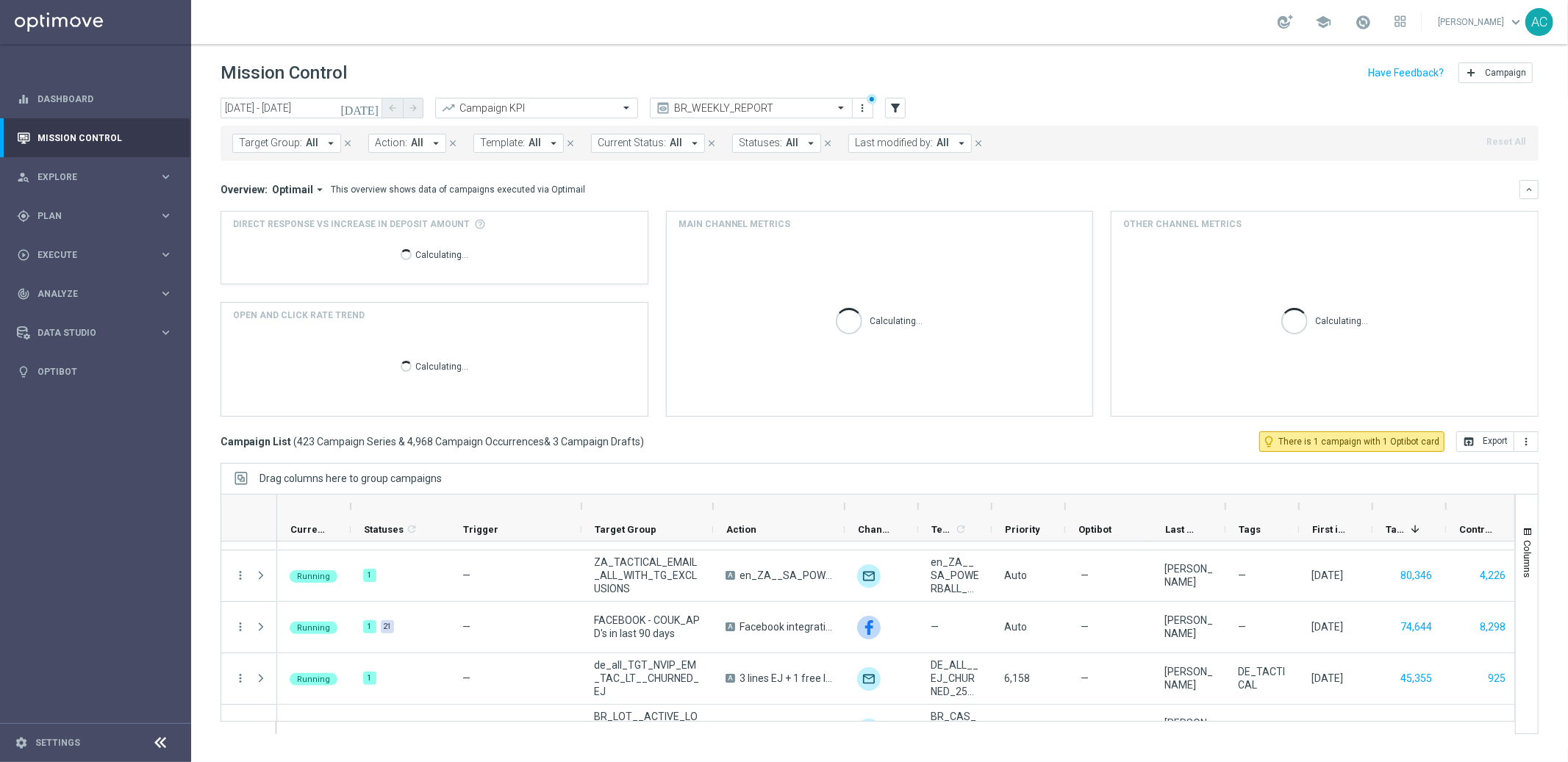
click at [390, 139] on span "Action:" at bounding box center [391, 143] width 32 height 13
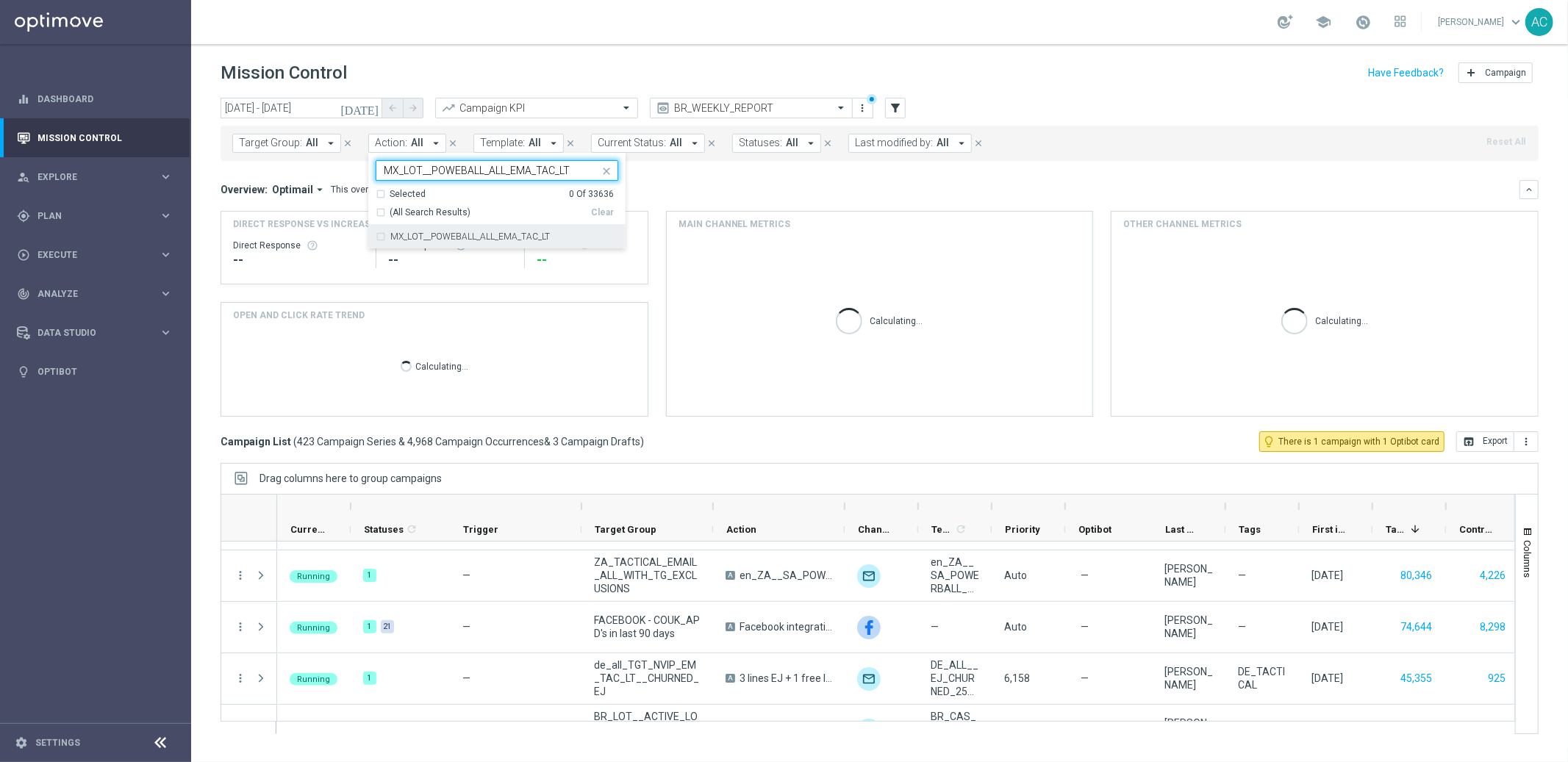
click at [380, 244] on div "MX_LOT__POWEBALL_ALL_EMA_TAC_LT" at bounding box center [496, 237] width 243 height 24
type input "MX_LOT__POWEBALL_ALL_EMA_TAC_LT"
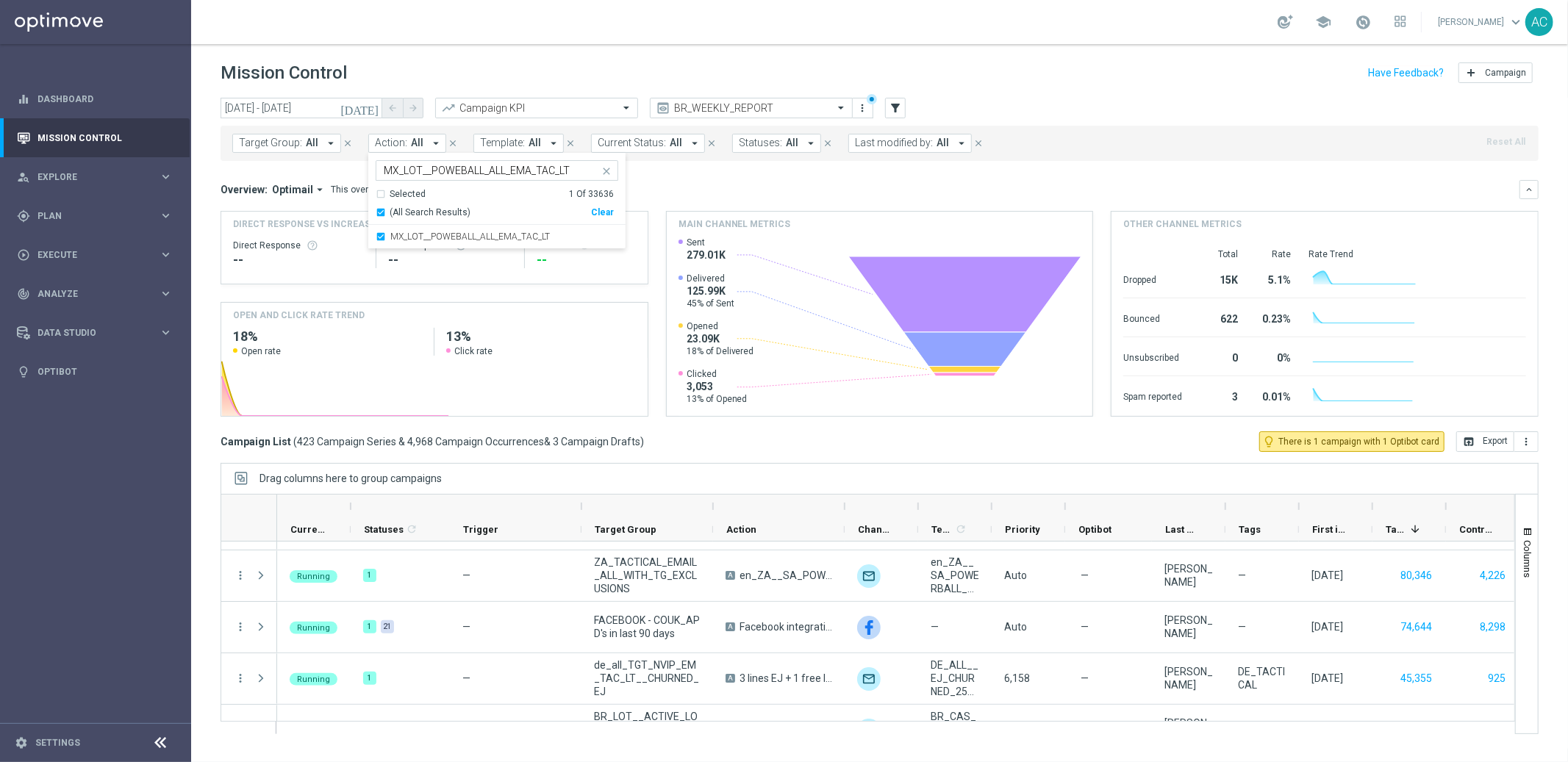
click at [713, 192] on div "Overview: Optimail arrow_drop_down This overview shows data of campaigns execut…" at bounding box center [870, 190] width 1299 height 14
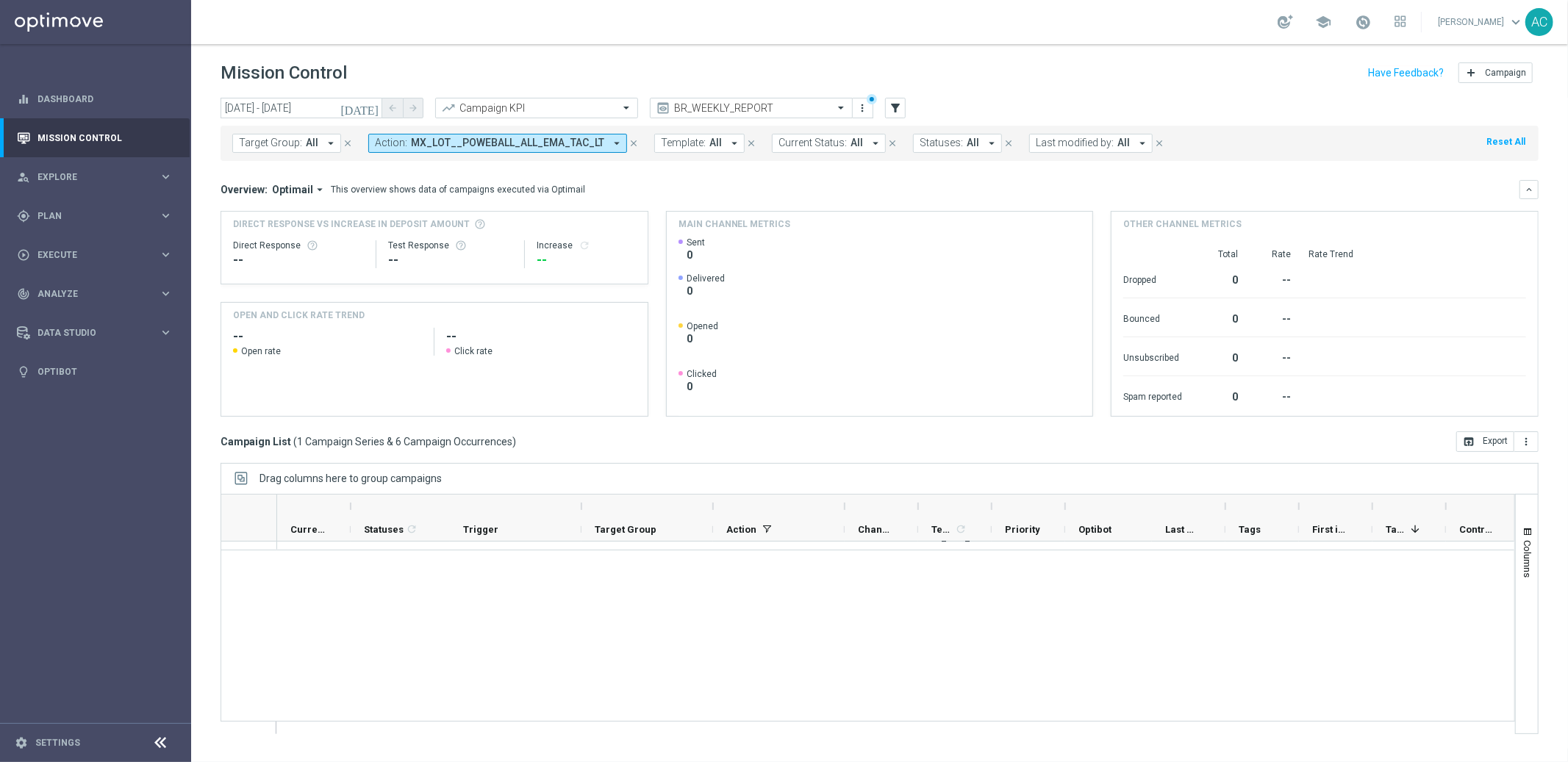
scroll to position [0, 0]
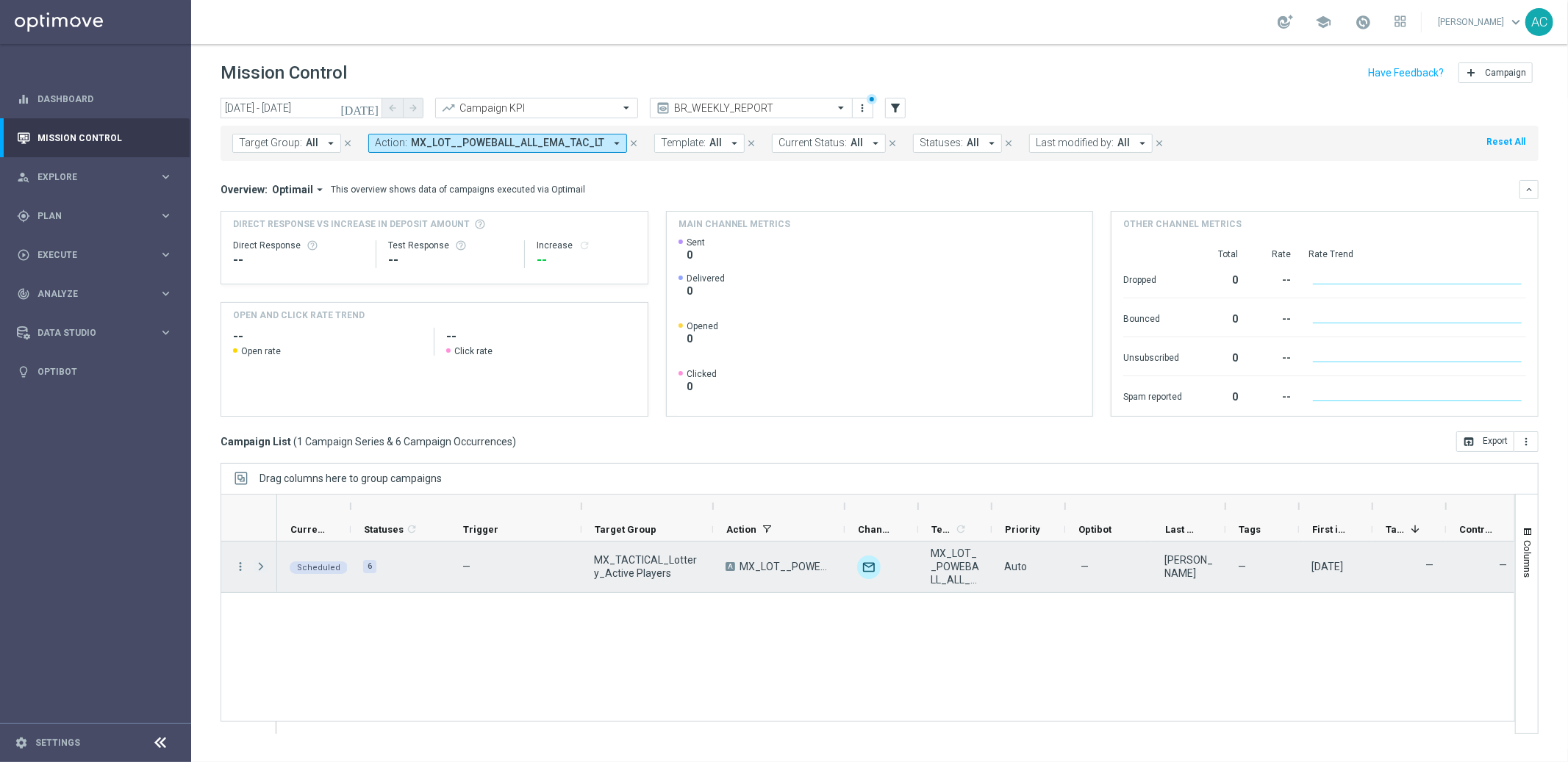
click at [266, 564] on span at bounding box center [261, 567] width 14 height 12
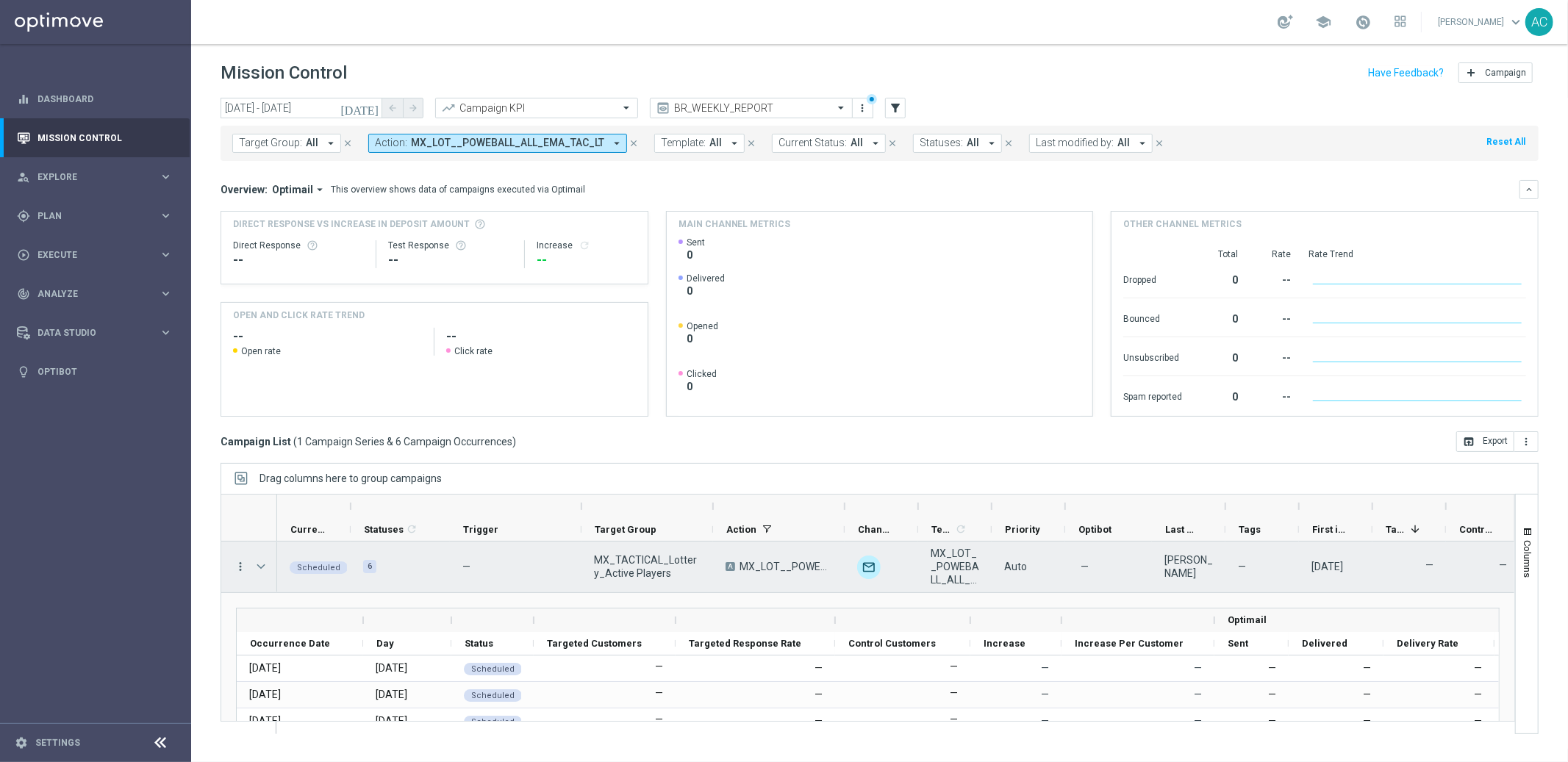
click at [241, 570] on icon "more_vert" at bounding box center [241, 567] width 14 height 14
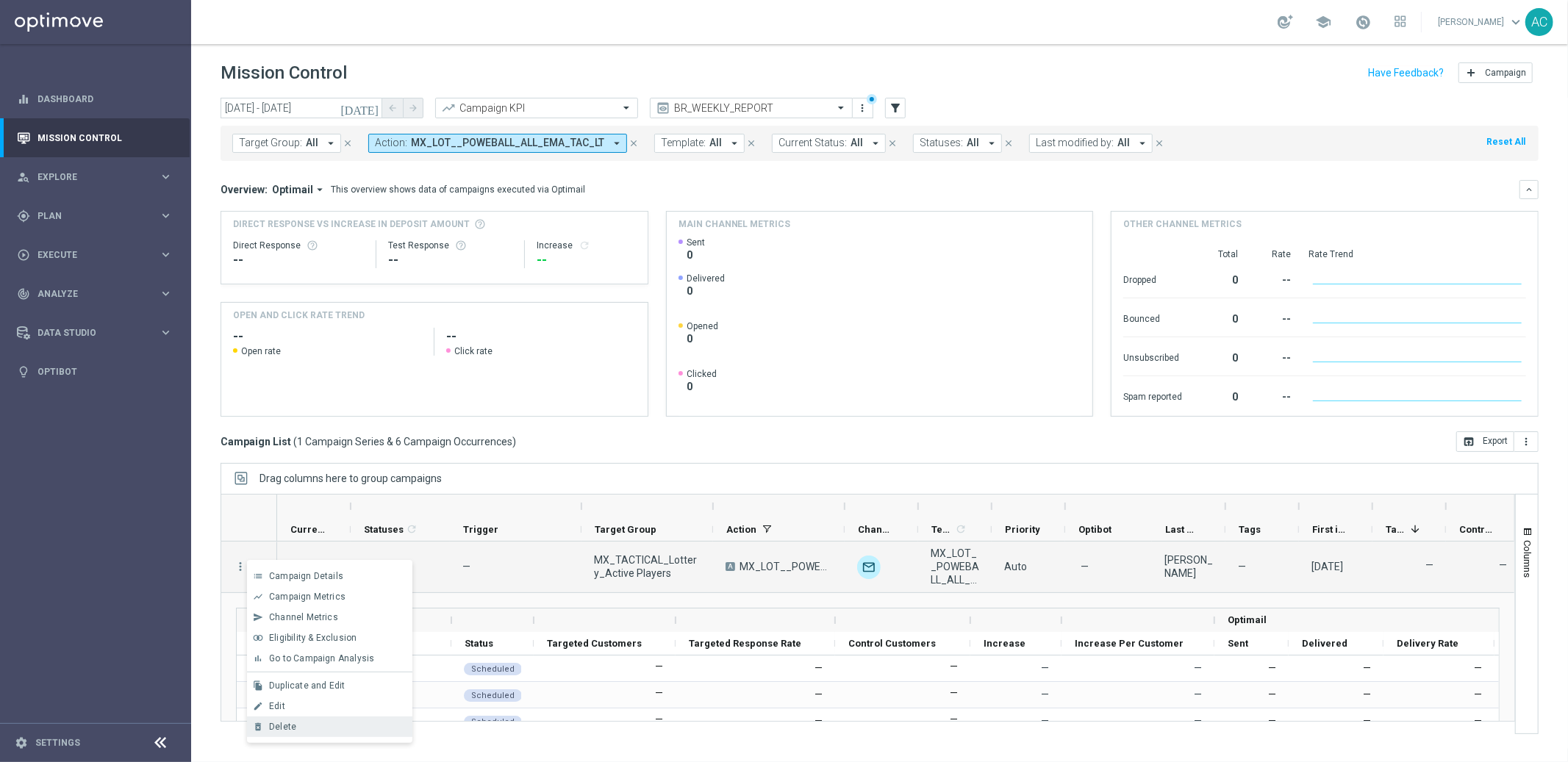
click at [323, 728] on div "Delete" at bounding box center [337, 727] width 137 height 10
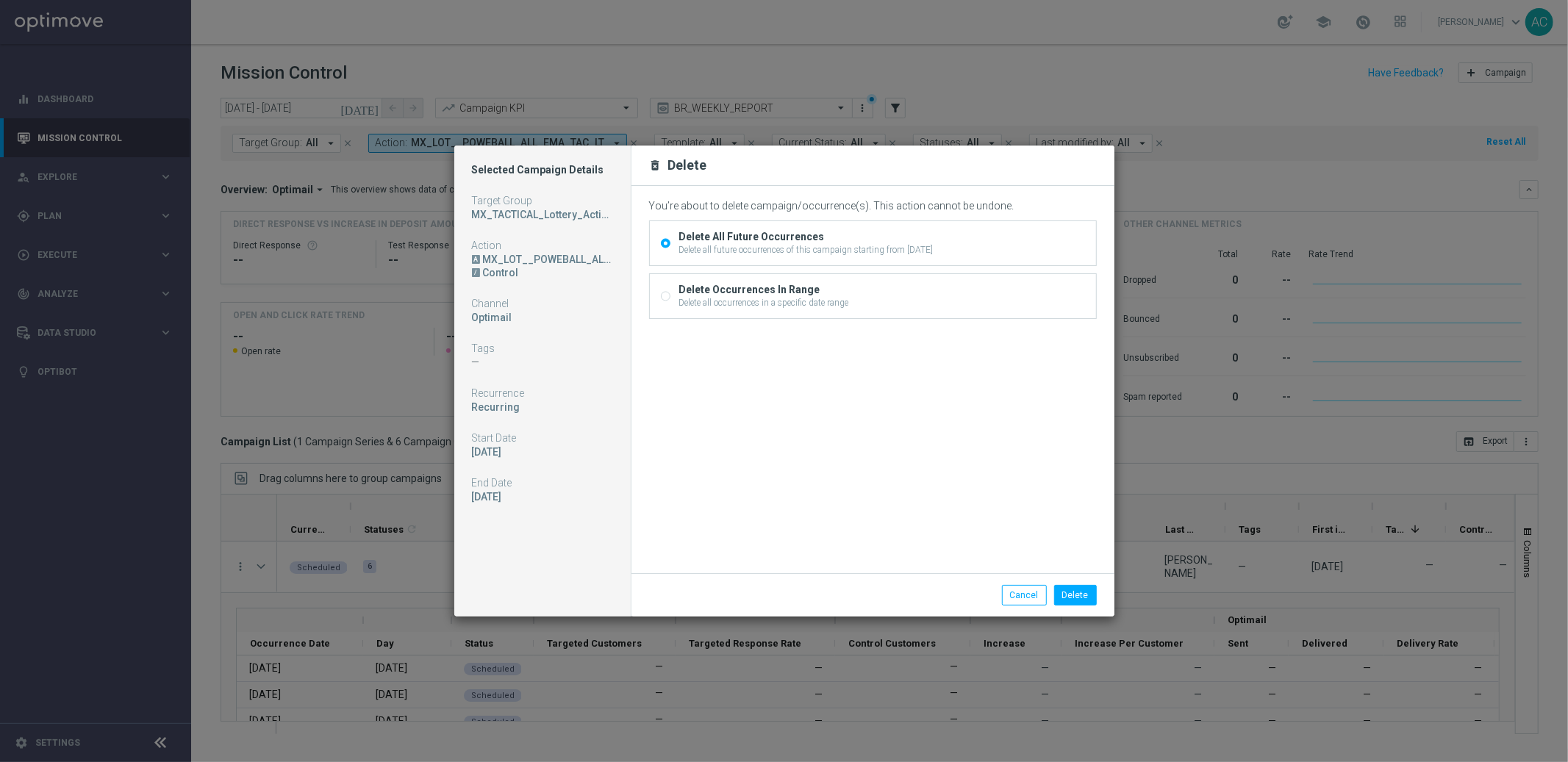
click at [661, 300] on input "Delete Occurrences In Range Delete all occurrences in a specific date range" at bounding box center [665, 297] width 9 height 9
radio input "true"
radio input "false"
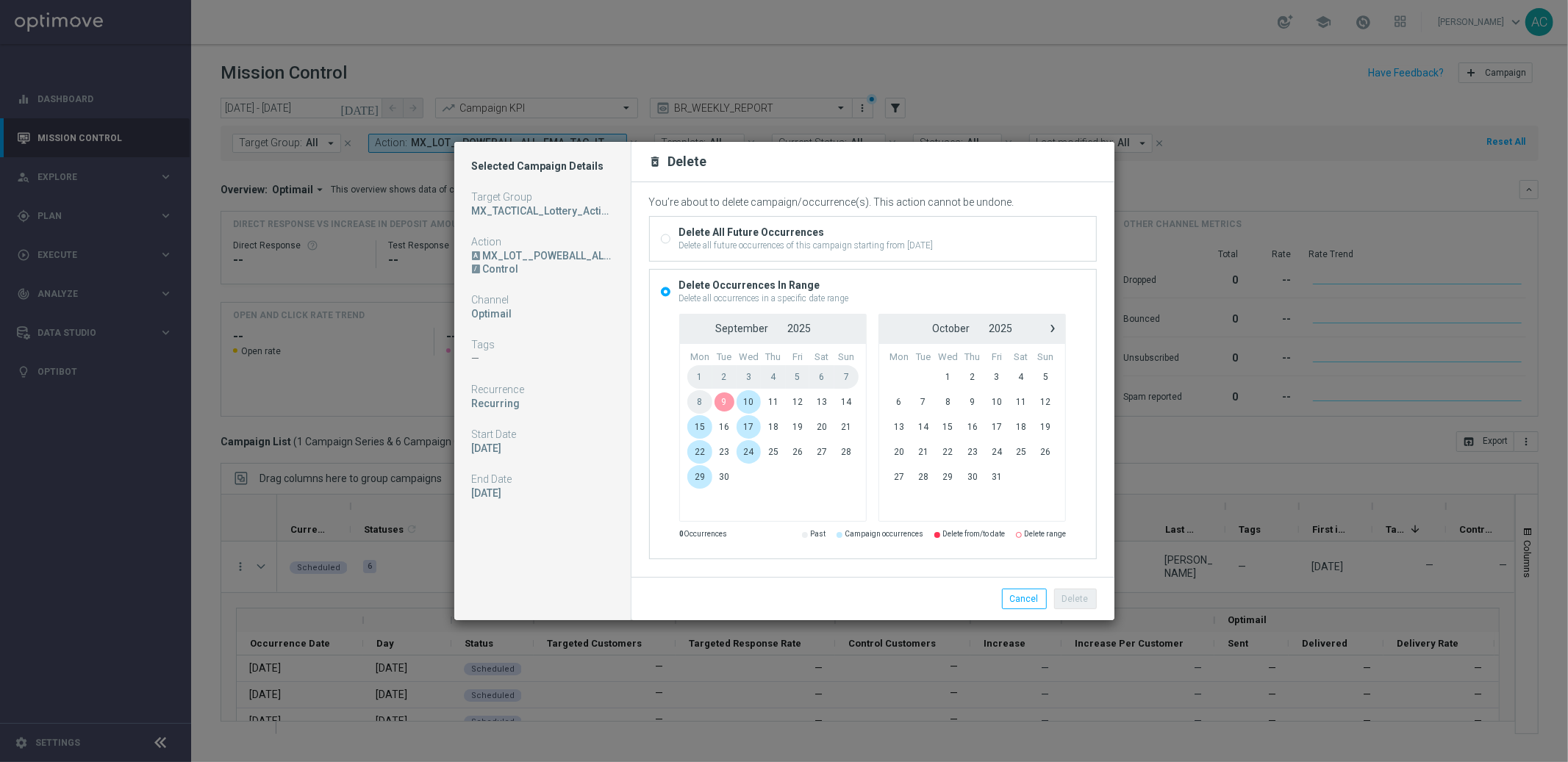
click at [724, 404] on span "9" at bounding box center [724, 403] width 24 height 24
click at [724, 484] on span "30" at bounding box center [724, 478] width 24 height 24
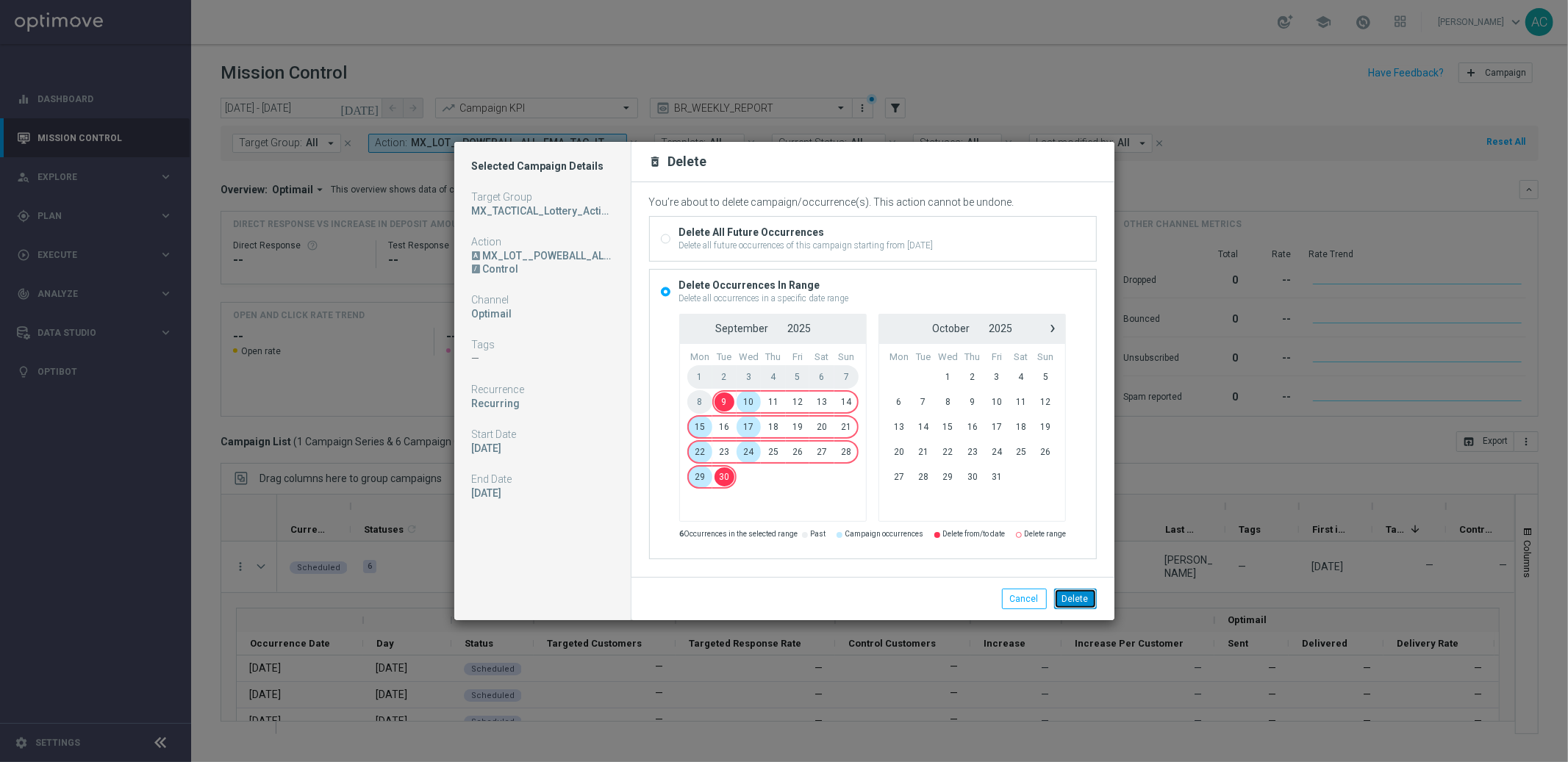
click at [1079, 600] on button "Delete" at bounding box center [1075, 599] width 43 height 20
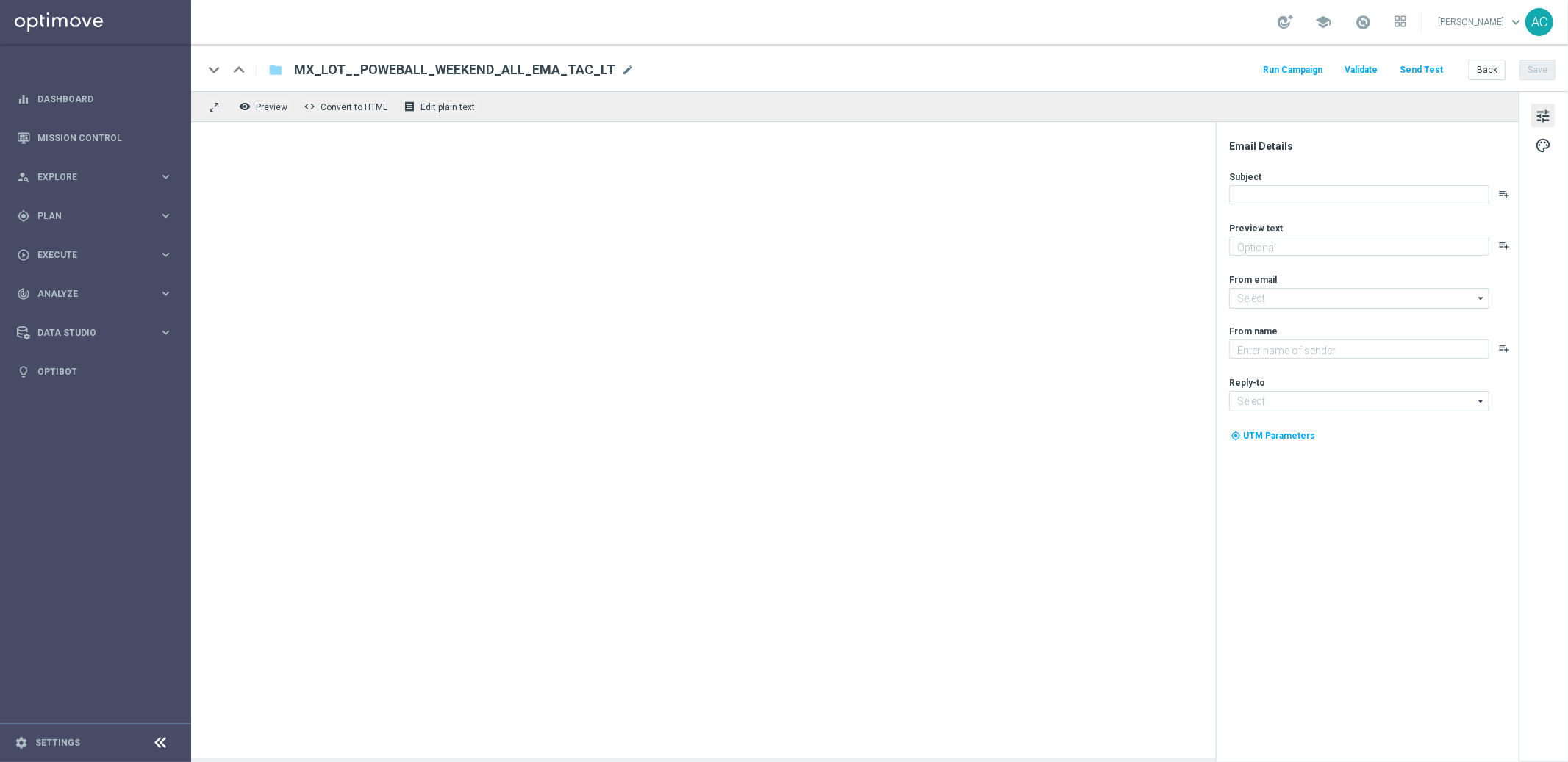
type textarea "Sueña a lo grande con el PowerBall"
type input "[EMAIL_ADDRESS][DOMAIN_NAME]"
type textarea "Lottoland"
type input "[EMAIL_ADDRESS][DOMAIN_NAME]"
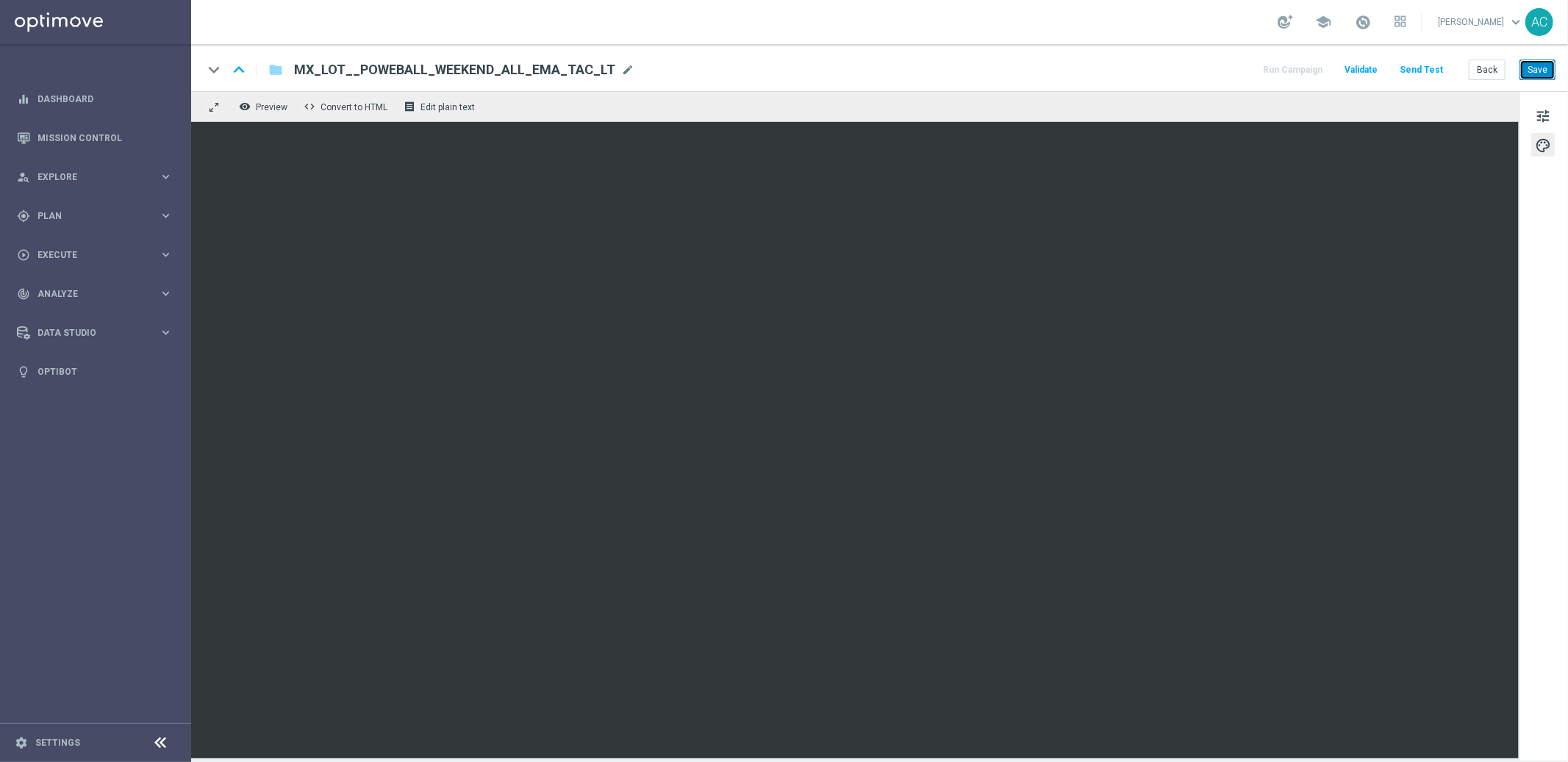
click at [1545, 66] on button "Save" at bounding box center [1537, 70] width 36 height 20
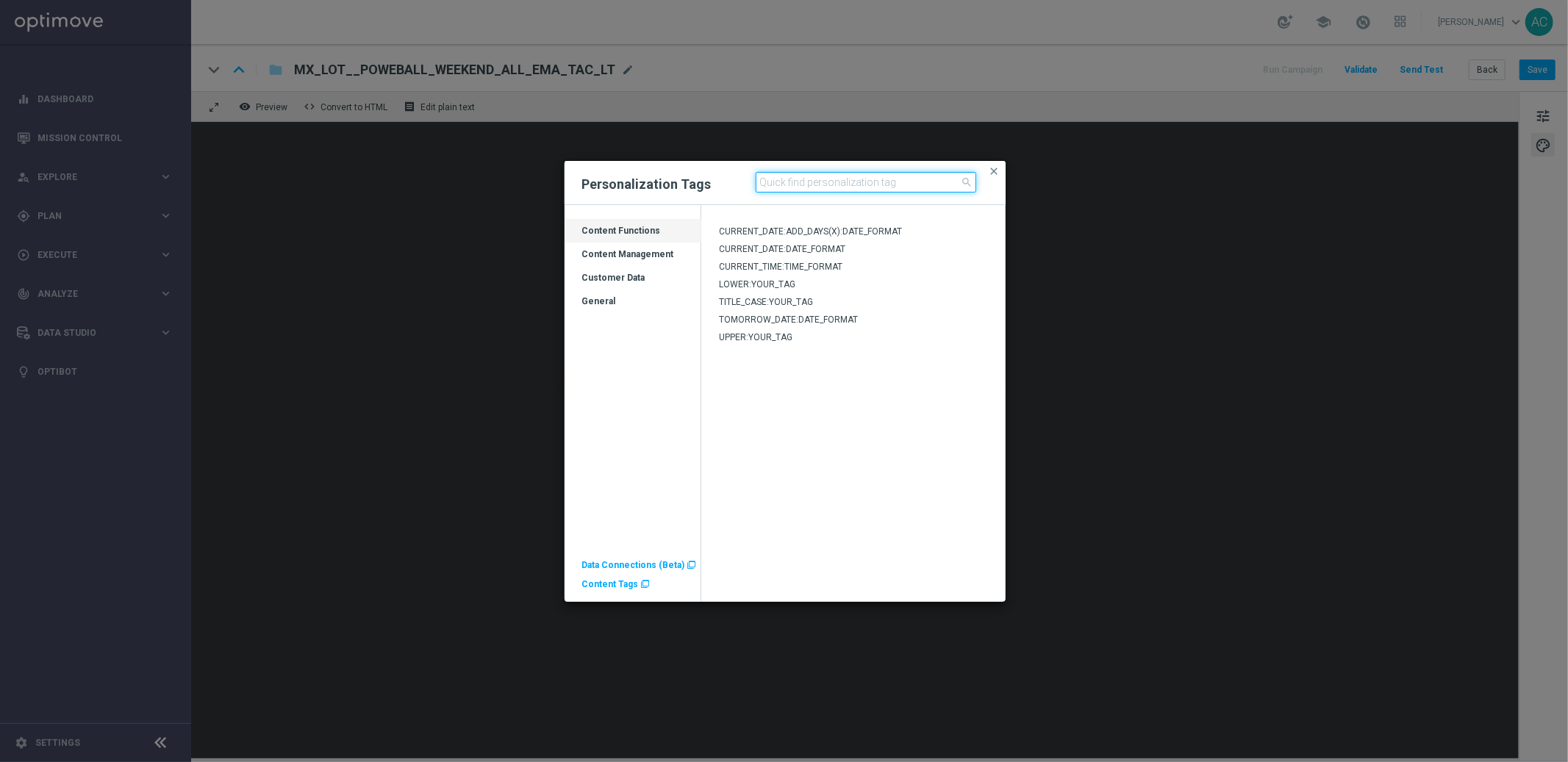
click at [813, 179] on input at bounding box center [866, 182] width 220 height 20
type input "POWERBALL"
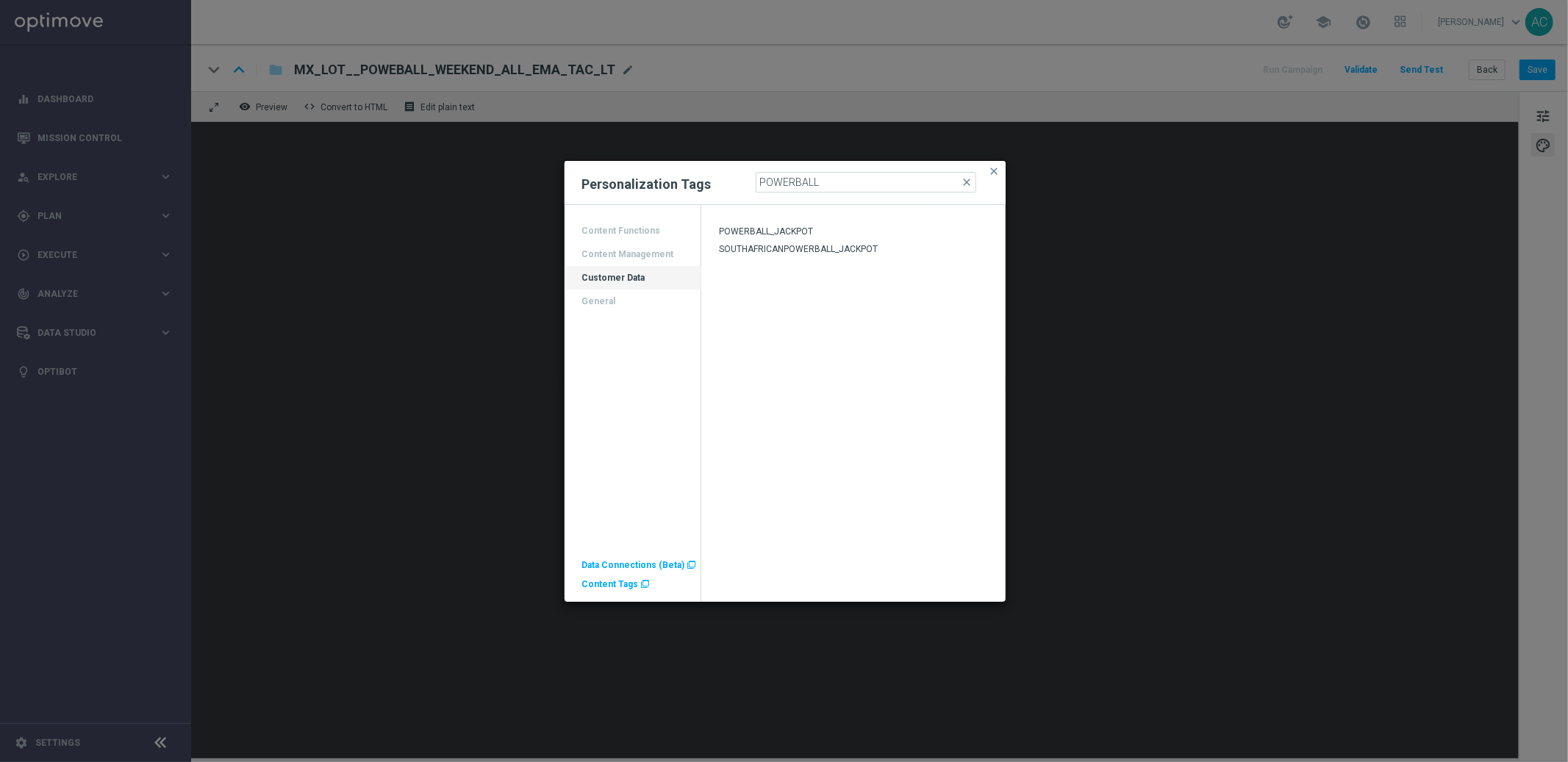
click at [831, 231] on div "POWERBALL_JACKPOT" at bounding box center [853, 234] width 304 height 18
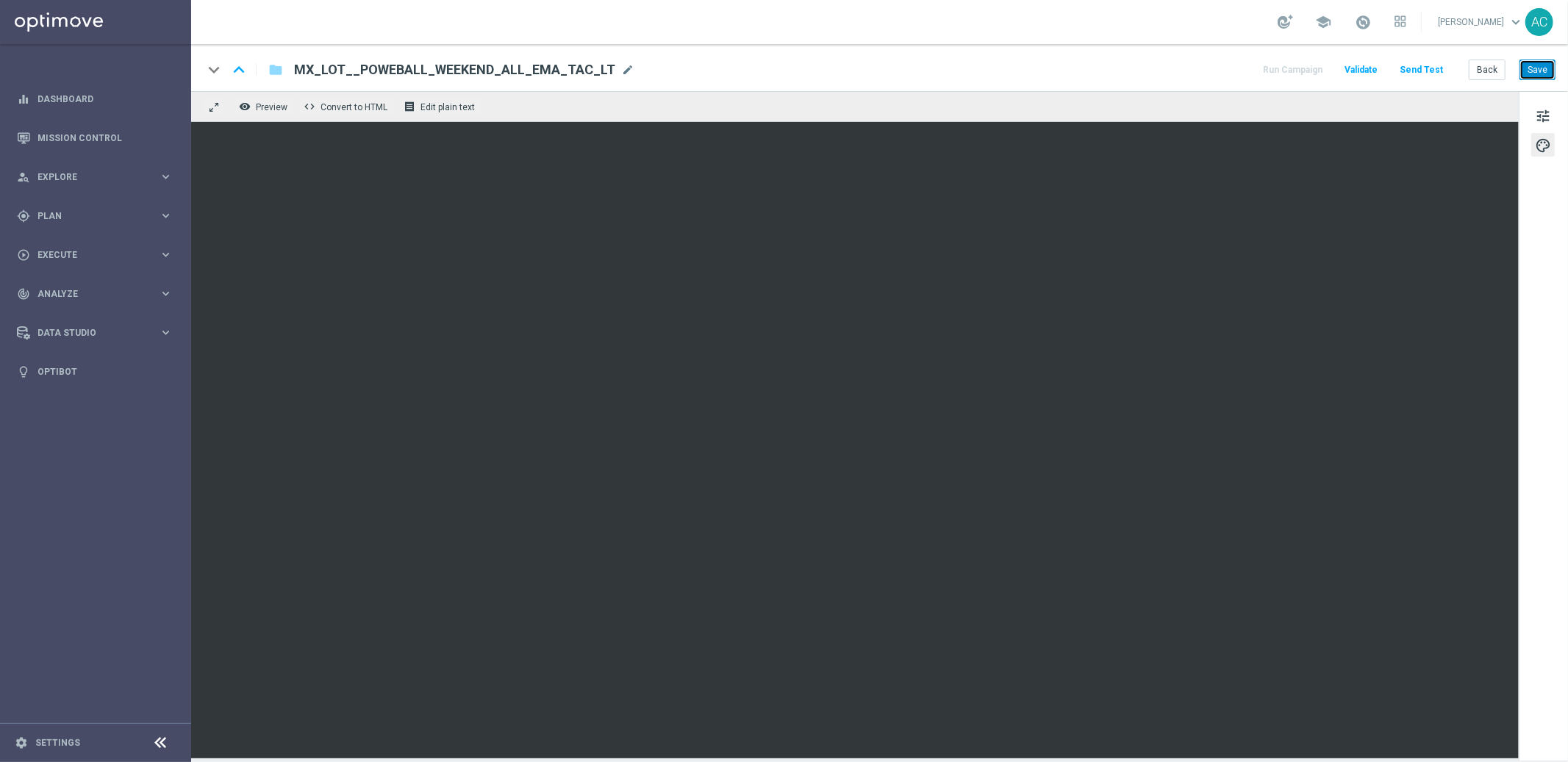
click at [1543, 70] on button "Save" at bounding box center [1537, 70] width 36 height 20
click at [1542, 73] on button "Save" at bounding box center [1537, 70] width 36 height 20
click at [278, 69] on icon "folder" at bounding box center [275, 70] width 14 height 18
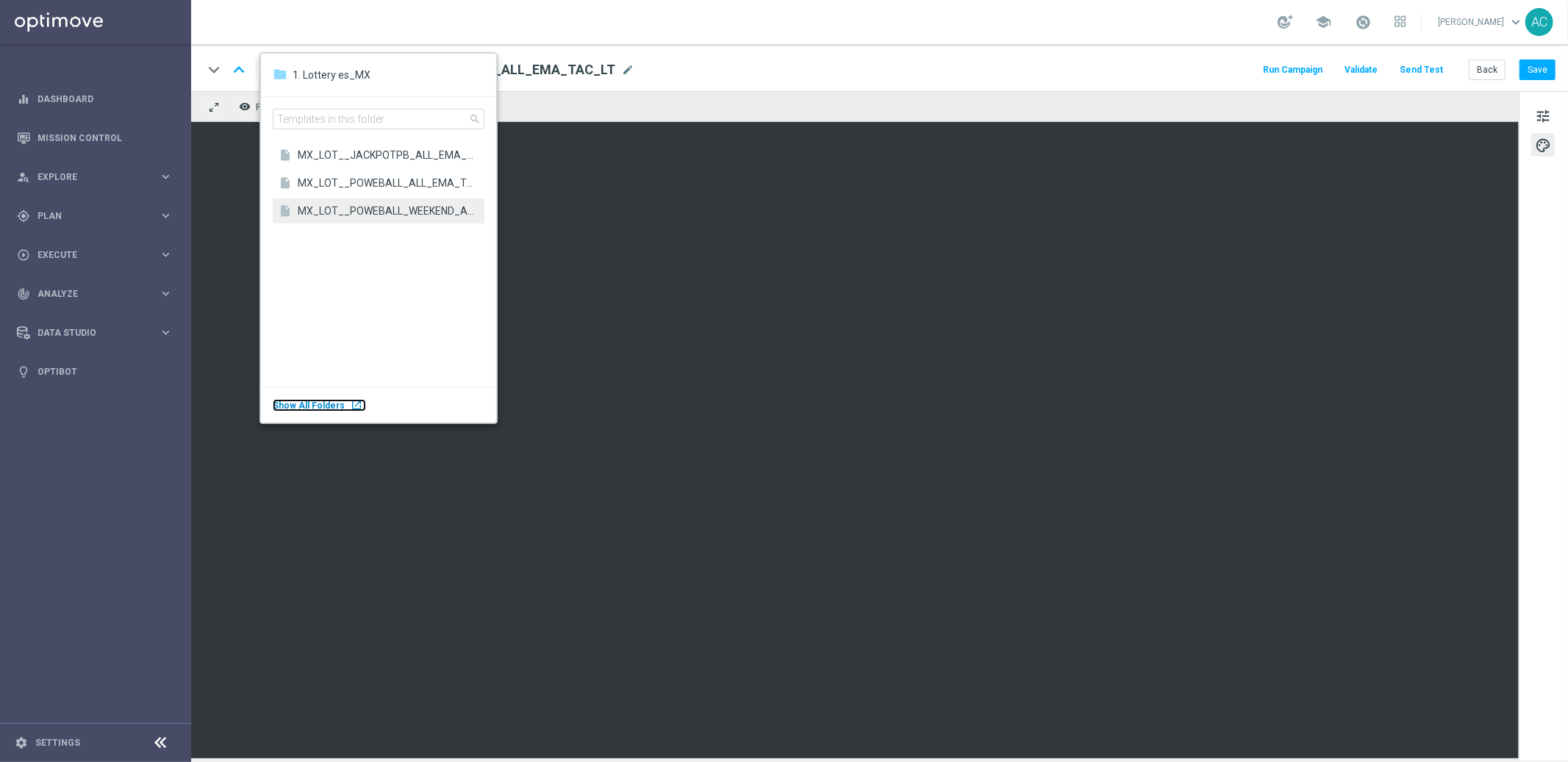
click at [86, 352] on body "equalizer Dashboard Mission Control" at bounding box center [784, 381] width 1568 height 762
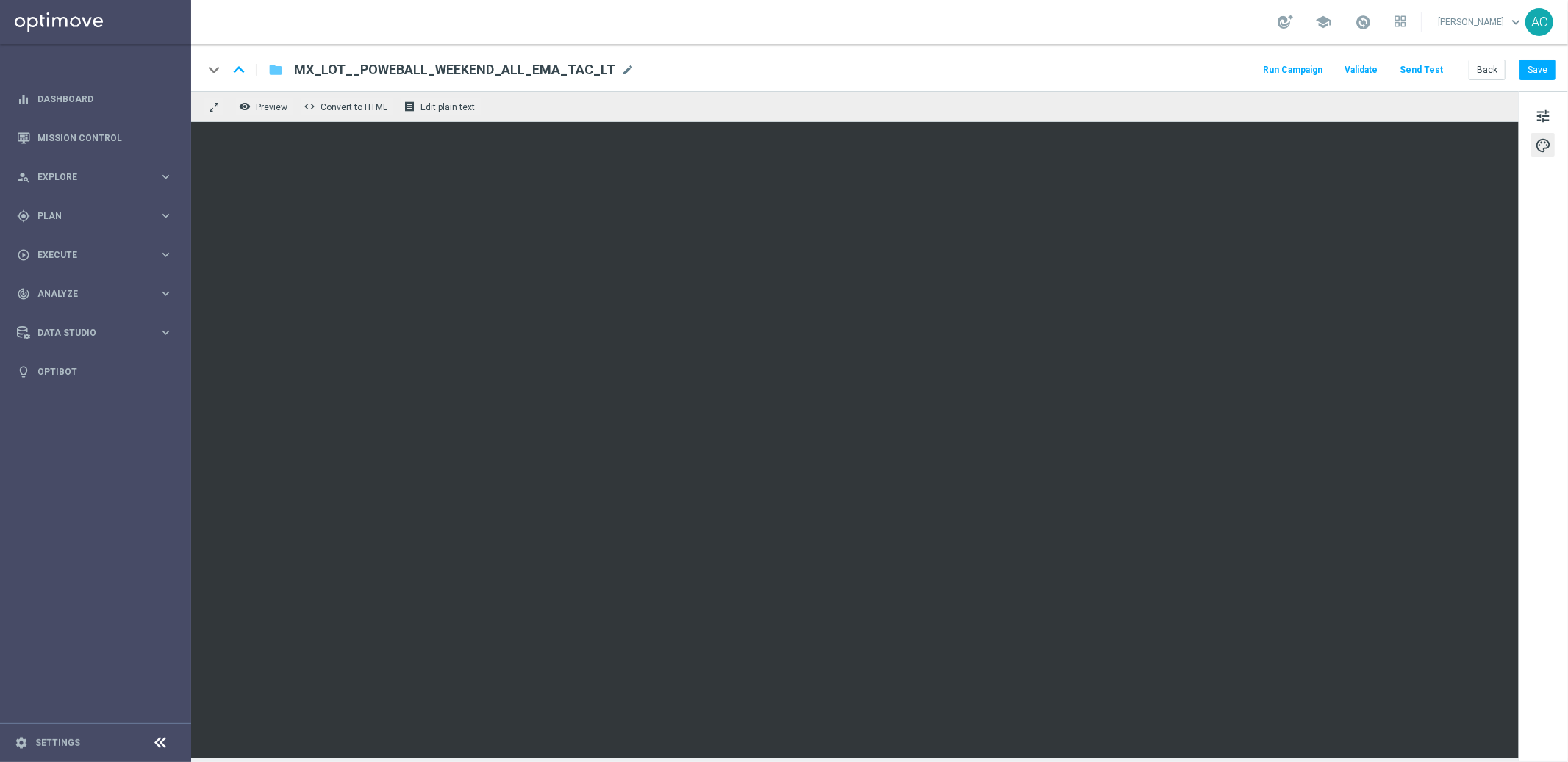
click at [280, 66] on icon "folder" at bounding box center [275, 70] width 14 height 18
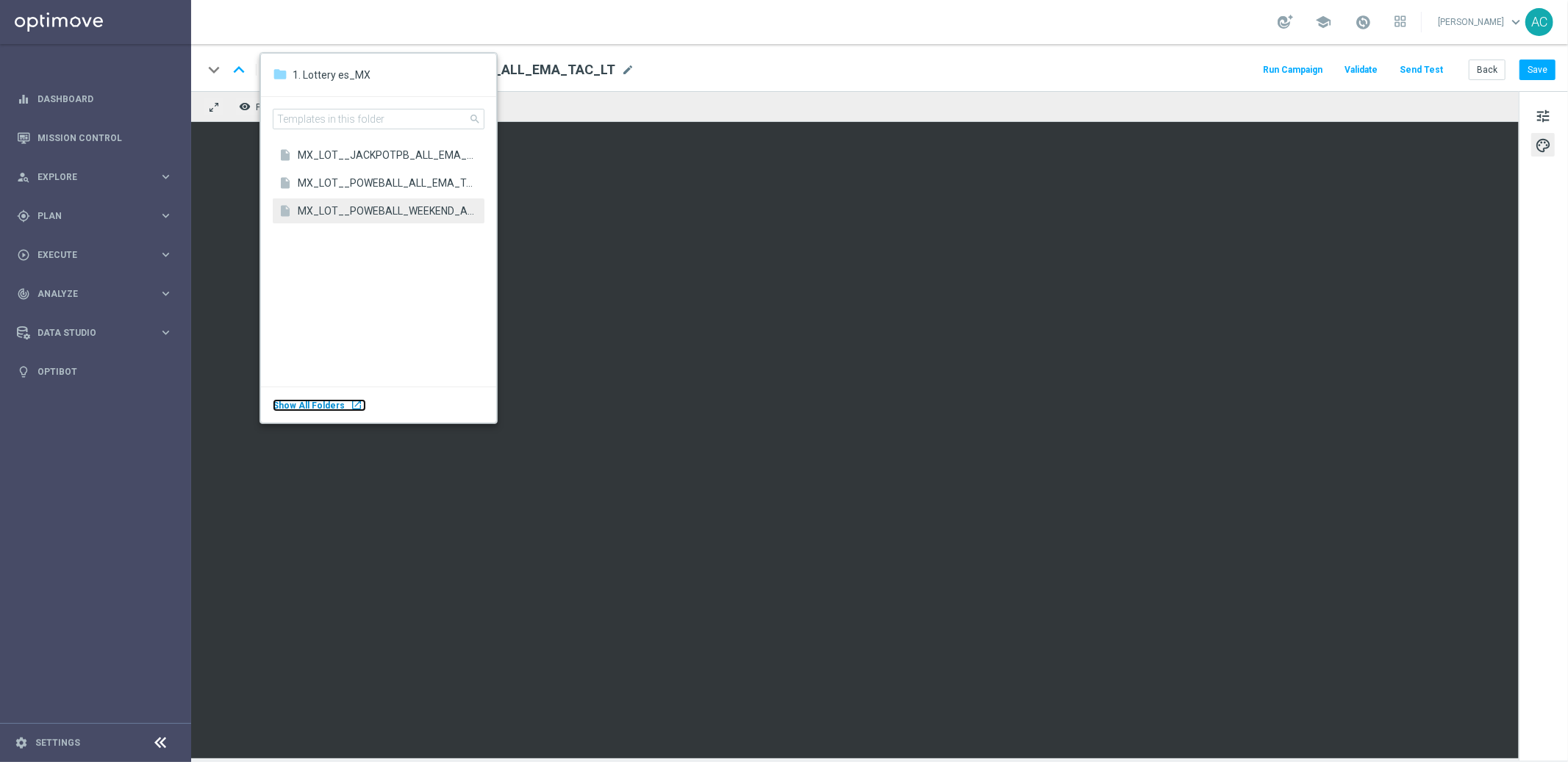
click at [340, 404] on div "Show All Folders launch" at bounding box center [319, 405] width 94 height 13
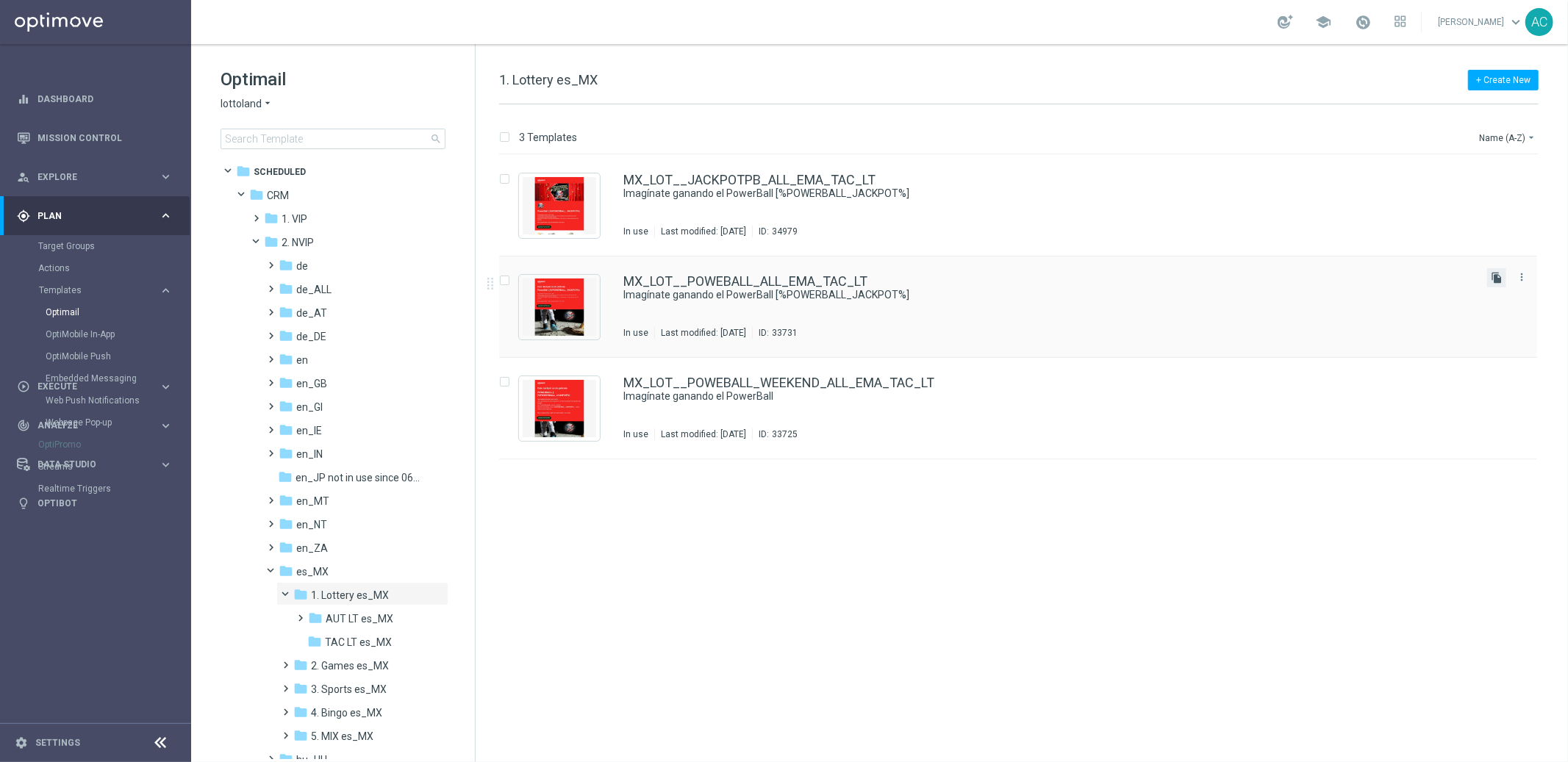
click at [1495, 278] on icon "file_copy" at bounding box center [1496, 278] width 12 height 12
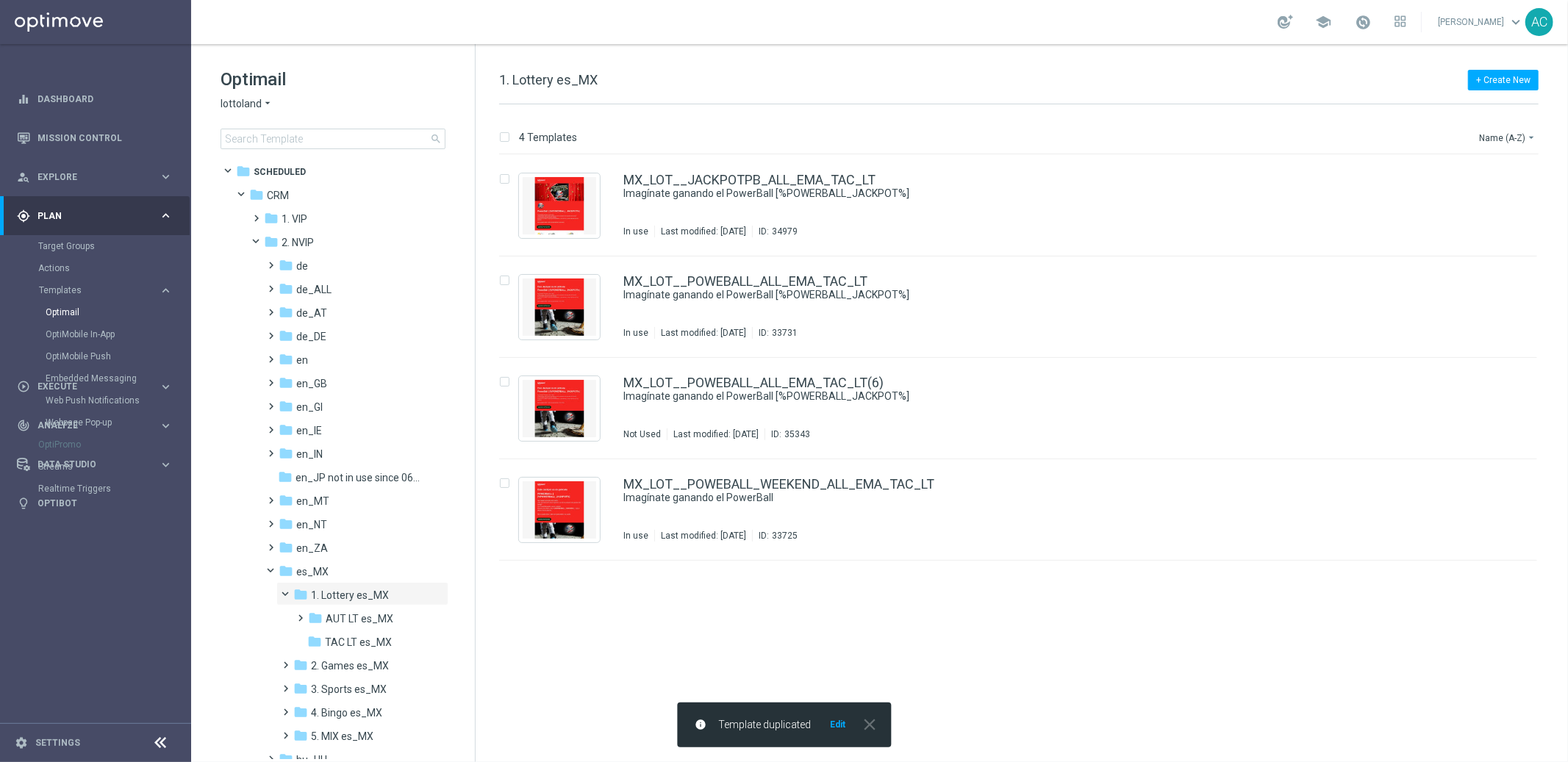
click at [842, 729] on button "Edit" at bounding box center [838, 725] width 19 height 12
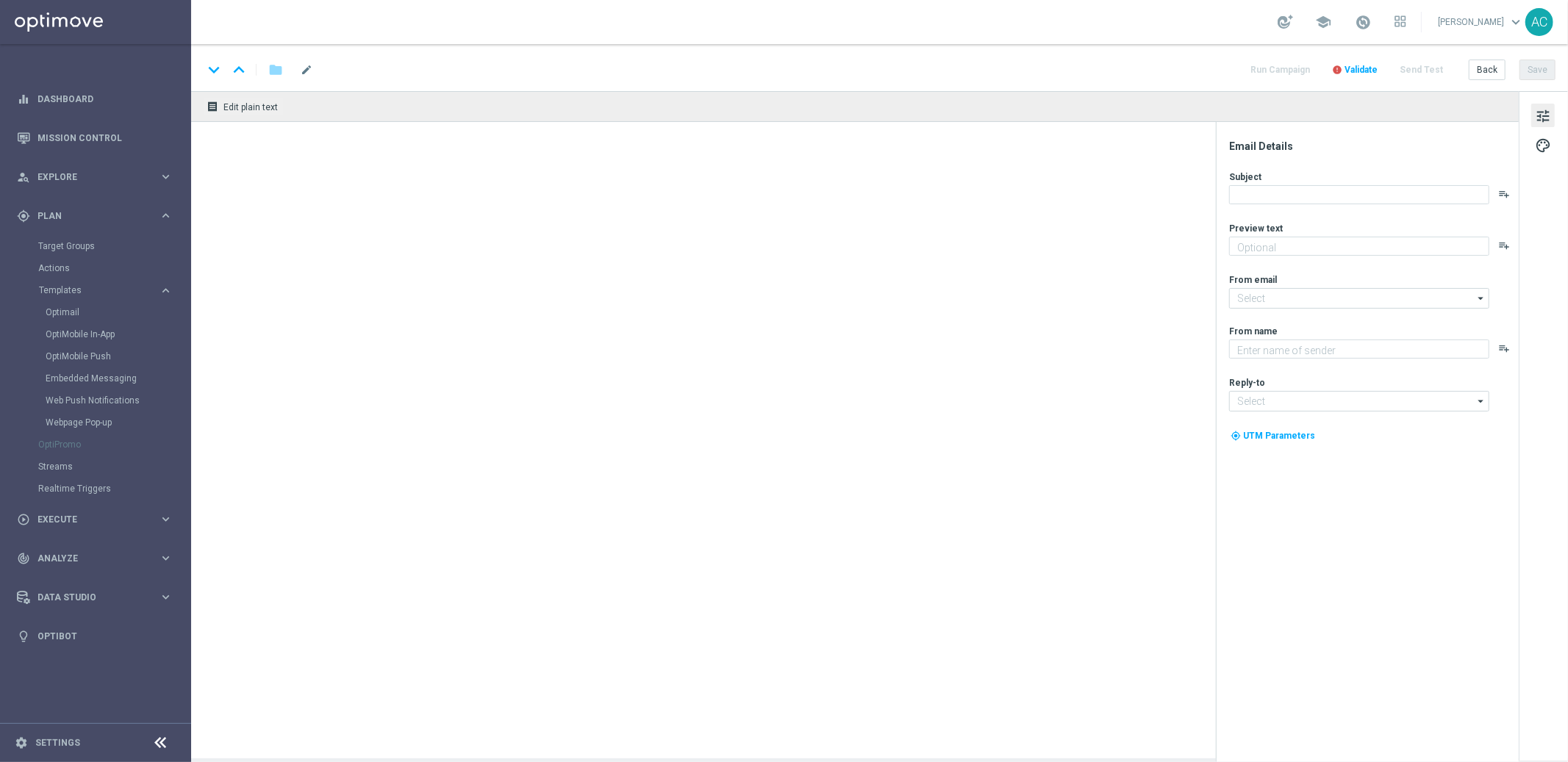
type input "MX_LOT__POWEBALL_ALL_EMA_TAC_LT(6)"
type textarea "Sueña a lo grande con el PowerBall"
type textarea "Lottoland"
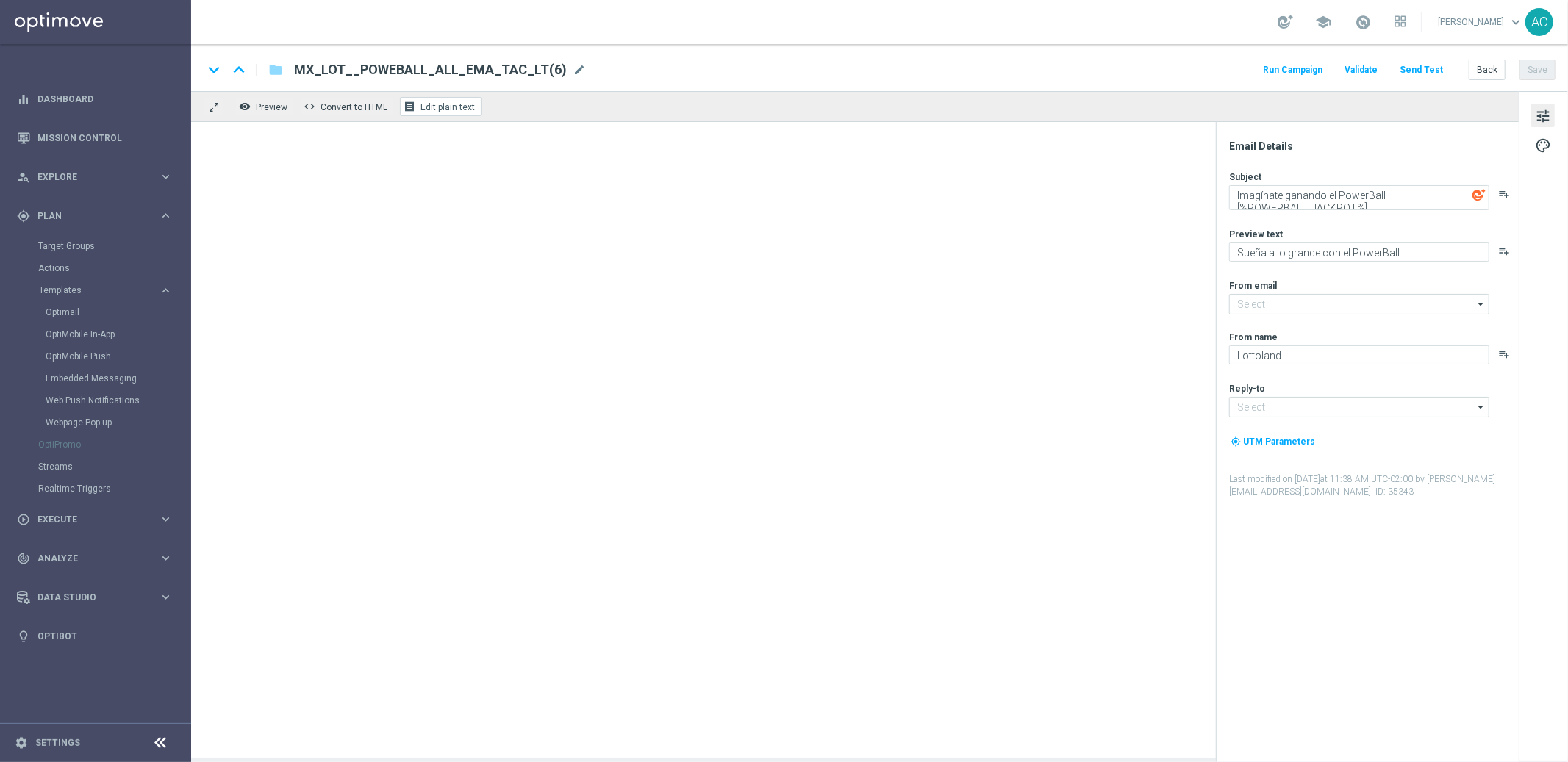
type input "[EMAIL_ADDRESS][DOMAIN_NAME]"
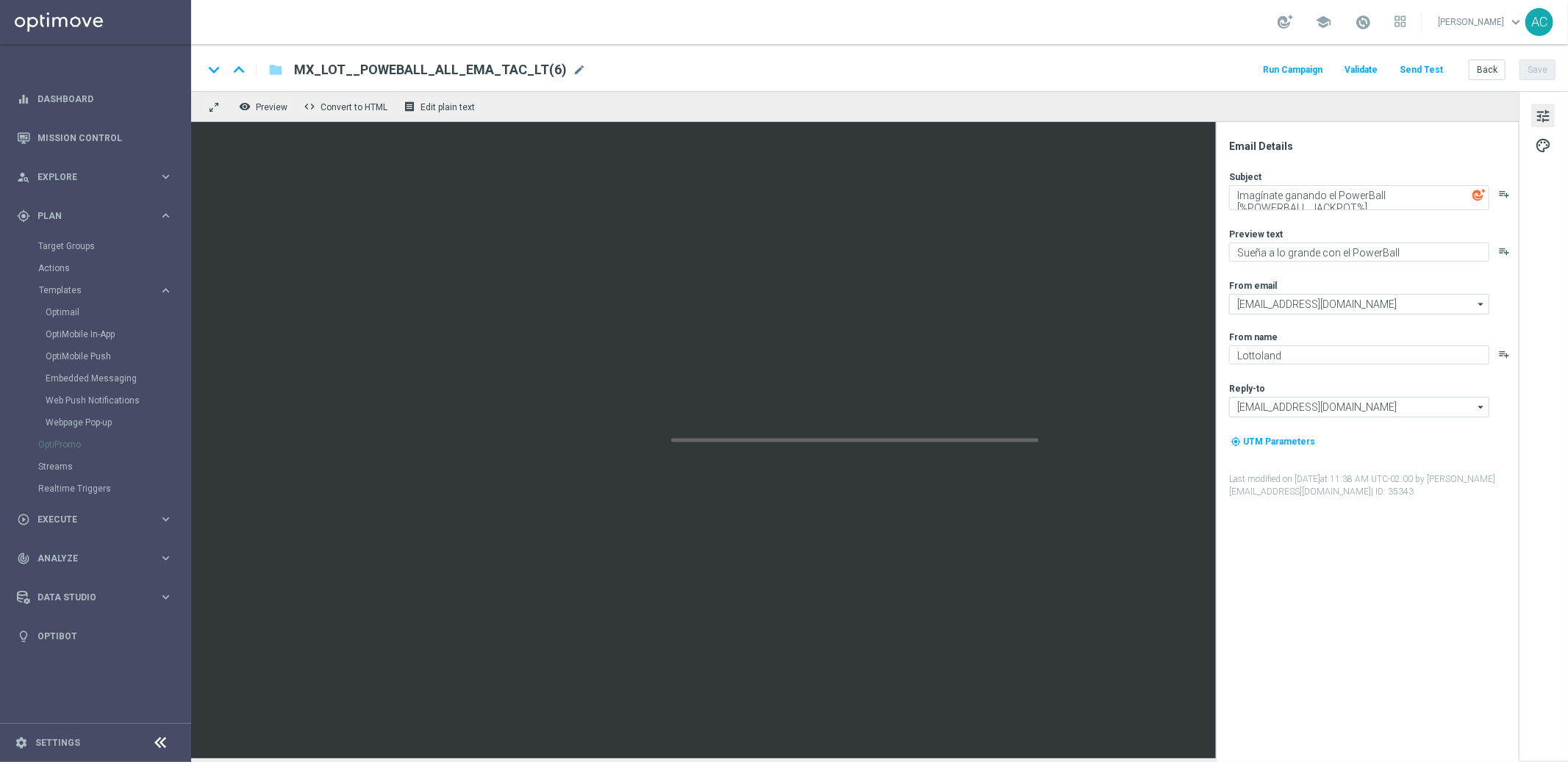
click at [403, 68] on span "MX_LOT__POWEBALL_ALL_EMA_TAC_LT(6)" at bounding box center [430, 70] width 272 height 18
click at [403, 68] on input "MX_LOT__POWEBALL_ALL_EMA_TAC_LT(6)" at bounding box center [476, 70] width 364 height 19
click at [394, 72] on input "MX_LOT__POWEBALL_ALL_EMA_TAC_LT(6)" at bounding box center [476, 70] width 364 height 19
click at [551, 72] on input "MX_LOT__MEGAMILLIONS_ALL_EMA_TAC_LT(6)" at bounding box center [476, 70] width 364 height 19
type input "MX_LOT__MEGAMILLIONS_ALL_EMA_TAC_LT"
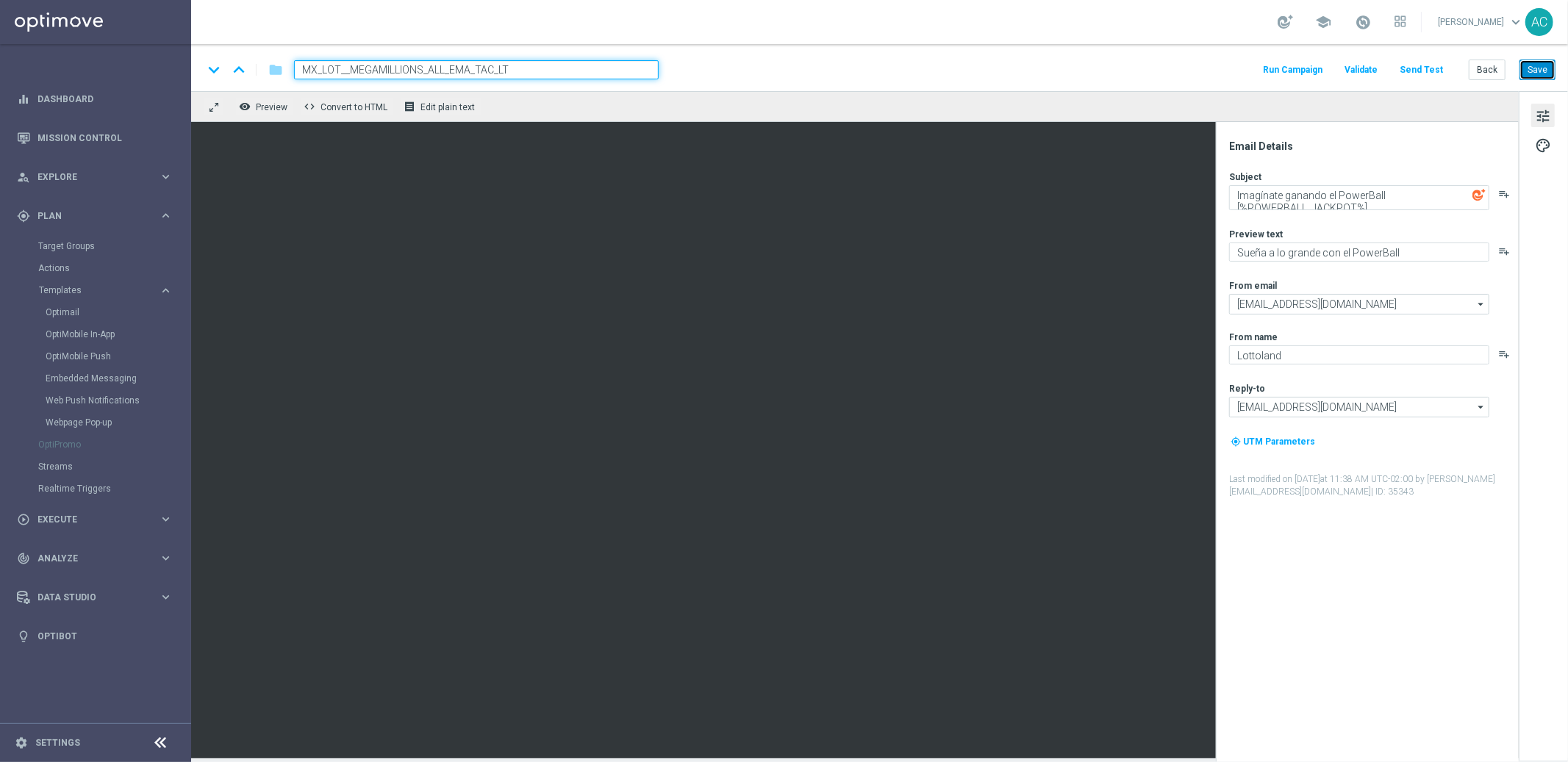
click at [1546, 69] on button "Save" at bounding box center [1537, 70] width 36 height 20
click at [1537, 64] on button "Save" at bounding box center [1537, 70] width 36 height 20
click at [473, 67] on input "MX_LOT__MEGAMILLIONS_ALL_EMA_TAC_LT" at bounding box center [476, 70] width 364 height 19
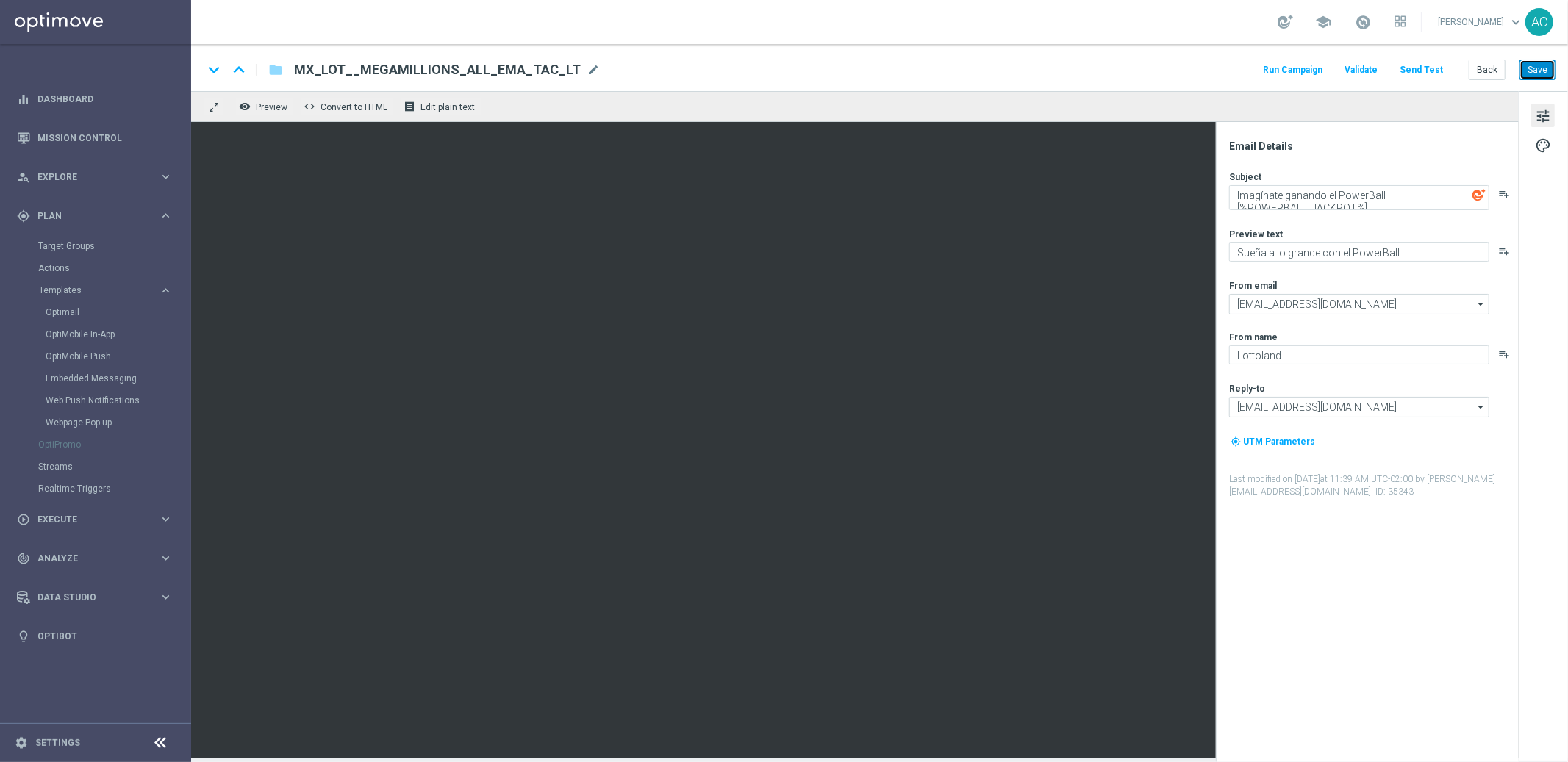
click at [1537, 67] on button "Save" at bounding box center [1537, 70] width 36 height 20
click at [1540, 68] on button "Save" at bounding box center [1537, 70] width 36 height 20
click at [1354, 199] on textarea "Imagínate ganando el PowerBall [%POWERBALL_JACKPOT%]" at bounding box center [1359, 198] width 260 height 25
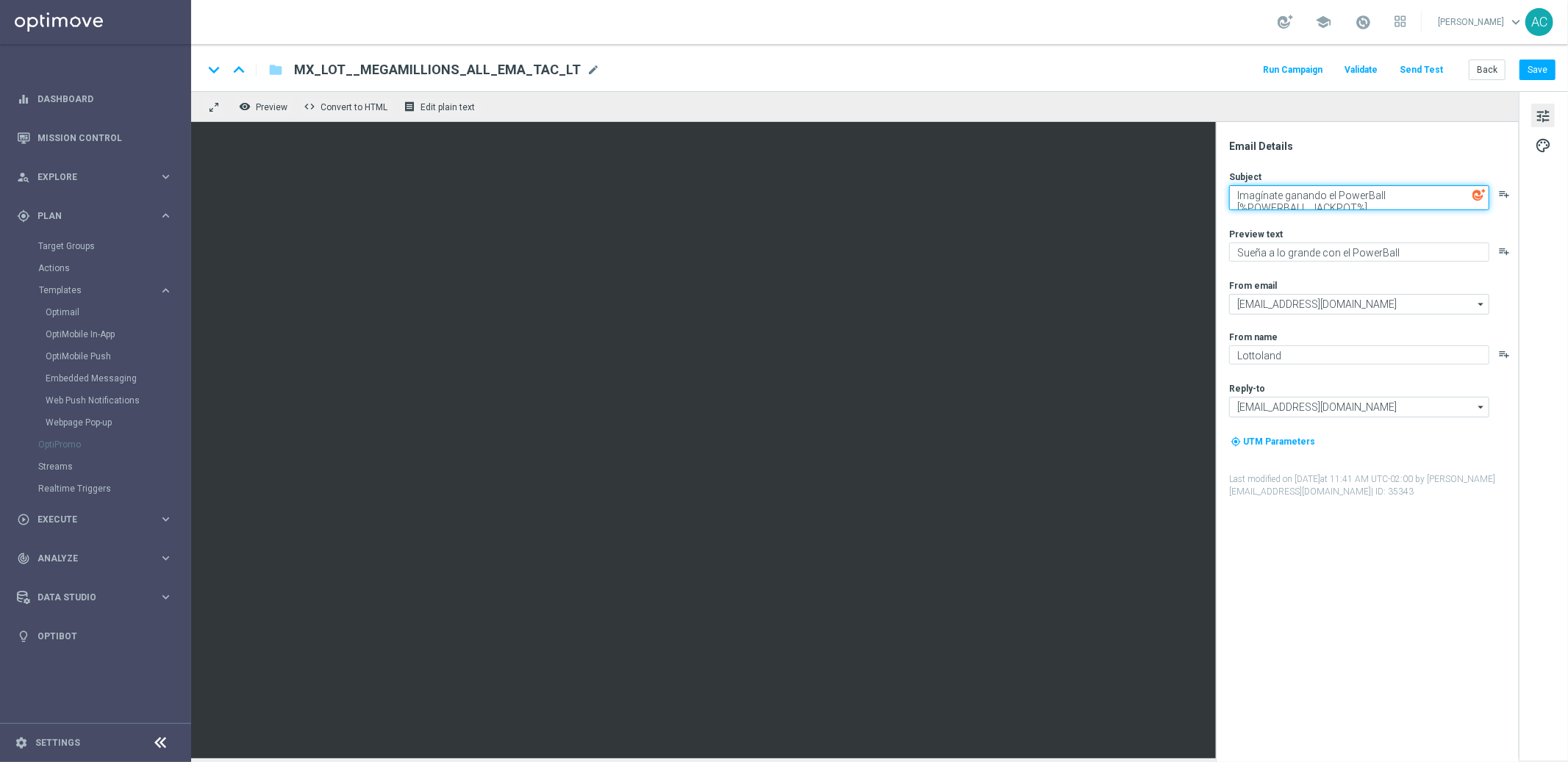
paste textarea "El sueño de tu vida, cada vez más cerca."
type textarea "El sueño de tu vida, cada vez más cerca."
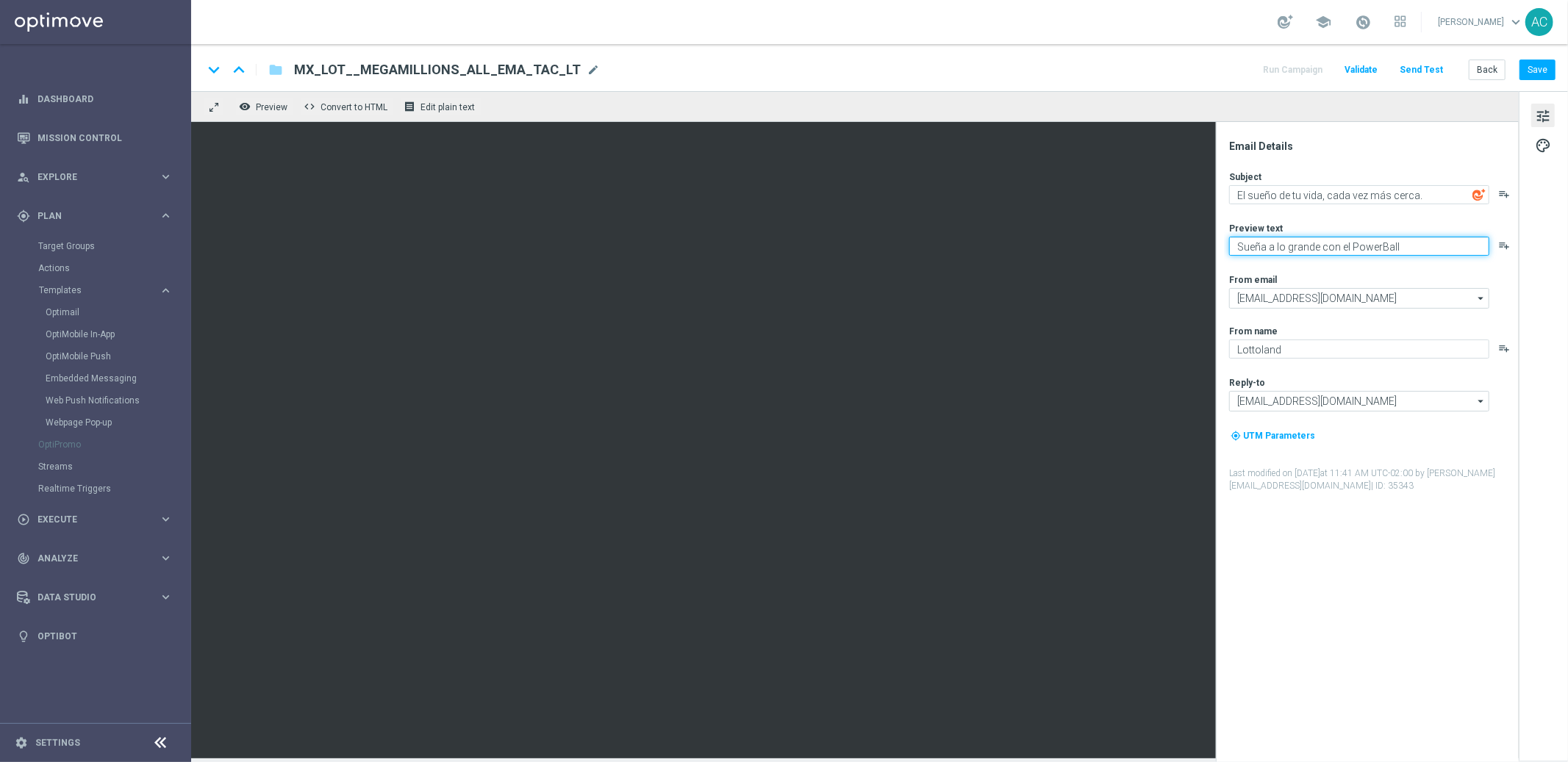
click at [1286, 250] on textarea "Sueña a lo grande con el PowerBall" at bounding box center [1359, 246] width 260 height 19
paste textarea "El sueño de tu vida, cada vez más cerca."
type textarea "El sueño de tu vida, cada vez más cerca."
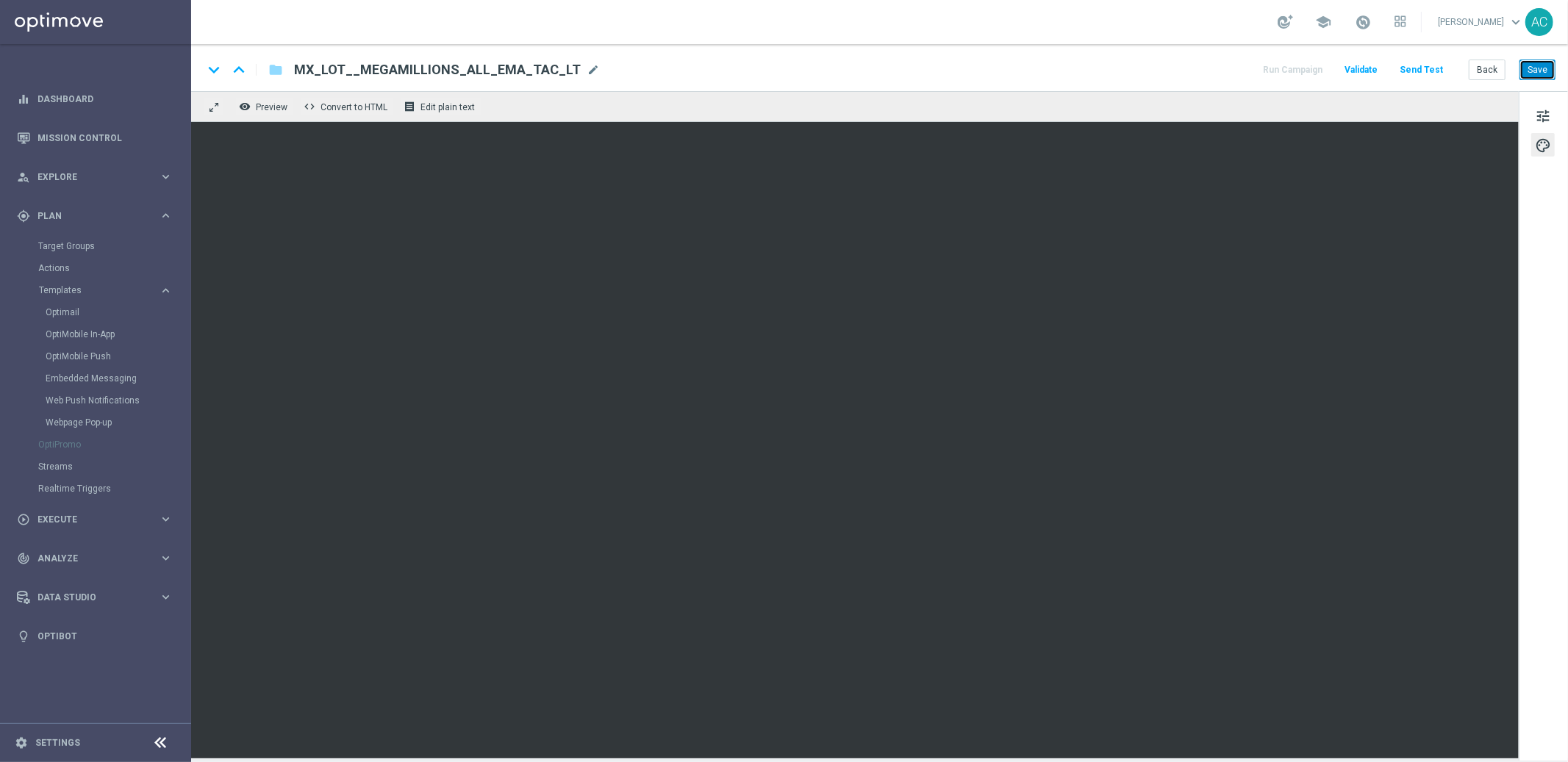
click at [1535, 67] on button "Save" at bounding box center [1537, 70] width 36 height 20
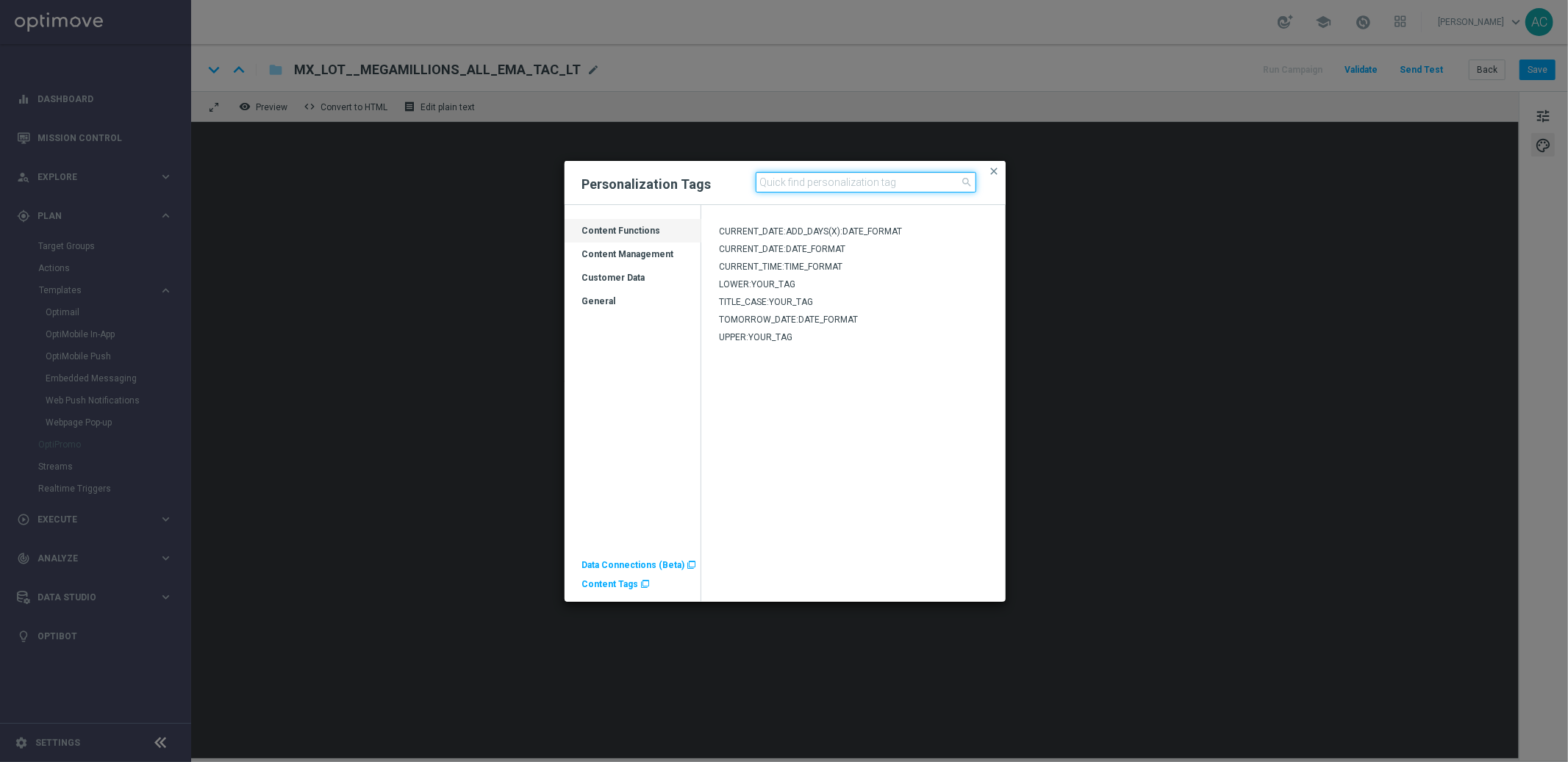
click at [823, 180] on input at bounding box center [866, 182] width 220 height 20
type input "megamillions"
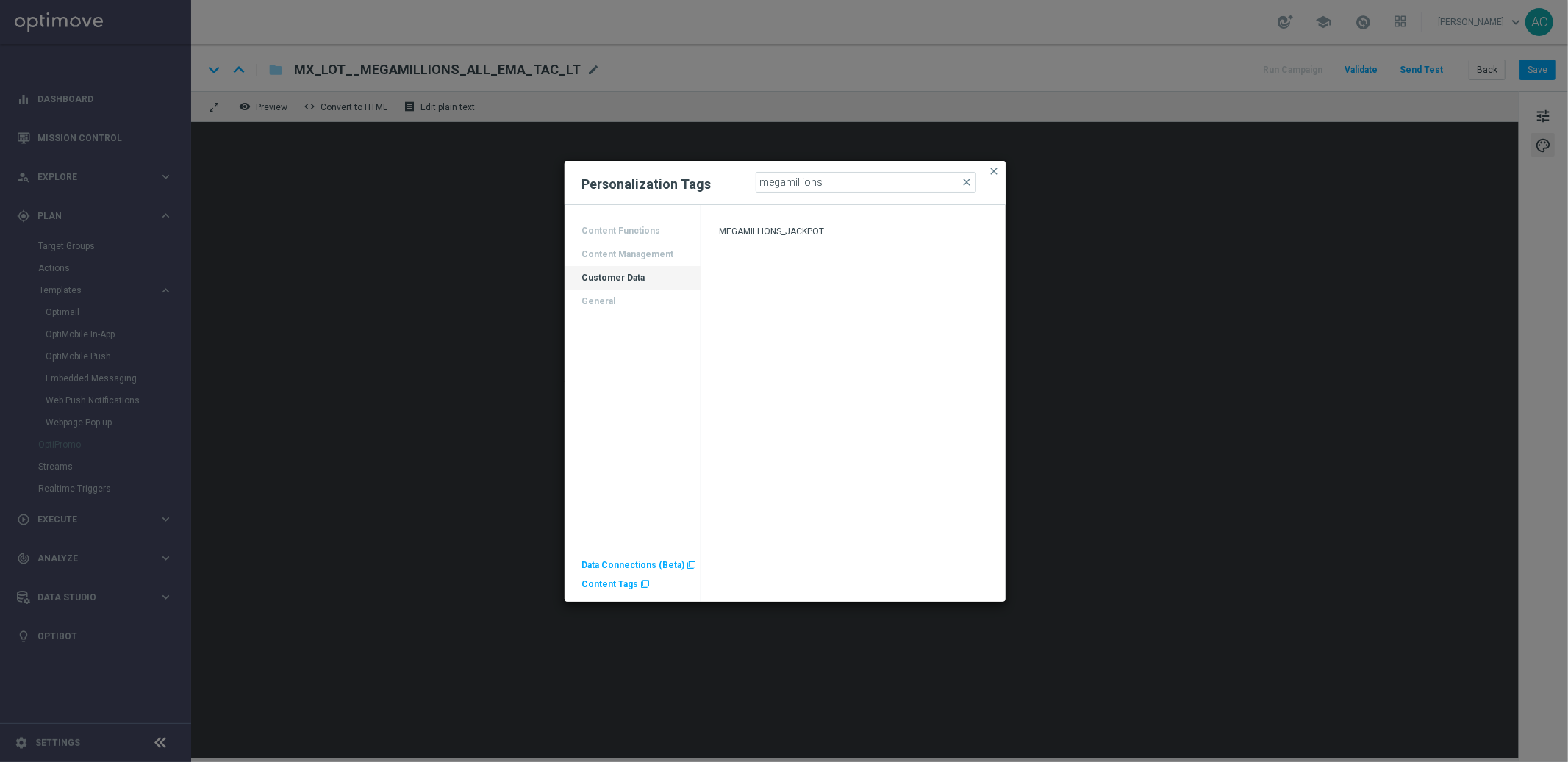
click at [796, 233] on span "MEGAMILLIONS_JACKPOT" at bounding box center [771, 232] width 105 height 10
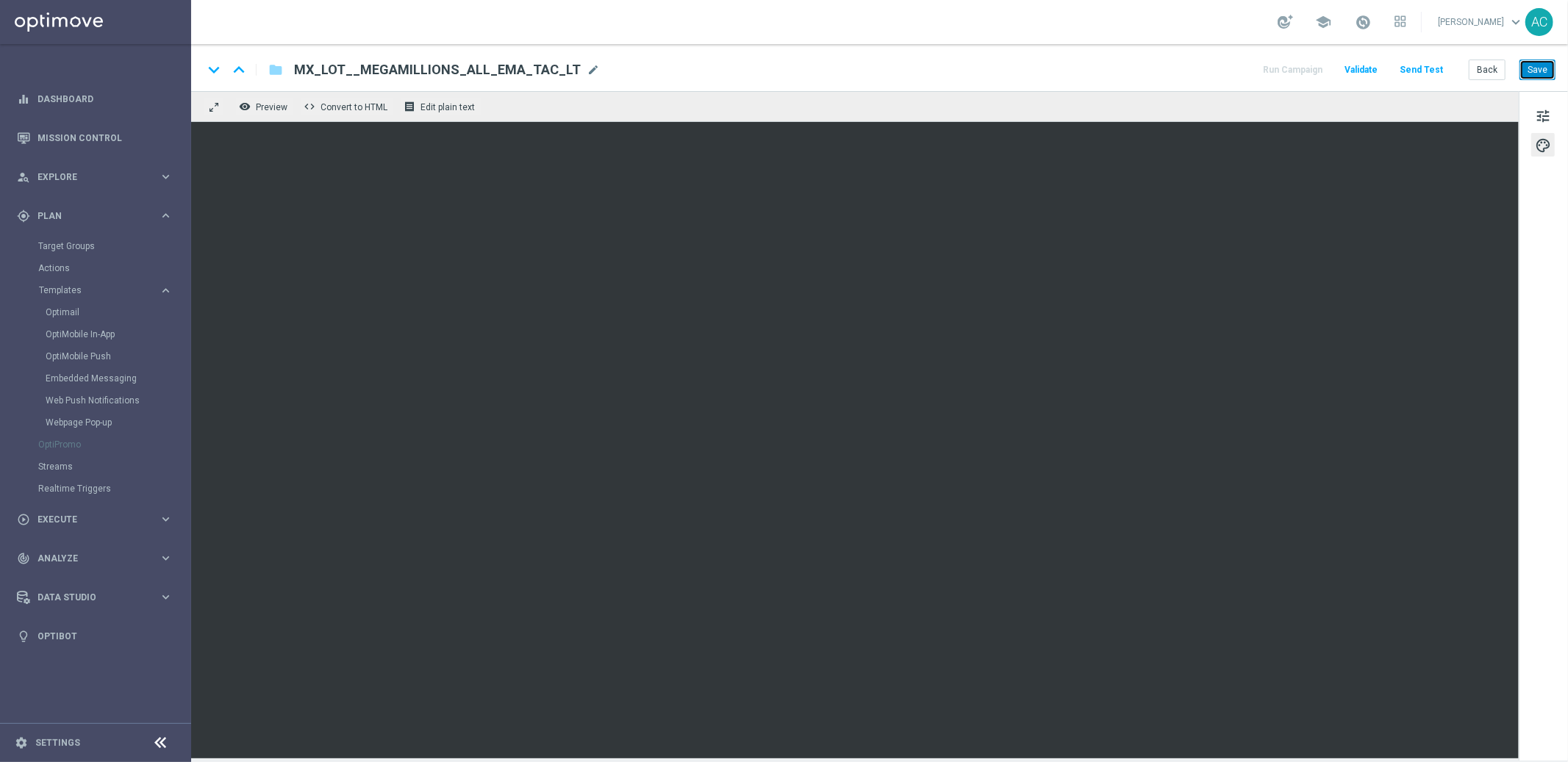
click at [1540, 68] on button "Save" at bounding box center [1537, 70] width 36 height 20
click at [1542, 63] on button "Save" at bounding box center [1537, 70] width 36 height 20
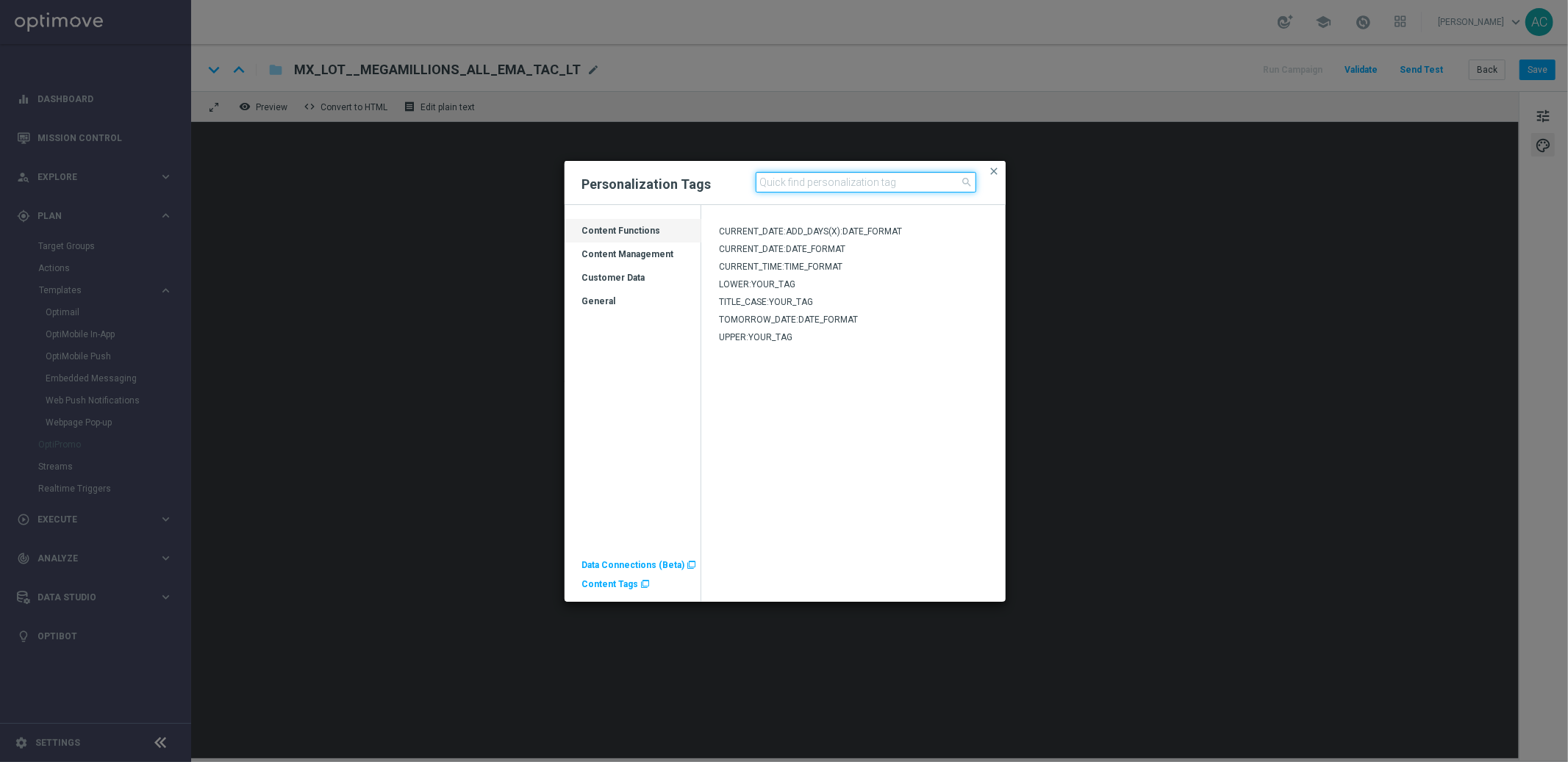
click at [805, 183] on input at bounding box center [866, 182] width 220 height 20
type input "POWERBALL"
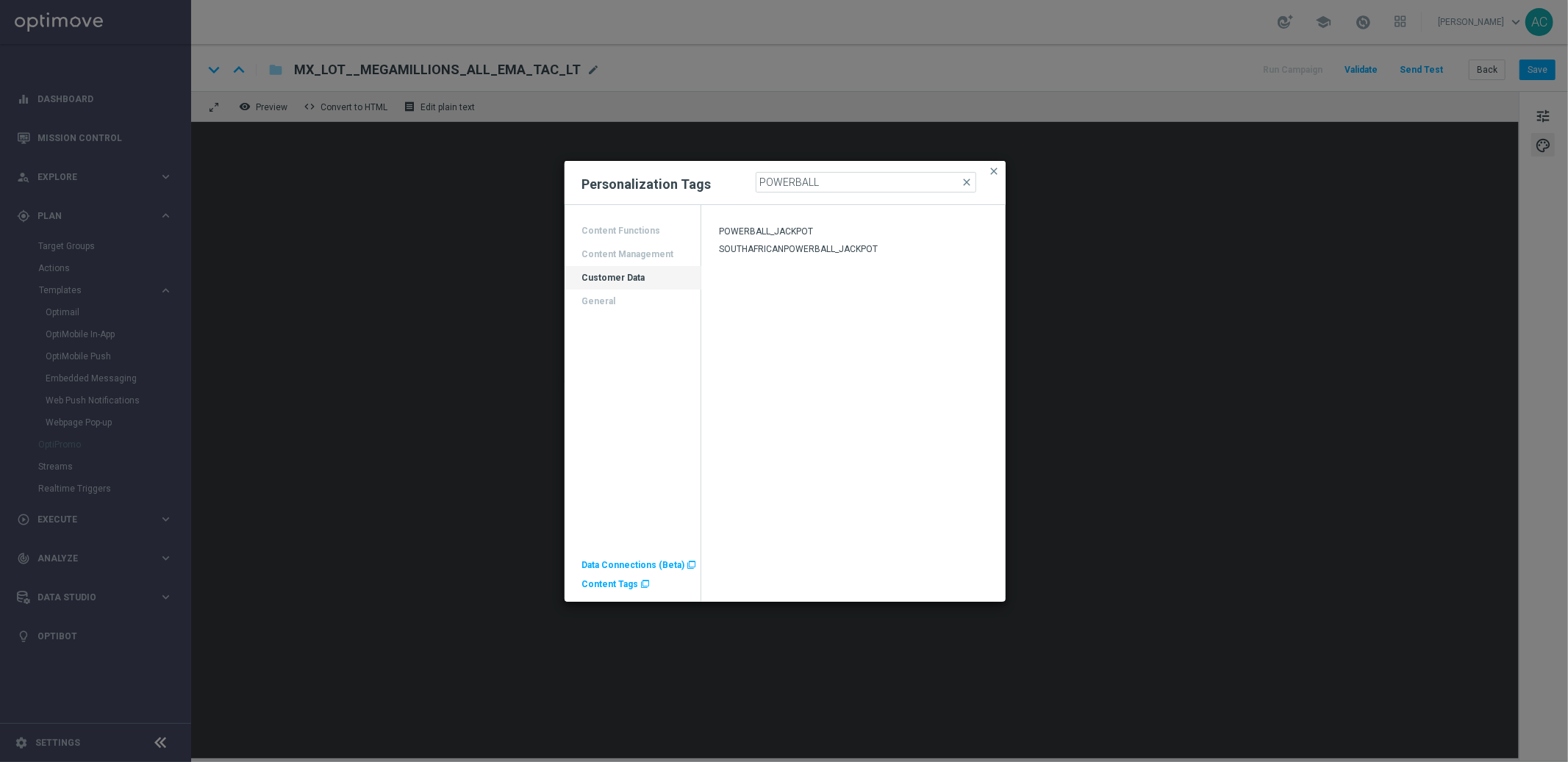
click at [832, 231] on div "POWERBALL_JACKPOT" at bounding box center [853, 234] width 304 height 18
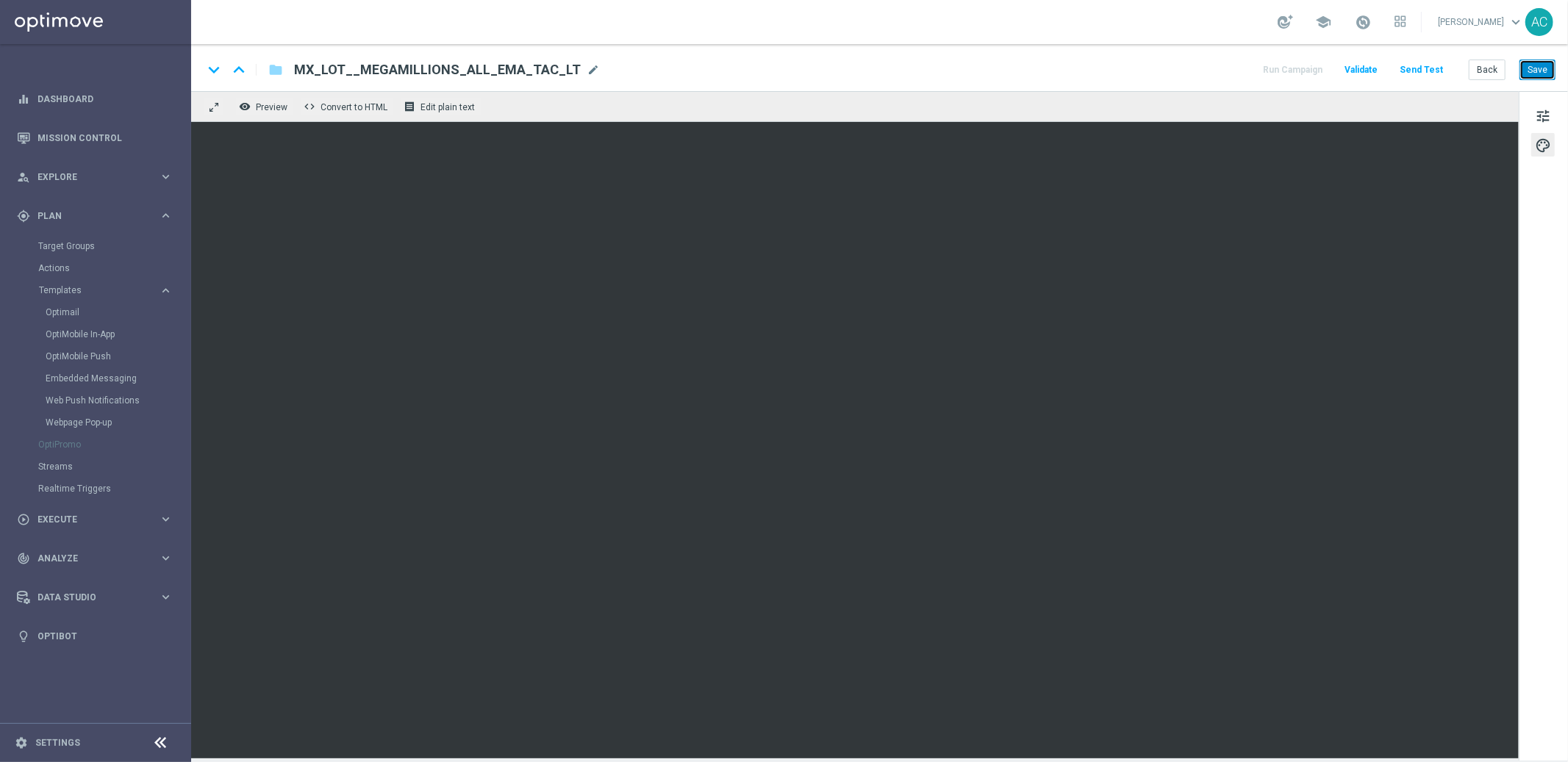
click at [1538, 69] on button "Save" at bounding box center [1537, 70] width 36 height 20
click at [1532, 72] on button "Save" at bounding box center [1537, 70] width 36 height 20
click at [1539, 66] on button "Save" at bounding box center [1537, 70] width 36 height 20
click at [1540, 68] on button "Save" at bounding box center [1537, 70] width 36 height 20
click at [1543, 70] on button "Save" at bounding box center [1537, 70] width 36 height 20
